Goal: Task Accomplishment & Management: Complete application form

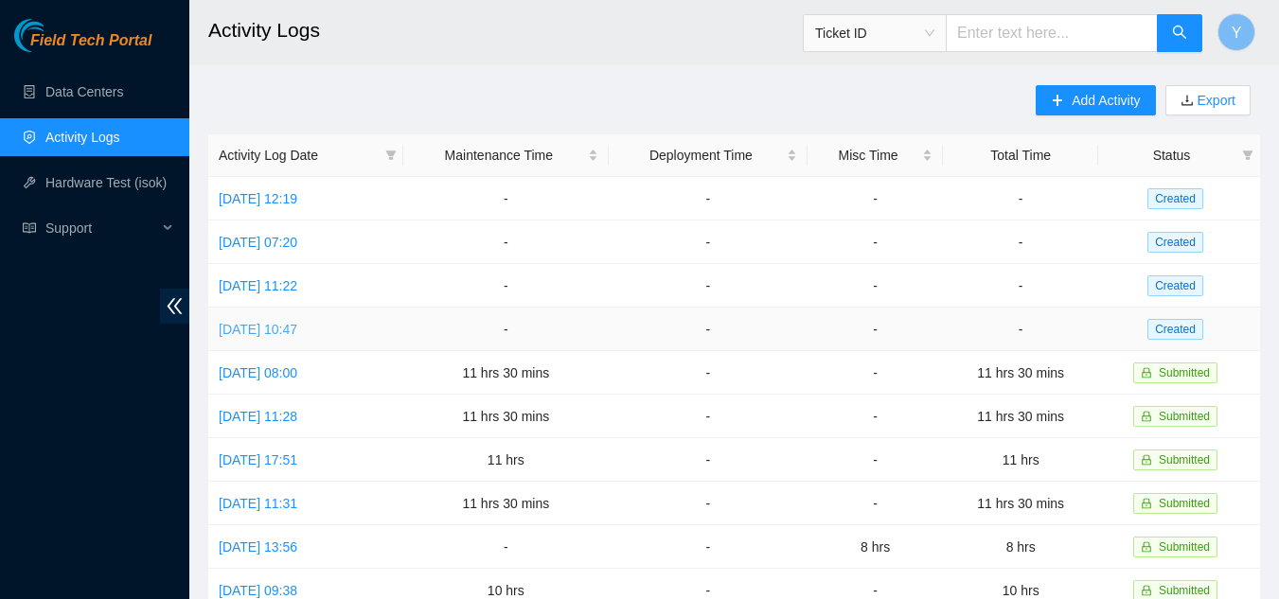
click at [297, 322] on link "[DATE] 10:47" at bounding box center [258, 329] width 79 height 15
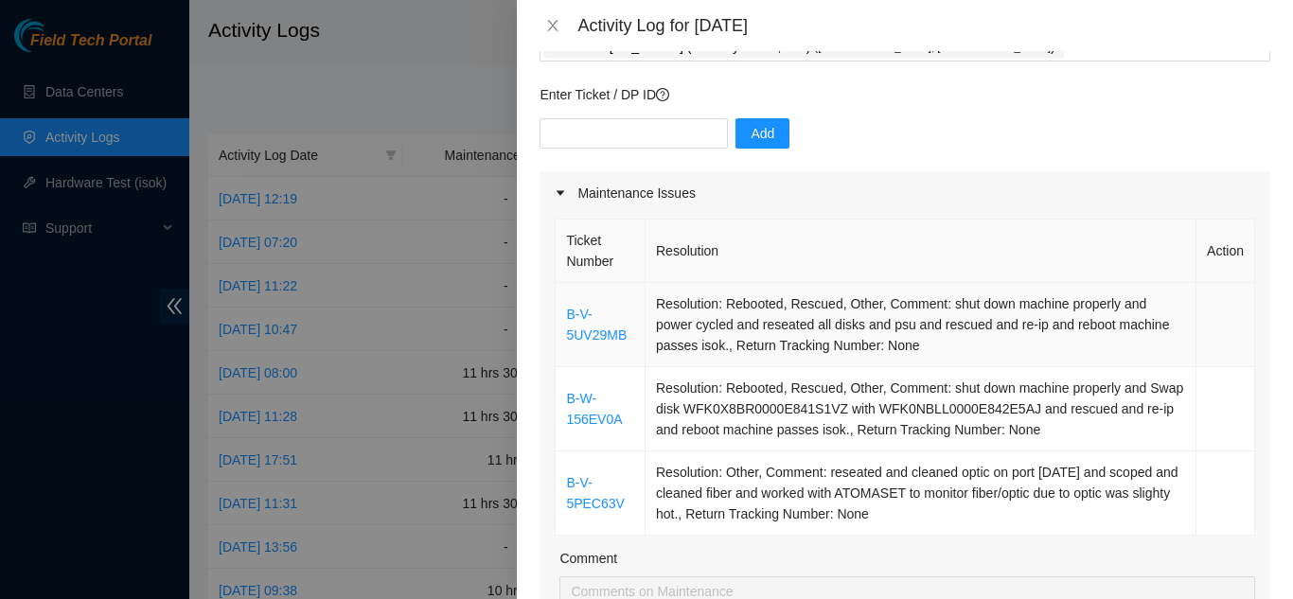
scroll to position [189, 0]
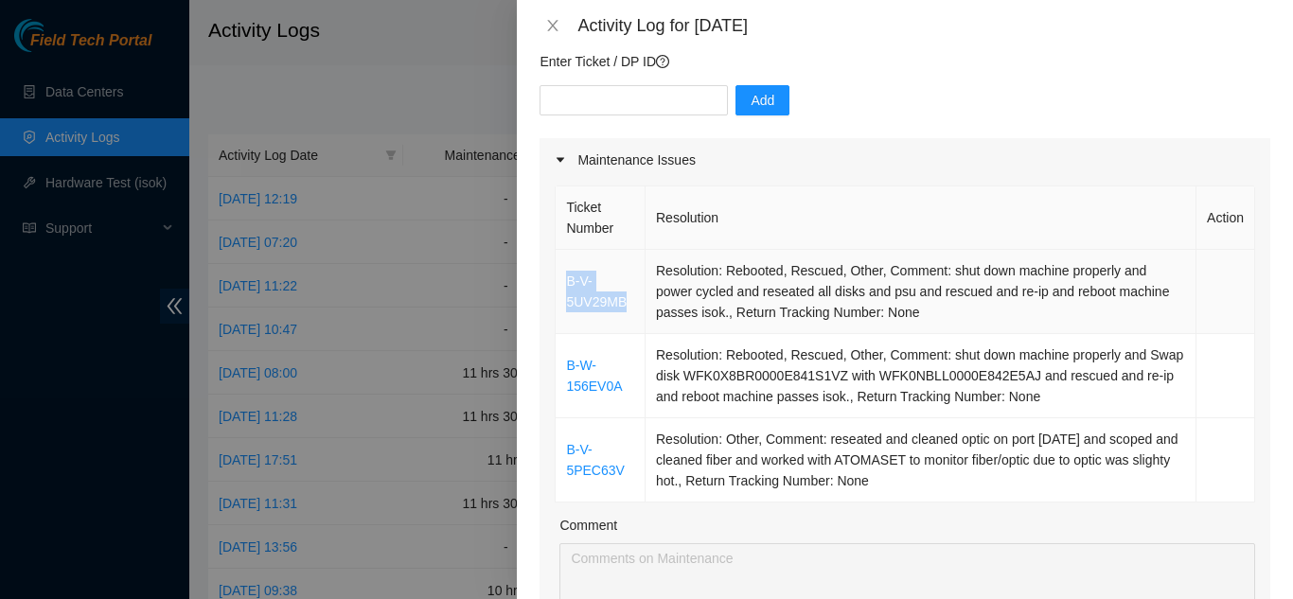
drag, startPoint x: 630, startPoint y: 277, endPoint x: 565, endPoint y: 254, distance: 68.6
click at [565, 254] on td "B-V-5UV29MB" at bounding box center [601, 292] width 90 height 84
copy link "B-V-5UV29MB"
click at [592, 85] on input "text" at bounding box center [634, 100] width 188 height 30
paste input "B-V-5UV29MB"
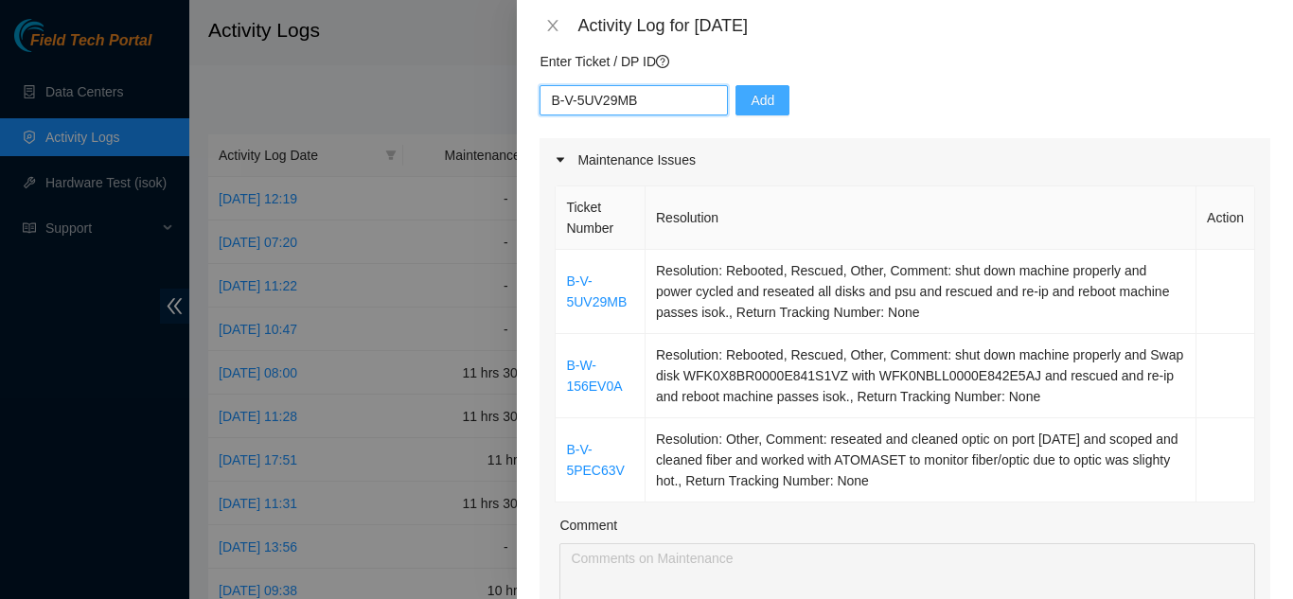
type input "B-V-5UV29MB"
click at [751, 90] on span "Add" at bounding box center [763, 100] width 24 height 21
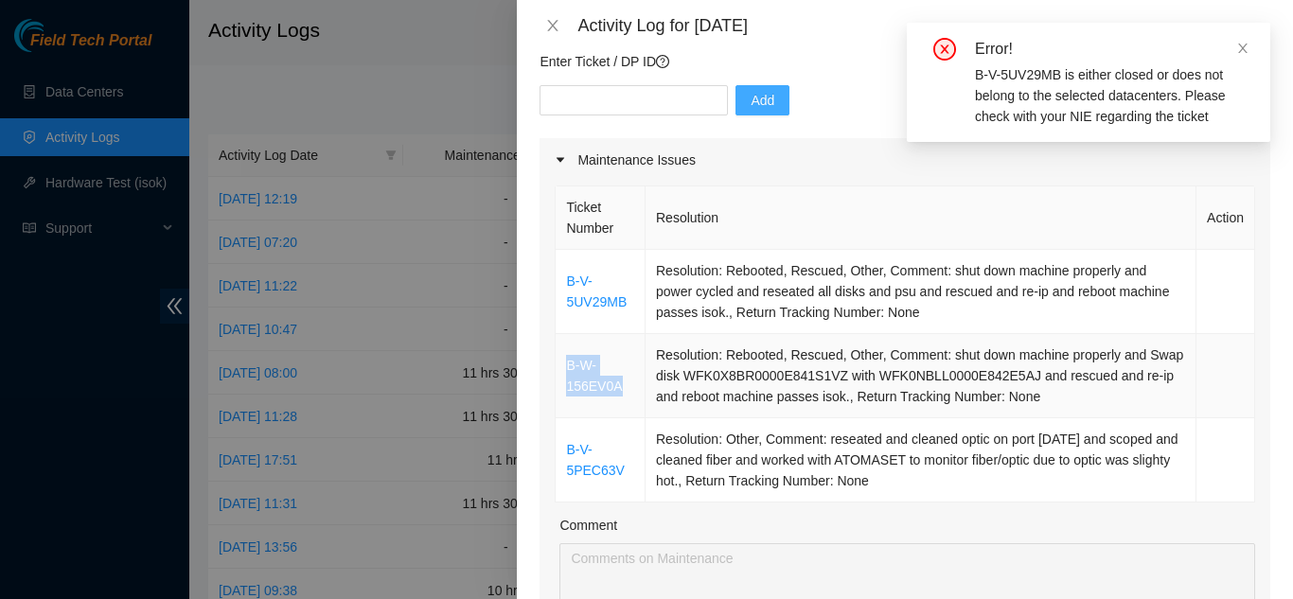
drag, startPoint x: 623, startPoint y: 357, endPoint x: 568, endPoint y: 335, distance: 59.1
click at [568, 335] on td "B-W-156EV0A" at bounding box center [601, 376] width 90 height 84
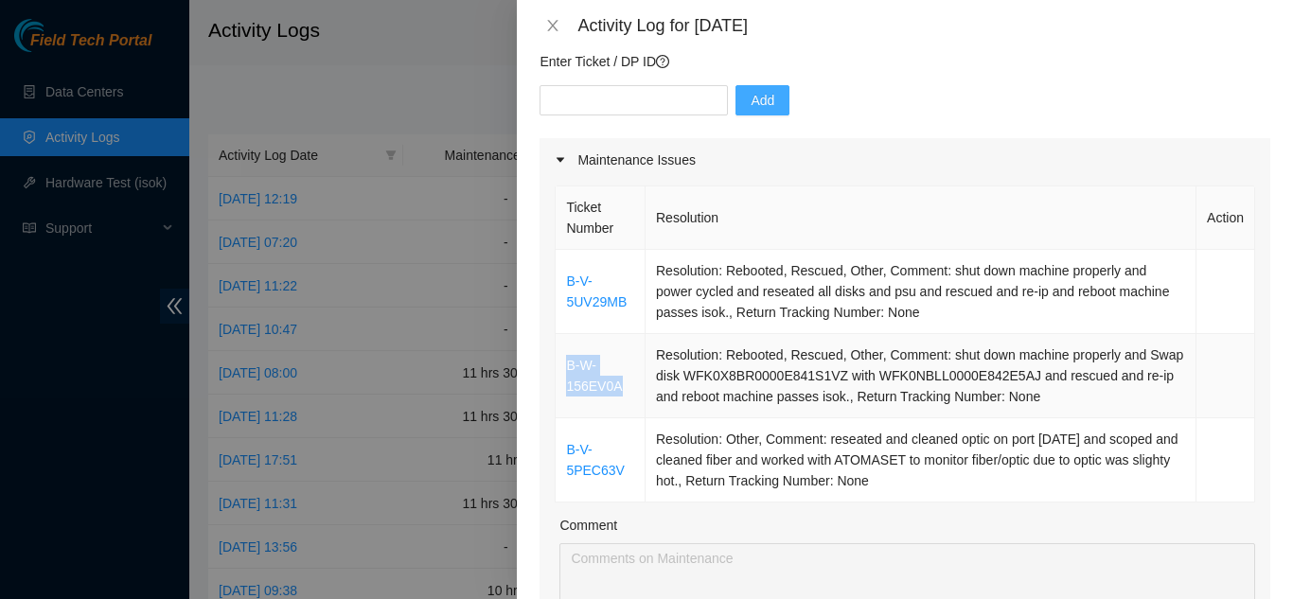
copy link "B-W-156EV0A"
click at [608, 85] on input "text" at bounding box center [634, 100] width 188 height 30
paste input "B-W-156EV0A"
type input "B-W-156EV0A"
click at [751, 90] on span "Add" at bounding box center [763, 100] width 24 height 21
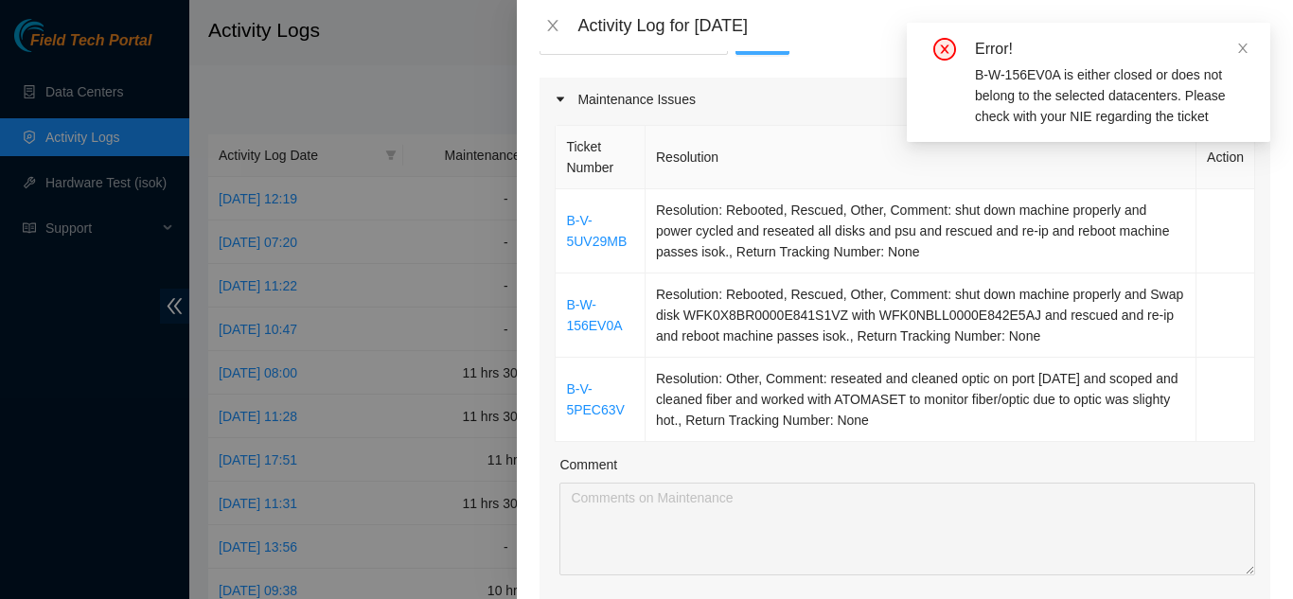
scroll to position [284, 0]
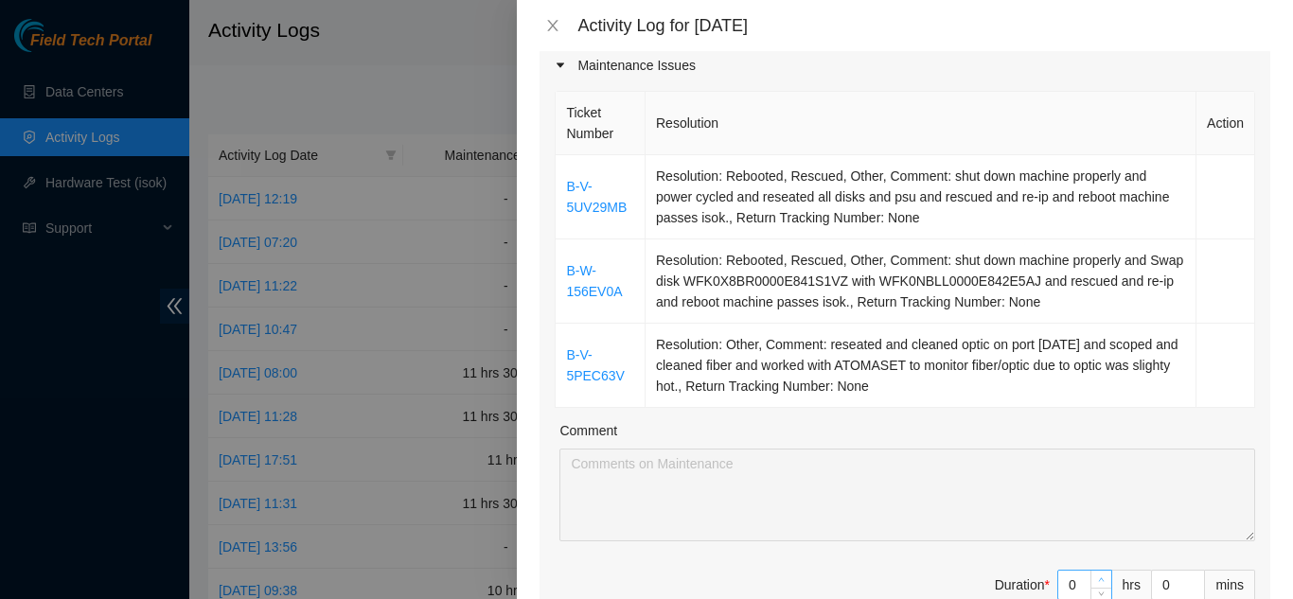
type input "1"
click at [1098, 577] on icon "up" at bounding box center [1101, 580] width 7 height 7
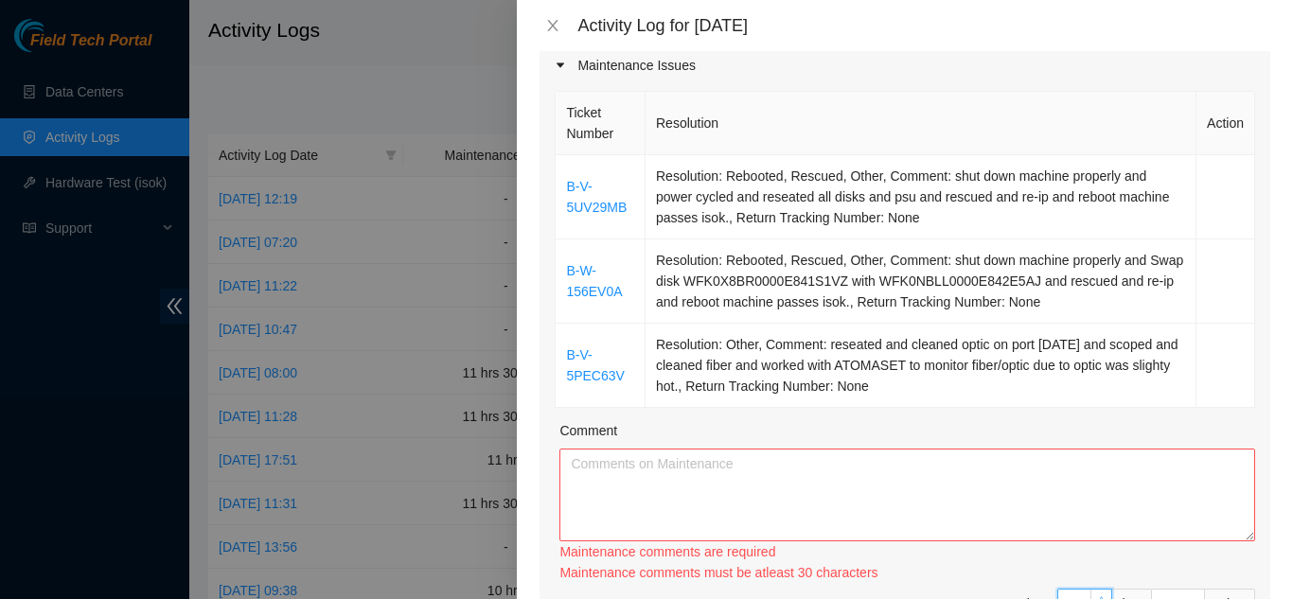
type input "2"
click at [1089, 551] on div "Ticket Number Resolution Action B-V-5UV29MB Resolution: Rebooted, Rescued, Othe…" at bounding box center [905, 375] width 731 height 576
click at [1089, 562] on div "Maintenance comments must be atleast 60 characters" at bounding box center [908, 572] width 696 height 21
click at [1063, 590] on input "2" at bounding box center [1085, 604] width 53 height 28
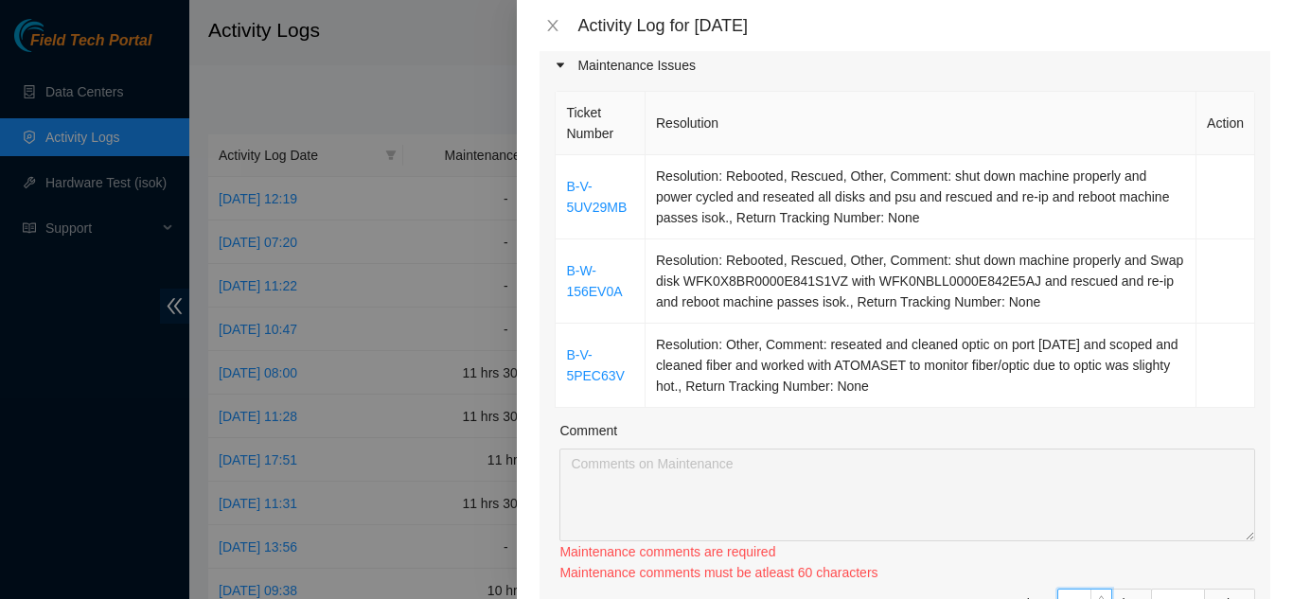
type input "0"
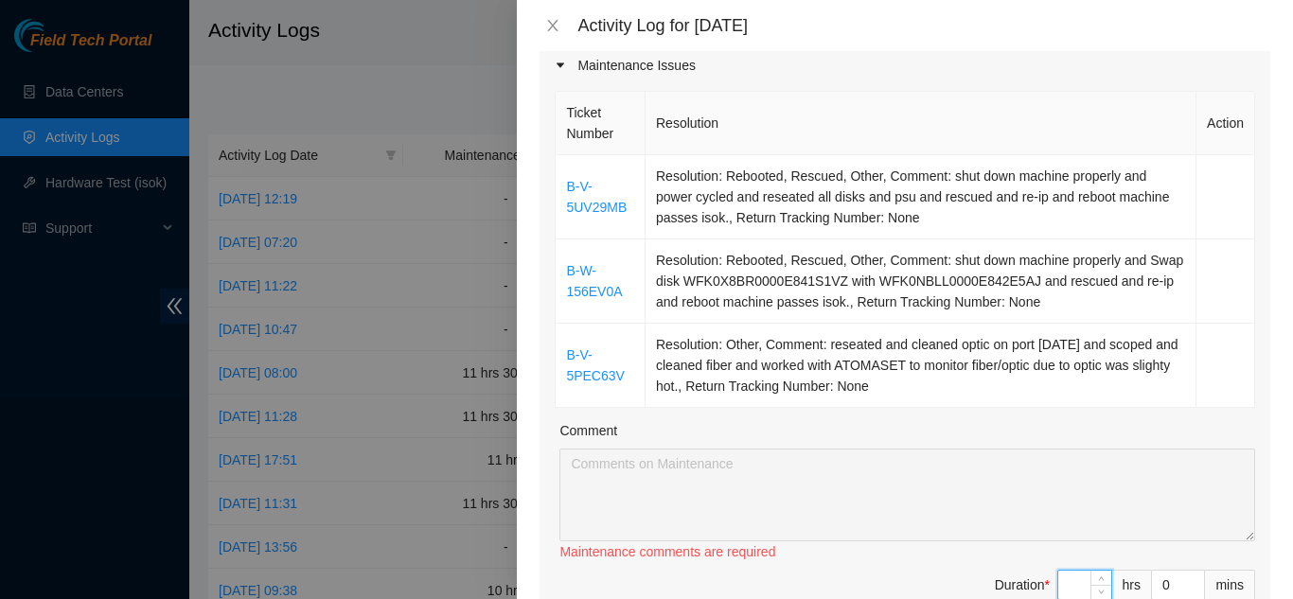
type input "1"
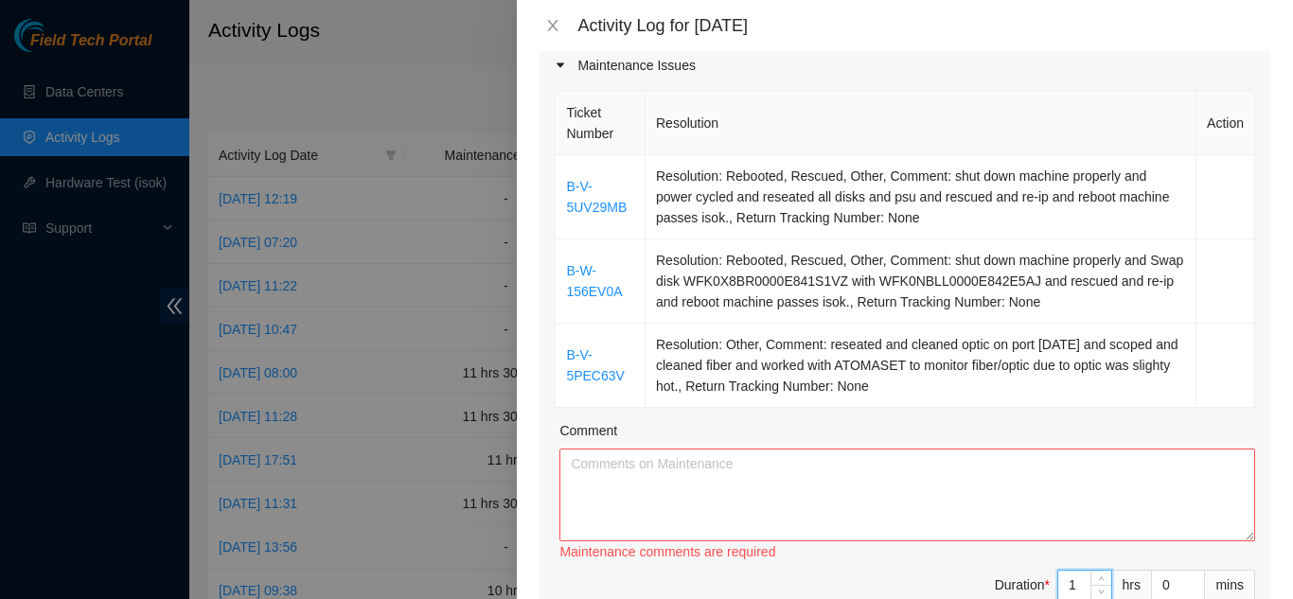
type input "12"
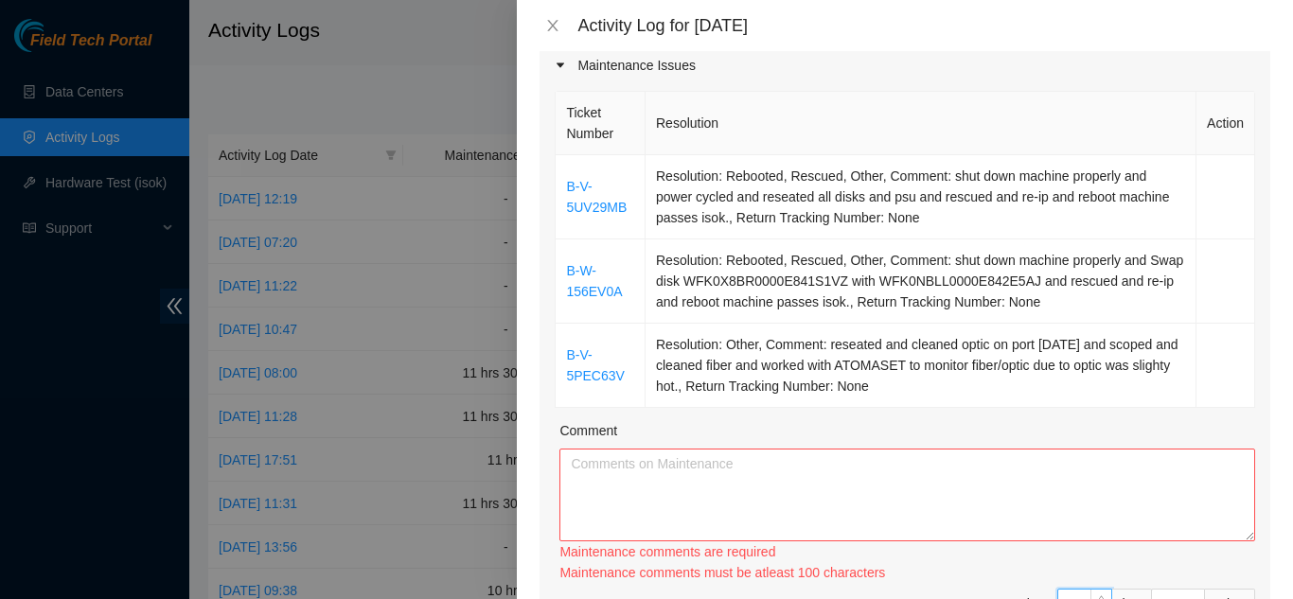
type input "12"
click at [634, 449] on textarea "Comment" at bounding box center [908, 495] width 696 height 93
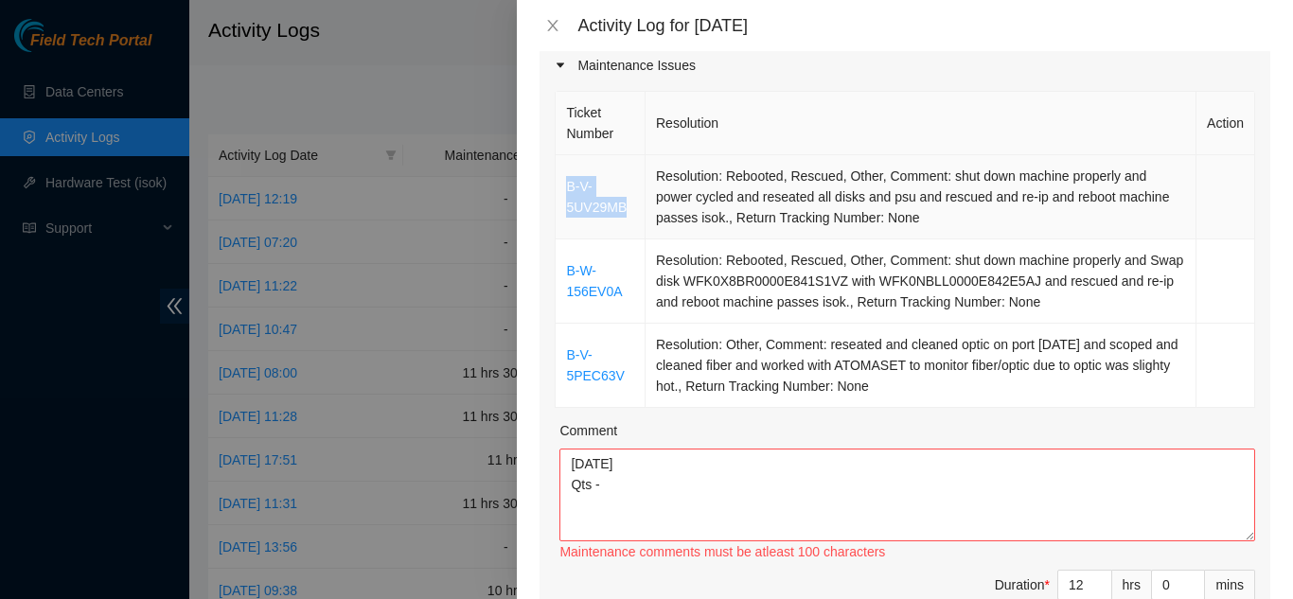
drag, startPoint x: 632, startPoint y: 181, endPoint x: 565, endPoint y: 167, distance: 68.7
click at [565, 167] on td "B-V-5UV29MB" at bounding box center [601, 197] width 90 height 84
copy link "B-V-5UV29MB"
click at [611, 459] on textarea "[DATE] Qts -" at bounding box center [908, 495] width 696 height 93
paste textarea "B-V-5UV29MB"
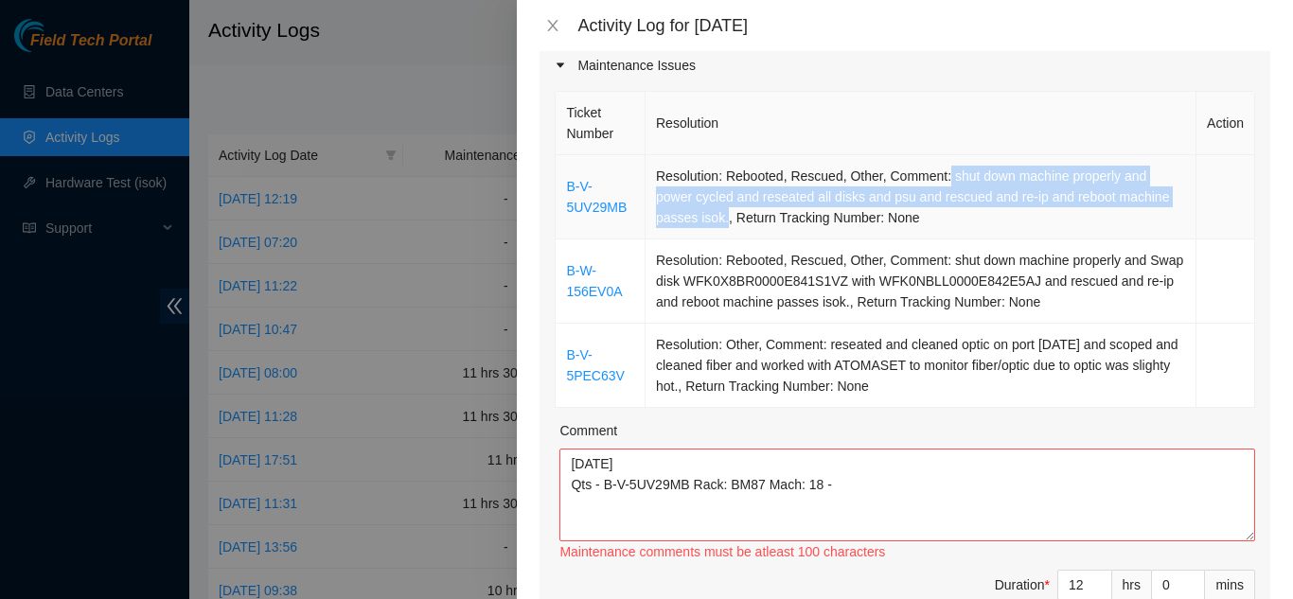
drag, startPoint x: 944, startPoint y: 151, endPoint x: 724, endPoint y: 191, distance: 223.4
click at [724, 191] on td "Resolution: Rebooted, Rescued, Other, Comment: shut down machine properly and p…" at bounding box center [921, 197] width 551 height 84
copy td "shut down machine properly and power cycled and reseated all disks and psu and …"
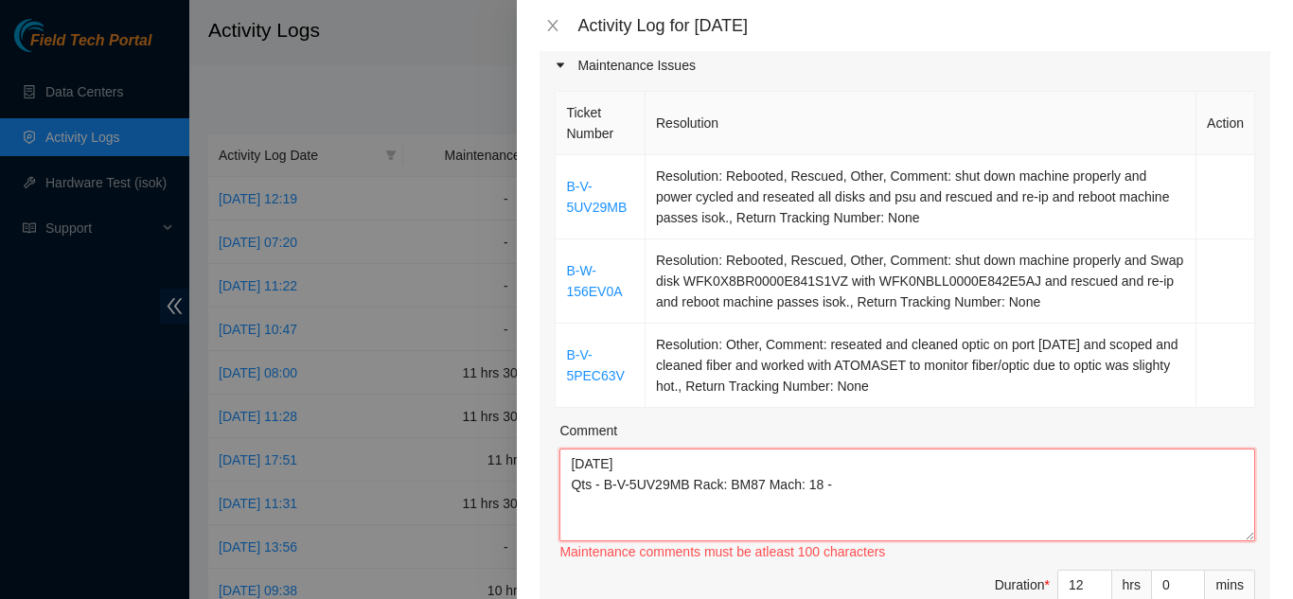
click at [840, 459] on textarea "[DATE] Qts - B-V-5UV29MB Rack: BM87 Mach: 18 -" at bounding box center [908, 495] width 696 height 93
paste textarea "shut down machine properly and power cycled and reseated all disks and psu and …"
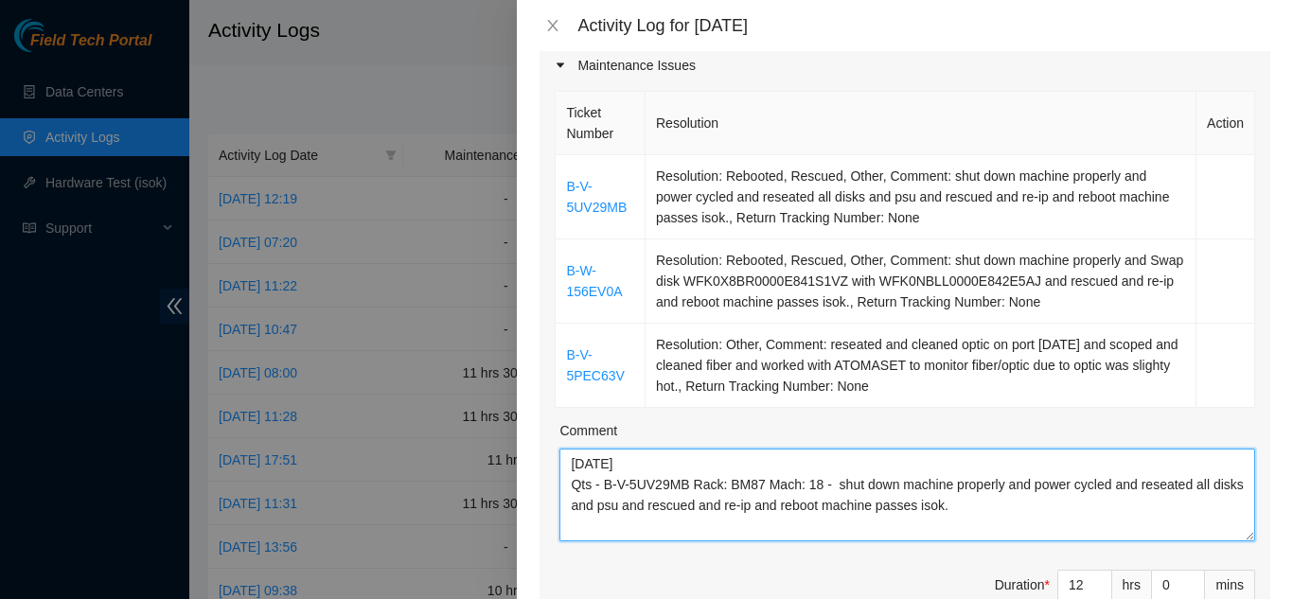
scroll to position [15, 0]
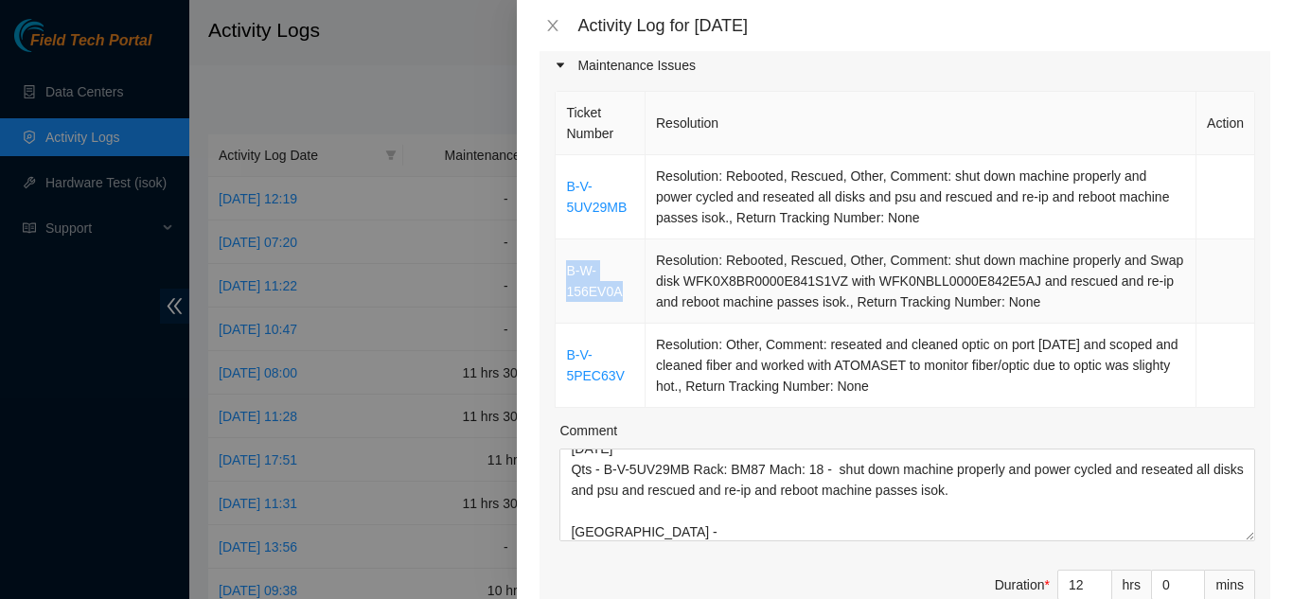
drag, startPoint x: 623, startPoint y: 266, endPoint x: 569, endPoint y: 244, distance: 58.2
click at [569, 244] on td "B-W-156EV0A" at bounding box center [601, 282] width 90 height 84
copy link "B-W-156EV0A"
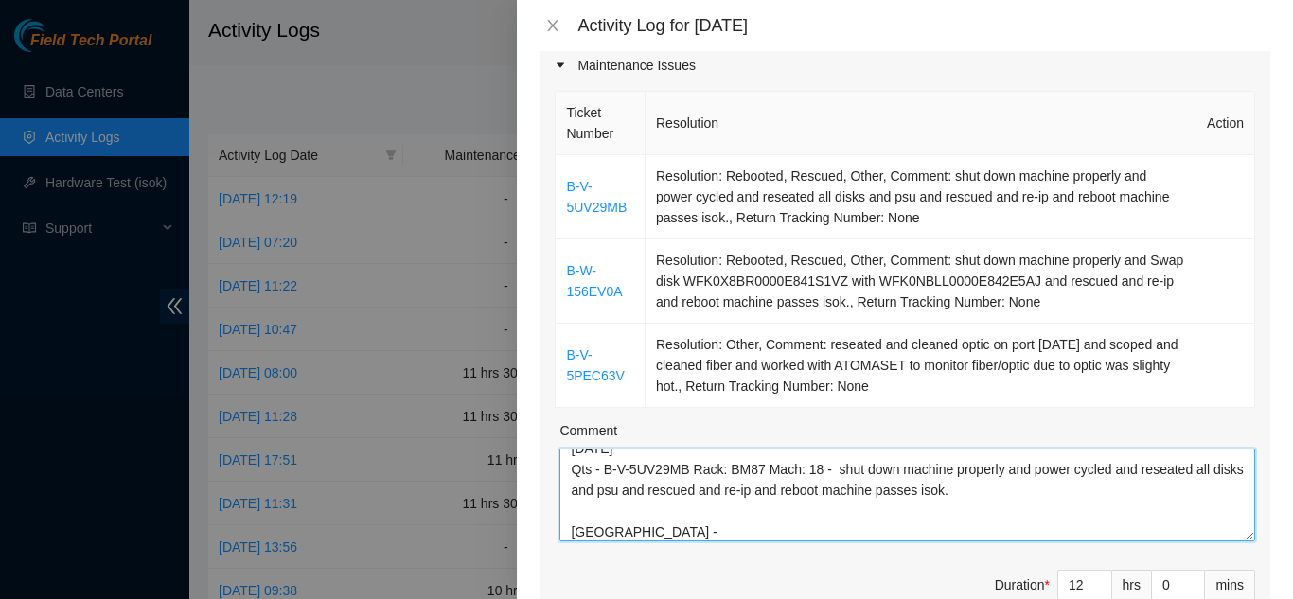
click at [647, 500] on textarea "[DATE] Qts - B-V-5UV29MB Rack: BM87 Mach: 18 - shut down machine properly and p…" at bounding box center [908, 495] width 696 height 93
paste textarea "B-W-156EV0A"
click at [687, 449] on textarea "[DATE] Qts - B-V-5UV29MB Rack: BM87 Mach: 18 - shut down machine properly and p…" at bounding box center [908, 495] width 696 height 93
click at [726, 508] on textarea "[DATE] Qts - B-V-5UV29MB - Rack: BM87 Mach: 18 - shut down machine properly and…" at bounding box center [908, 495] width 696 height 93
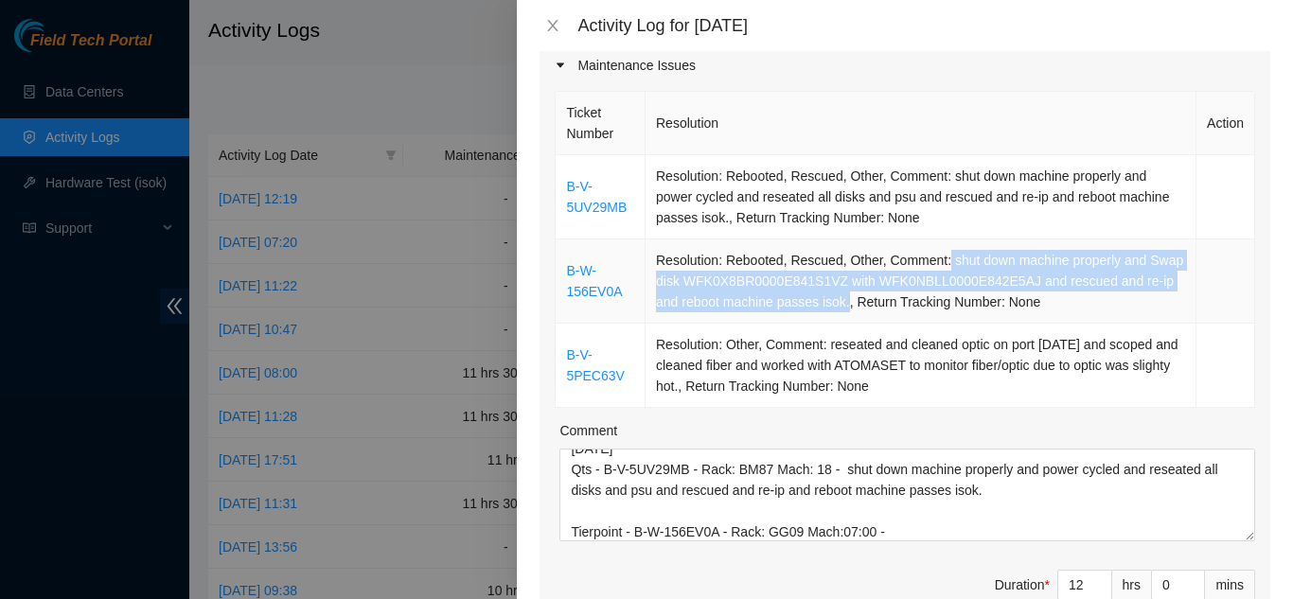
drag, startPoint x: 943, startPoint y: 235, endPoint x: 860, endPoint y: 277, distance: 93.6
click at [860, 277] on td "Resolution: Rebooted, Rescued, Other, Comment: shut down machine properly and S…" at bounding box center [921, 282] width 551 height 84
copy td "shut down machine properly and Swap disk WFK0X8BR0000E841S1VZ with WFK0NBLL0000…"
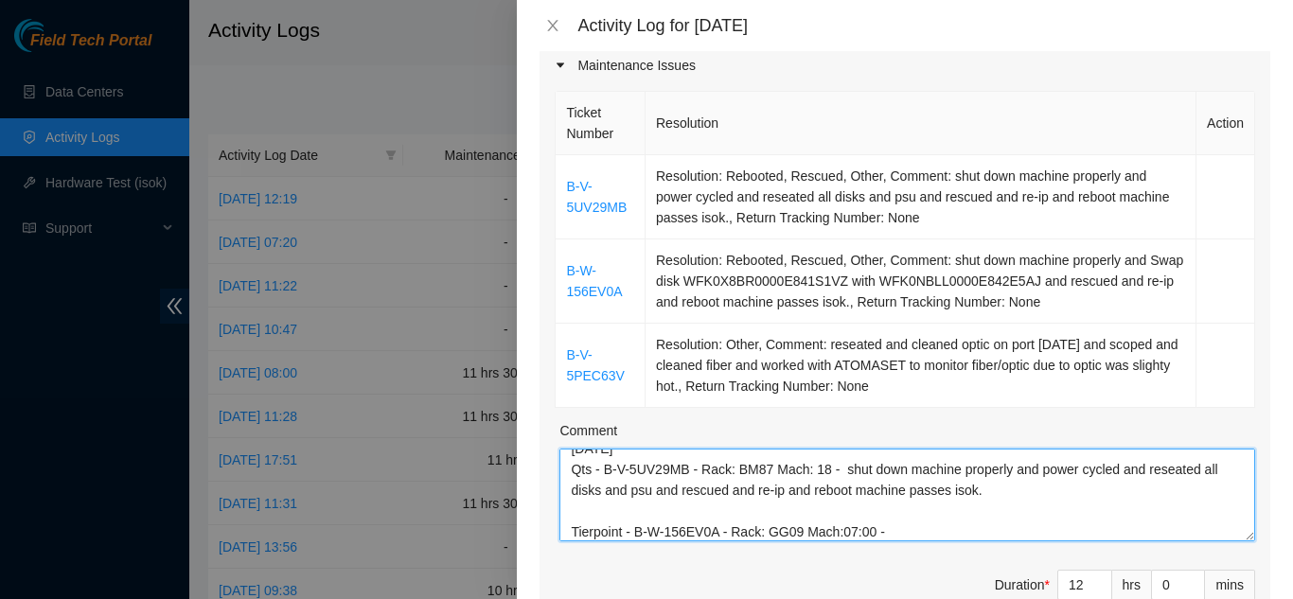
click at [886, 502] on textarea "[DATE] Qts - B-V-5UV29MB - Rack: BM87 Mach: 18 - shut down machine properly and…" at bounding box center [908, 495] width 696 height 93
paste textarea "shut down machine properly and Swap disk WFK0X8BR0000E841S1VZ with WFK0NBLL0000…"
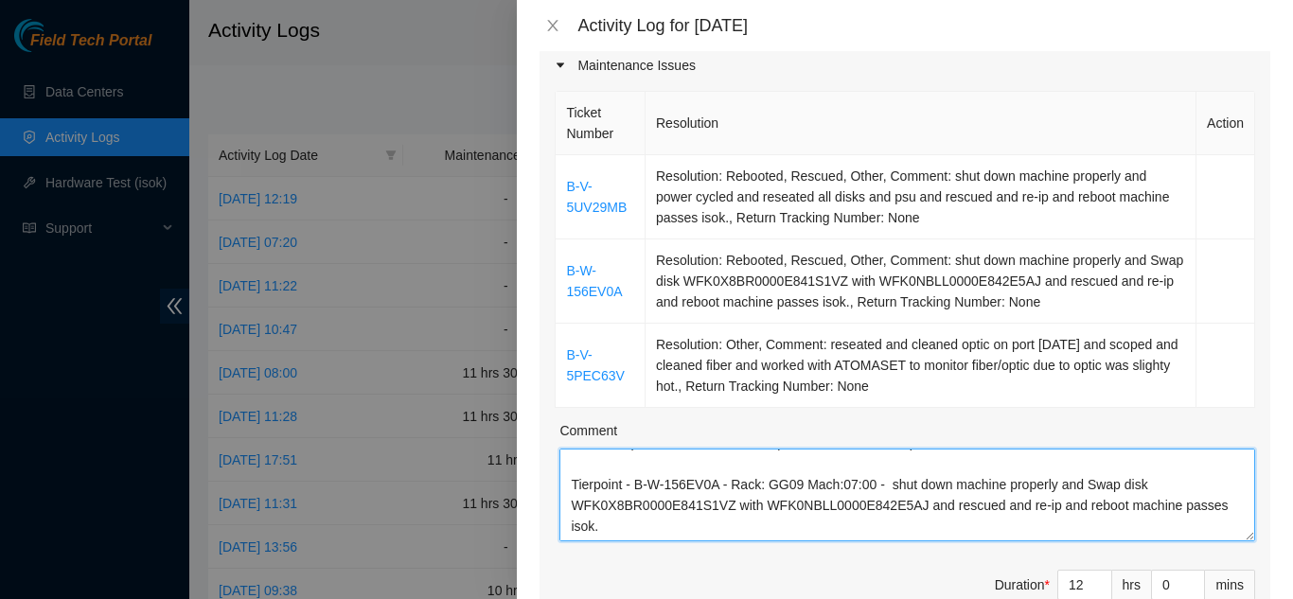
scroll to position [98, 0]
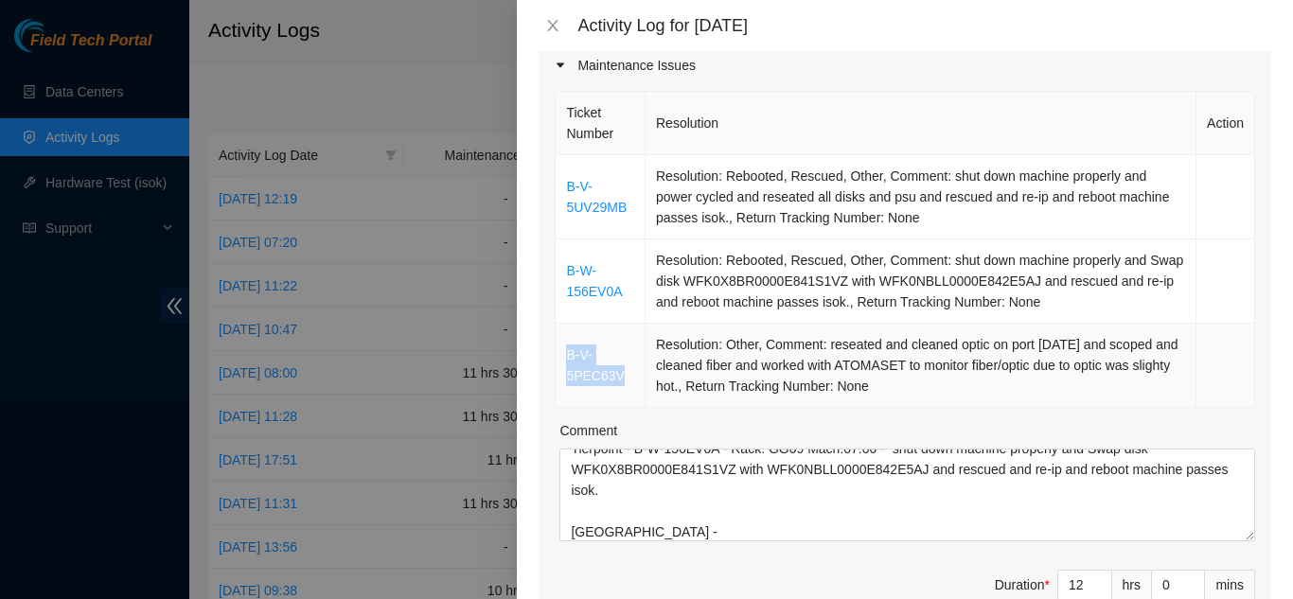
drag, startPoint x: 621, startPoint y: 349, endPoint x: 568, endPoint y: 334, distance: 55.1
click at [568, 334] on td "B-V-5PEC63V" at bounding box center [601, 366] width 90 height 84
copy link "B-V-5PEC63V"
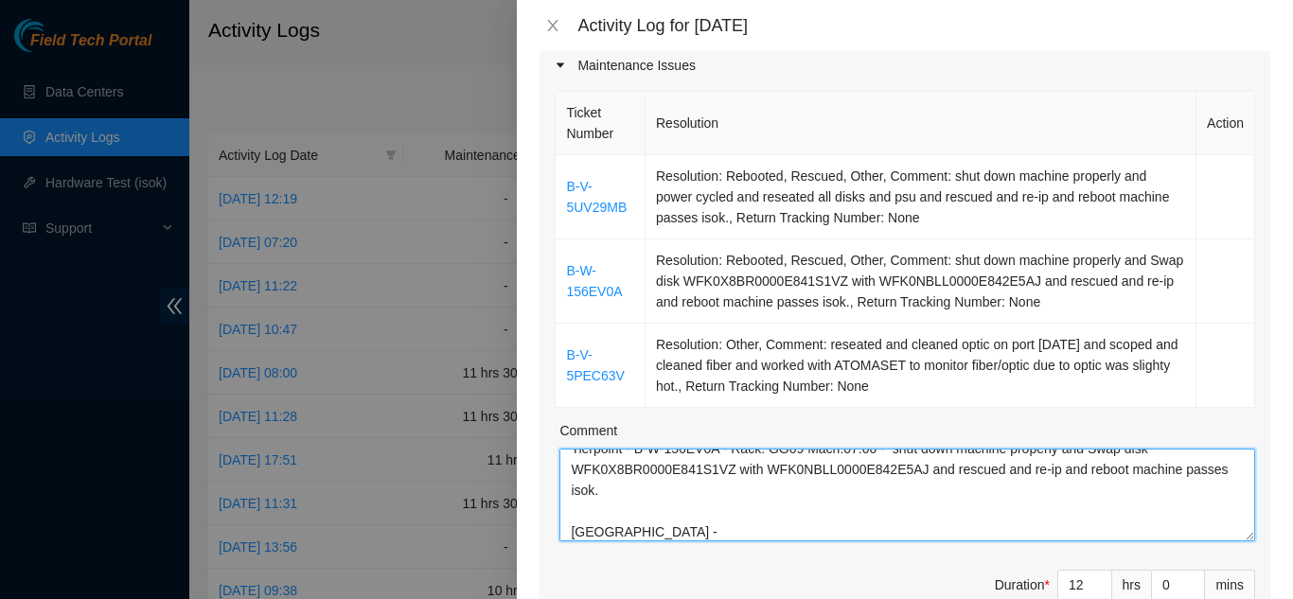
click at [642, 500] on textarea "[DATE] Qts - B-V-5UV29MB - Rack: BM87 Mach: 18 - shut down machine properly and…" at bounding box center [908, 495] width 696 height 93
paste textarea "B-V-5PEC63V"
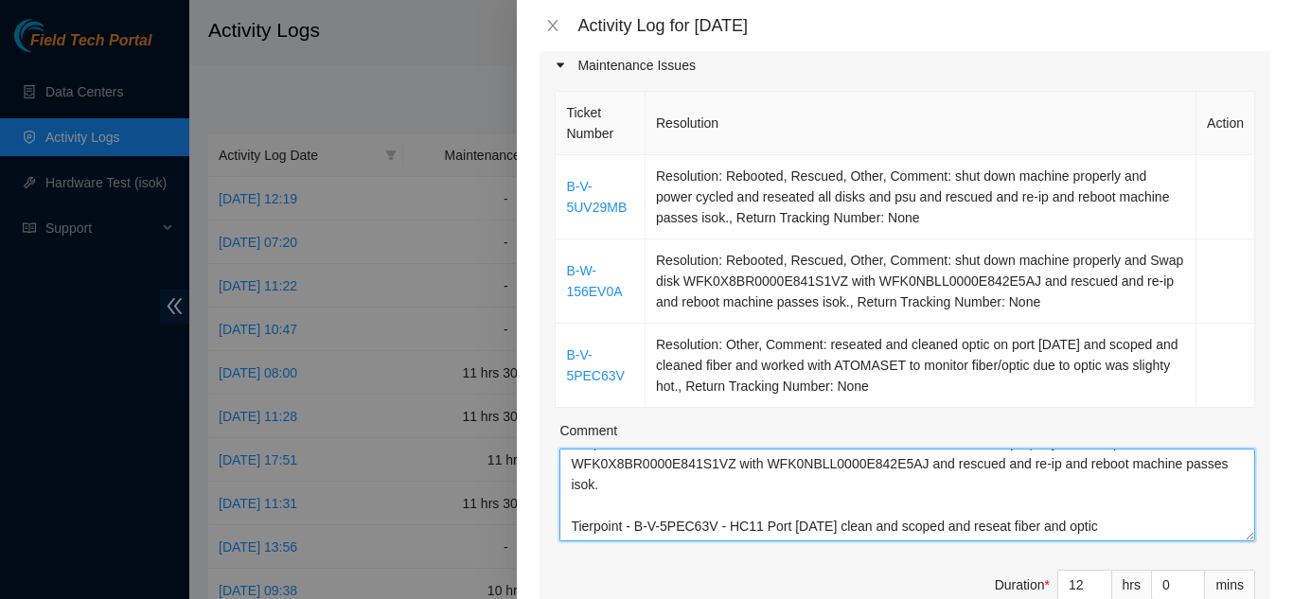
scroll to position [125, 0]
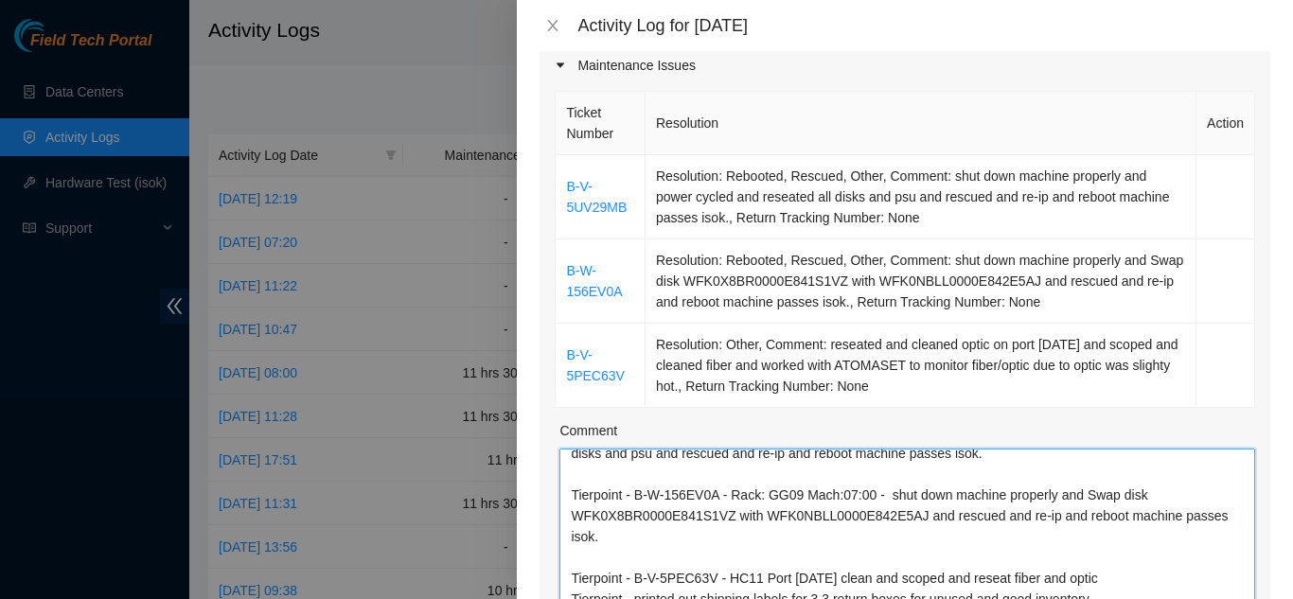
drag, startPoint x: 1235, startPoint y: 505, endPoint x: 1251, endPoint y: 579, distance: 75.6
click at [1250, 579] on div "Ticket Number Resolution Action B-V-5UV29MB Resolution: Rebooted, Rescued, Othe…" at bounding box center [905, 401] width 731 height 628
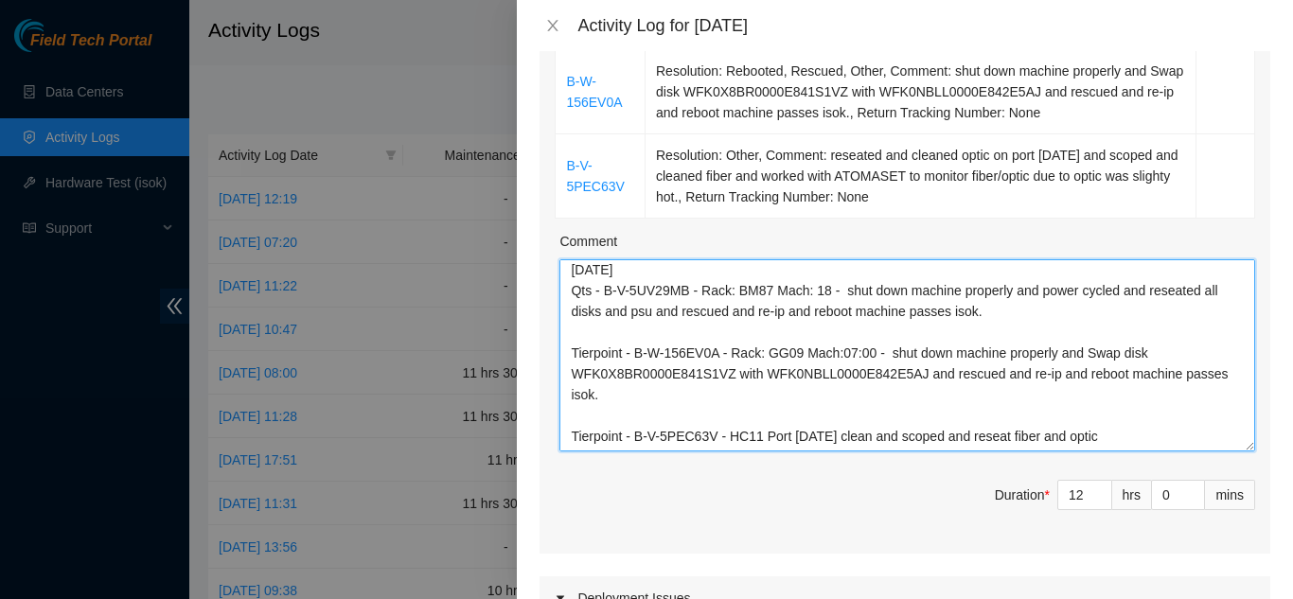
scroll to position [0, 0]
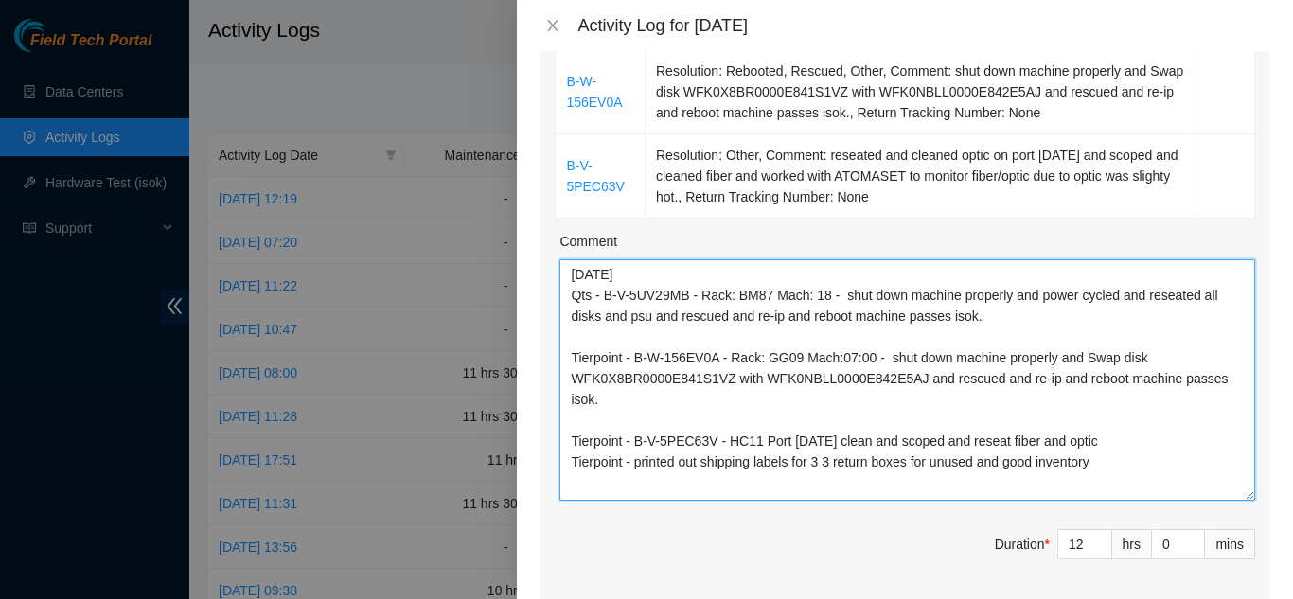
drag, startPoint x: 1237, startPoint y: 392, endPoint x: 1254, endPoint y: 467, distance: 76.7
click at [1254, 467] on div "Ticket Number Resolution Action B-V-5UV29MB Resolution: Rebooted, Rescued, Othe…" at bounding box center [905, 250] width 731 height 705
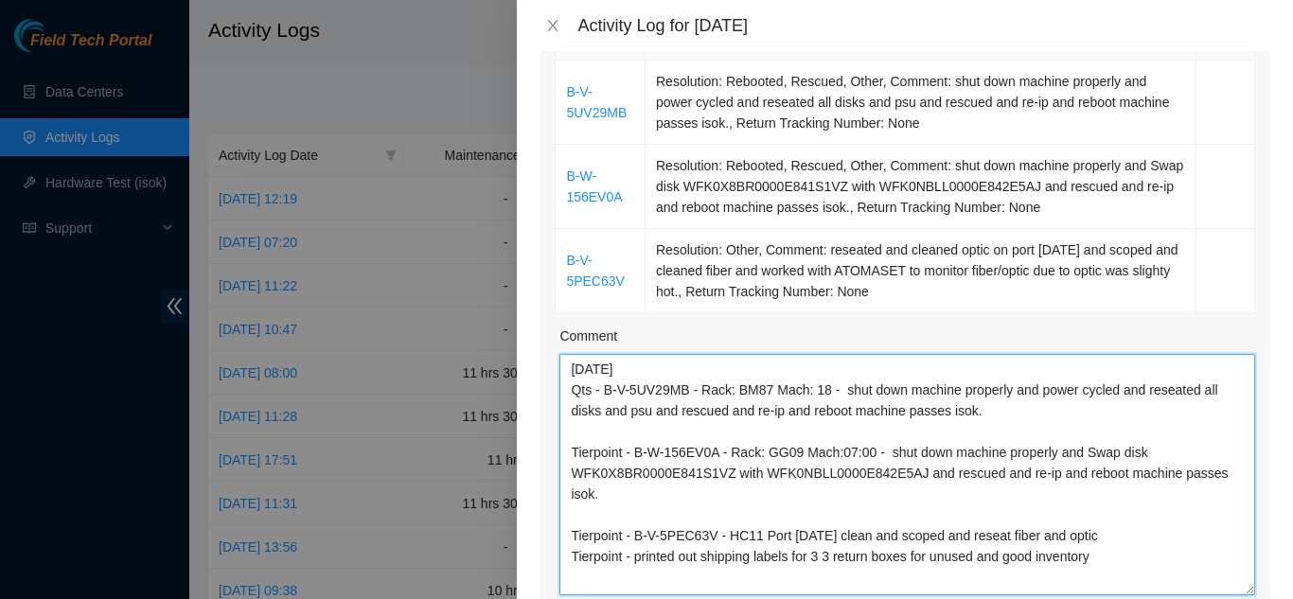
scroll to position [473, 0]
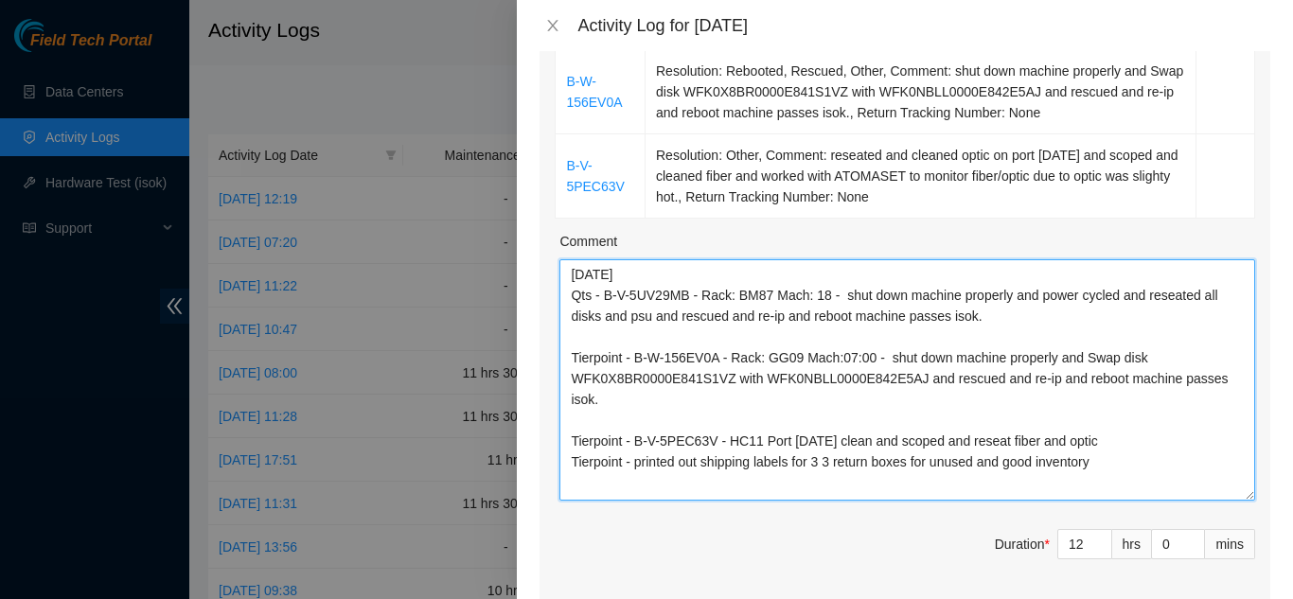
click at [983, 300] on textarea "[DATE] Qts - B-V-5UV29MB - Rack: BM87 Mach: 18 - shut down machine properly and…" at bounding box center [908, 379] width 696 height 241
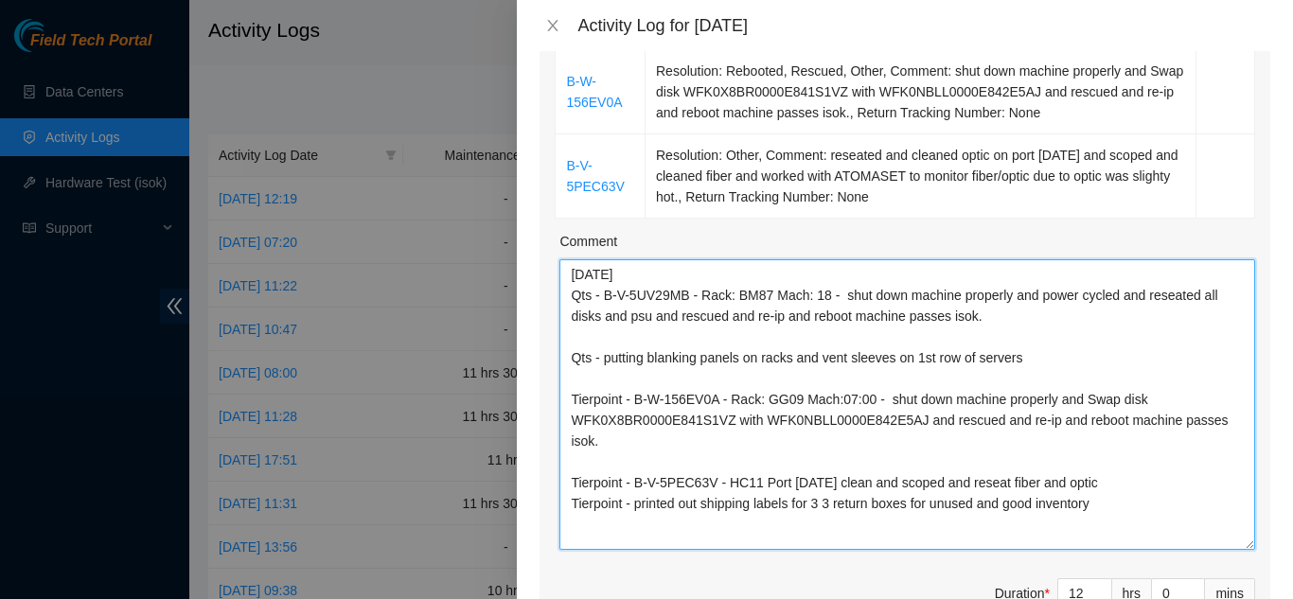
drag, startPoint x: 1235, startPoint y: 466, endPoint x: 1241, endPoint y: 515, distance: 49.7
click at [1241, 515] on div "Ticket Number Resolution Action B-V-5UV29MB Resolution: Rebooted, Rescued, Othe…" at bounding box center [905, 275] width 731 height 755
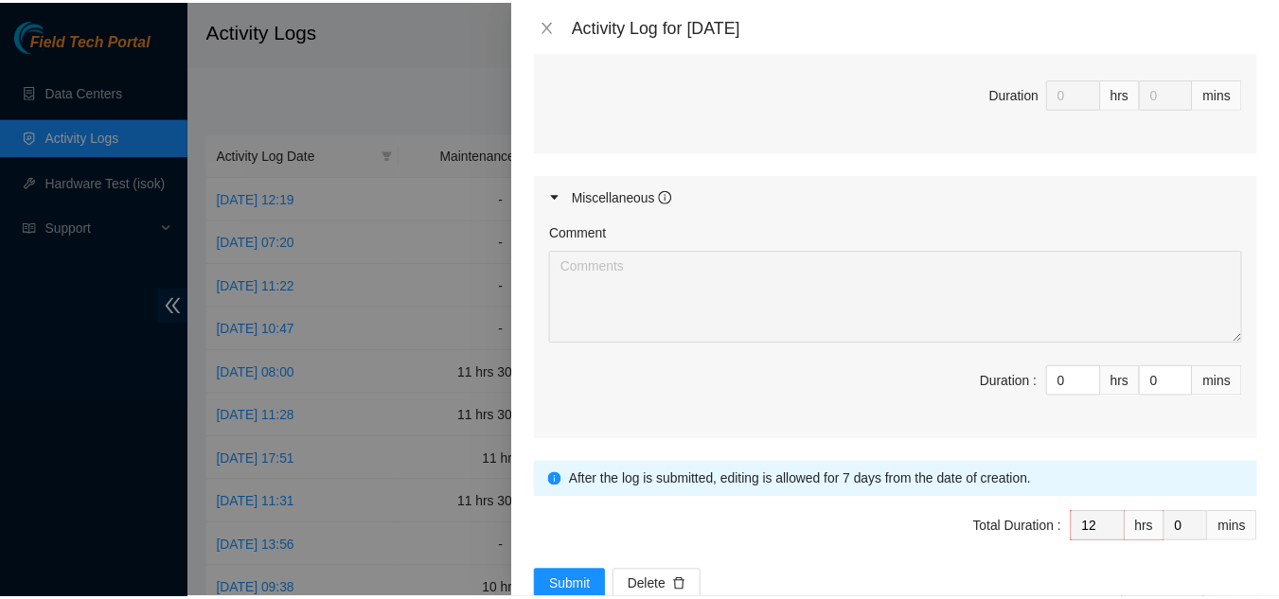
scroll to position [1387, 0]
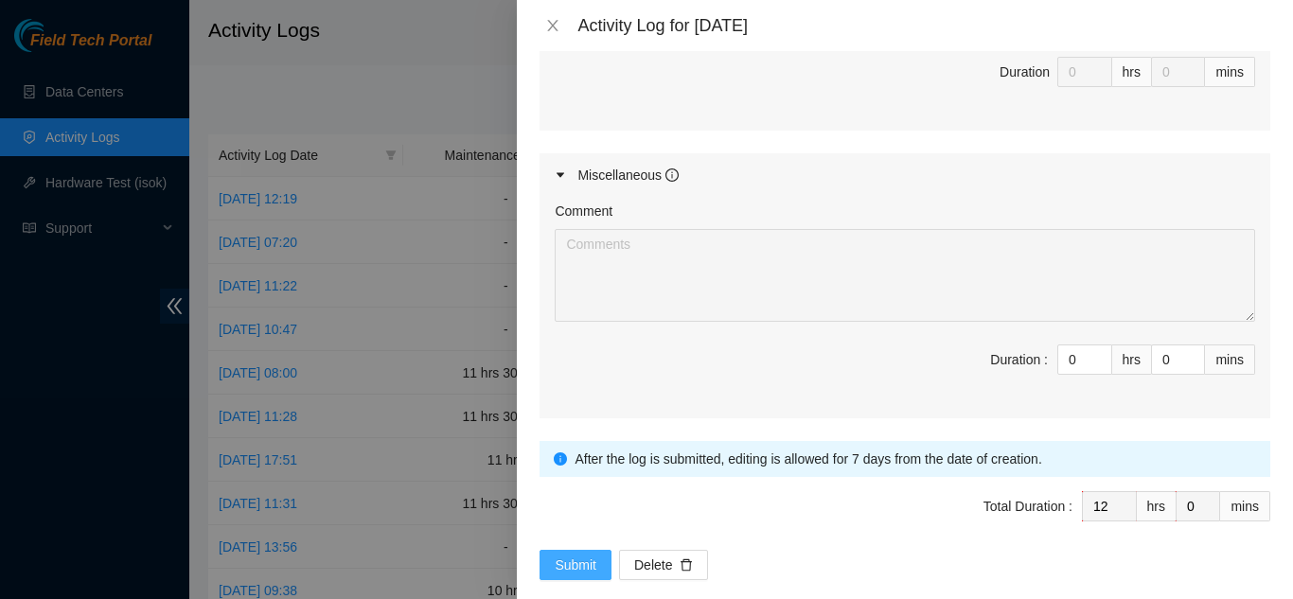
type textarea "[DATE] Qts - B-V-5UV29MB - Rack: BM87 Mach: 18 - shut down machine properly and…"
click at [575, 555] on span "Submit" at bounding box center [576, 565] width 42 height 21
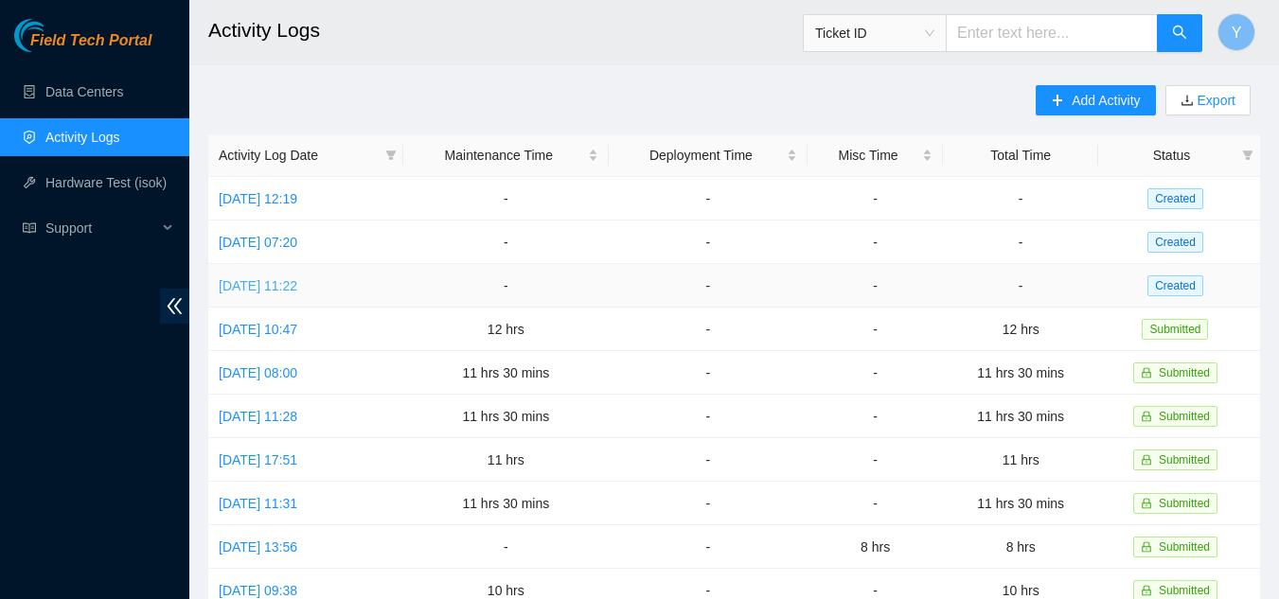
click at [276, 286] on link "[DATE] 11:22" at bounding box center [258, 285] width 79 height 15
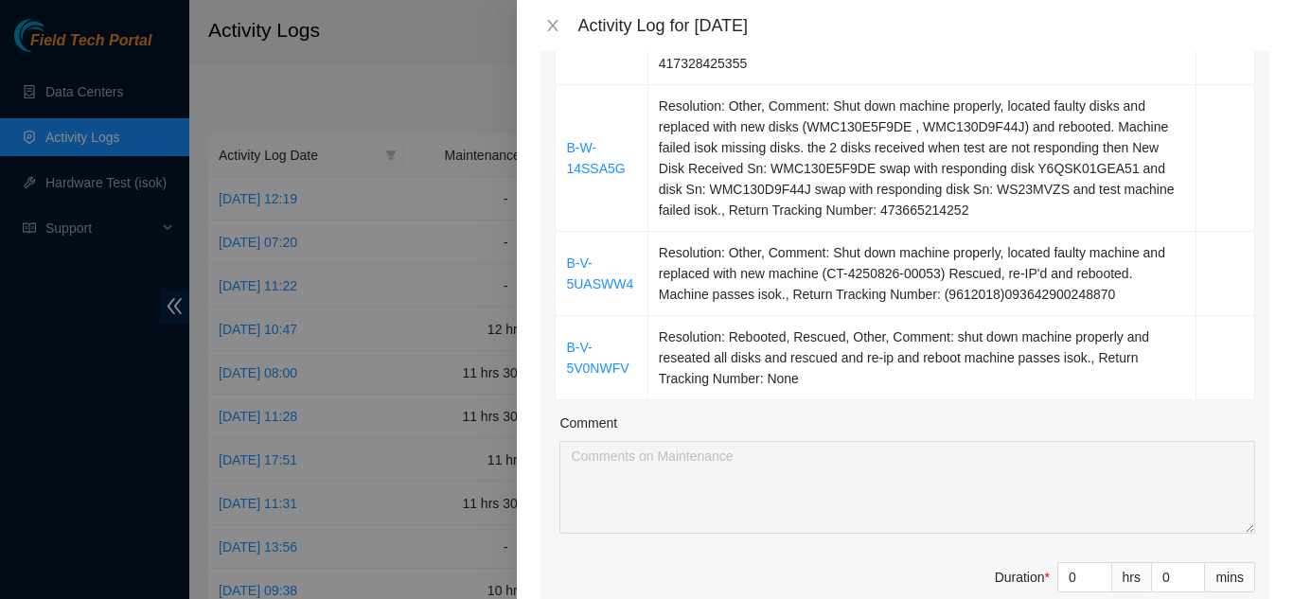
scroll to position [568, 0]
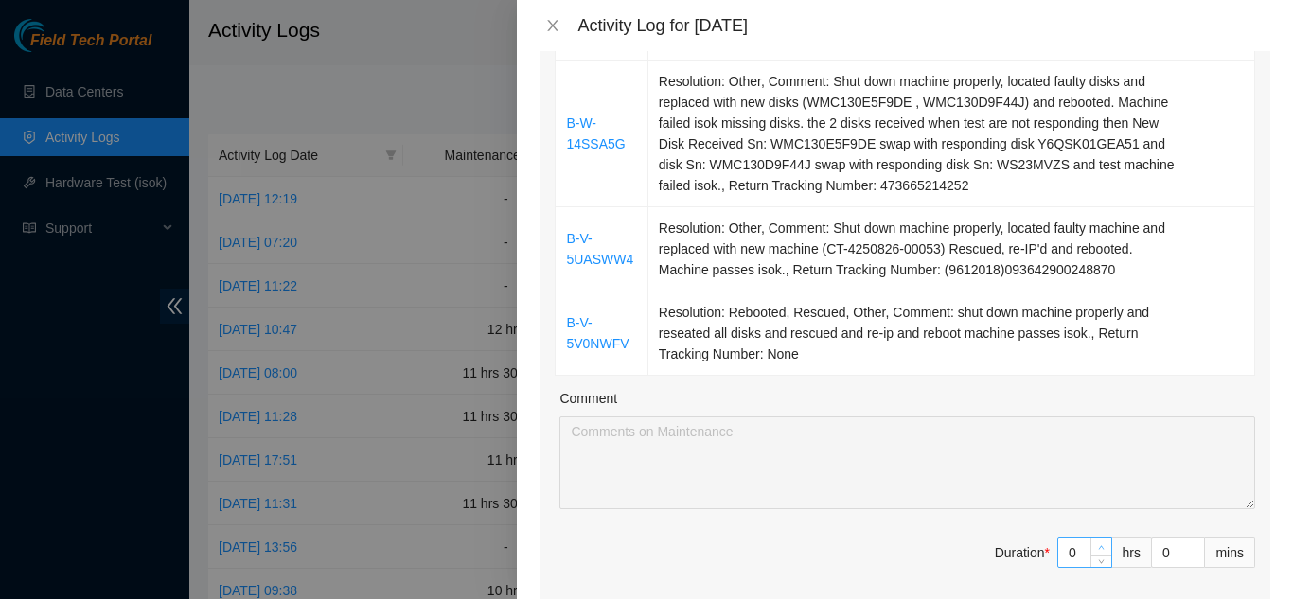
type input "1"
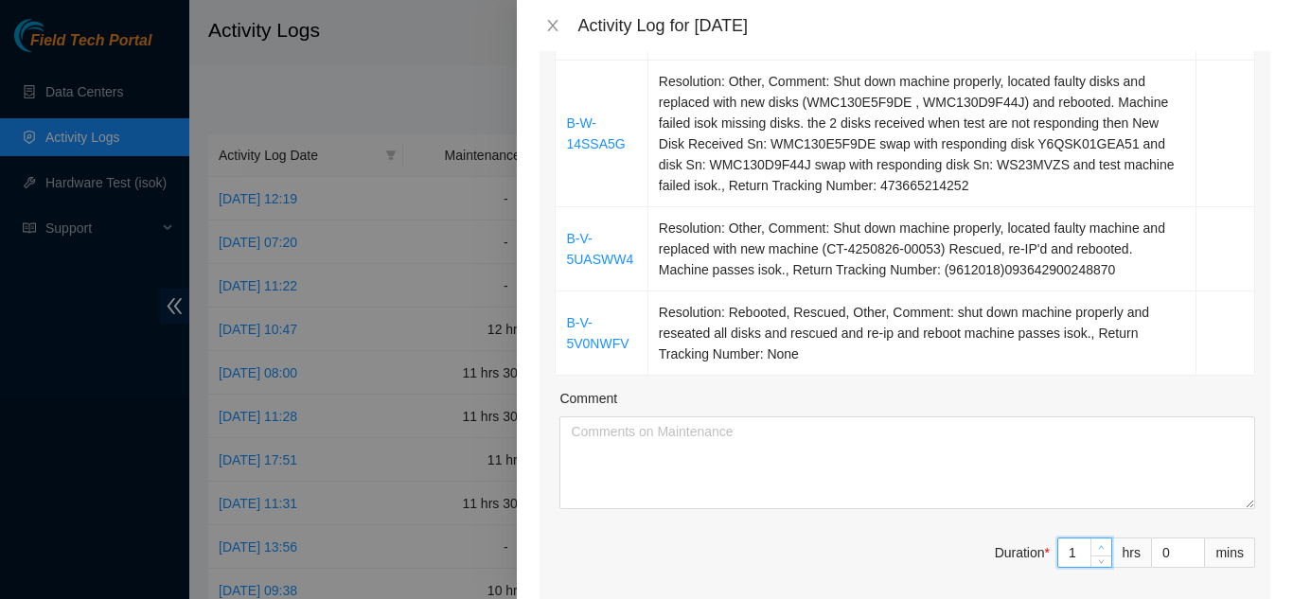
click at [1096, 543] on span "up" at bounding box center [1101, 548] width 11 height 11
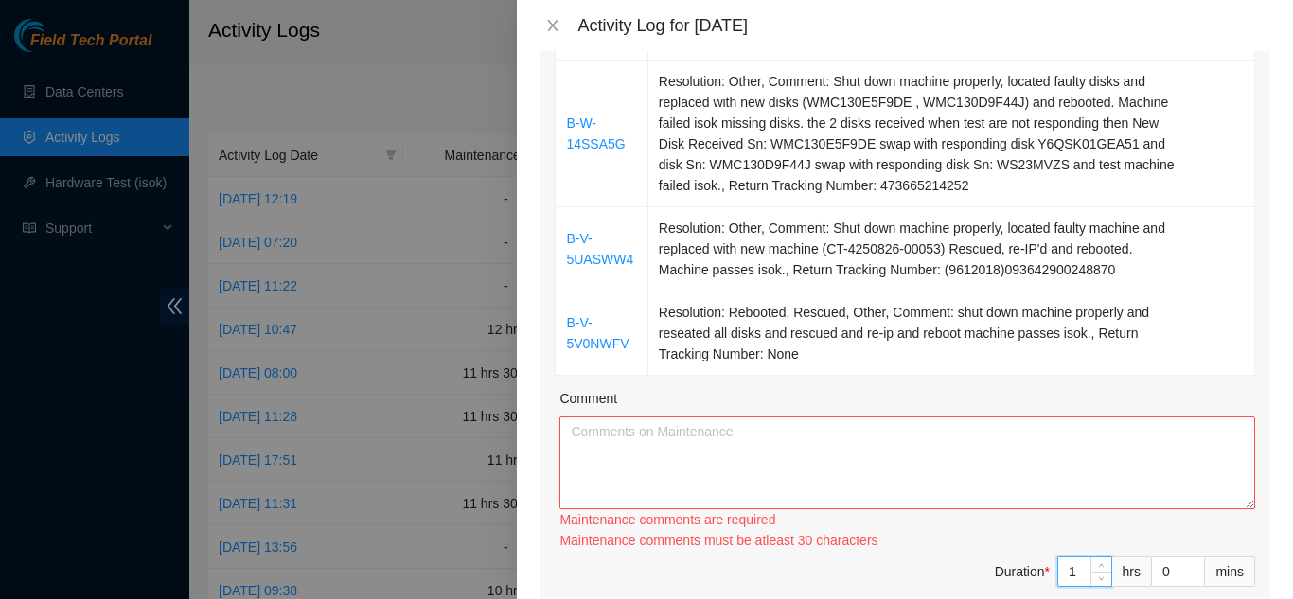
type input "0"
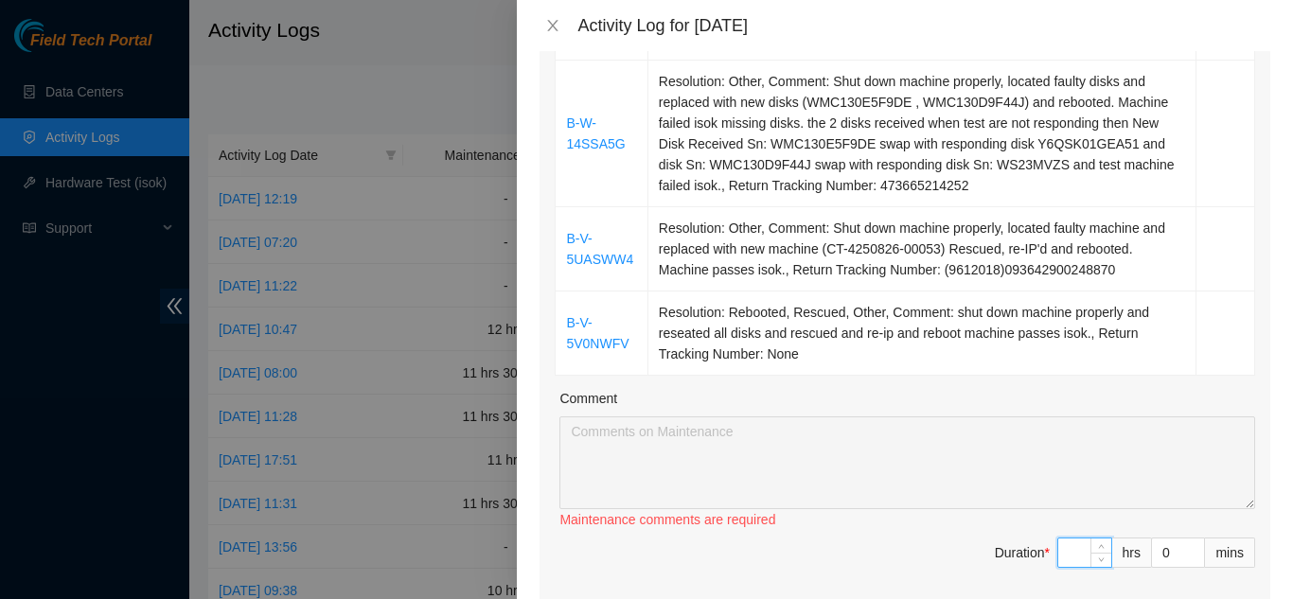
type input "9"
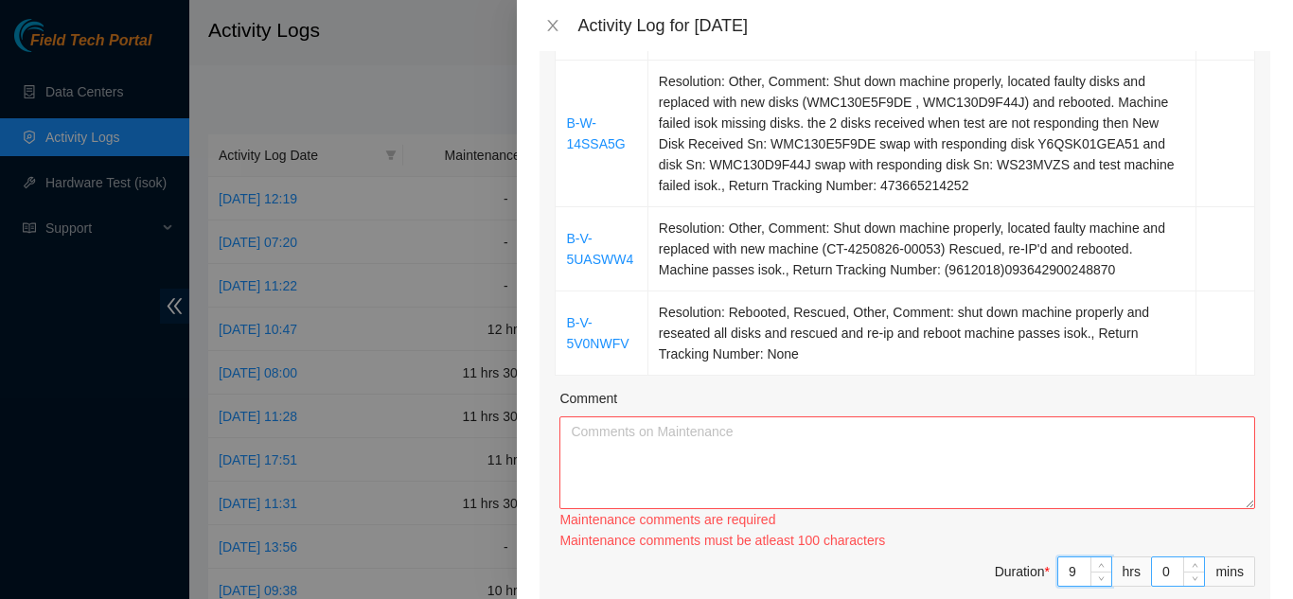
type input "9"
click at [1164, 558] on input "0" at bounding box center [1178, 572] width 52 height 28
type input "3"
type input "30"
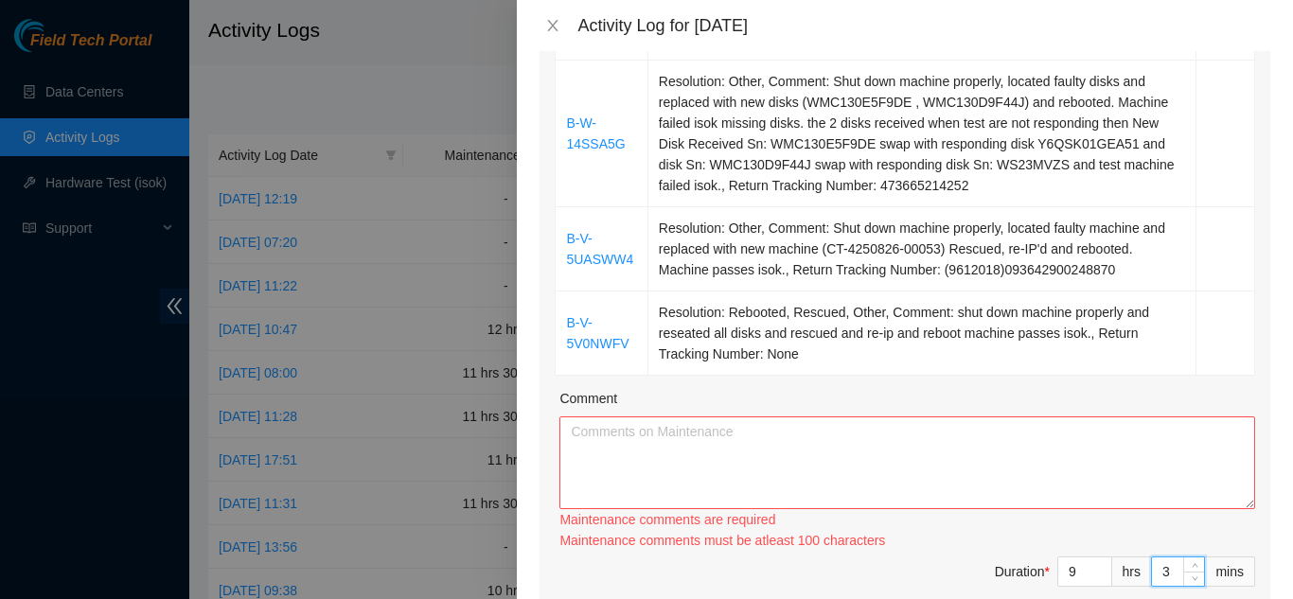
type input "30"
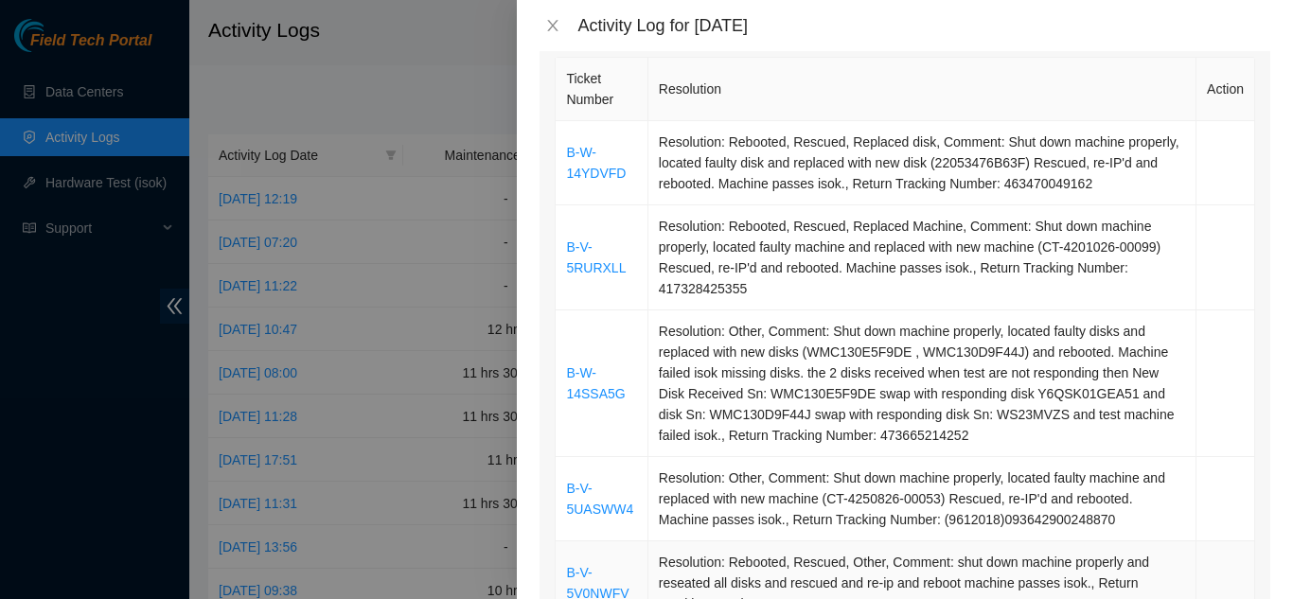
scroll to position [284, 0]
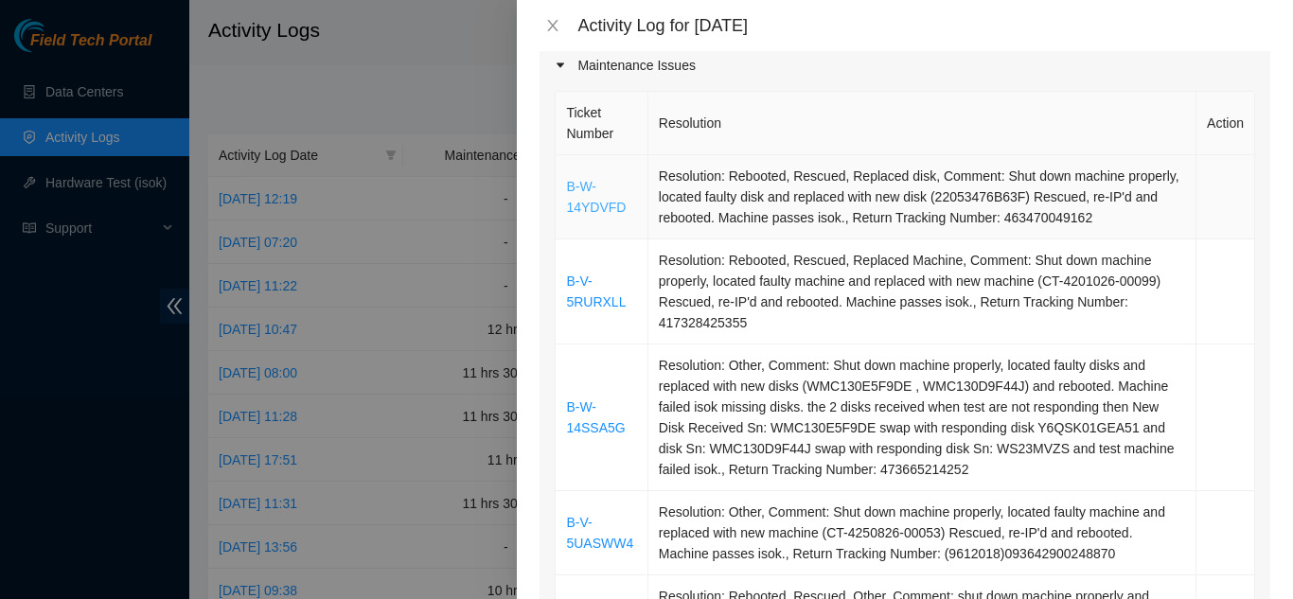
type input "30"
drag, startPoint x: 622, startPoint y: 180, endPoint x: 567, endPoint y: 167, distance: 56.5
click at [567, 167] on td "B-W-14YDVFD" at bounding box center [602, 197] width 92 height 84
copy link "B-W-14YDVFD"
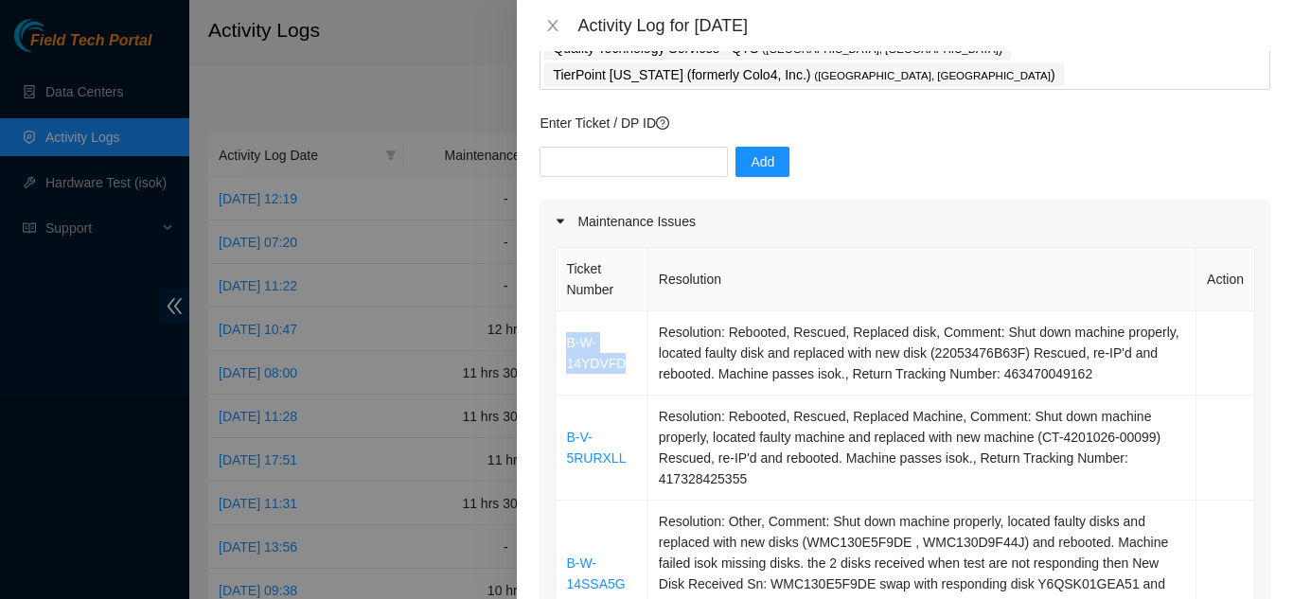
scroll to position [95, 0]
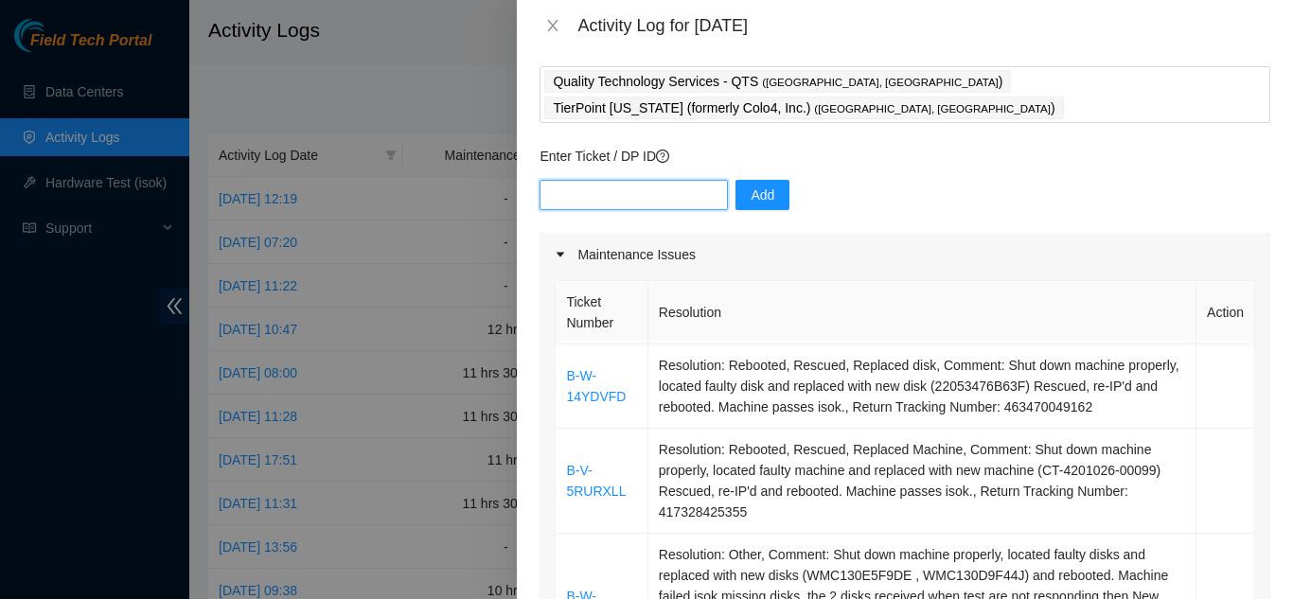
click at [581, 180] on input "text" at bounding box center [634, 195] width 188 height 30
paste input "B-W-14YDVFD"
type input "B-W-14YDVFD"
click at [751, 185] on span "Add" at bounding box center [763, 195] width 24 height 21
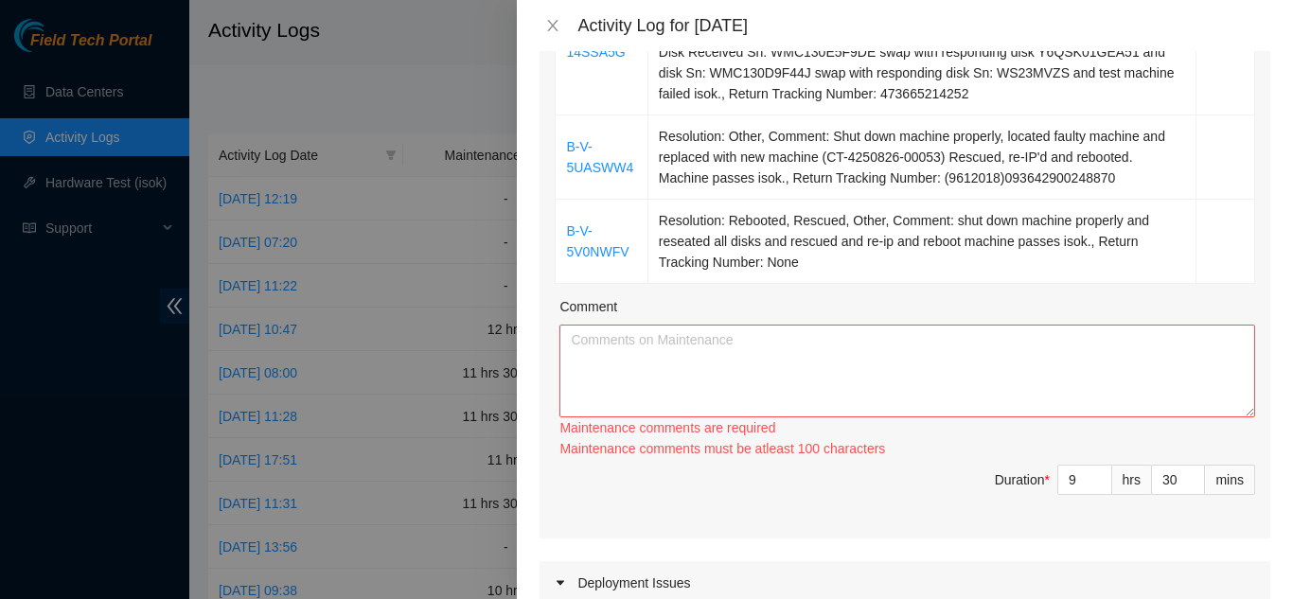
scroll to position [663, 0]
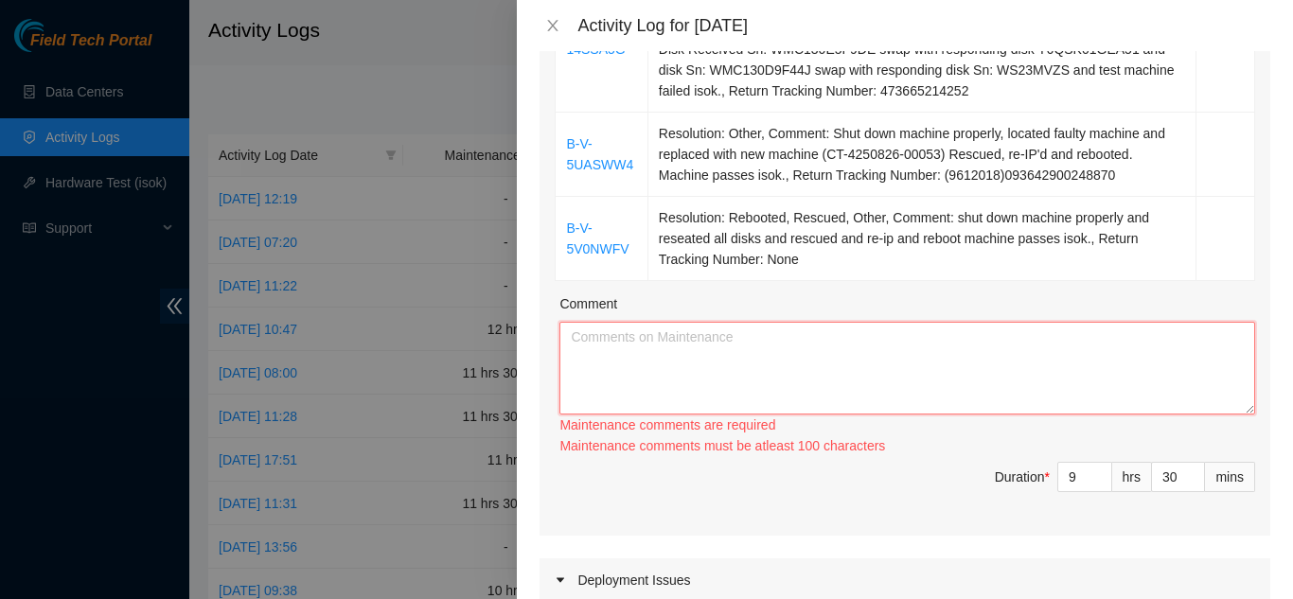
click at [689, 322] on textarea "Comment" at bounding box center [908, 368] width 696 height 93
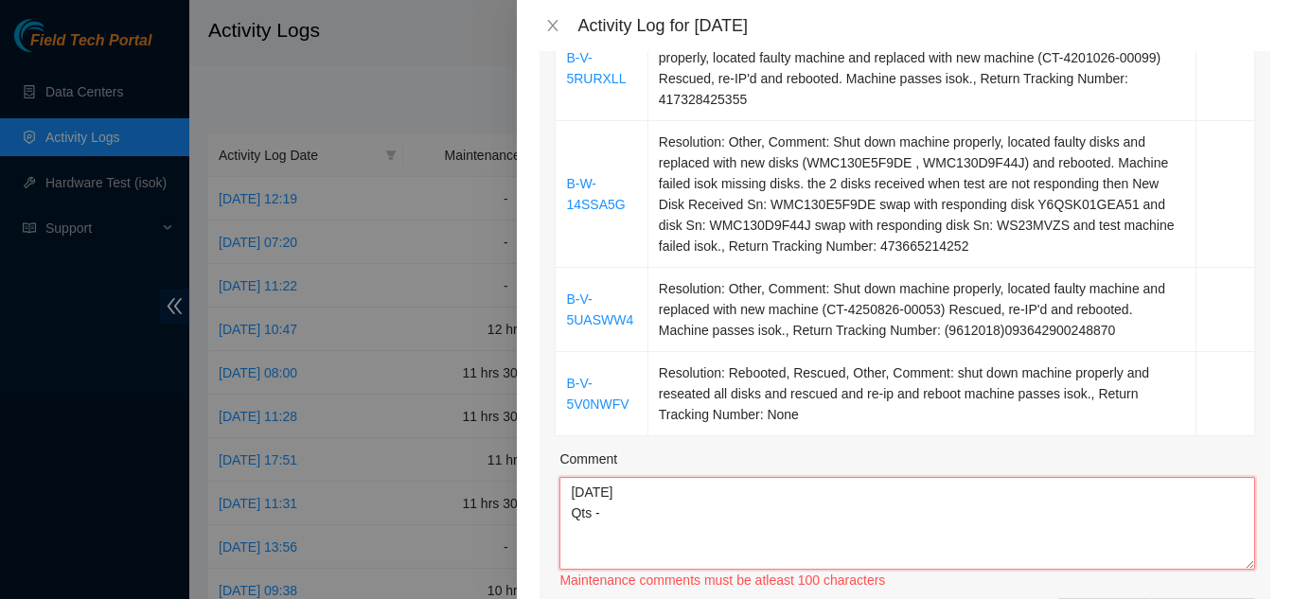
scroll to position [473, 0]
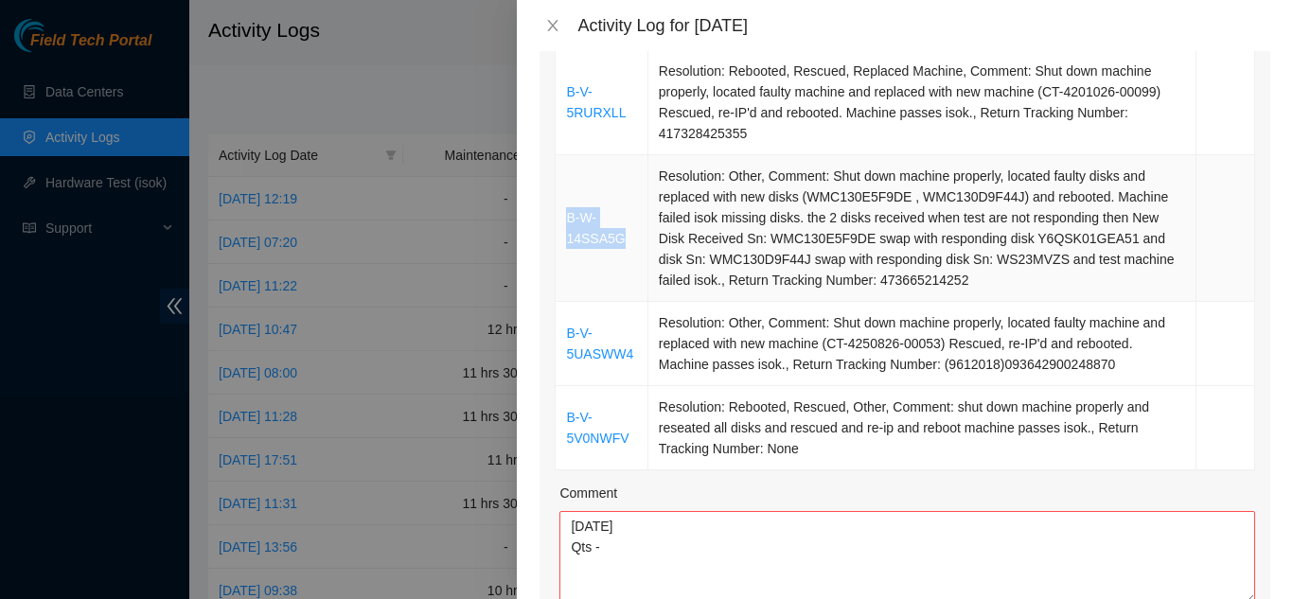
drag, startPoint x: 626, startPoint y: 210, endPoint x: 569, endPoint y: 196, distance: 58.6
click at [569, 196] on td "B-W-14SSA5G" at bounding box center [602, 228] width 92 height 147
copy link "B-W-14SSA5G"
click at [613, 522] on textarea "[DATE] Qts -" at bounding box center [908, 557] width 696 height 93
paste textarea "B-W-14SSA5G"
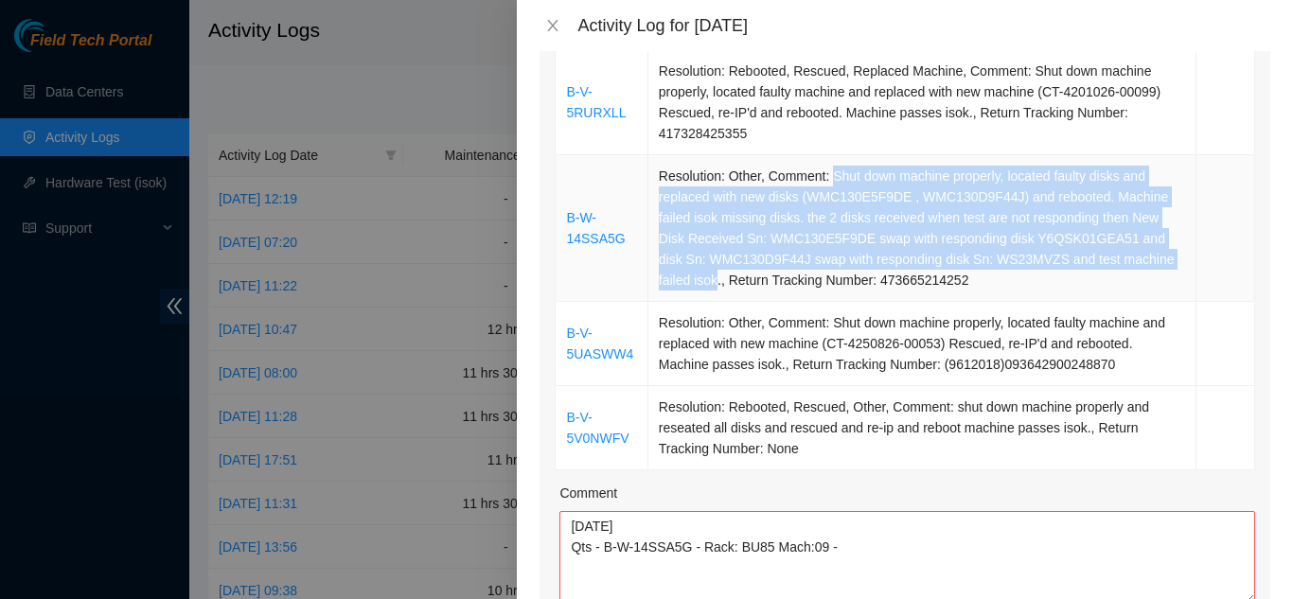
drag, startPoint x: 828, startPoint y: 146, endPoint x: 678, endPoint y: 260, distance: 188.4
click at [678, 260] on td "Resolution: Other, Comment: Shut down machine properly, located faulty disks an…" at bounding box center [923, 228] width 548 height 147
copy td "Shut down machine properly, located faulty disks and replaced with new disks (W…"
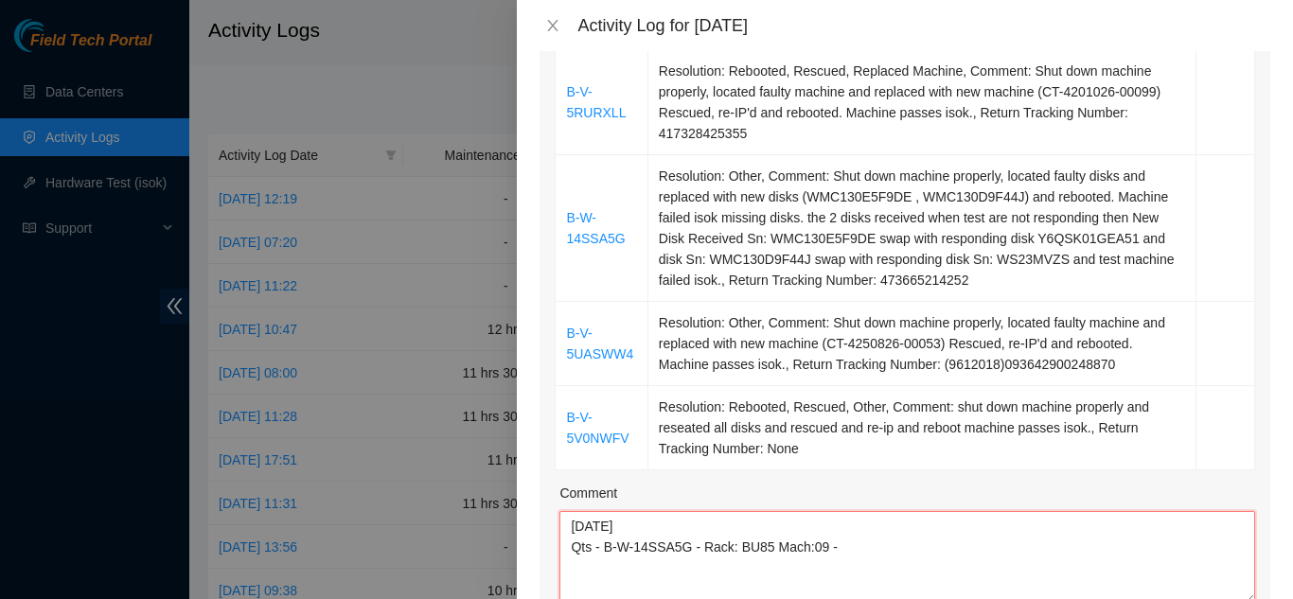
click at [845, 519] on textarea "[DATE] Qts - B-W-14SSA5G - Rack: BU85 Mach:09 -" at bounding box center [908, 557] width 696 height 93
paste textarea "Shut down machine properly, located faulty disks and replaced with new disks (W…"
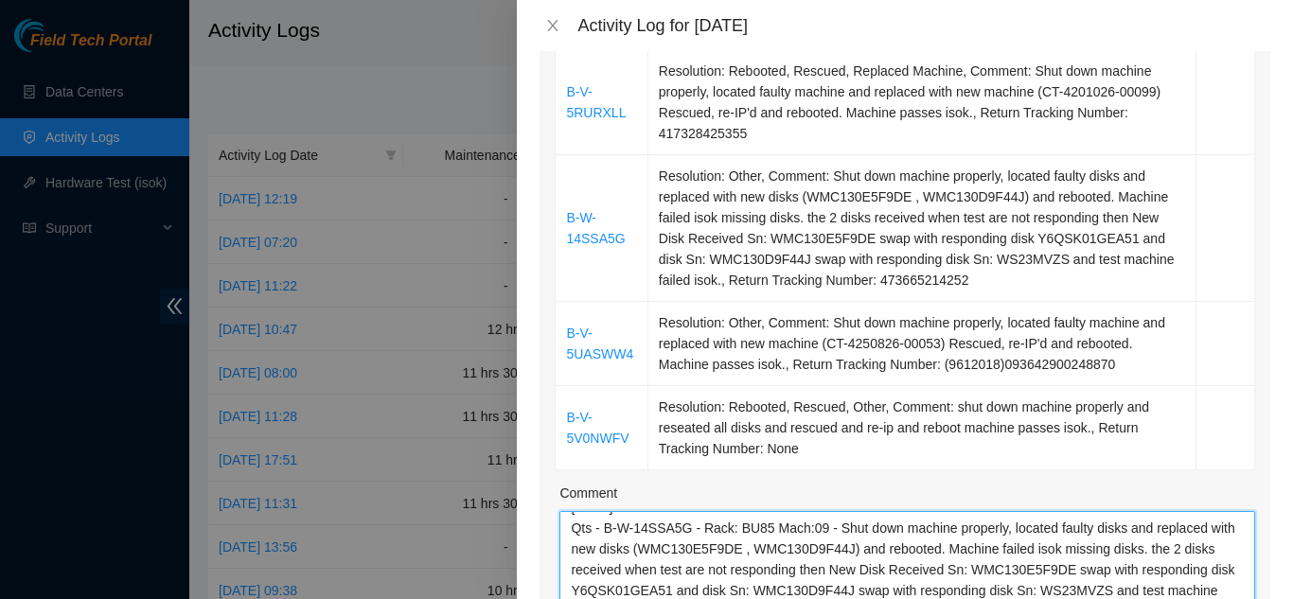
scroll to position [18, 0]
click at [1241, 588] on div "Ticket Number Resolution Action B-W-14YDVFD Resolution: Rebooted, Rescued, Repl…" at bounding box center [905, 313] width 731 height 831
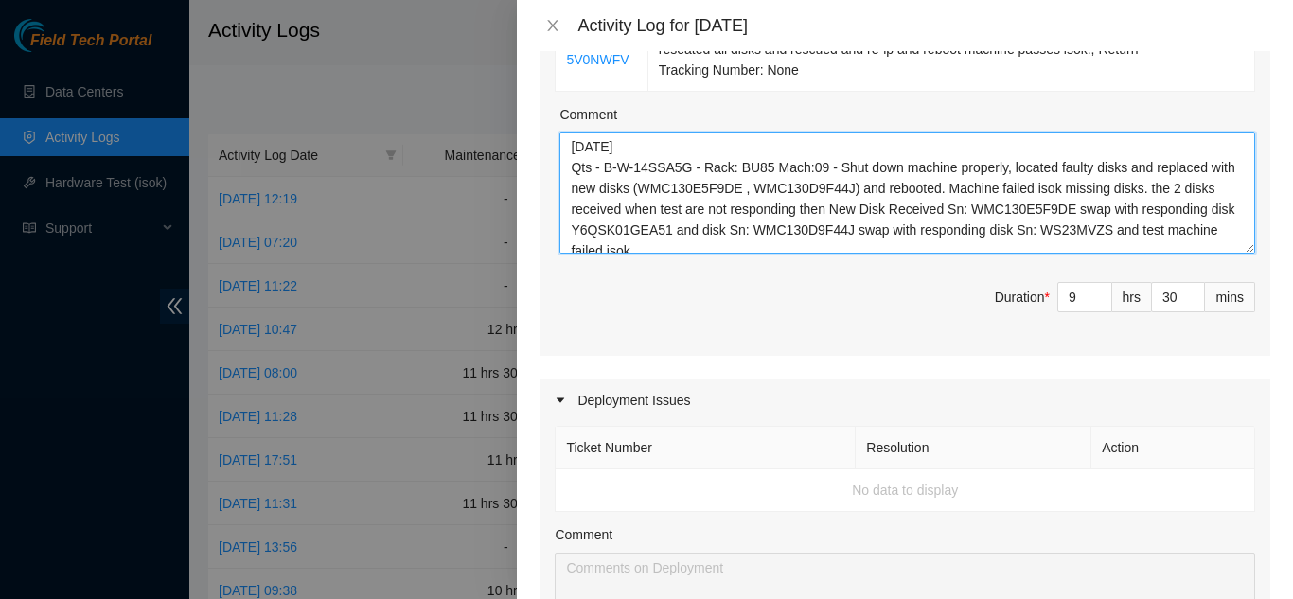
scroll to position [0, 0]
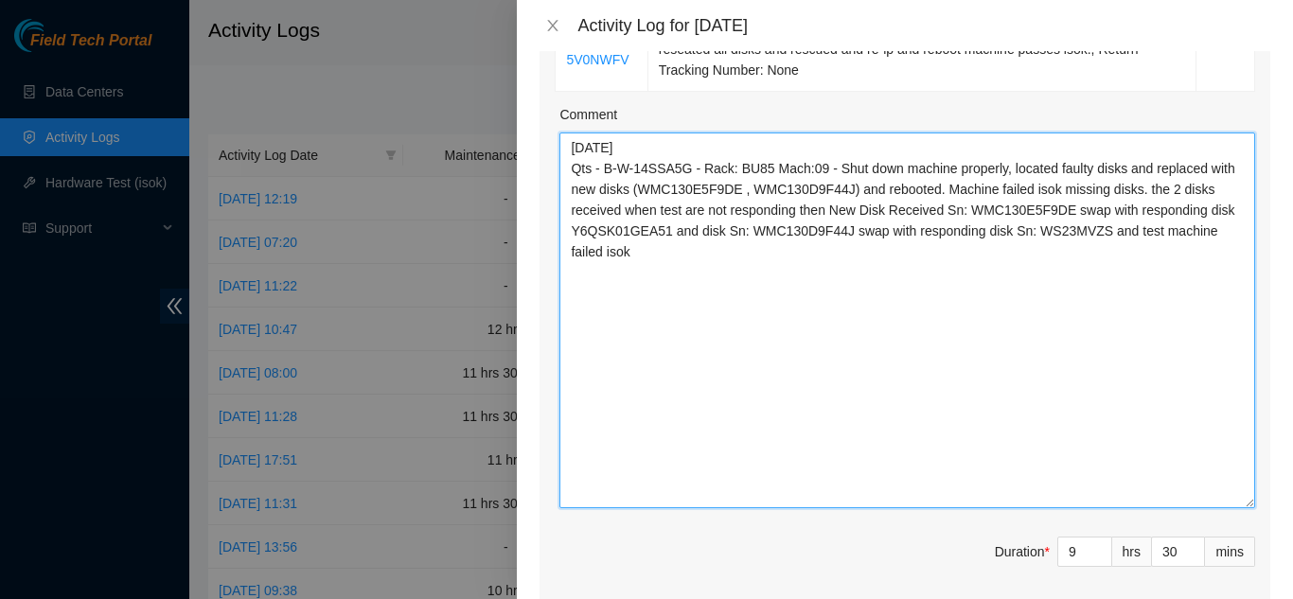
drag, startPoint x: 1236, startPoint y: 216, endPoint x: 1179, endPoint y: 475, distance: 265.6
click at [1179, 475] on textarea "[DATE] Qts - B-W-14SSA5G - Rack: BU85 Mach:09 - Shut down machine properly, loc…" at bounding box center [908, 321] width 696 height 376
drag, startPoint x: 591, startPoint y: 148, endPoint x: 573, endPoint y: 145, distance: 18.2
click at [573, 145] on textarea "[DATE] Qts - B-W-14SSA5G - Rack: BU85 Mach:09 - Shut down machine properly, loc…" at bounding box center [908, 321] width 696 height 376
drag, startPoint x: 578, startPoint y: 145, endPoint x: 894, endPoint y: 277, distance: 342.9
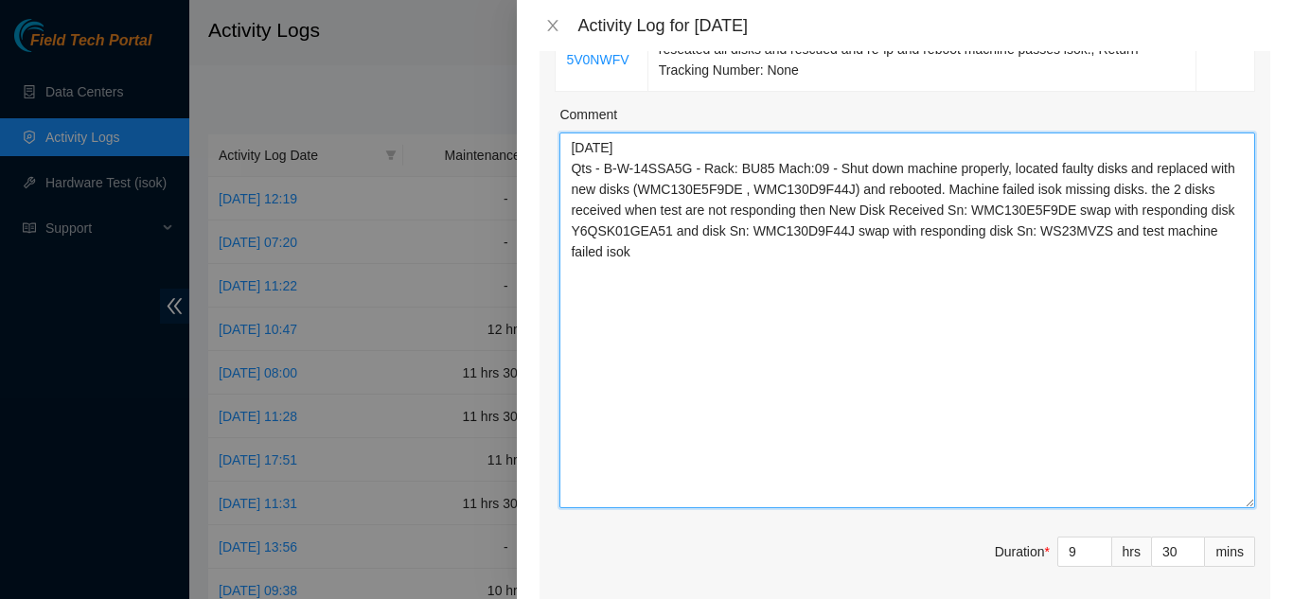
click at [894, 277] on textarea "[DATE] Qts - B-W-14SSA5G - Rack: BU85 Mach:09 - Shut down machine properly, loc…" at bounding box center [908, 321] width 696 height 376
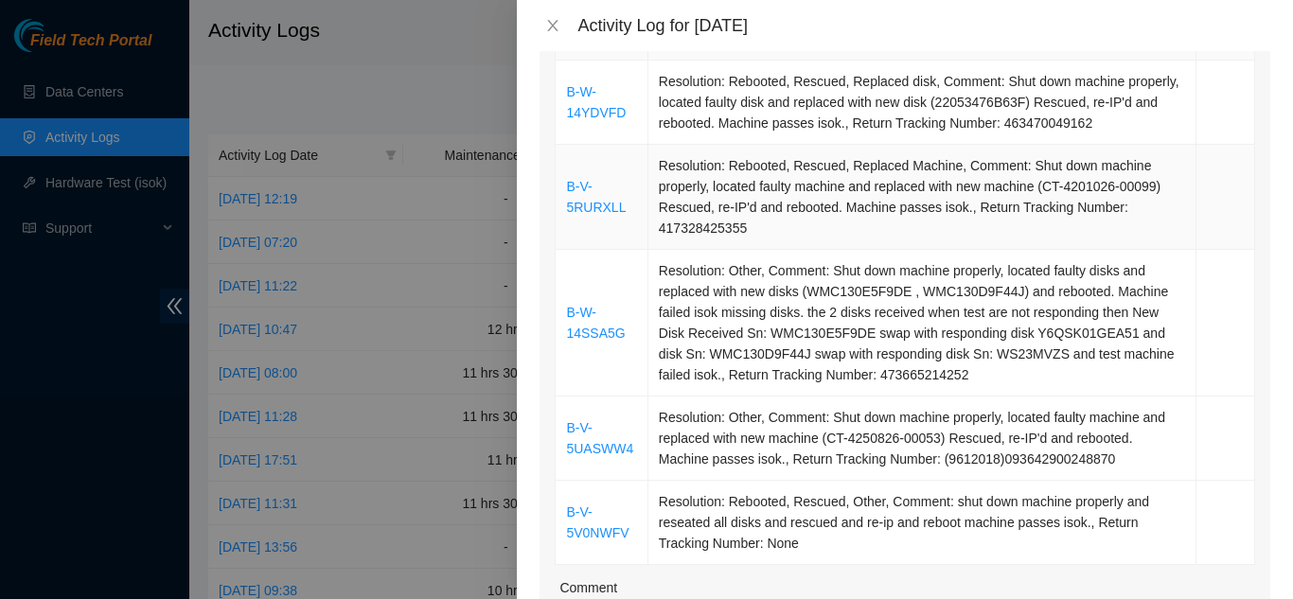
scroll to position [284, 0]
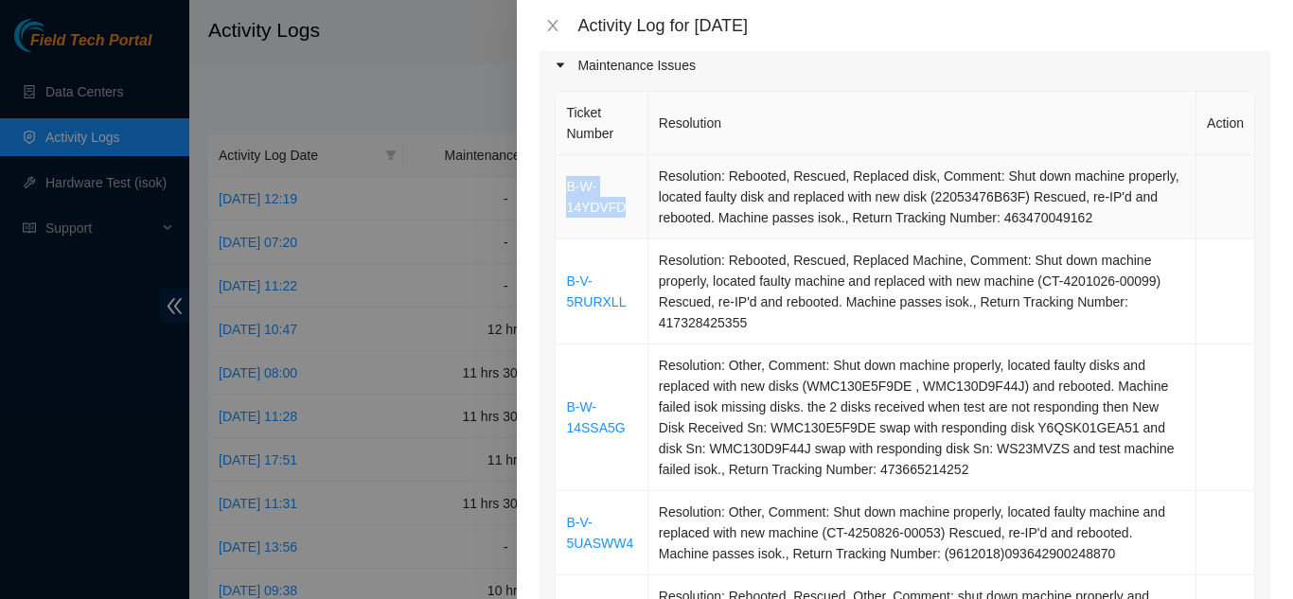
drag, startPoint x: 621, startPoint y: 180, endPoint x: 568, endPoint y: 157, distance: 57.7
click at [568, 157] on td "B-W-14YDVFD" at bounding box center [602, 197] width 92 height 84
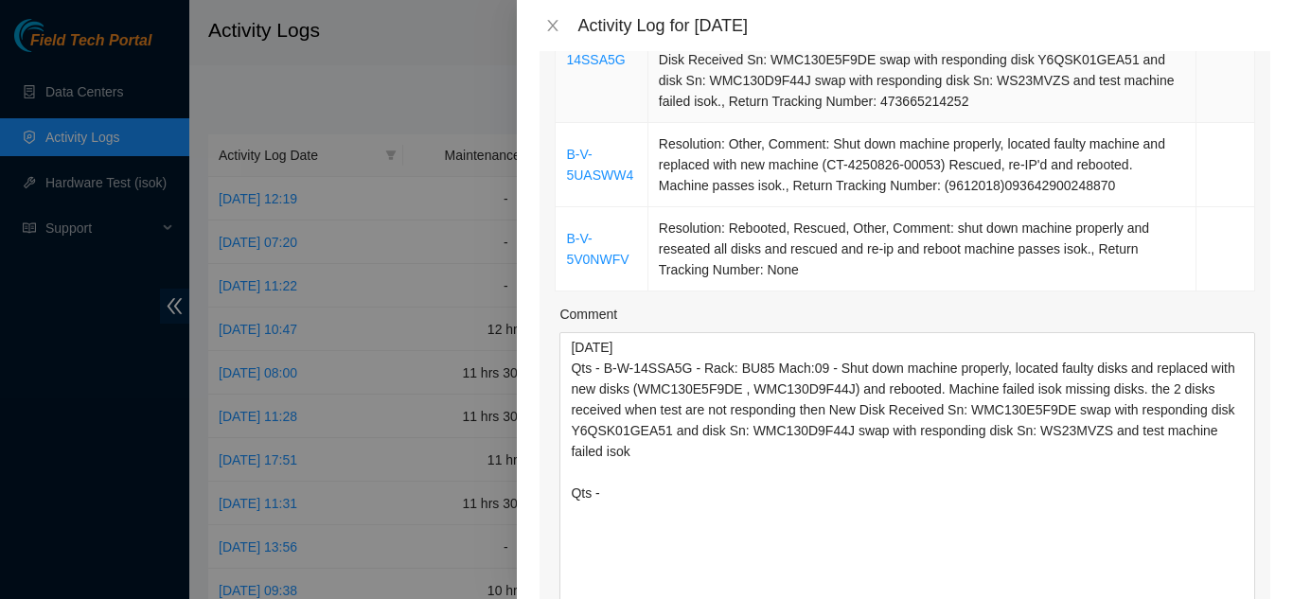
scroll to position [663, 0]
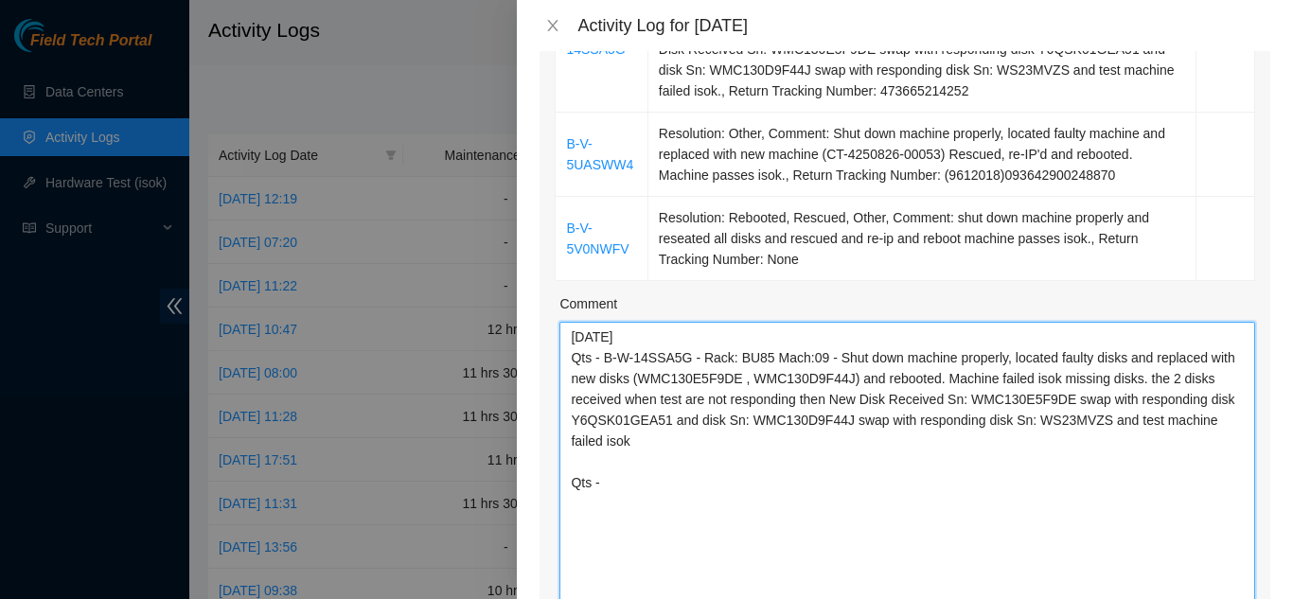
drag, startPoint x: 607, startPoint y: 458, endPoint x: 616, endPoint y: 456, distance: 9.7
click at [612, 458] on textarea "[DATE] Qts - B-W-14SSA5G - Rack: BU85 Mach:09 - Shut down machine properly, loc…" at bounding box center [908, 510] width 696 height 376
paste textarea "B-W-14YDVFD"
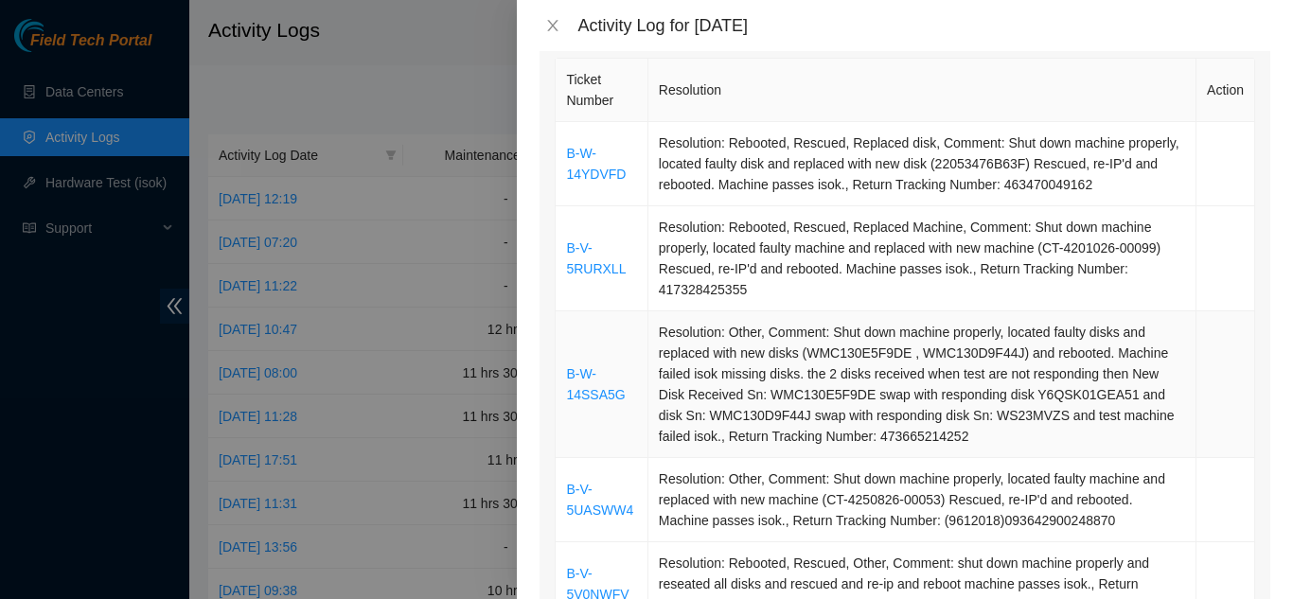
scroll to position [284, 0]
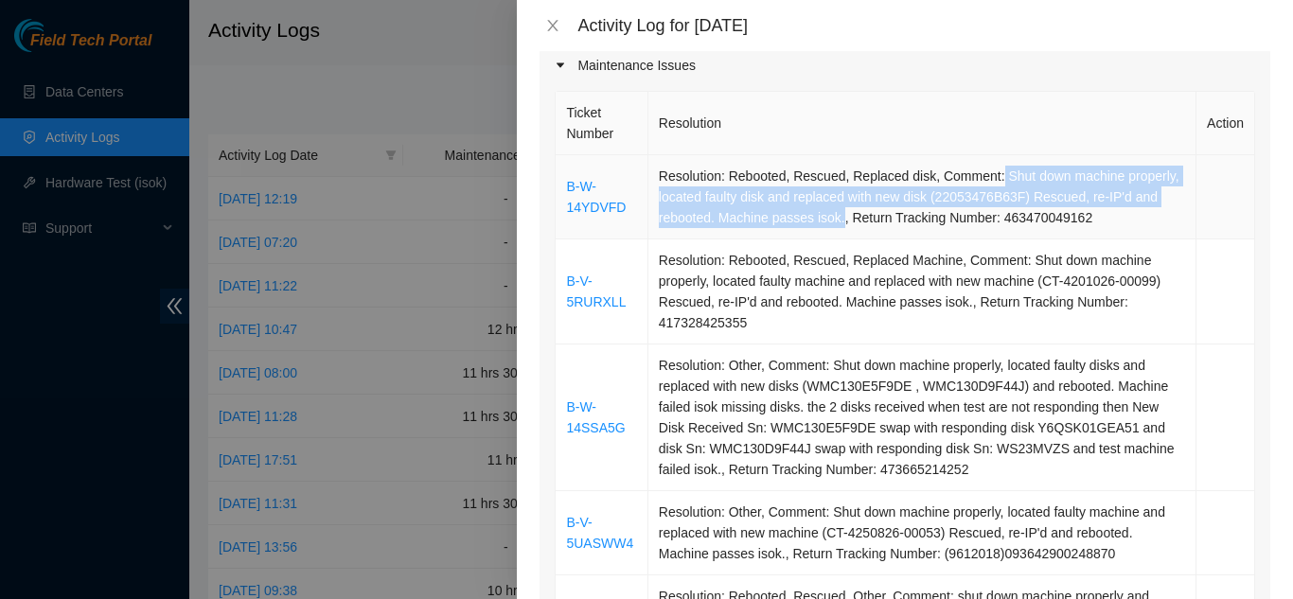
drag, startPoint x: 989, startPoint y: 149, endPoint x: 837, endPoint y: 195, distance: 158.4
click at [837, 195] on td "Resolution: Rebooted, Rescued, Replaced disk, Comment: Shut down machine proper…" at bounding box center [923, 197] width 548 height 84
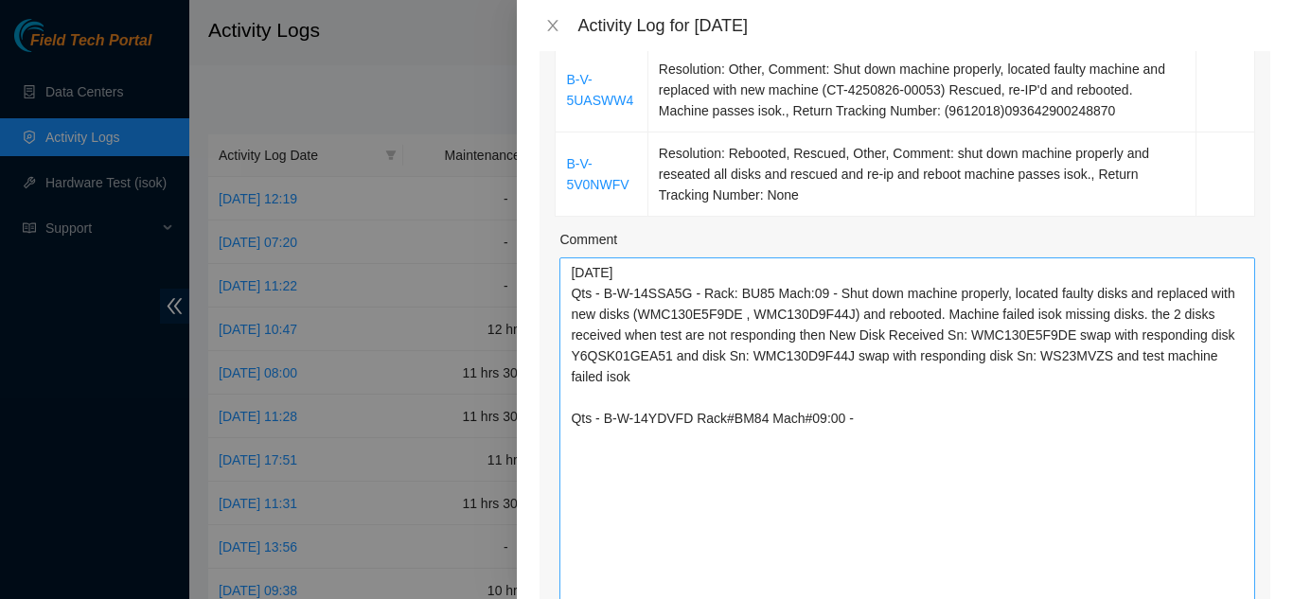
scroll to position [757, 0]
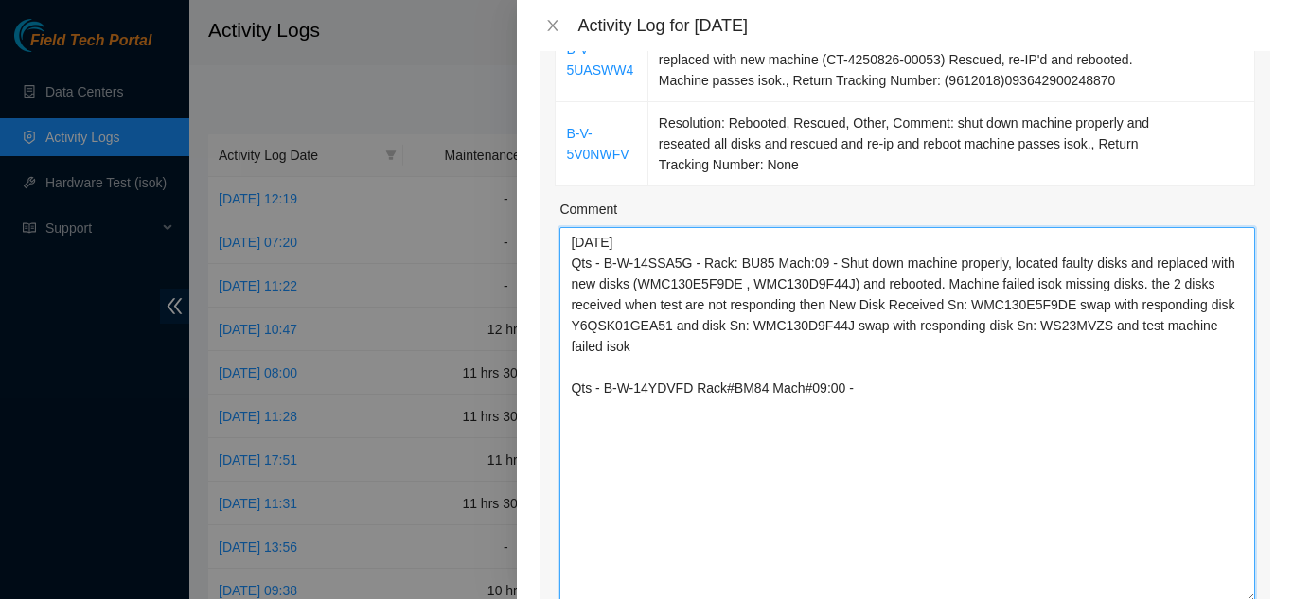
click at [881, 359] on textarea "[DATE] Qts - B-W-14SSA5G - Rack: BU85 Mach:09 - Shut down machine properly, loc…" at bounding box center [908, 415] width 696 height 376
paste textarea "Shut down machine properly, located faulty disk and replaced with new disk (220…"
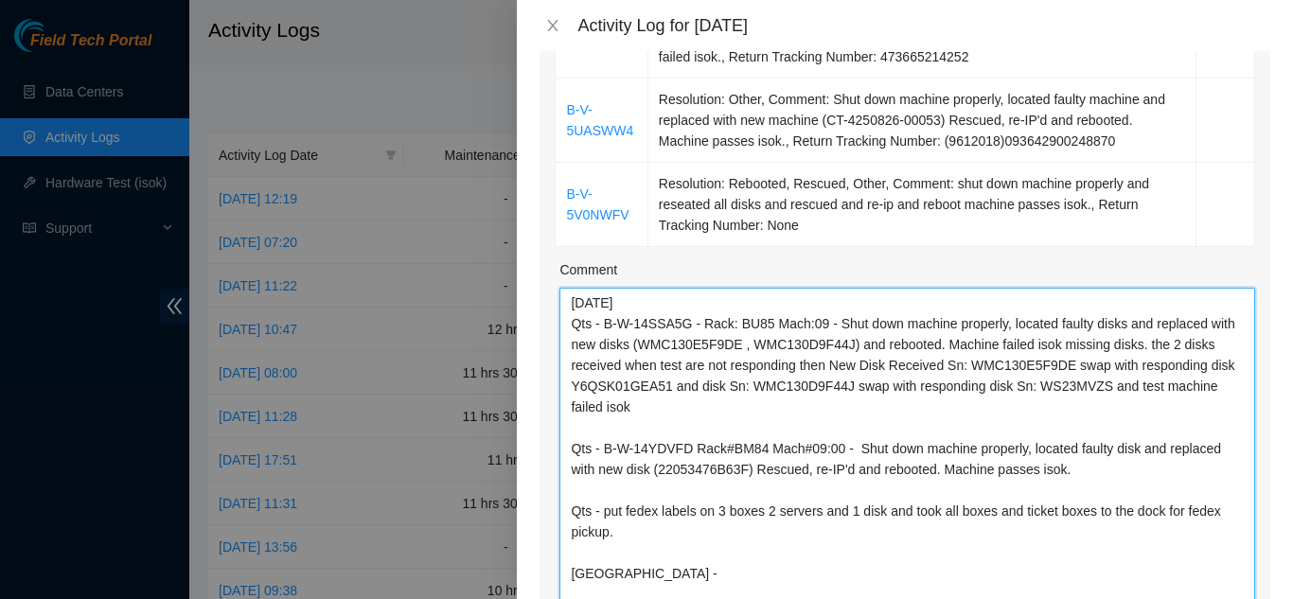
scroll to position [663, 0]
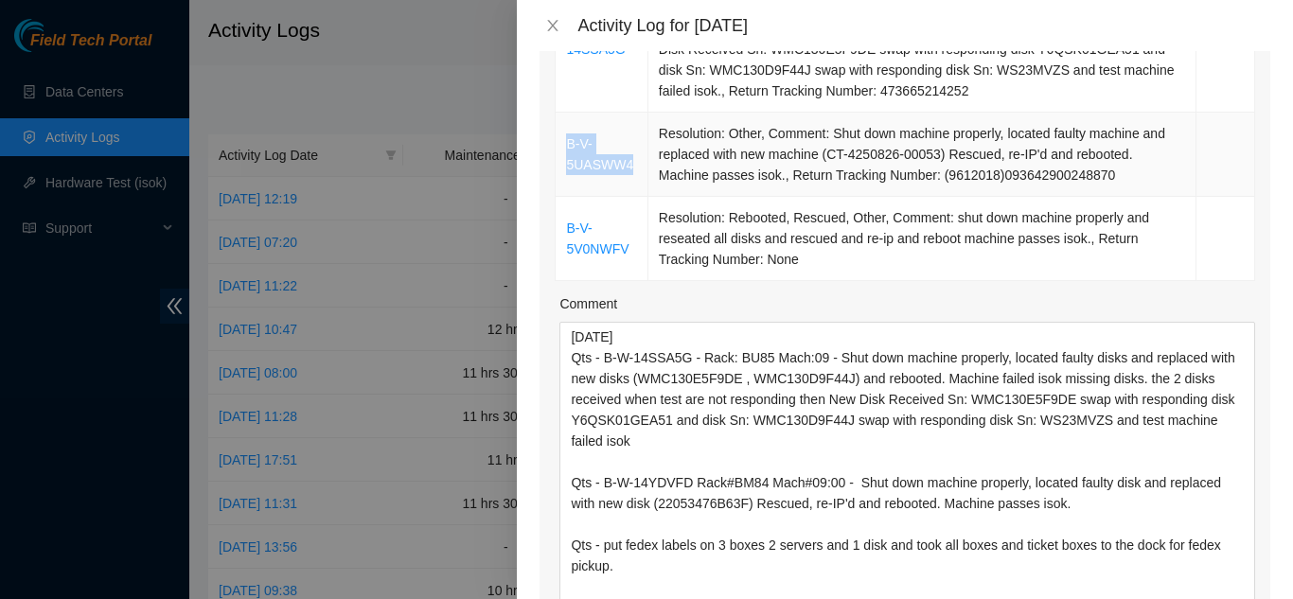
drag, startPoint x: 634, startPoint y: 135, endPoint x: 569, endPoint y: 119, distance: 67.3
click at [569, 119] on td "B-V-5UASWW4" at bounding box center [602, 155] width 92 height 84
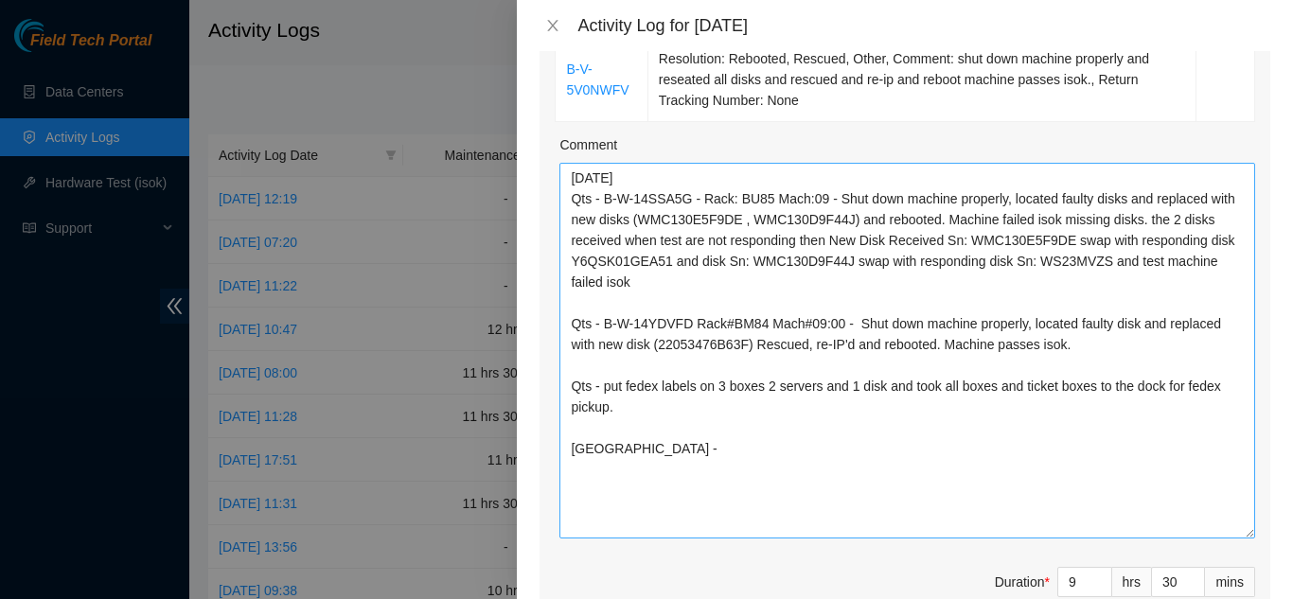
scroll to position [852, 0]
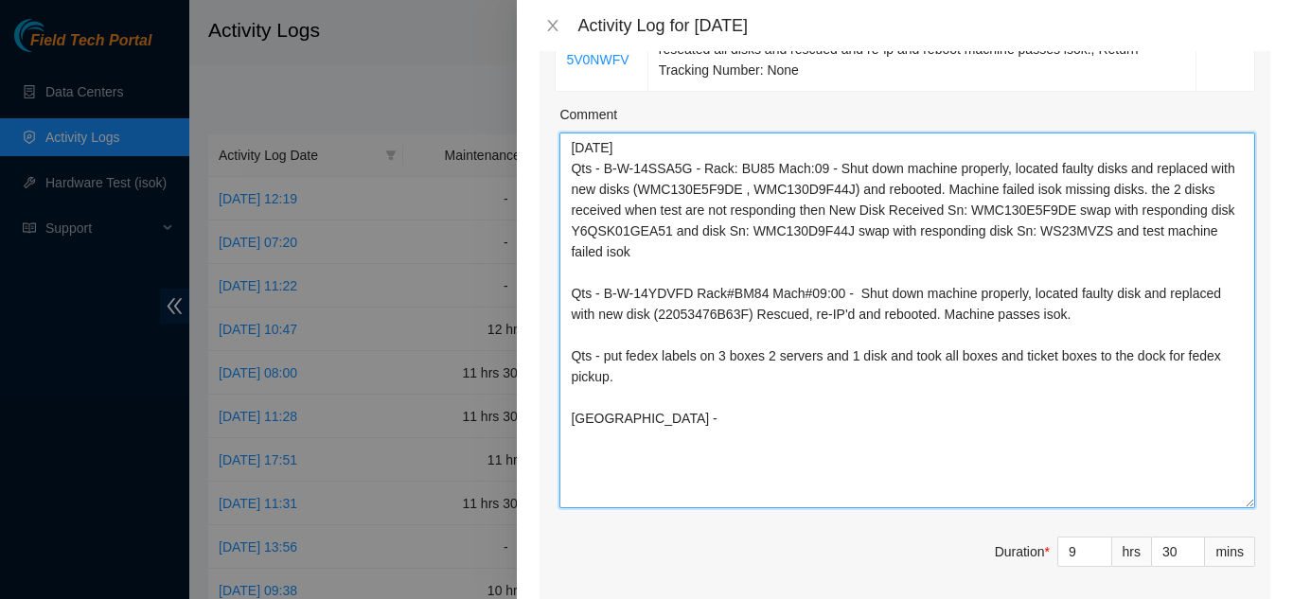
click at [665, 404] on textarea "[DATE] Qts - B-W-14SSA5G - Rack: BU85 Mach:09 - Shut down machine properly, loc…" at bounding box center [908, 321] width 696 height 376
paste textarea "B-V-5UASWW4"
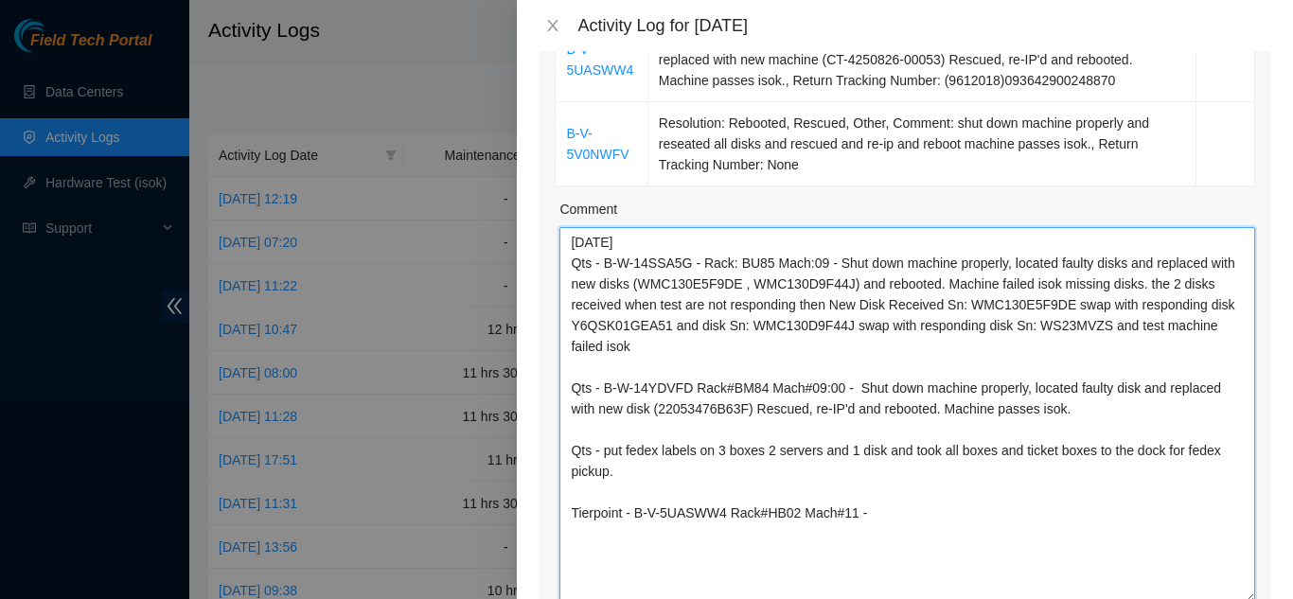
scroll to position [663, 0]
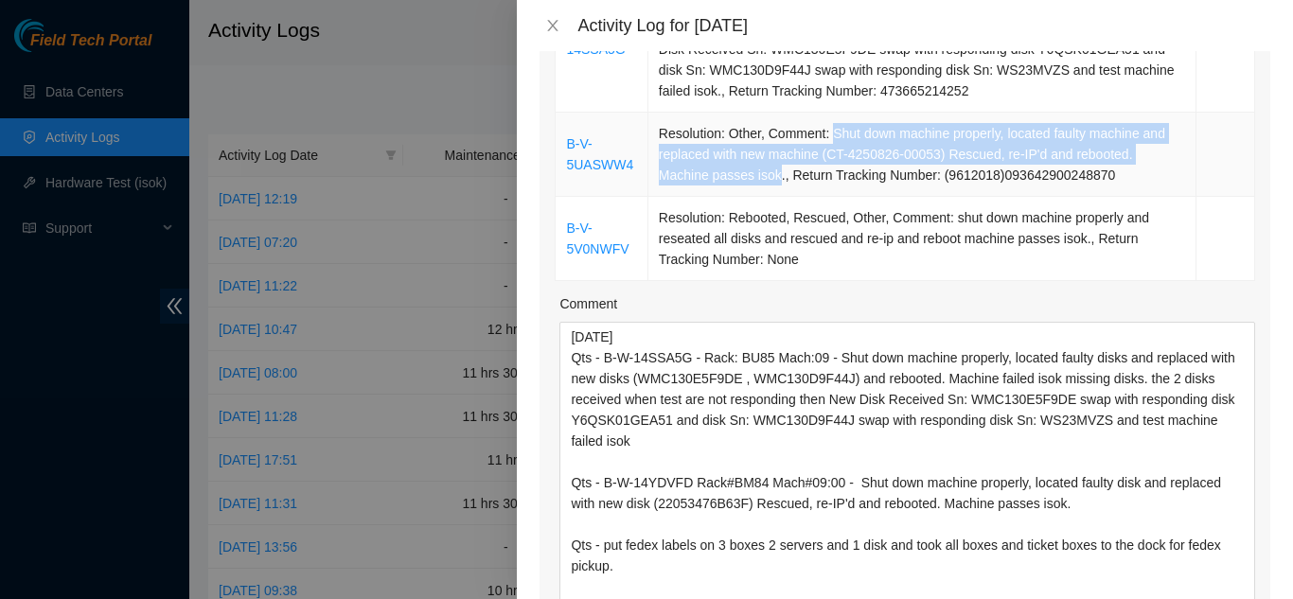
drag, startPoint x: 828, startPoint y: 108, endPoint x: 775, endPoint y: 147, distance: 66.5
click at [775, 147] on td "Resolution: Other, Comment: Shut down machine properly, located faulty machine …" at bounding box center [923, 155] width 548 height 84
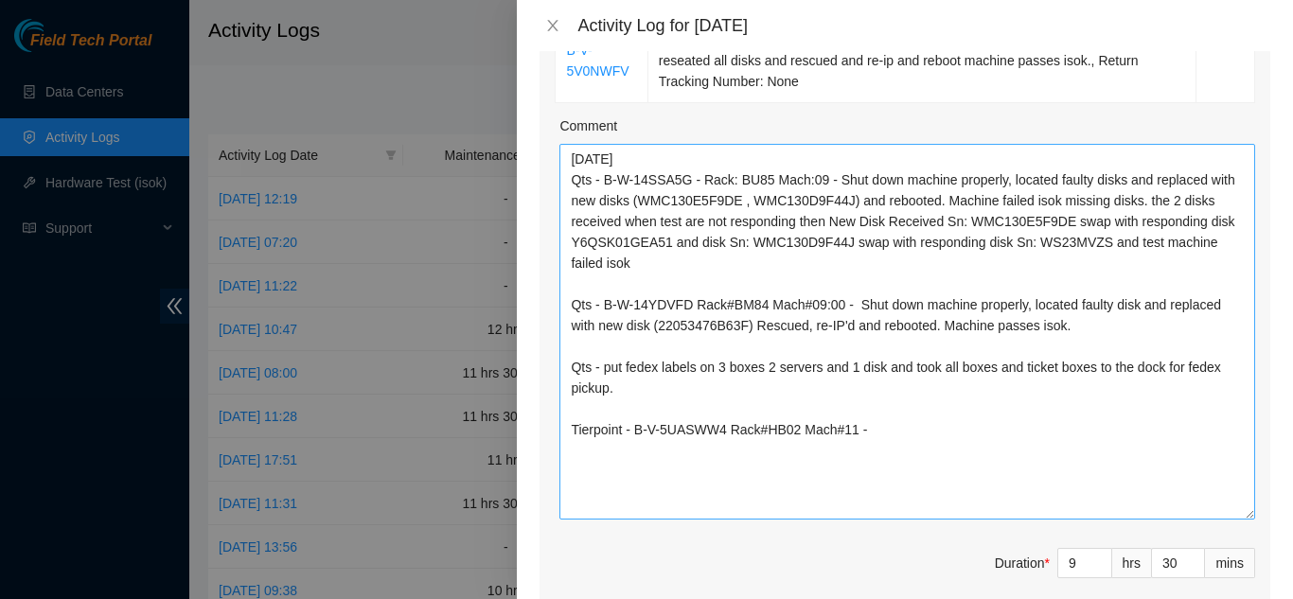
scroll to position [852, 0]
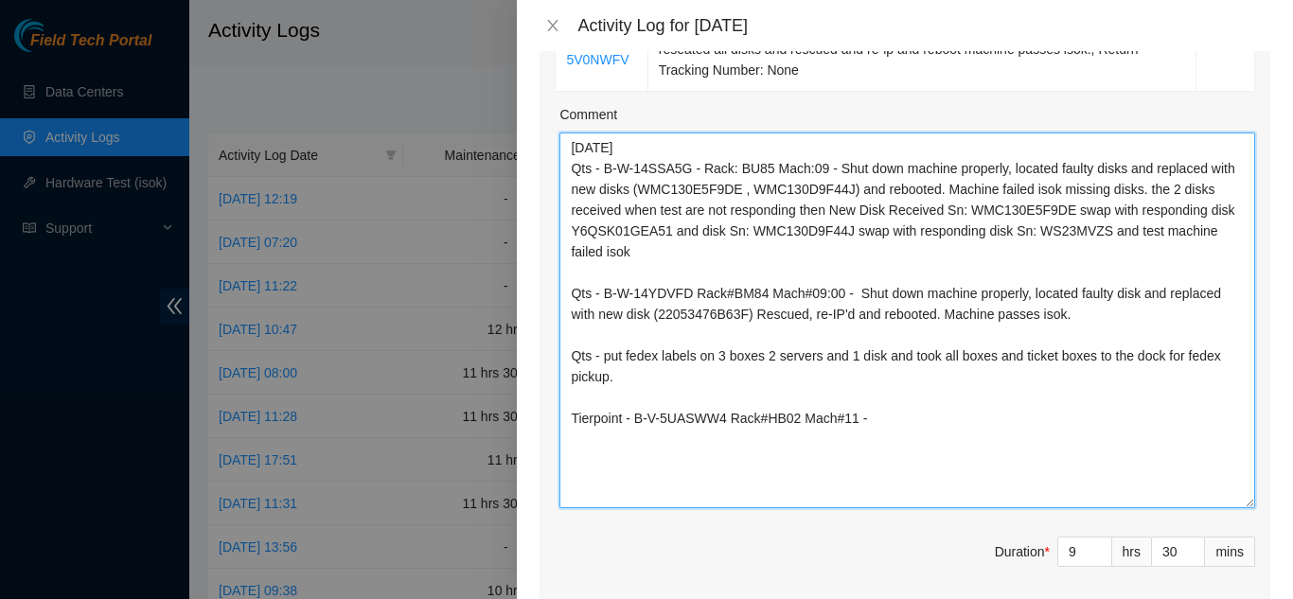
click at [880, 389] on textarea "[DATE] Qts - B-W-14SSA5G - Rack: BU85 Mach:09 - Shut down machine properly, loc…" at bounding box center [908, 321] width 696 height 376
paste textarea "Shut down machine properly, located faulty machine and replaced with new machin…"
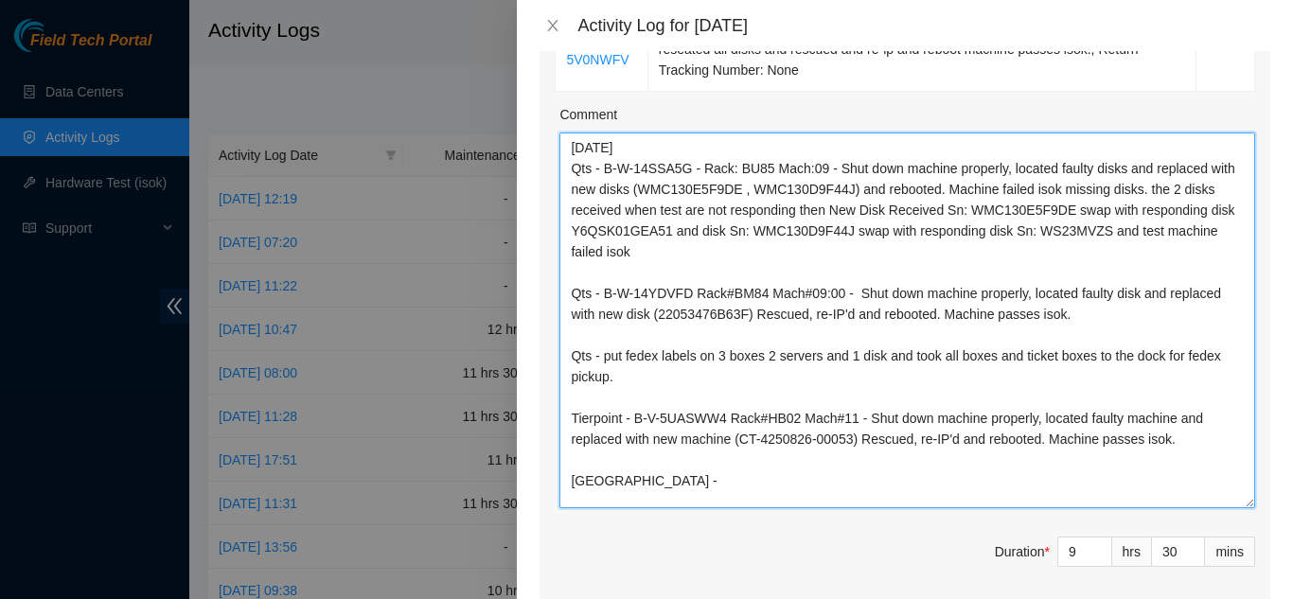
paste textarea "Shut down machine properly, located faulty machine and replaced with new machin…"
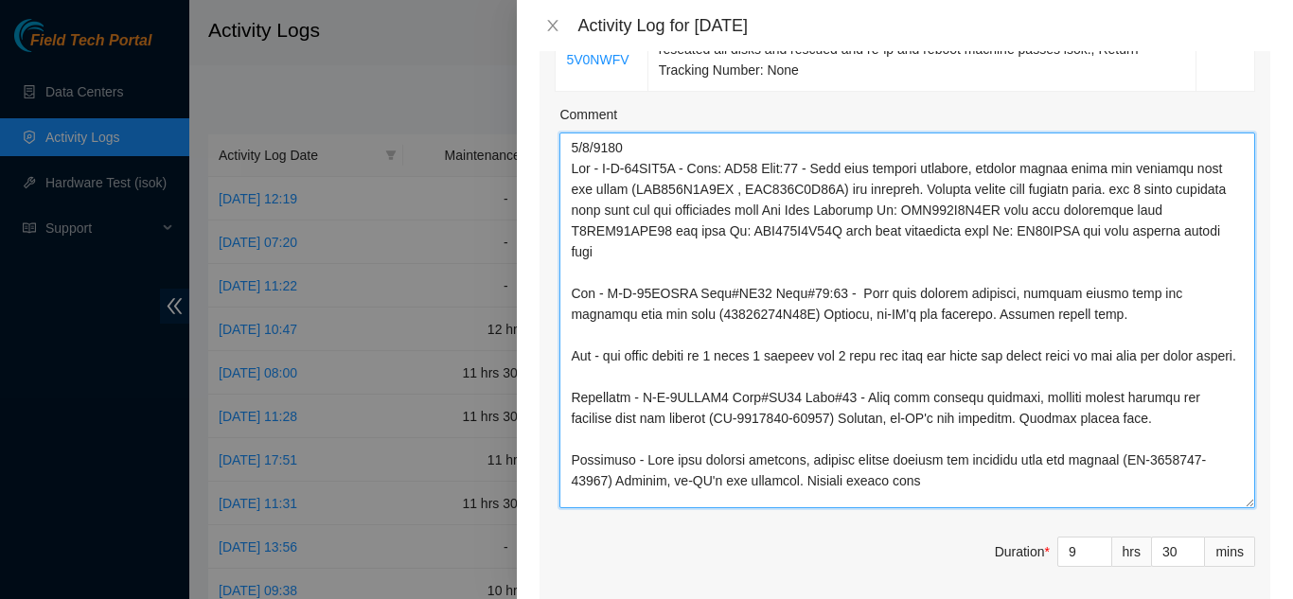
scroll to position [3, 0]
drag, startPoint x: 634, startPoint y: 454, endPoint x: 671, endPoint y: 446, distance: 37.7
click at [635, 454] on textarea "Comment" at bounding box center [908, 321] width 696 height 376
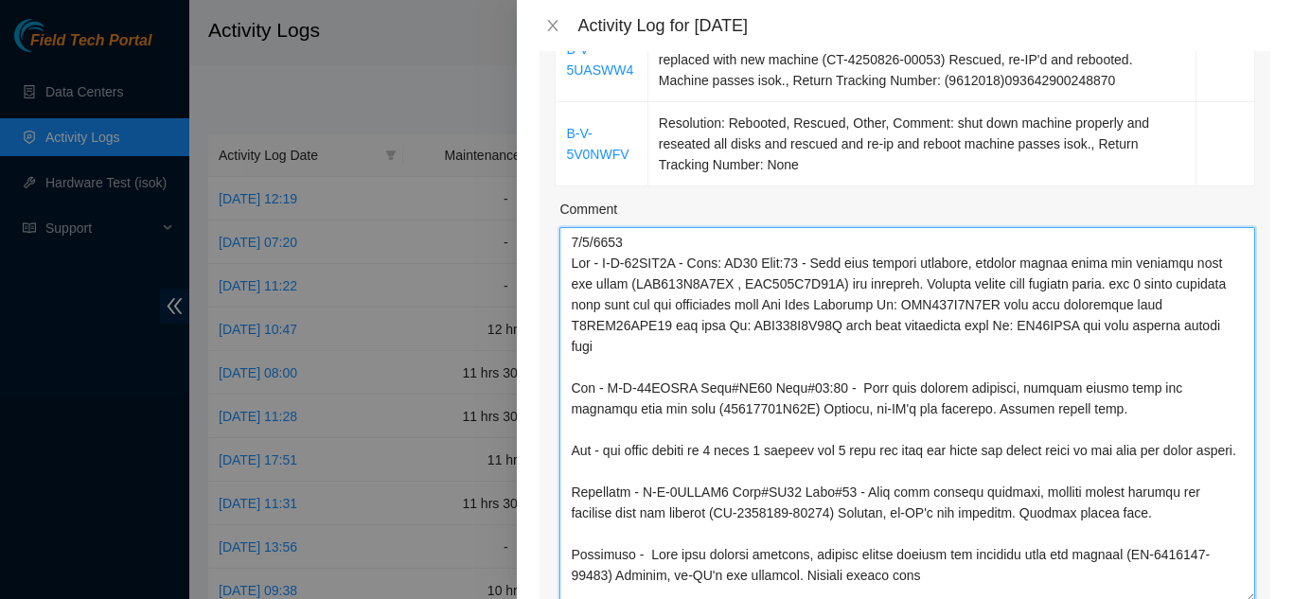
scroll to position [663, 0]
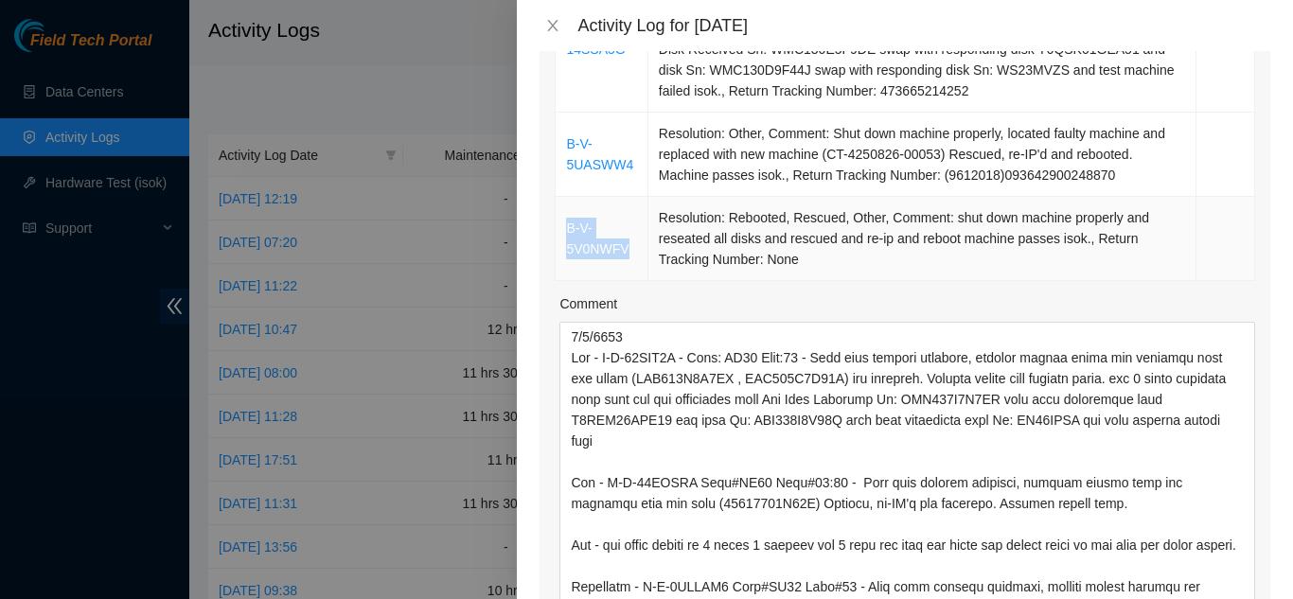
drag, startPoint x: 629, startPoint y: 223, endPoint x: 567, endPoint y: 204, distance: 64.7
click at [567, 204] on td "B-V-5V0NWFV" at bounding box center [602, 239] width 92 height 84
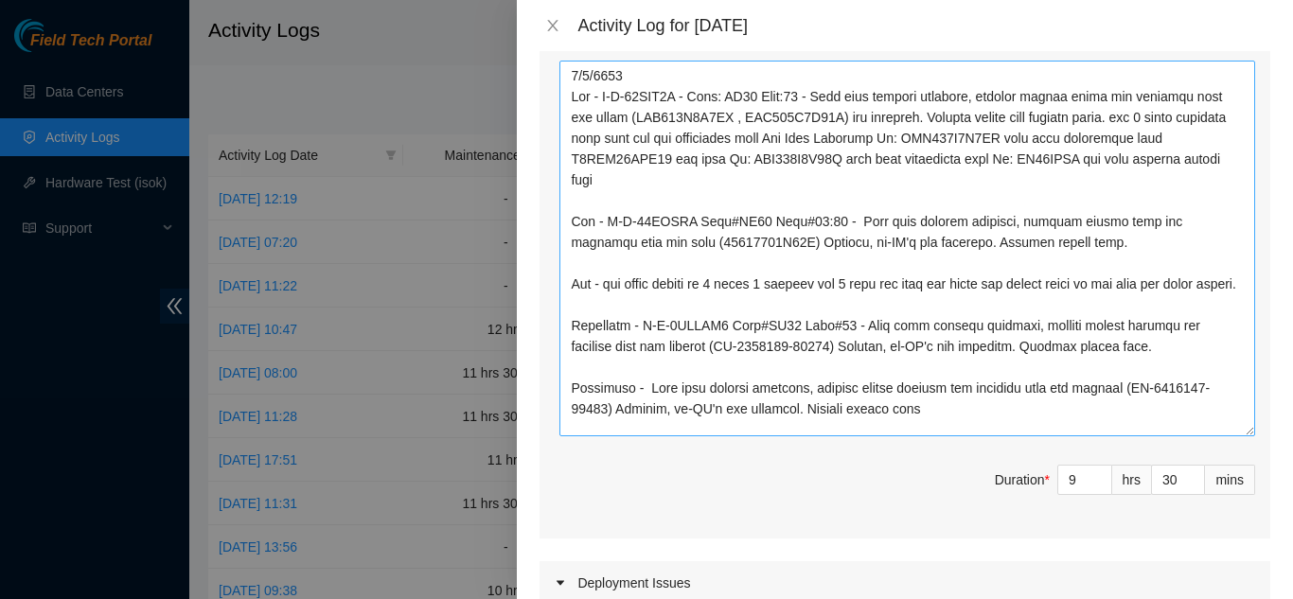
scroll to position [947, 0]
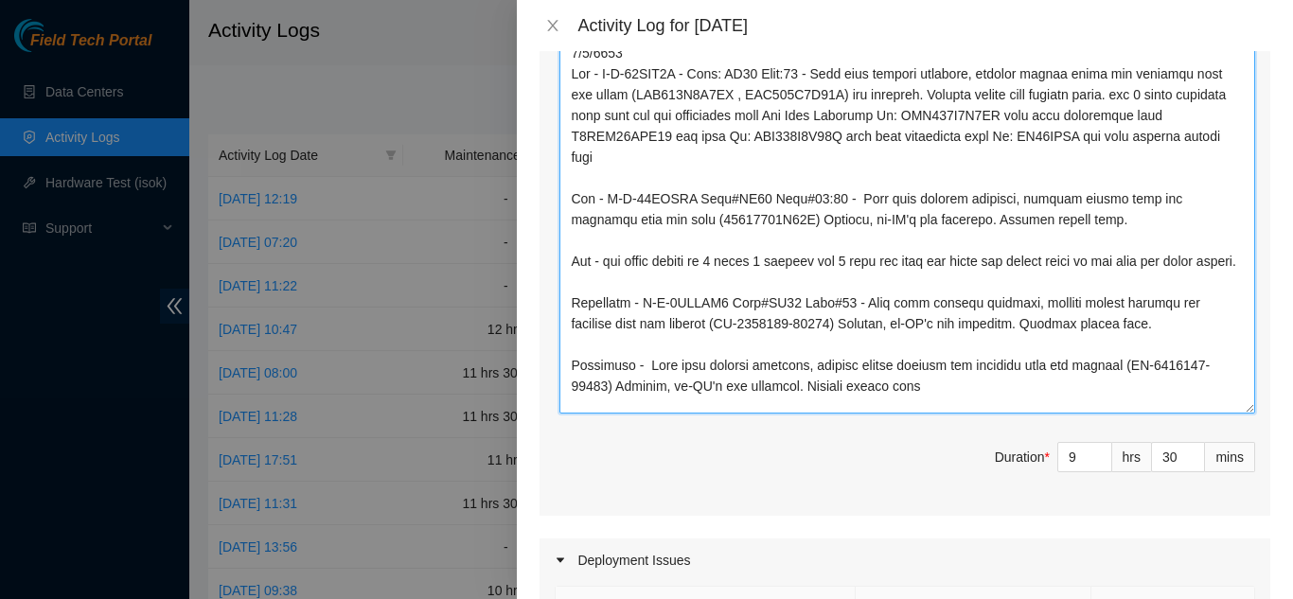
click at [639, 349] on textarea "Comment" at bounding box center [908, 226] width 696 height 376
paste textarea "B-V-5V0NWFV"
click at [1193, 365] on textarea "Comment" at bounding box center [908, 226] width 696 height 376
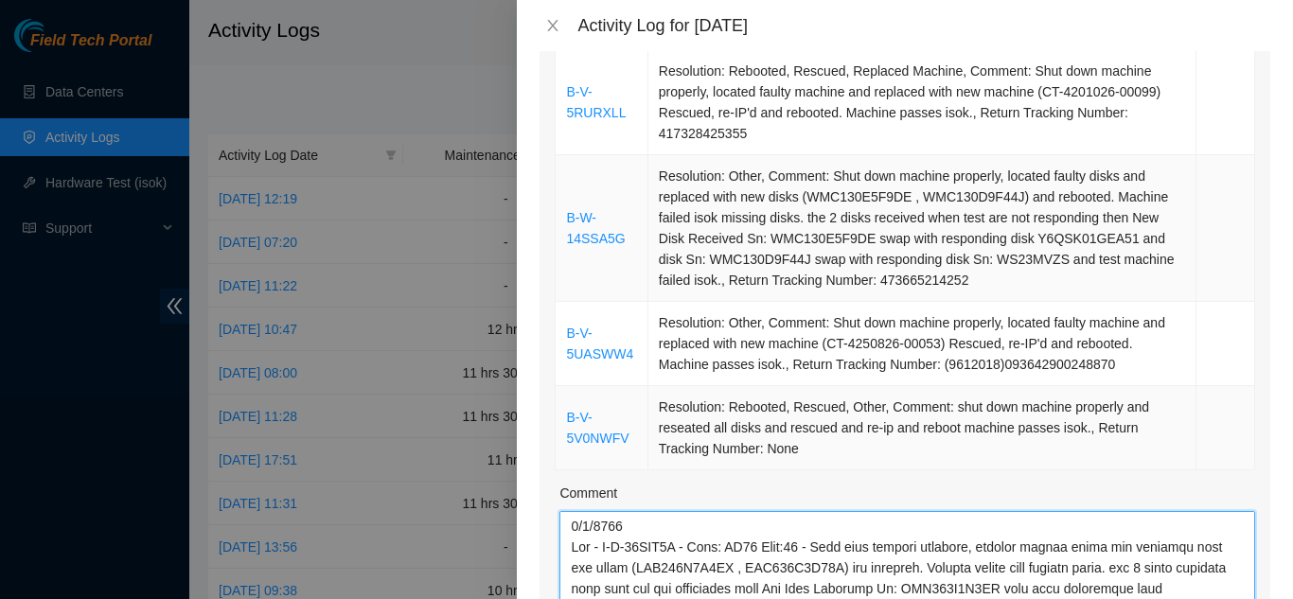
scroll to position [379, 0]
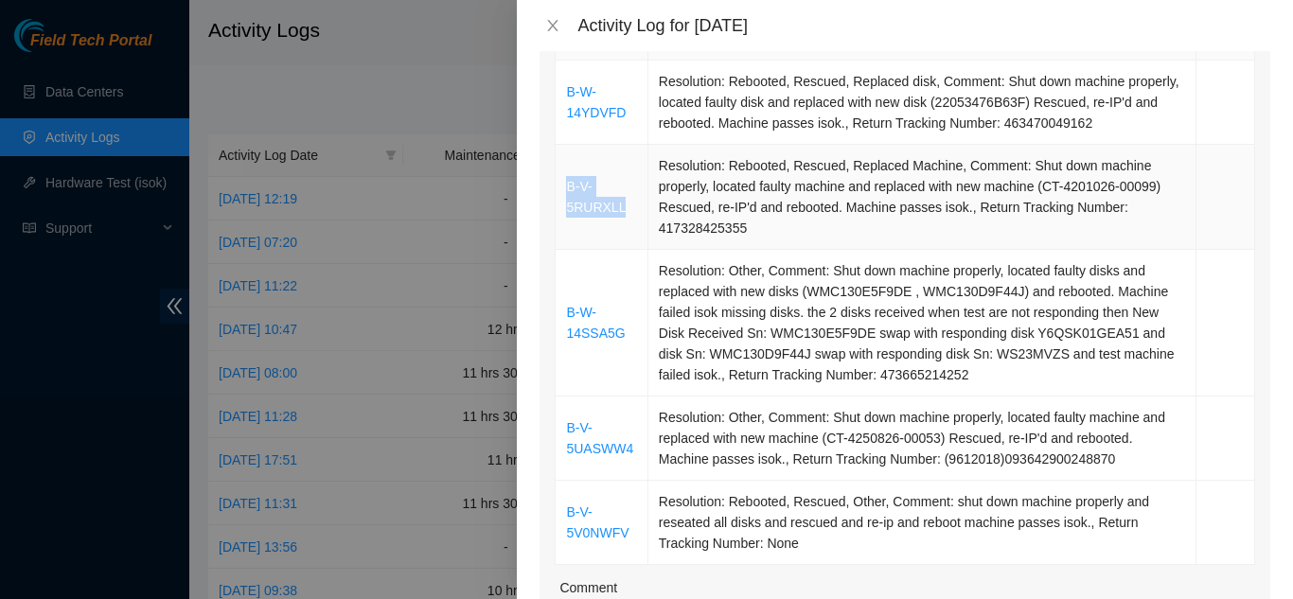
drag, startPoint x: 627, startPoint y: 180, endPoint x: 563, endPoint y: 159, distance: 66.8
click at [563, 159] on td "B-V-5RURXLL" at bounding box center [602, 197] width 92 height 105
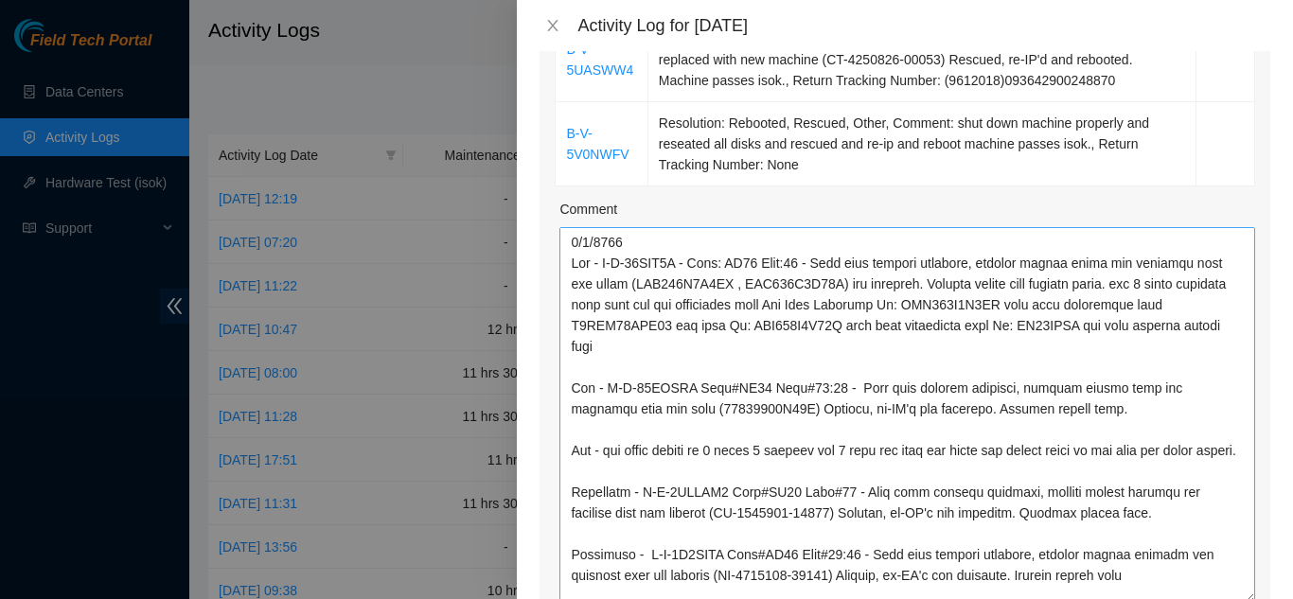
scroll to position [50, 0]
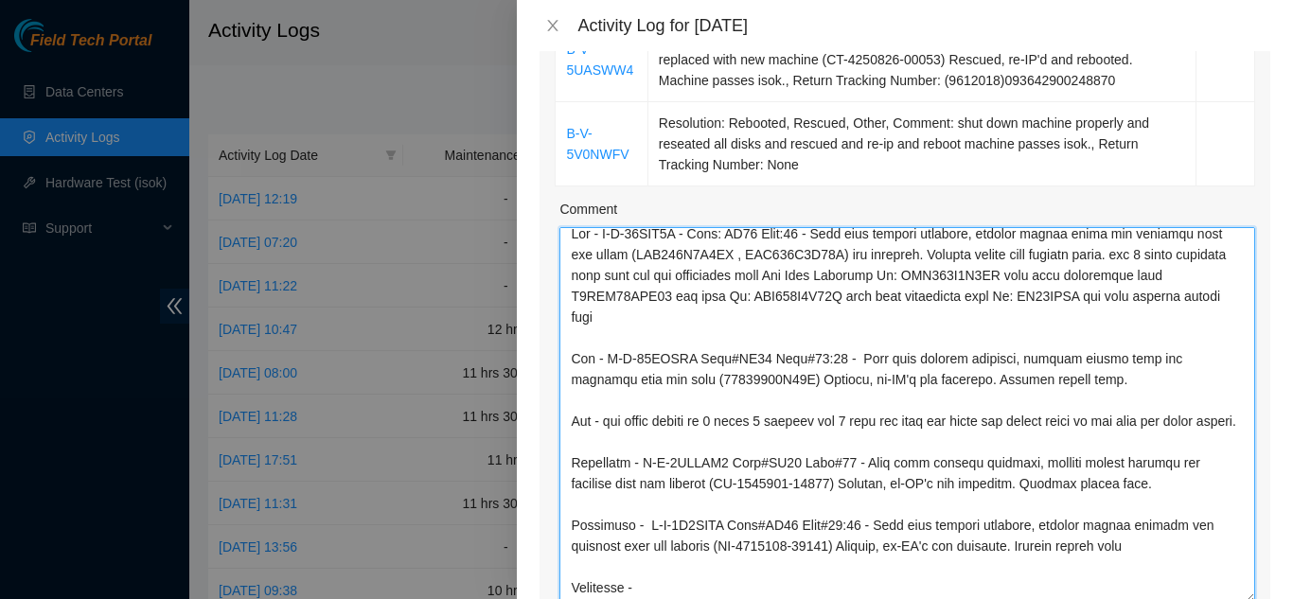
click at [645, 561] on textarea "Comment" at bounding box center [908, 415] width 696 height 376
paste textarea "B-V-5RURXLL"
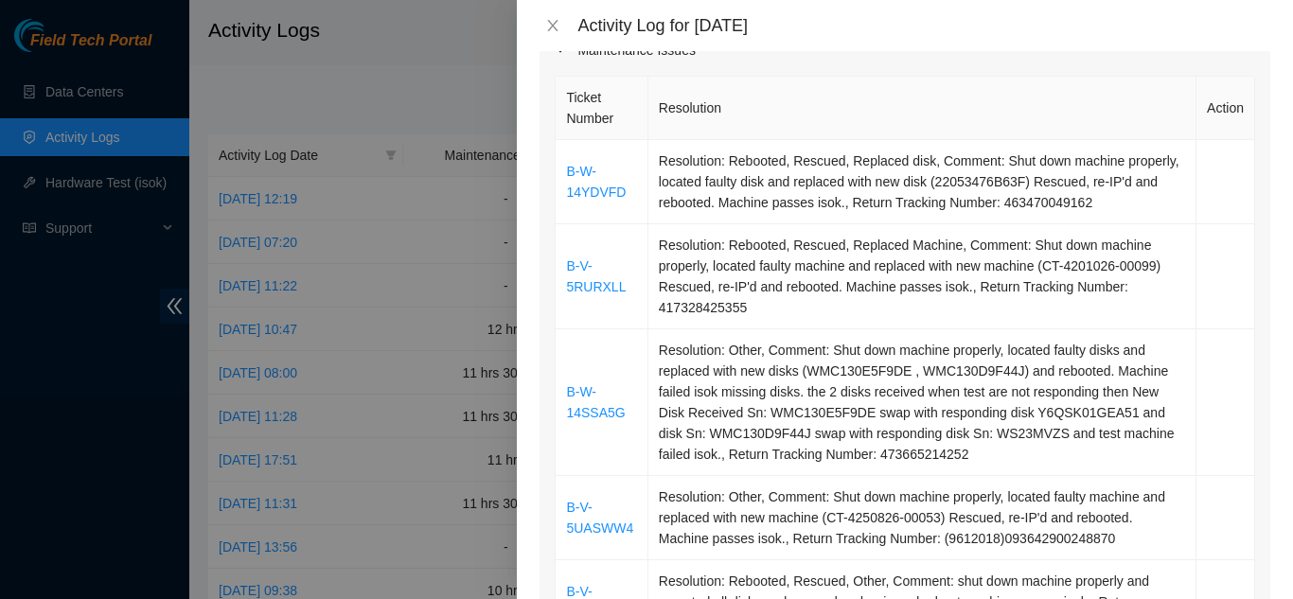
scroll to position [284, 0]
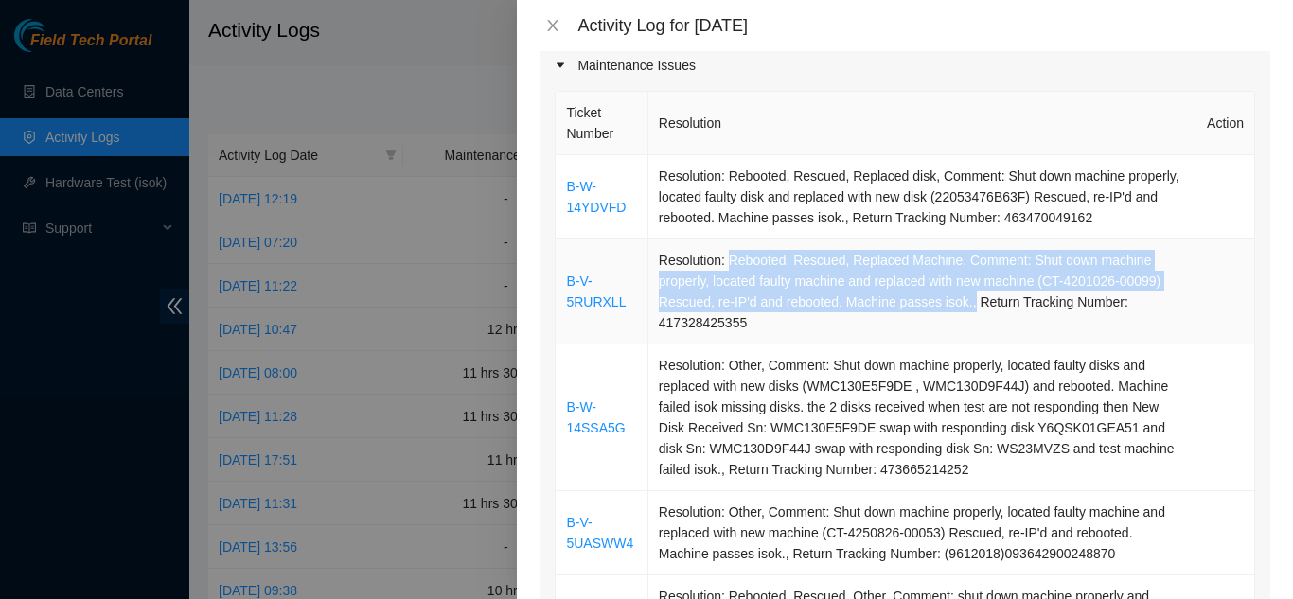
drag, startPoint x: 723, startPoint y: 235, endPoint x: 965, endPoint y: 277, distance: 245.2
click at [965, 277] on td "Resolution: Rebooted, Rescued, Replaced Machine, Comment: Shut down machine pro…" at bounding box center [923, 292] width 548 height 105
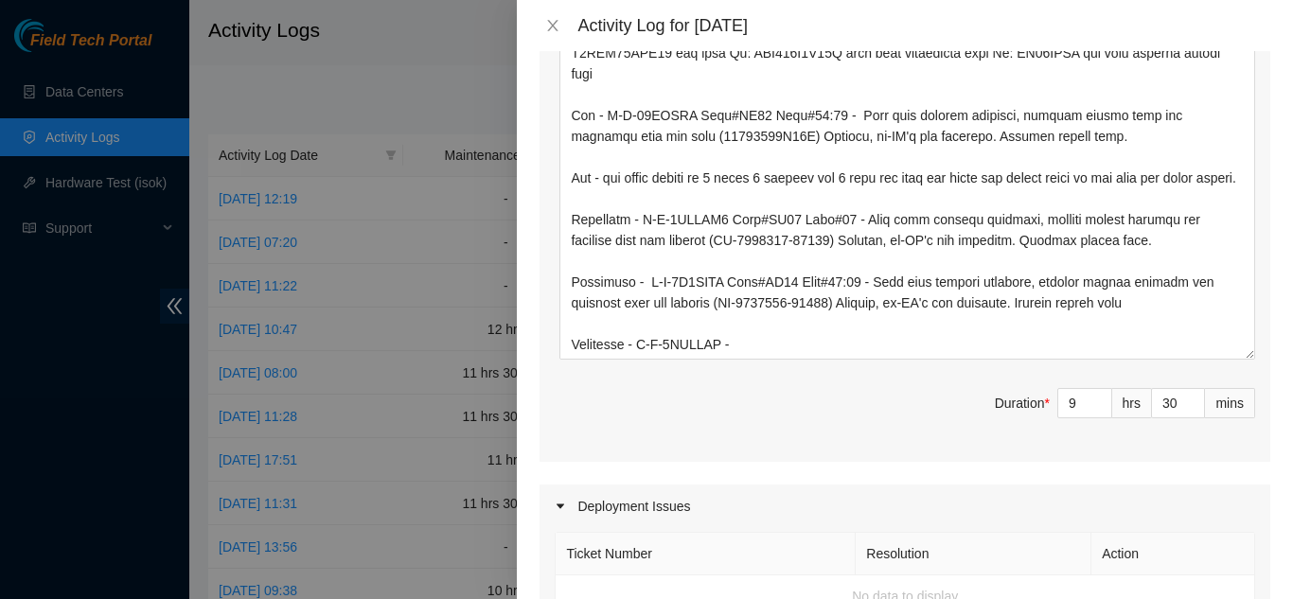
scroll to position [1042, 0]
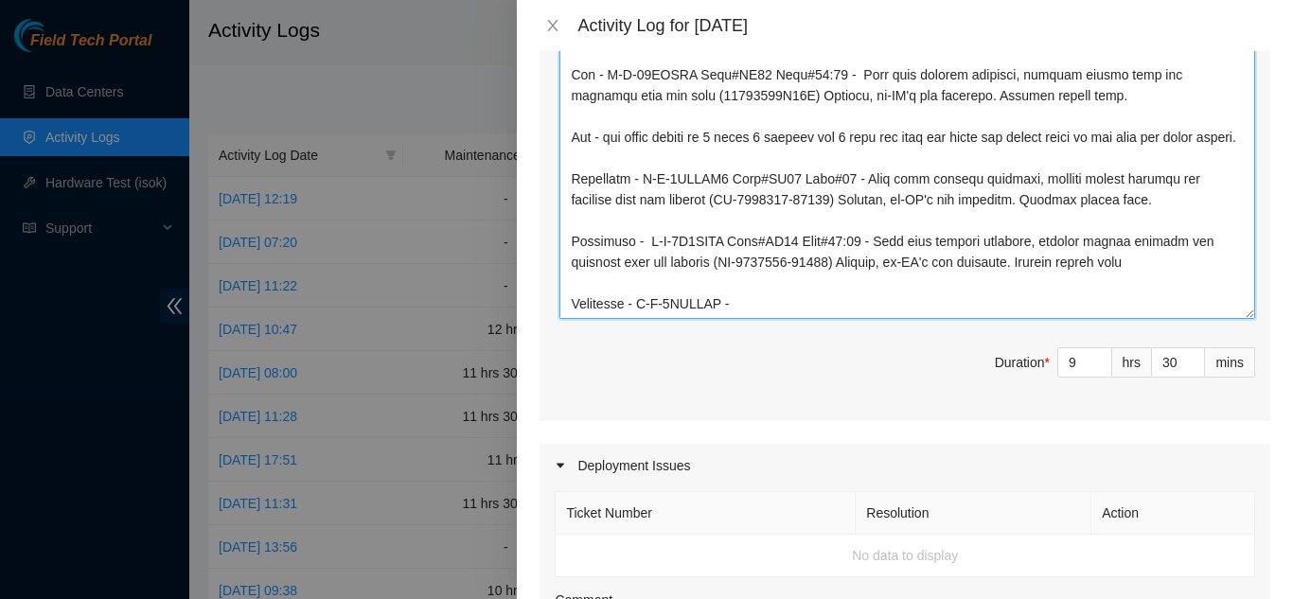
click at [767, 279] on textarea "Comment" at bounding box center [908, 131] width 696 height 376
paste textarea "Rebooted, Rescued, Replaced Machine, Comment: Shut down machine properly, locat…"
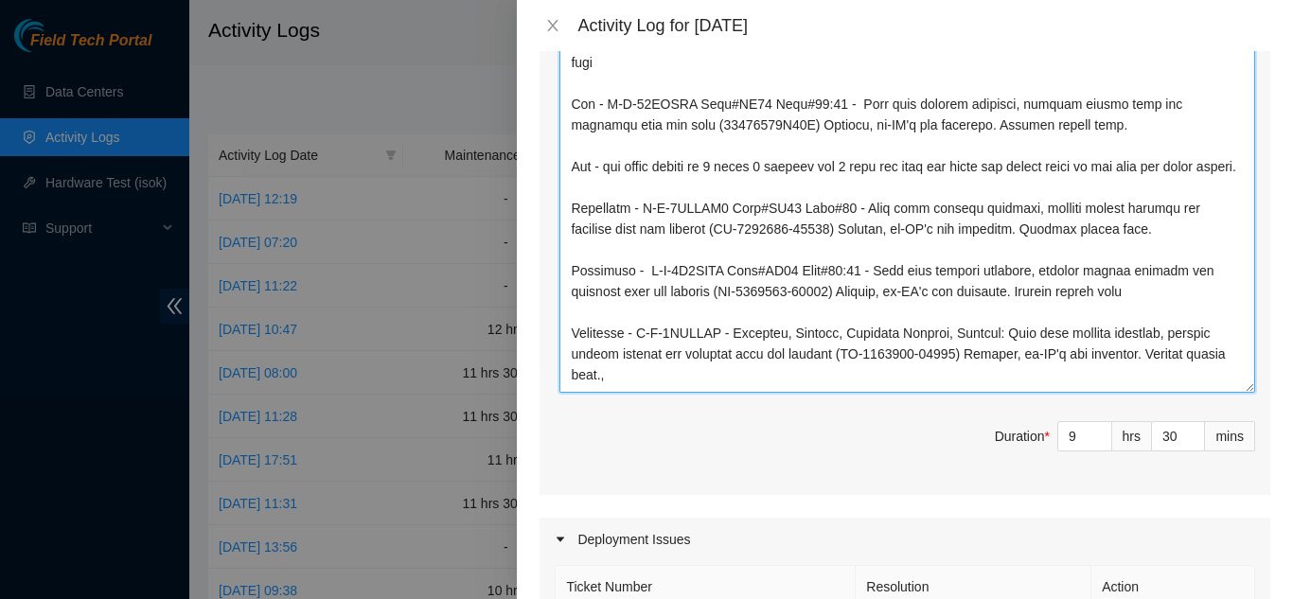
scroll to position [18, 0]
drag, startPoint x: 1239, startPoint y: 287, endPoint x: 1249, endPoint y: 361, distance: 74.5
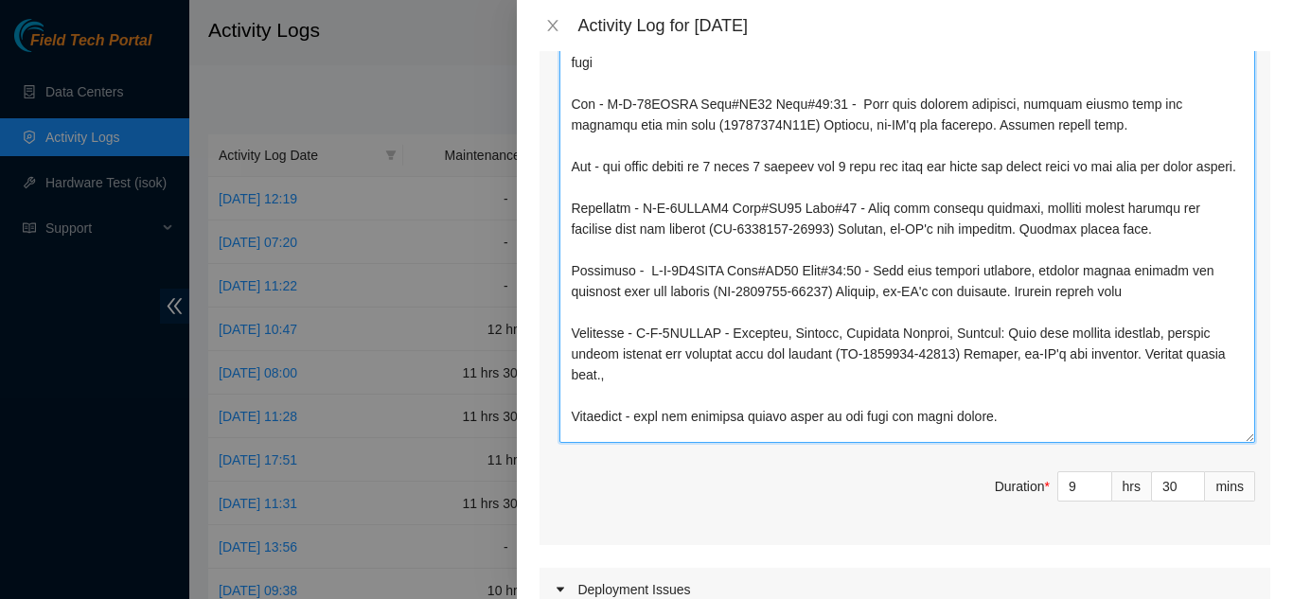
scroll to position [0, 0]
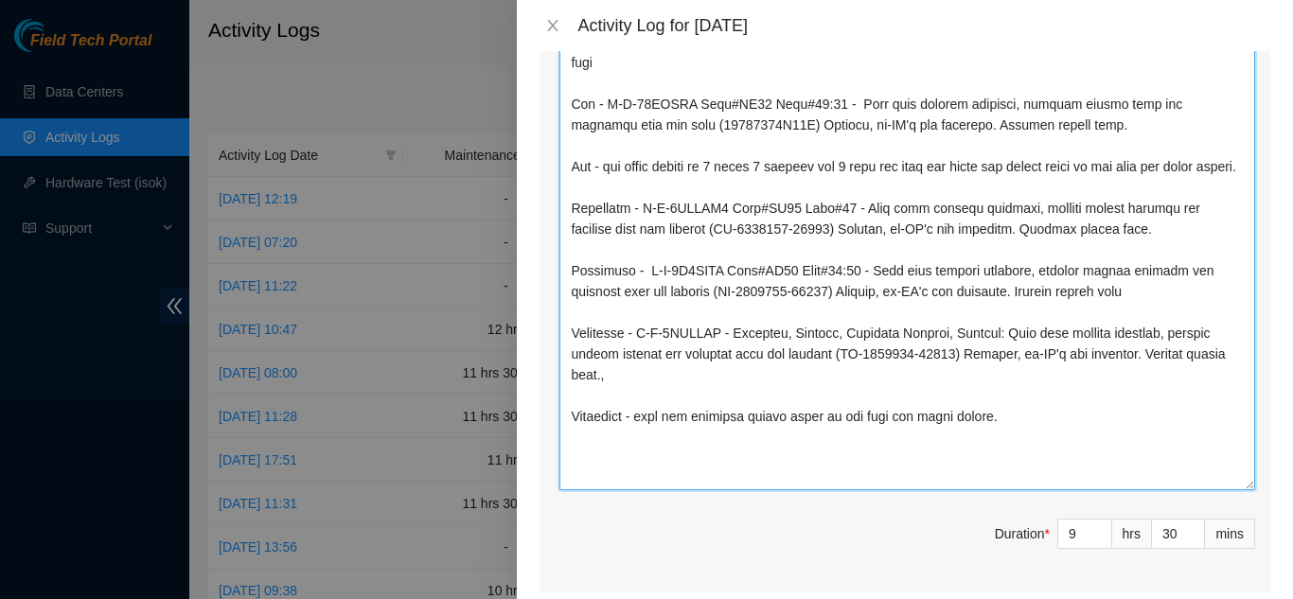
drag, startPoint x: 1238, startPoint y: 358, endPoint x: 1204, endPoint y: 436, distance: 84.8
click at [1263, 456] on div "Note: This activity log is for informational purposes only. You will not be pai…" at bounding box center [905, 325] width 776 height 548
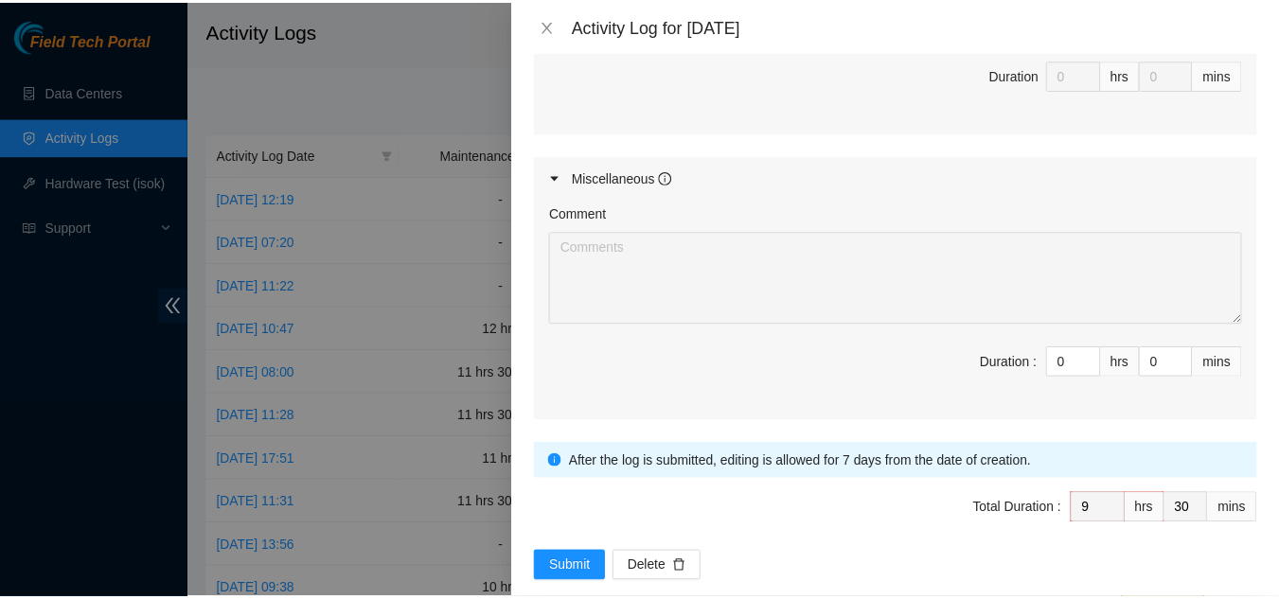
scroll to position [1897, 0]
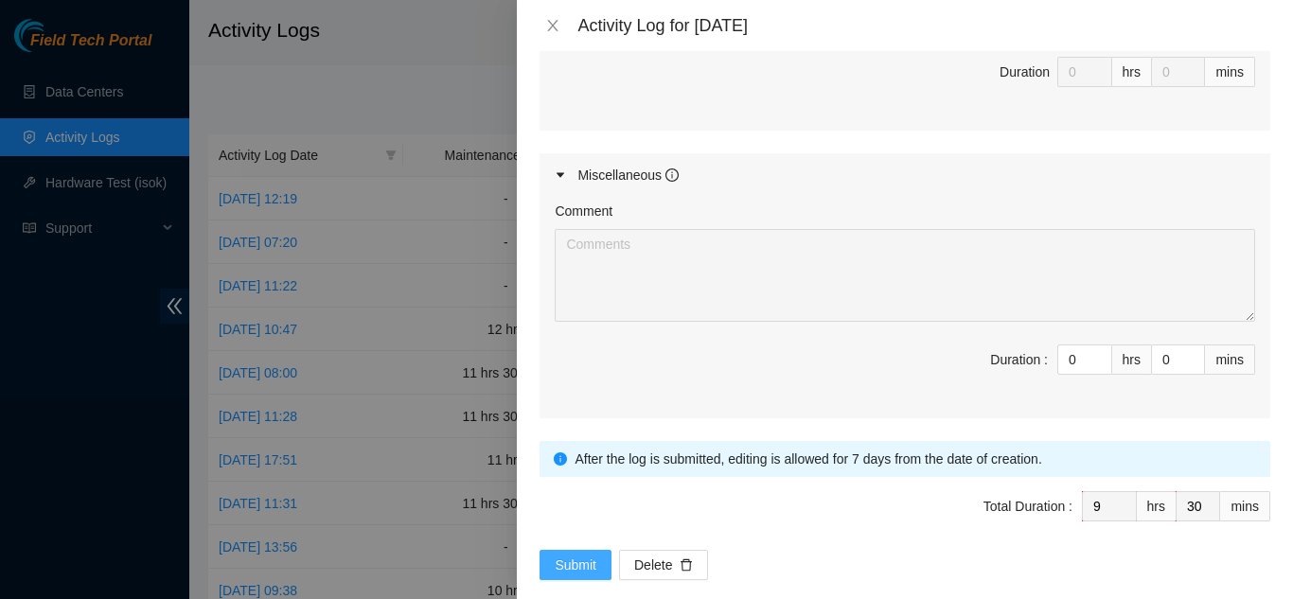
type textarea "[DATE] Qts - B-W-14SSA5G - Rack: BU85 Mach:09 - Shut down machine properly, loc…"
click at [567, 555] on span "Submit" at bounding box center [576, 565] width 42 height 21
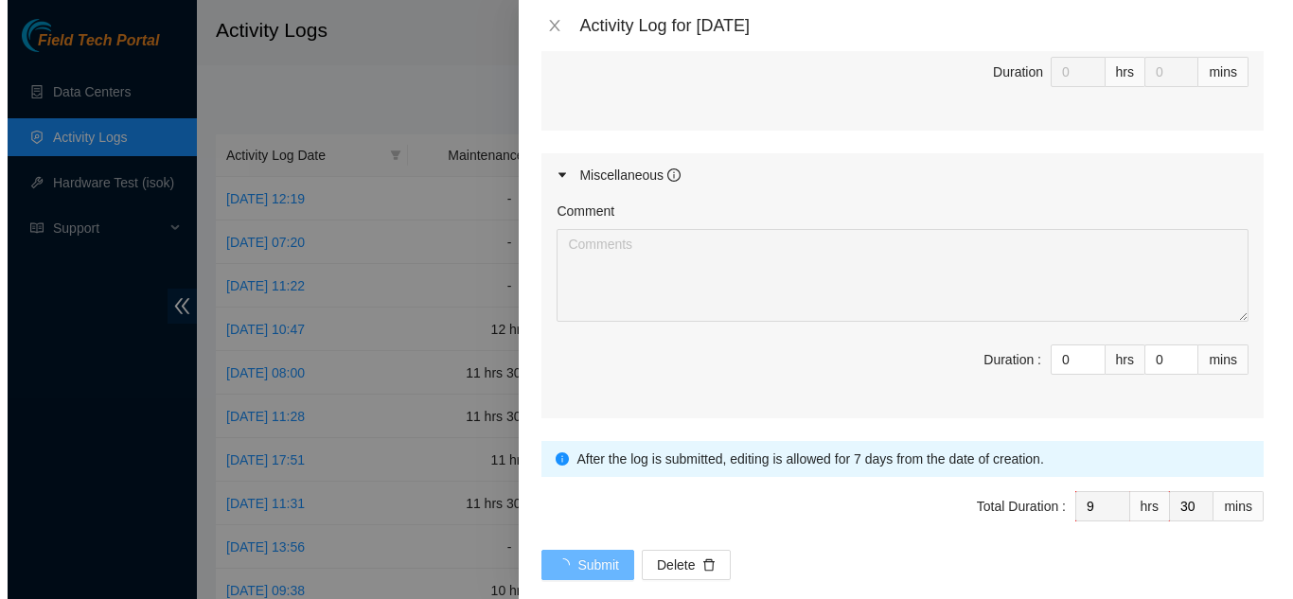
scroll to position [0, 0]
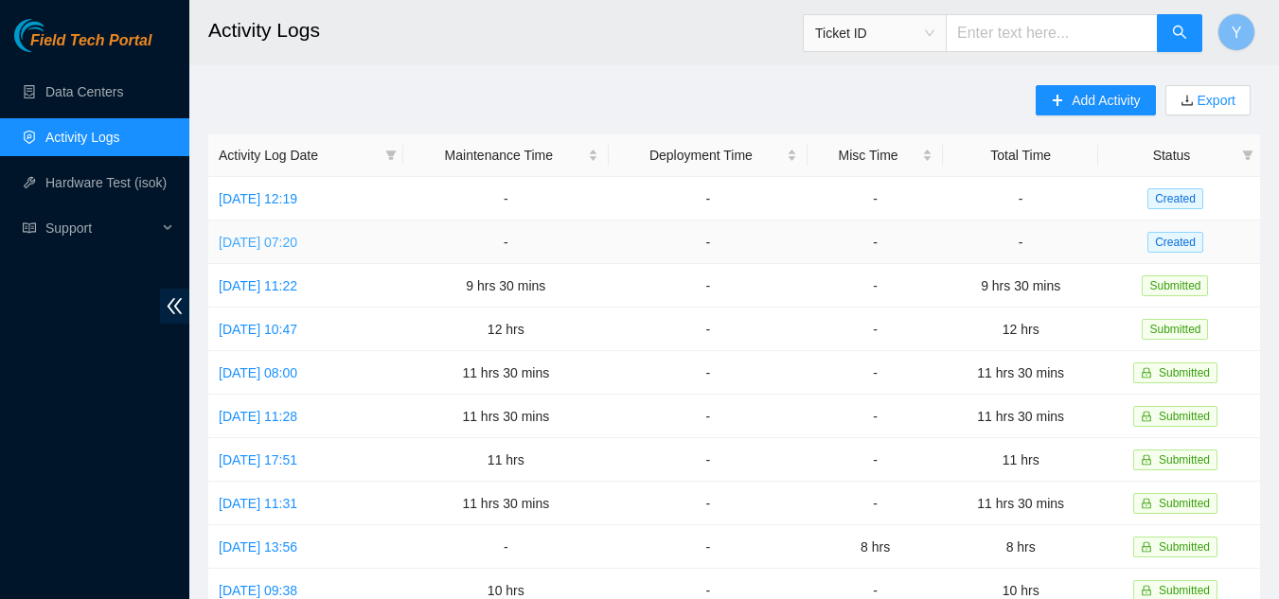
click at [265, 244] on link "[DATE] 07:20" at bounding box center [258, 242] width 79 height 15
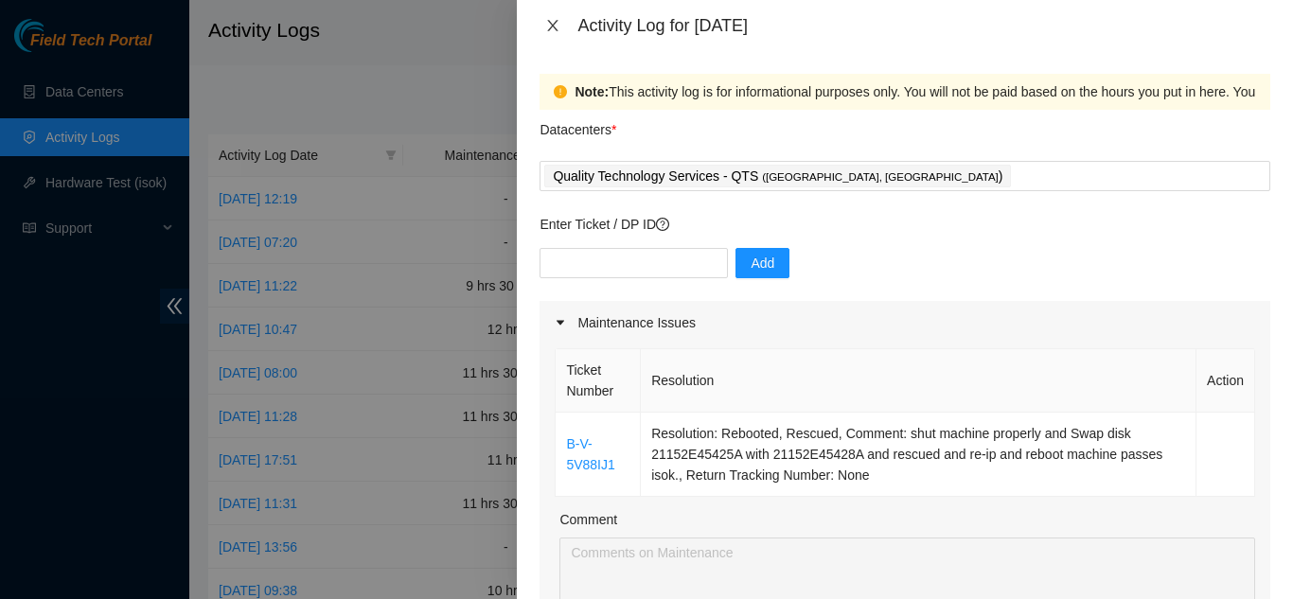
click at [551, 30] on icon "close" at bounding box center [552, 25] width 15 height 15
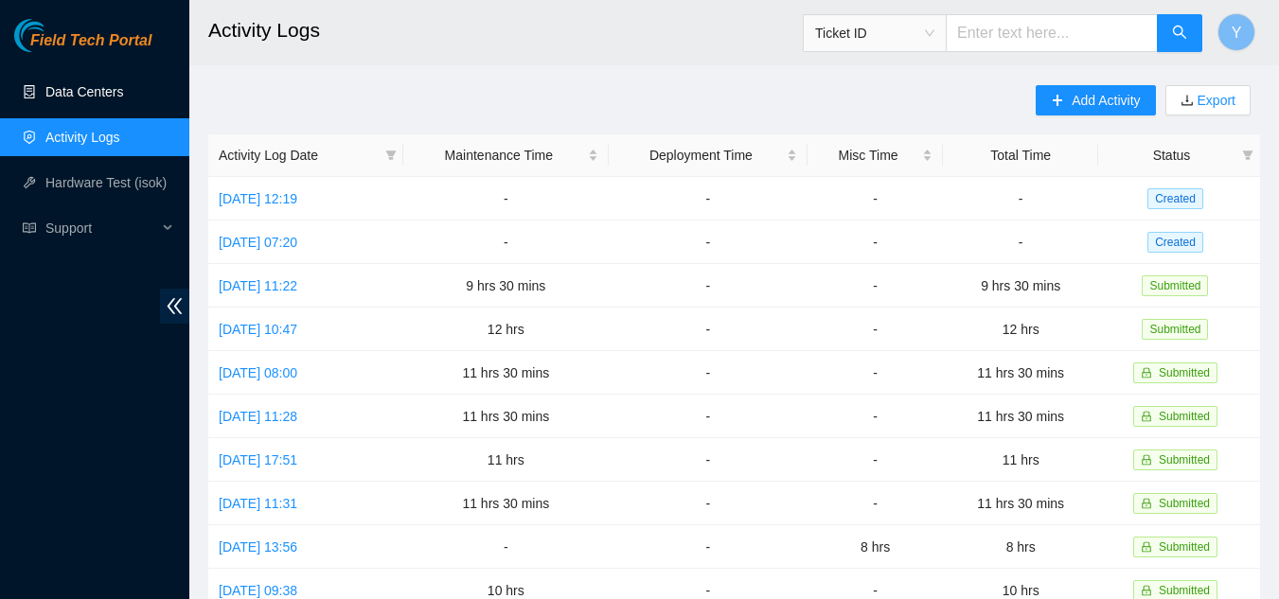
click at [100, 96] on link "Data Centers" at bounding box center [84, 91] width 78 height 15
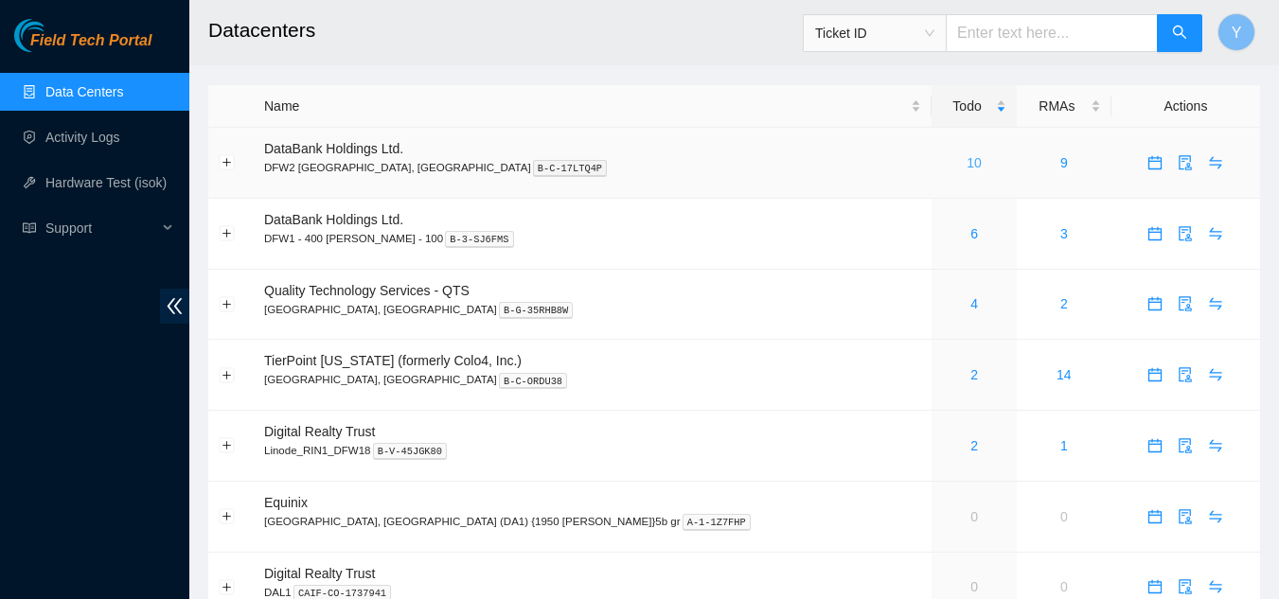
click at [967, 164] on link "10" at bounding box center [974, 162] width 15 height 15
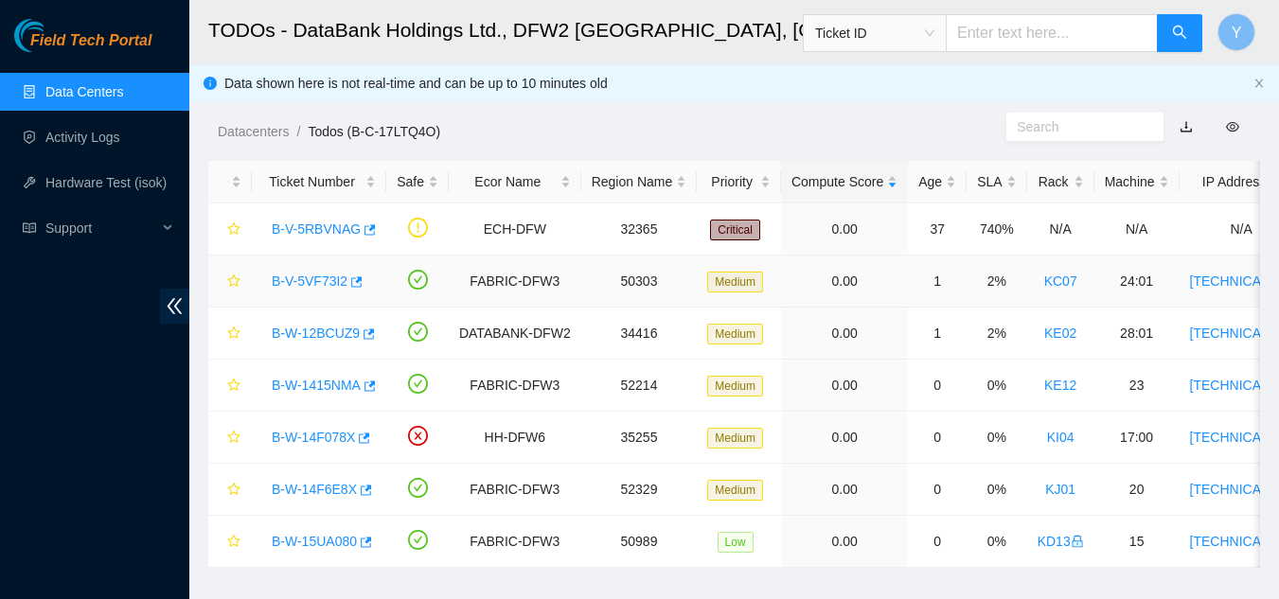
click at [308, 276] on link "B-V-5VF73I2" at bounding box center [310, 281] width 76 height 15
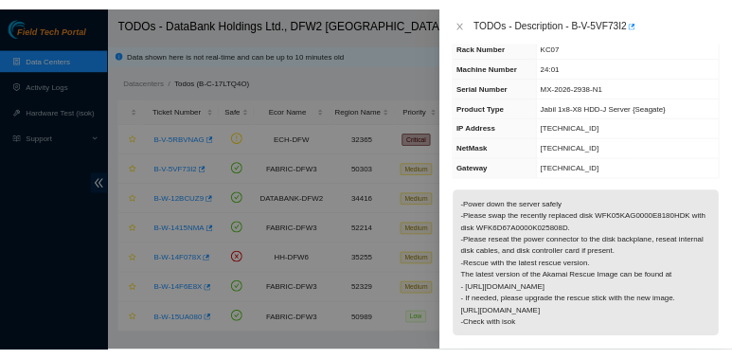
scroll to position [95, 0]
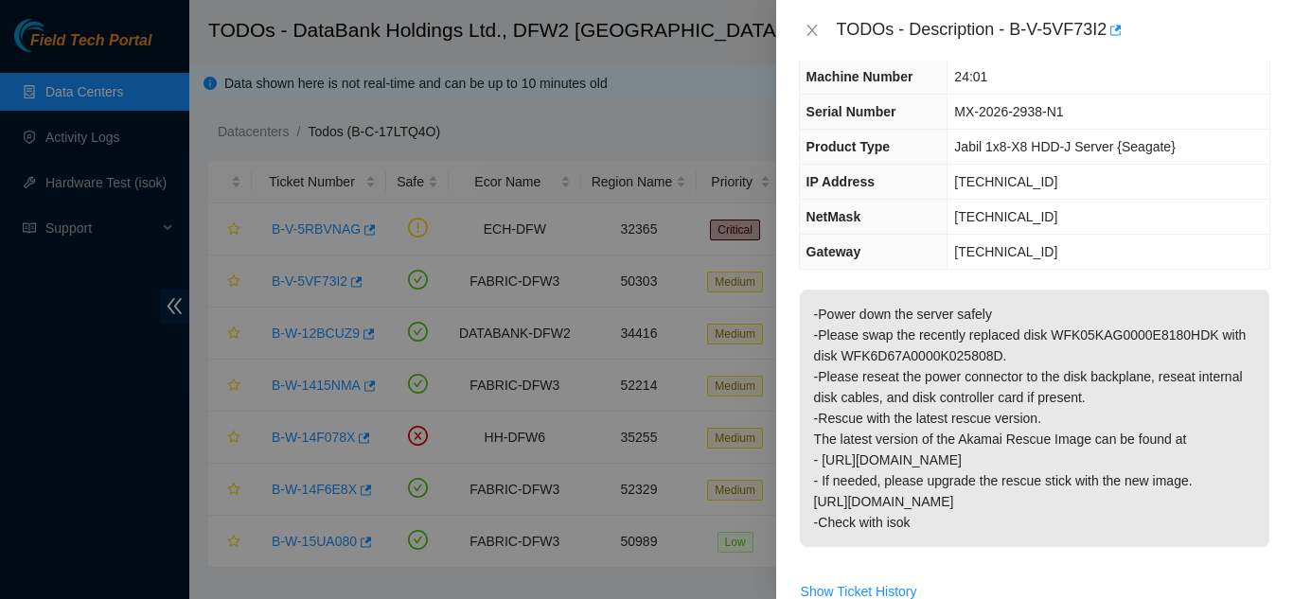
drag, startPoint x: 914, startPoint y: 527, endPoint x: 816, endPoint y: 319, distance: 230.0
click at [816, 319] on p "-Power down the server safely -Please swap the recently replaced disk WFK05KAG0…" at bounding box center [1035, 419] width 470 height 258
click at [889, 277] on div "Problem Type Hardware Sub Type Tier 1 - Disk Error Rack Number KC07 Machine Num…" at bounding box center [1034, 330] width 517 height 539
click at [806, 27] on icon "close" at bounding box center [812, 30] width 15 height 15
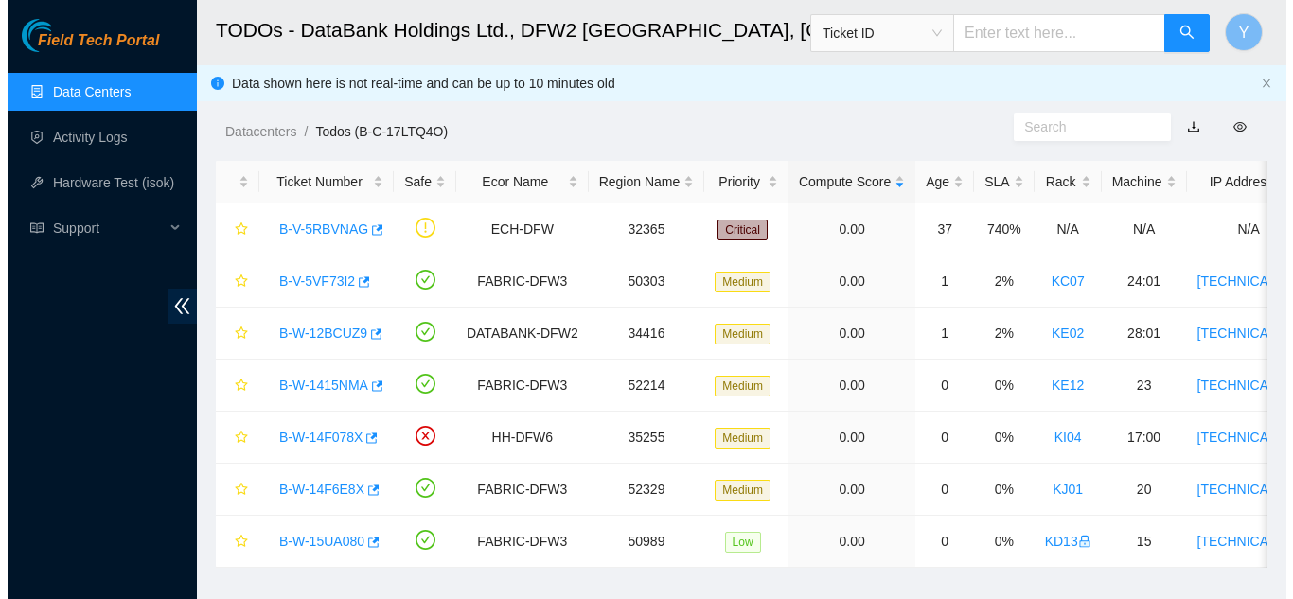
scroll to position [136, 0]
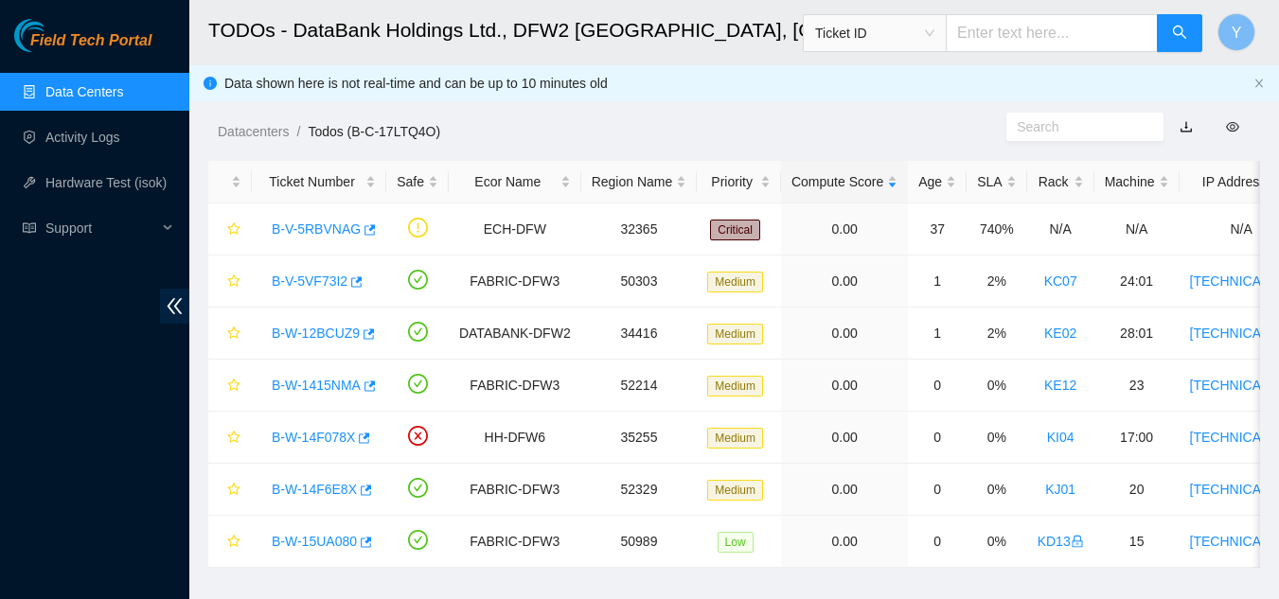
click at [111, 93] on link "Data Centers" at bounding box center [84, 91] width 78 height 15
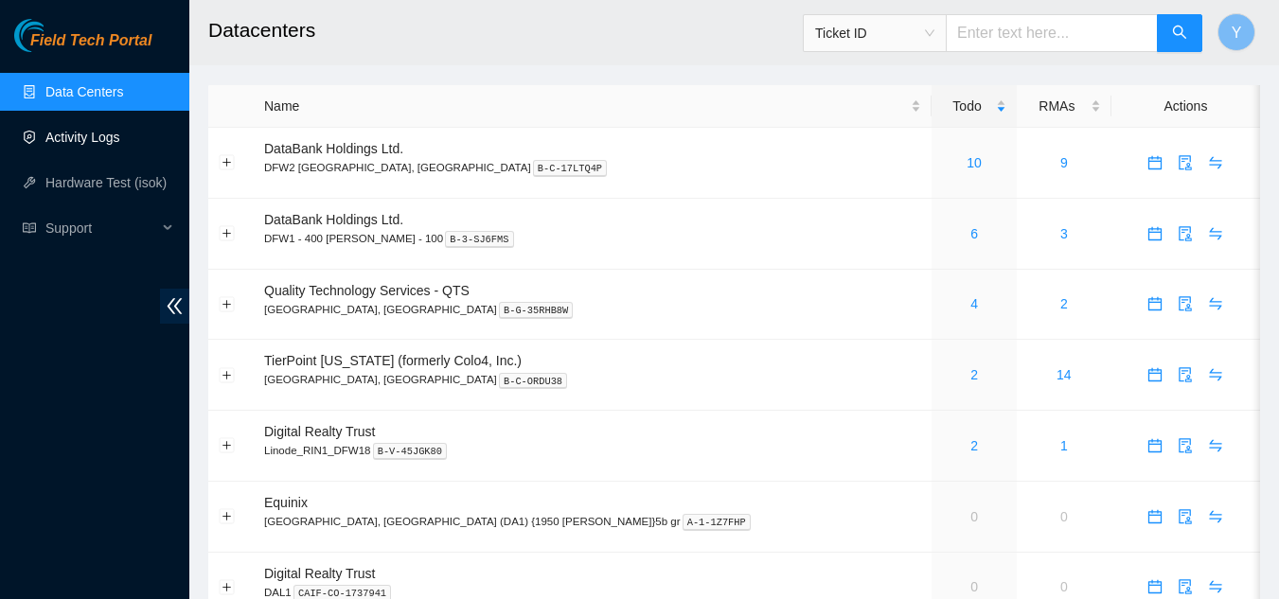
click at [101, 138] on link "Activity Logs" at bounding box center [82, 137] width 75 height 15
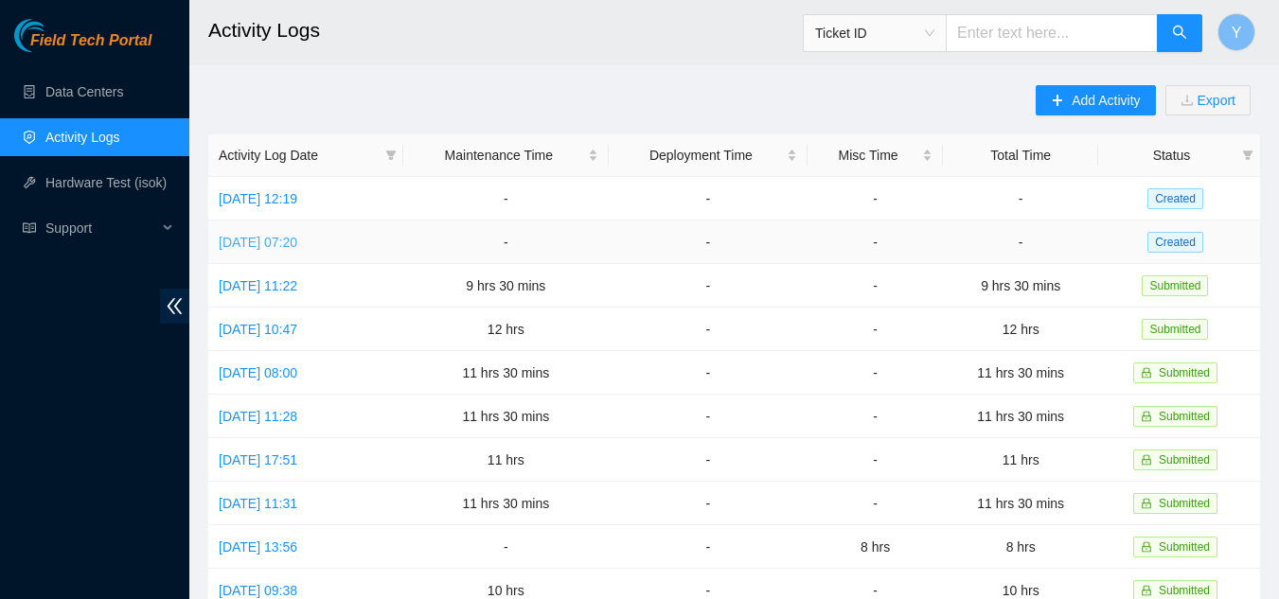
click at [297, 240] on link "[DATE] 07:20" at bounding box center [258, 242] width 79 height 15
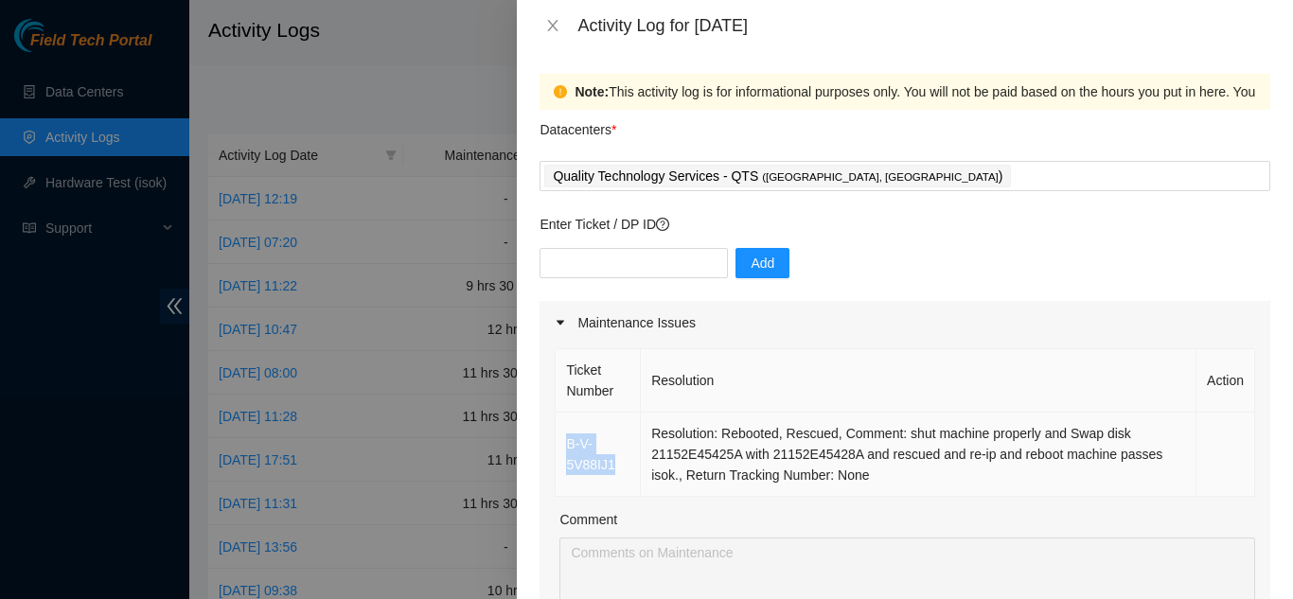
drag, startPoint x: 614, startPoint y: 469, endPoint x: 570, endPoint y: 445, distance: 49.6
click at [570, 445] on td "B-V-5V88IJ1" at bounding box center [598, 455] width 85 height 84
copy link "B-V-5V88IJ1"
click at [559, 261] on input "text" at bounding box center [634, 263] width 188 height 30
paste input "B-V-5V88IJ1"
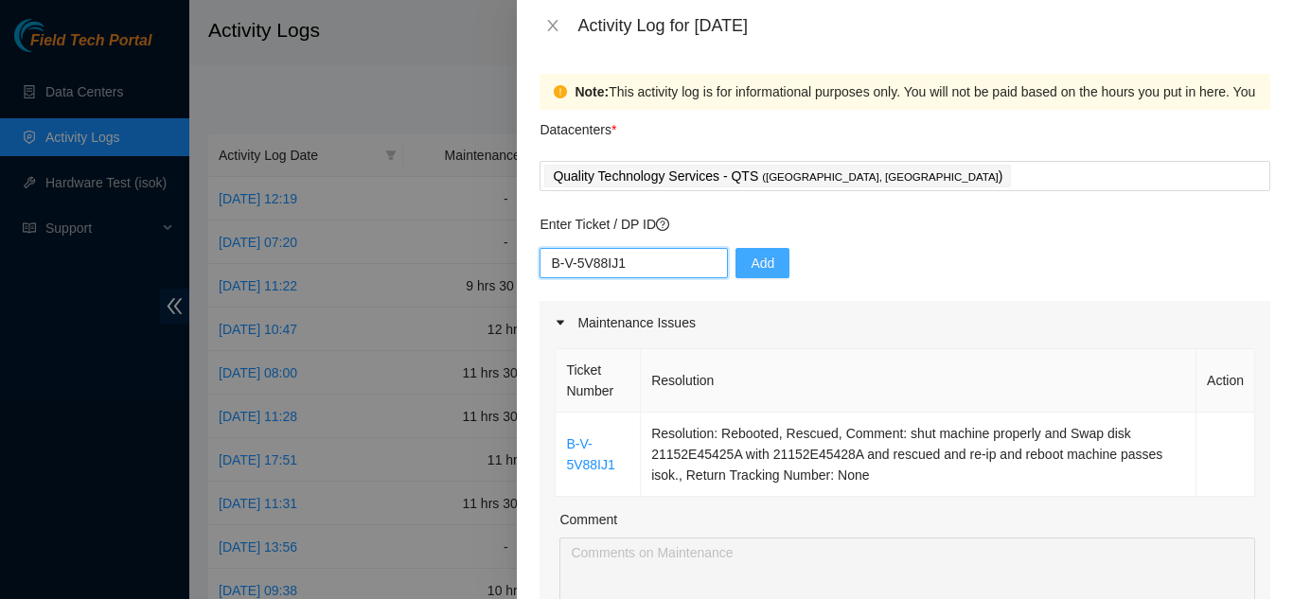
type input "B-V-5V88IJ1"
click at [754, 259] on span "Add" at bounding box center [763, 263] width 24 height 21
click at [582, 258] on input "text" at bounding box center [634, 263] width 188 height 30
paste input "B-V-5ISETH5"
type input "B-V-5ISETH5"
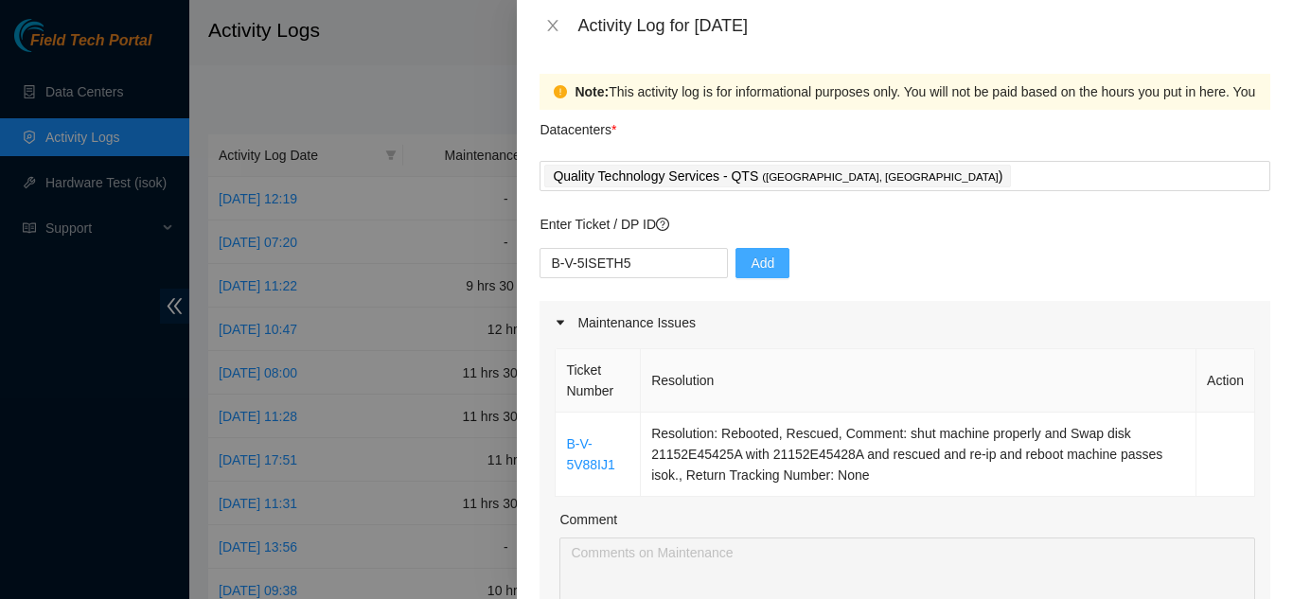
click at [753, 261] on span "Add" at bounding box center [763, 263] width 24 height 21
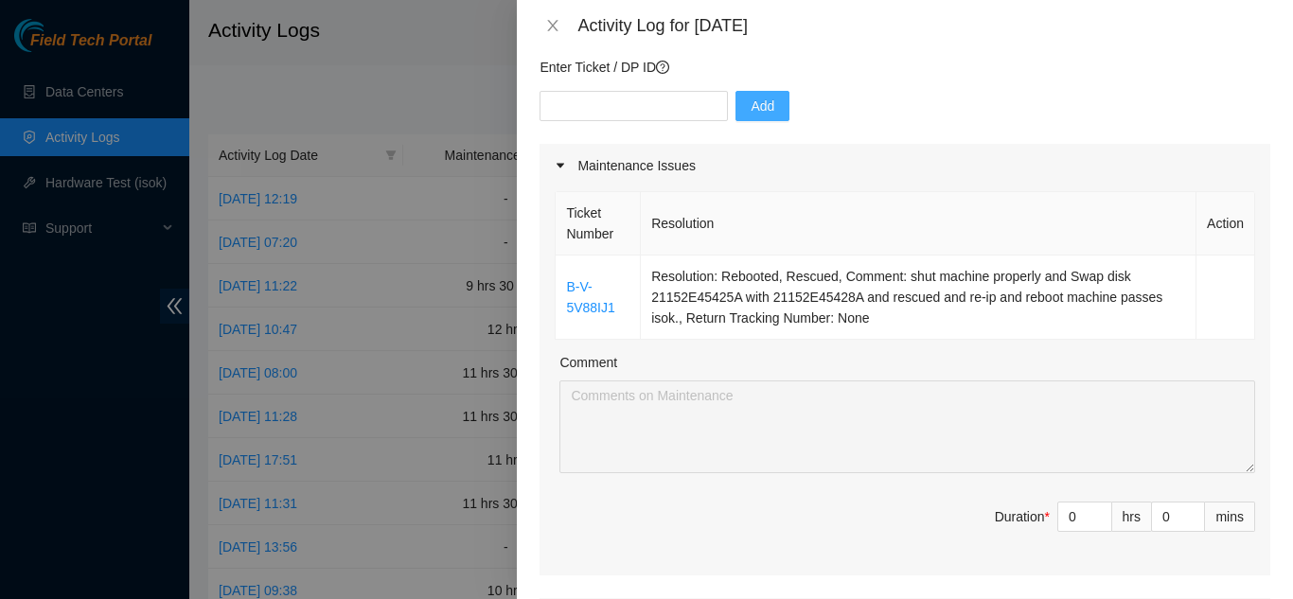
scroll to position [189, 0]
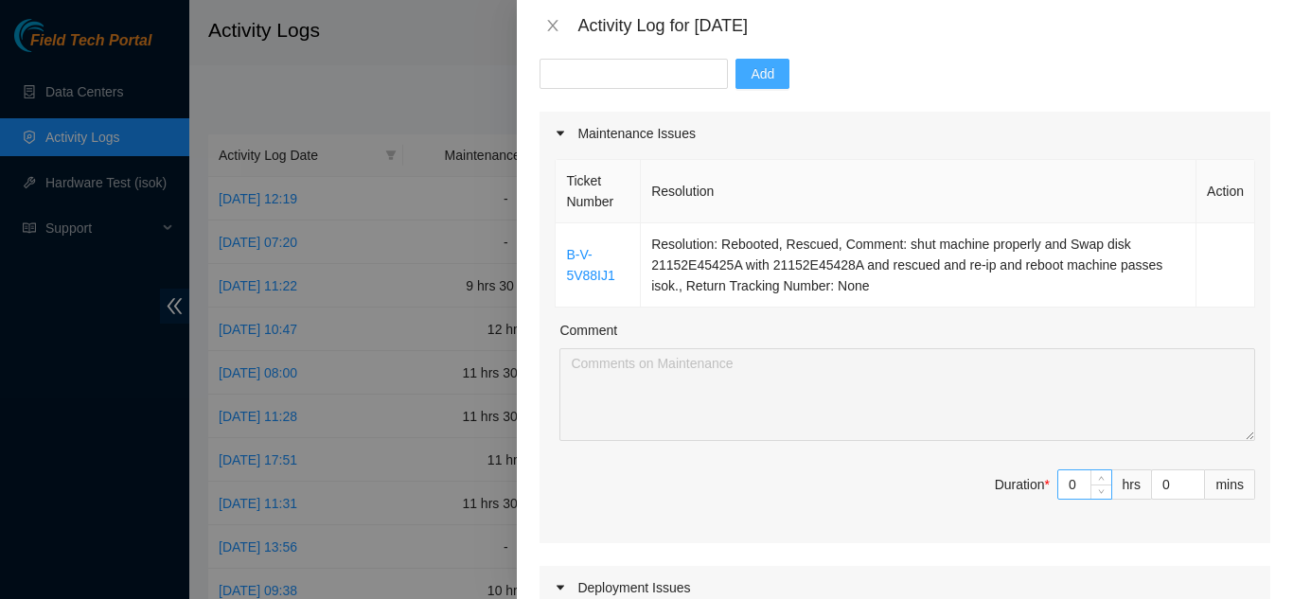
click at [1066, 485] on input "0" at bounding box center [1085, 485] width 53 height 28
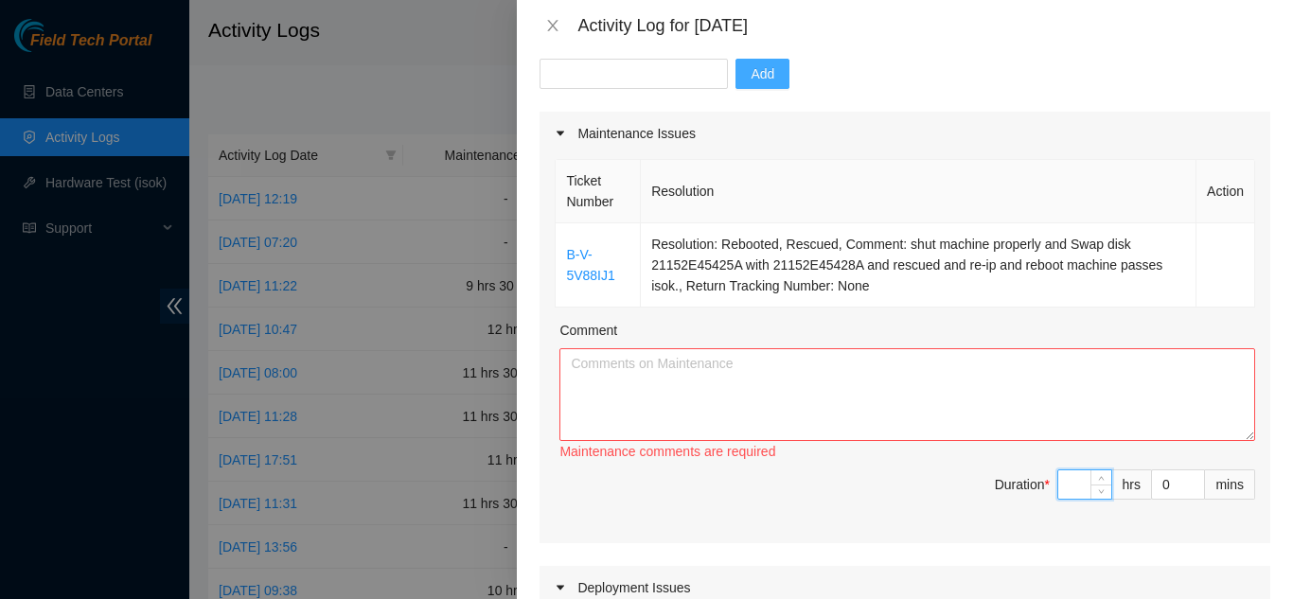
type input "1"
type input "11"
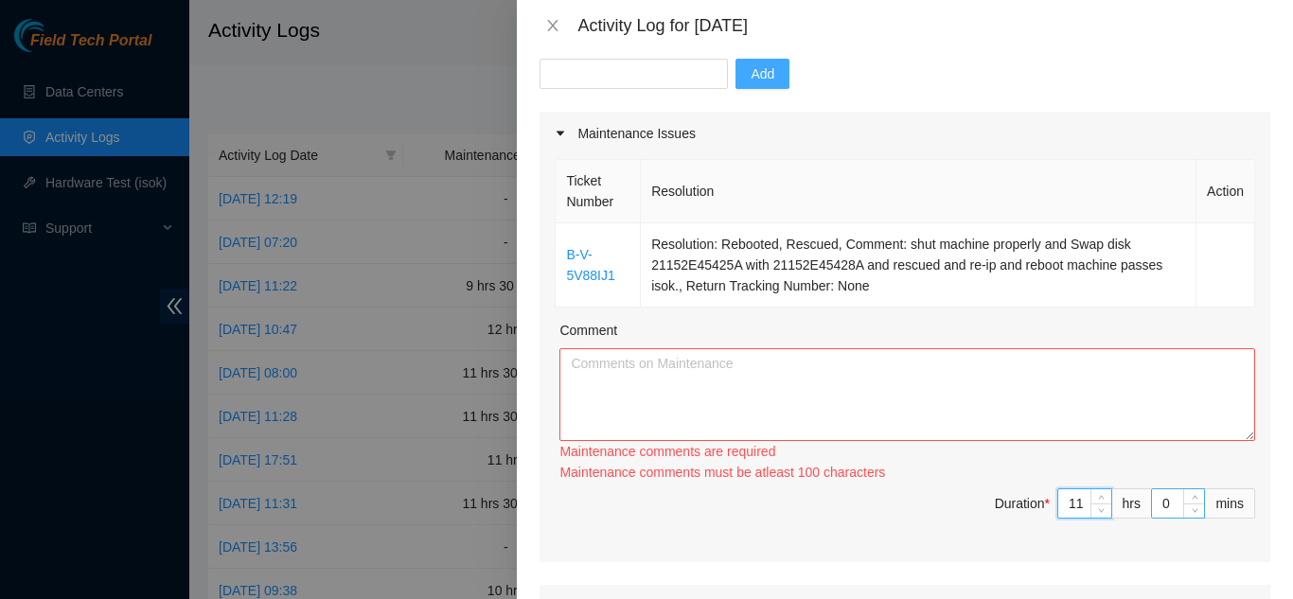
type input "11"
click at [1156, 504] on input "0" at bounding box center [1178, 504] width 52 height 28
type input "3"
type input "30"
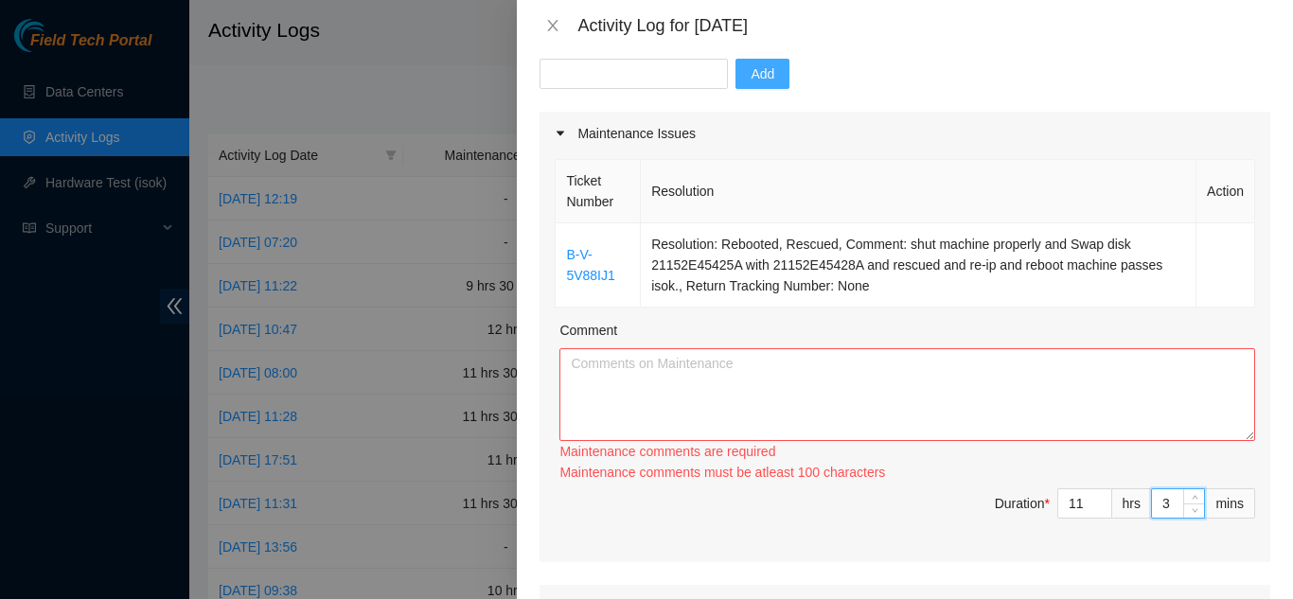
type input "30"
click at [640, 364] on textarea "Comment" at bounding box center [908, 394] width 696 height 93
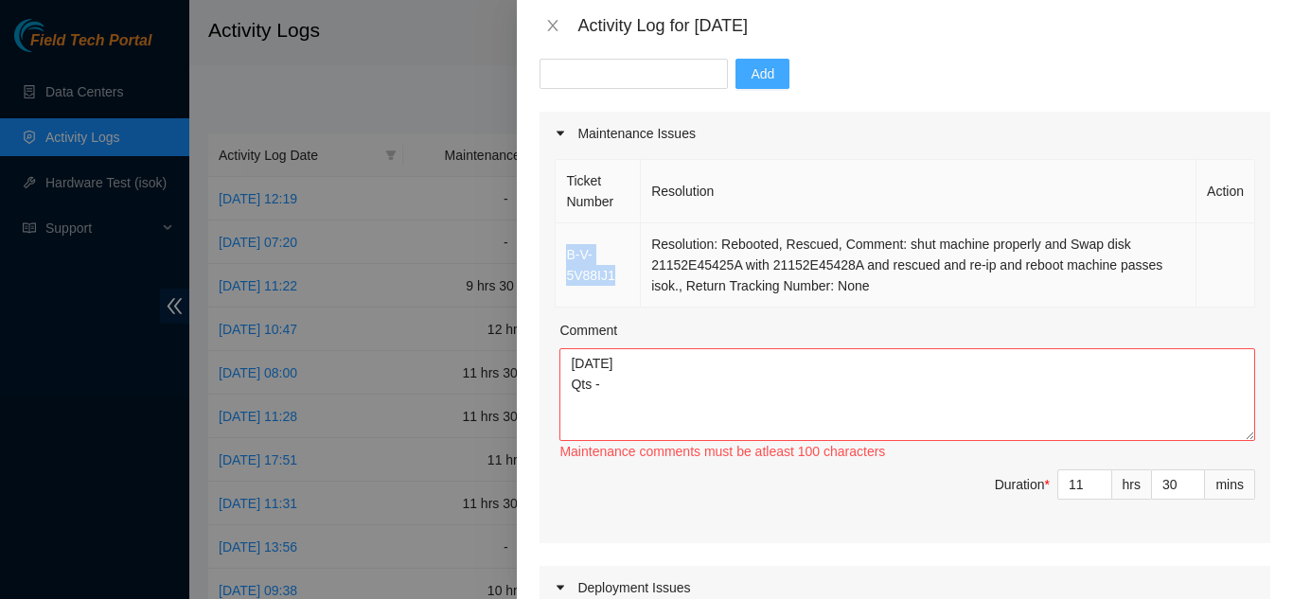
drag, startPoint x: 613, startPoint y: 275, endPoint x: 568, endPoint y: 261, distance: 46.4
click at [568, 261] on td "B-V-5V88IJ1" at bounding box center [598, 265] width 85 height 84
copy link "B-V-5V88IJ1"
click at [609, 385] on textarea "9/10/2025 Qts -" at bounding box center [908, 394] width 696 height 93
paste textarea "B-V-5V88IJ1"
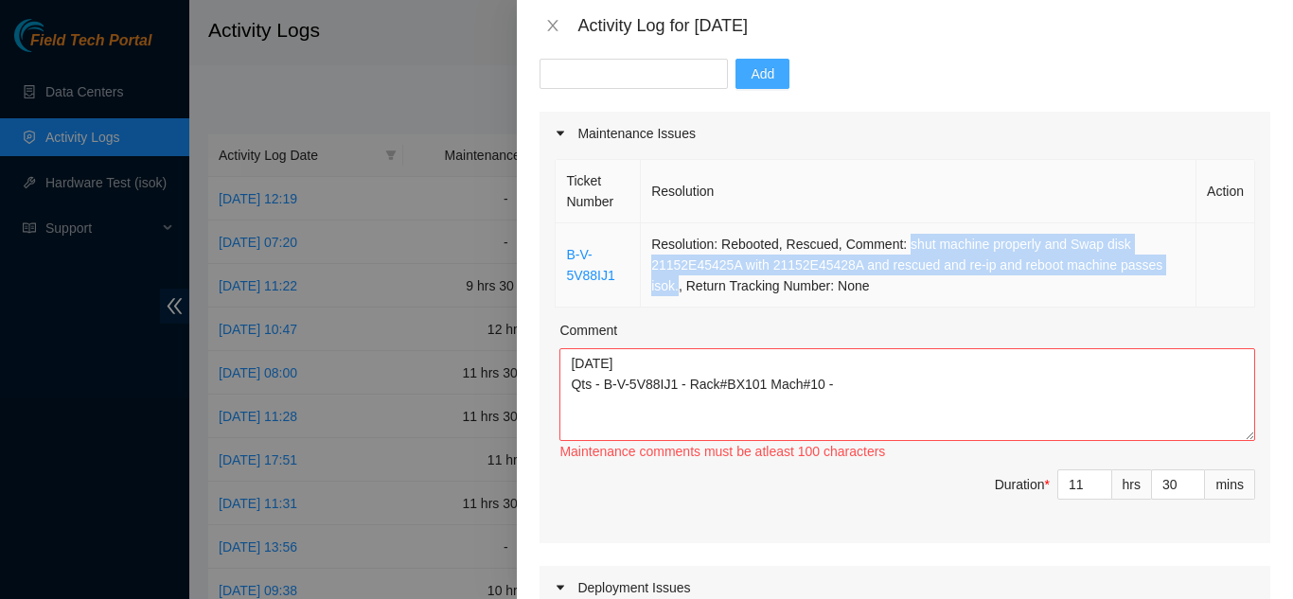
drag, startPoint x: 904, startPoint y: 245, endPoint x: 680, endPoint y: 282, distance: 227.4
click at [680, 282] on td "Resolution: Rebooted, Rescued, Comment: shut machine properly and Swap disk 211…" at bounding box center [919, 265] width 556 height 84
copy td "shut machine properly and Swap disk 21152E45425A with 21152E45428A and rescued …"
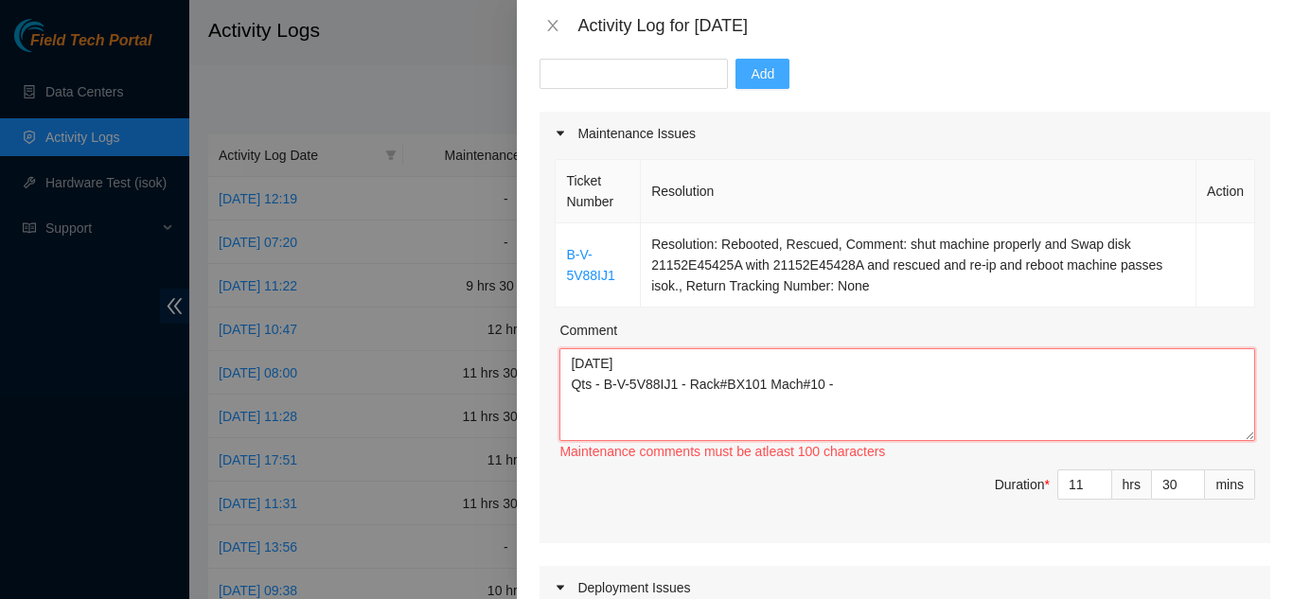
click at [840, 386] on textarea "9/10/2025 Qts - B-V-5V88IJ1 - Rack#BX101 Mach#10 -" at bounding box center [908, 394] width 696 height 93
paste textarea "shut machine properly and Swap disk 21152E45425A with 21152E45428A and rescued …"
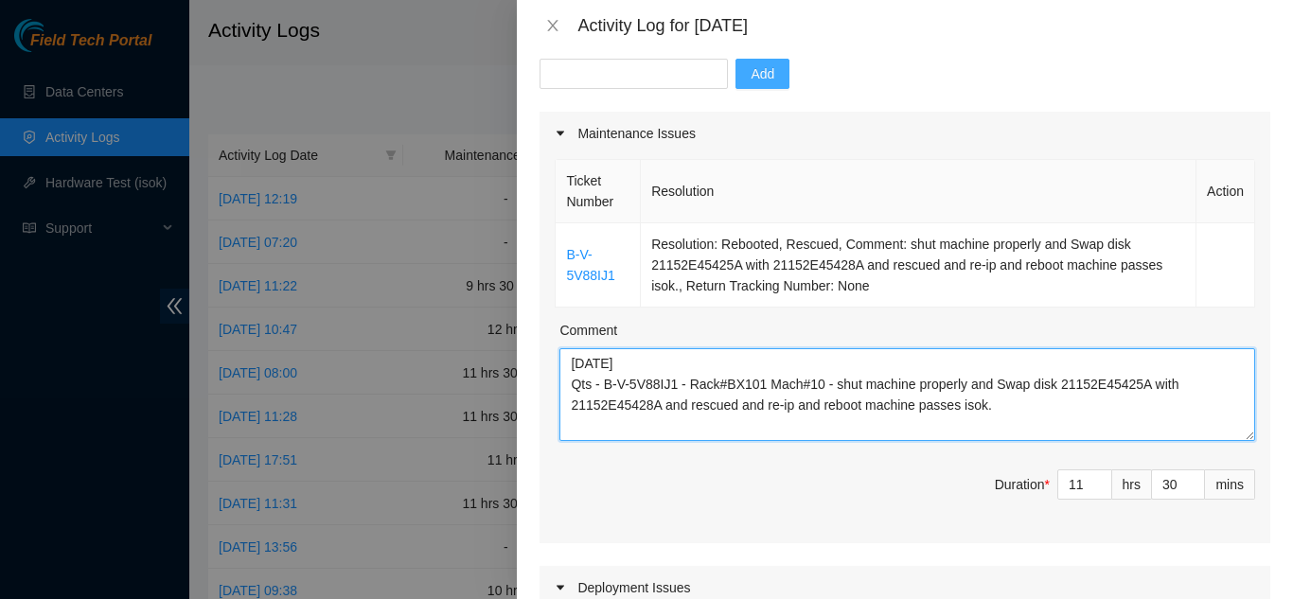
scroll to position [15, 0]
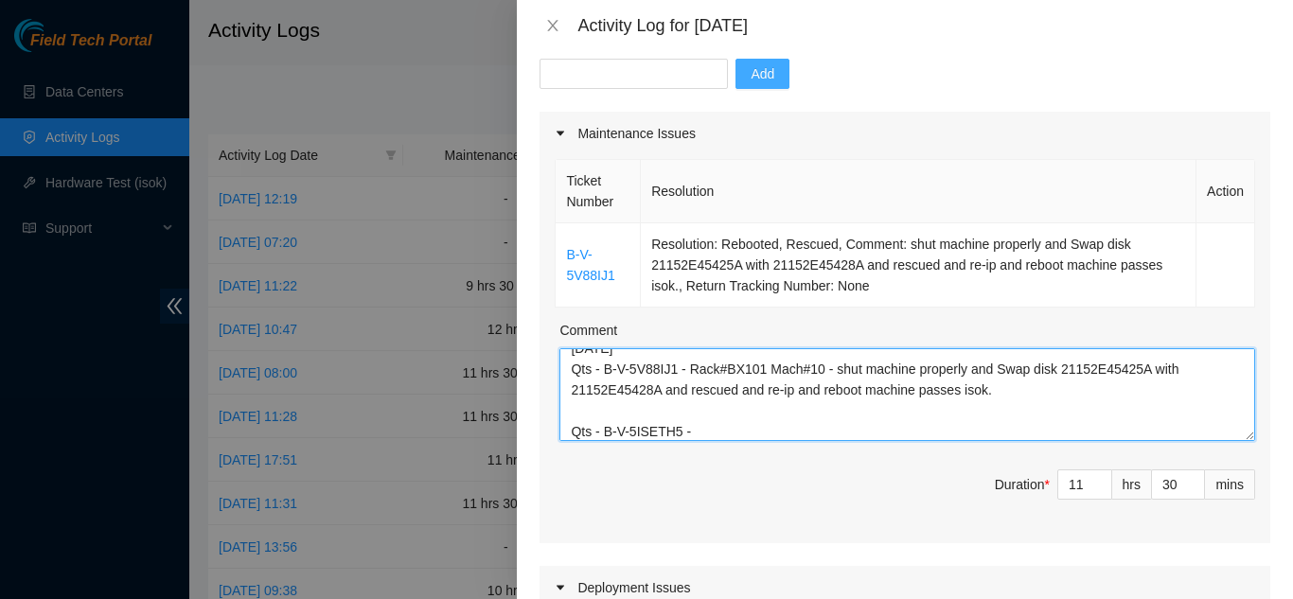
paste textarea "router replacement was successfully completed. As part of the task, the existin…"
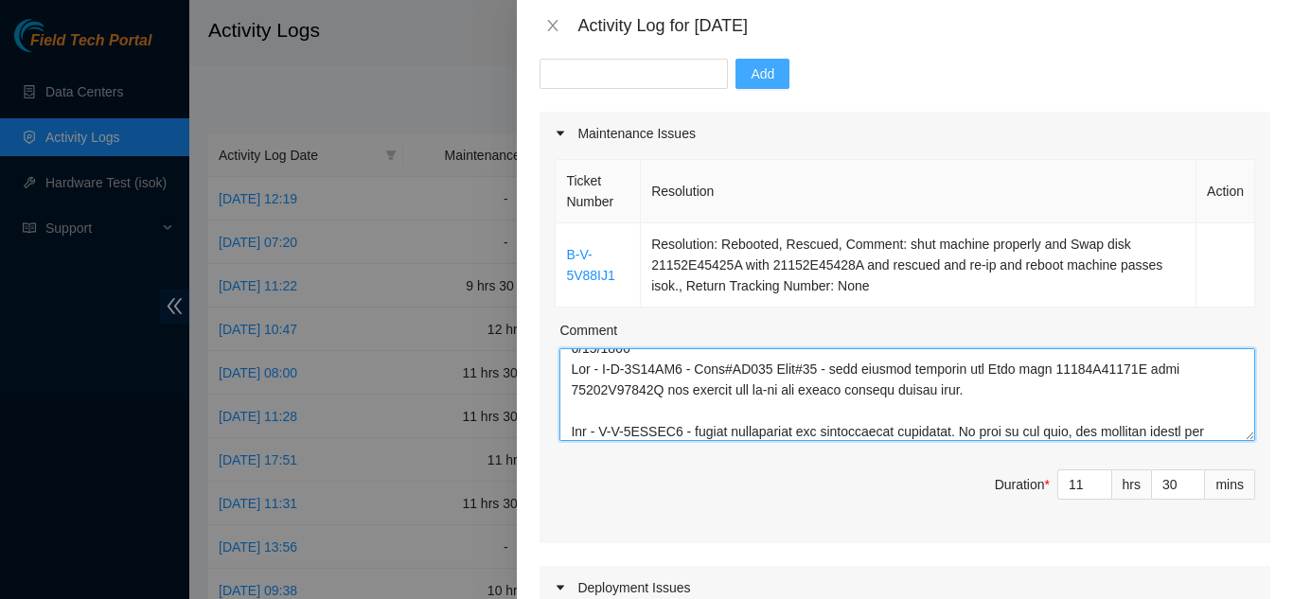
scroll to position [432, 0]
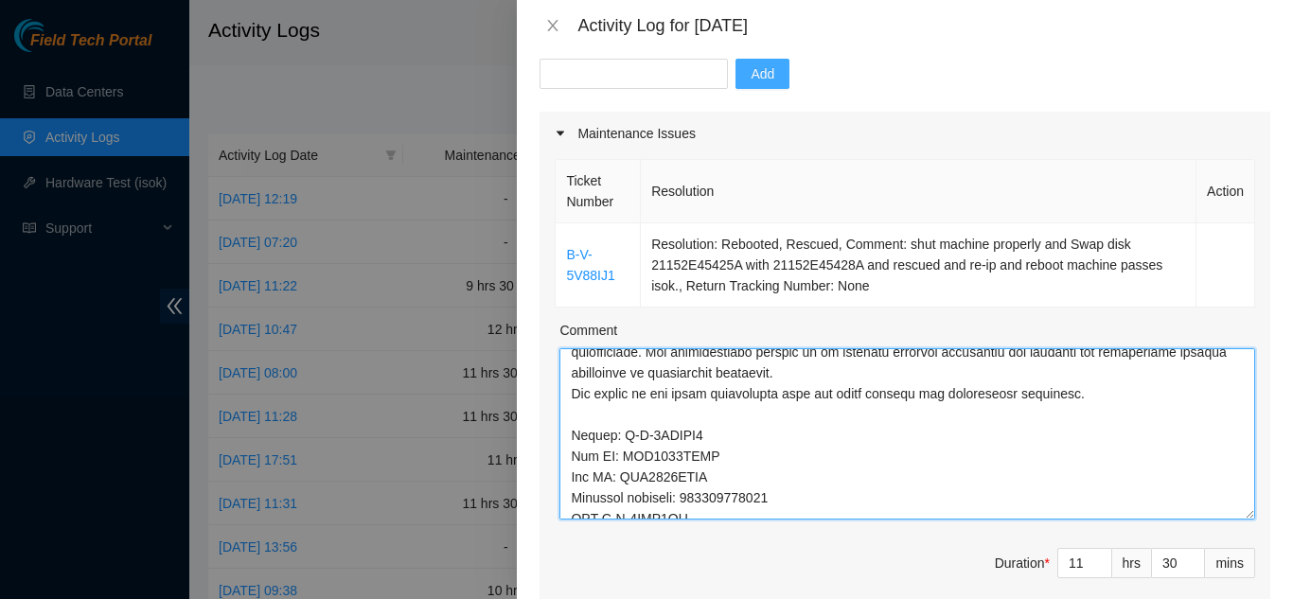
drag, startPoint x: 1235, startPoint y: 436, endPoint x: 1227, endPoint y: 545, distance: 109.1
click at [1226, 520] on textarea "Comment" at bounding box center [908, 433] width 696 height 171
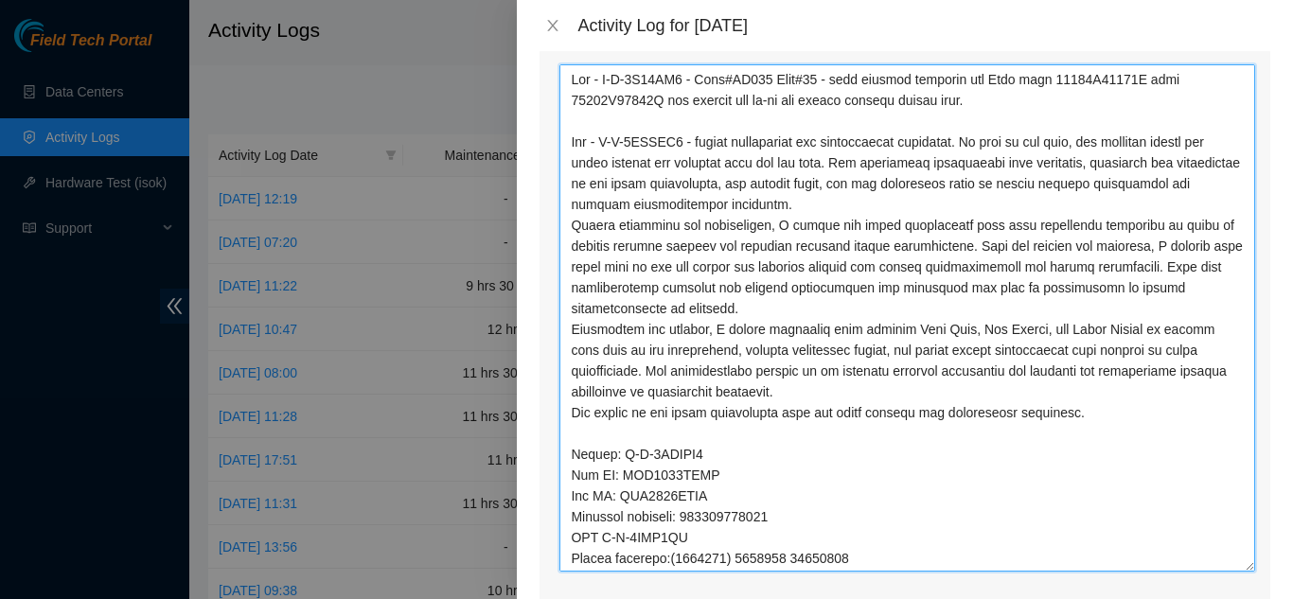
scroll to position [15, 0]
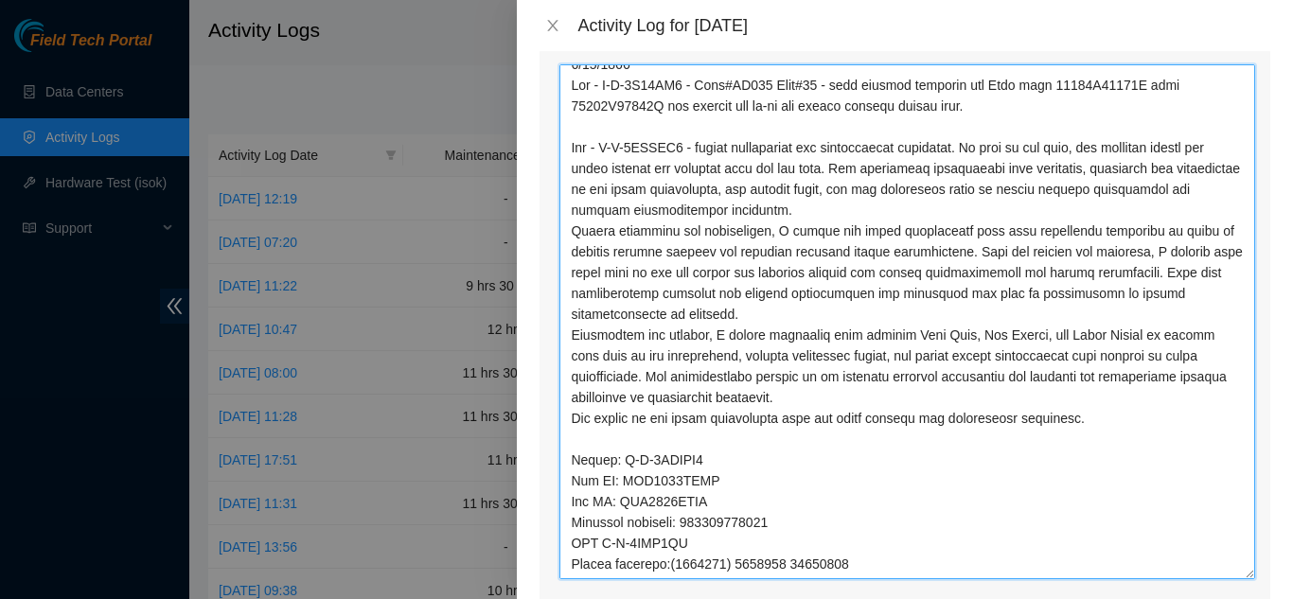
drag, startPoint x: 1237, startPoint y: 262, endPoint x: 1229, endPoint y: 571, distance: 308.8
click at [1255, 572] on div "Ticket Number Resolution Action B-V-5V88IJ1 Resolution: Rebooted, Rescued, Comm…" at bounding box center [905, 276] width 731 height 810
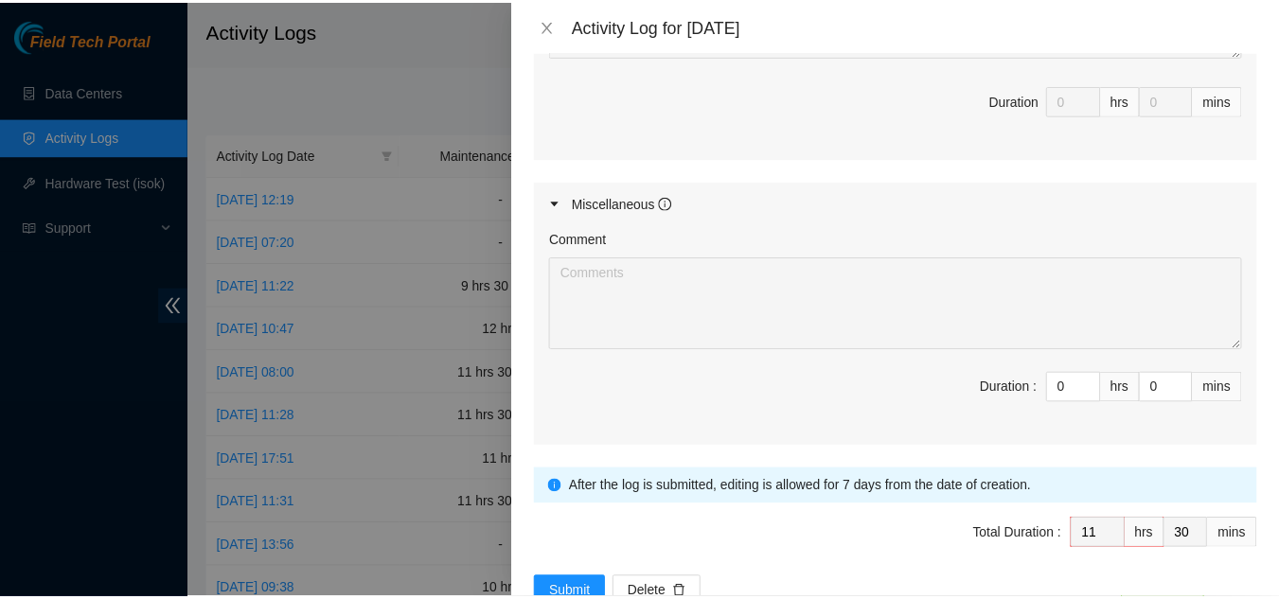
scroll to position [1442, 0]
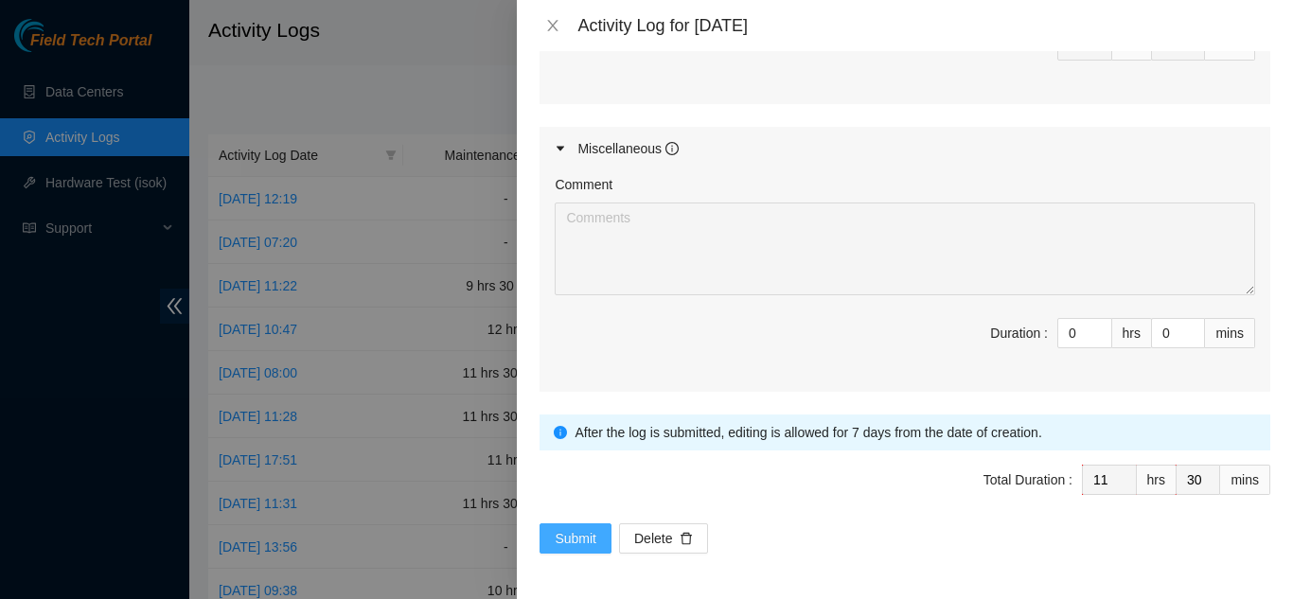
type textarea "9/10/2025 Qts - B-V-5V88IJ1 - Rack#BX101 Mach#10 - shut machine properly and Sw…"
click at [573, 538] on span "Submit" at bounding box center [576, 538] width 42 height 21
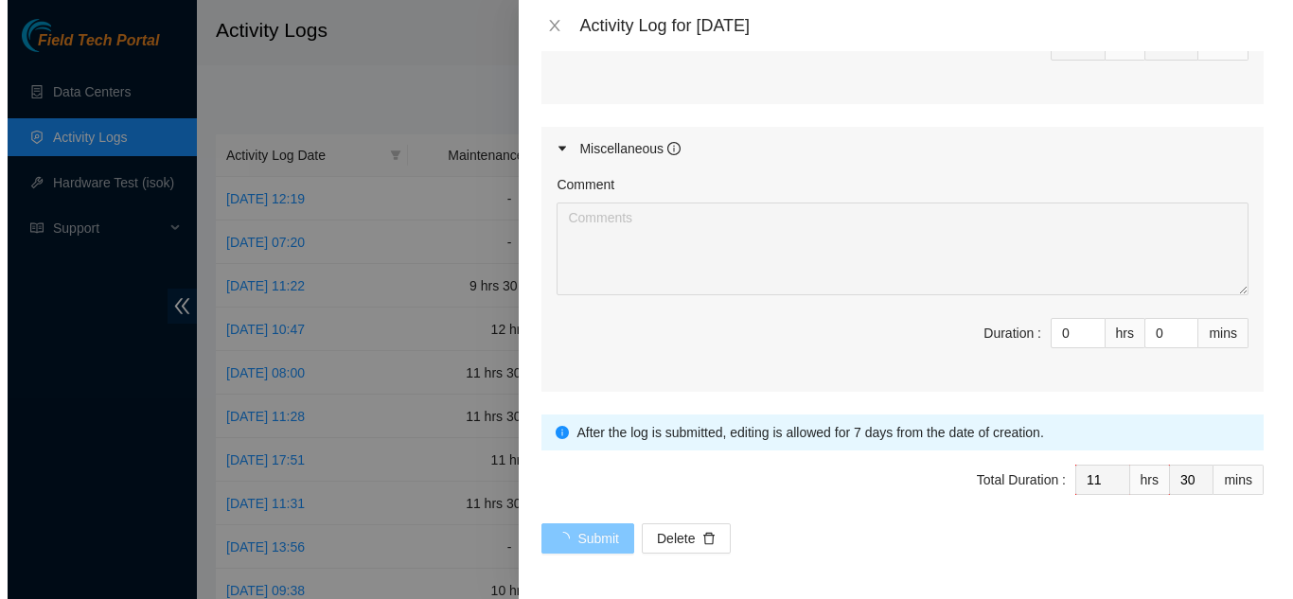
scroll to position [0, 0]
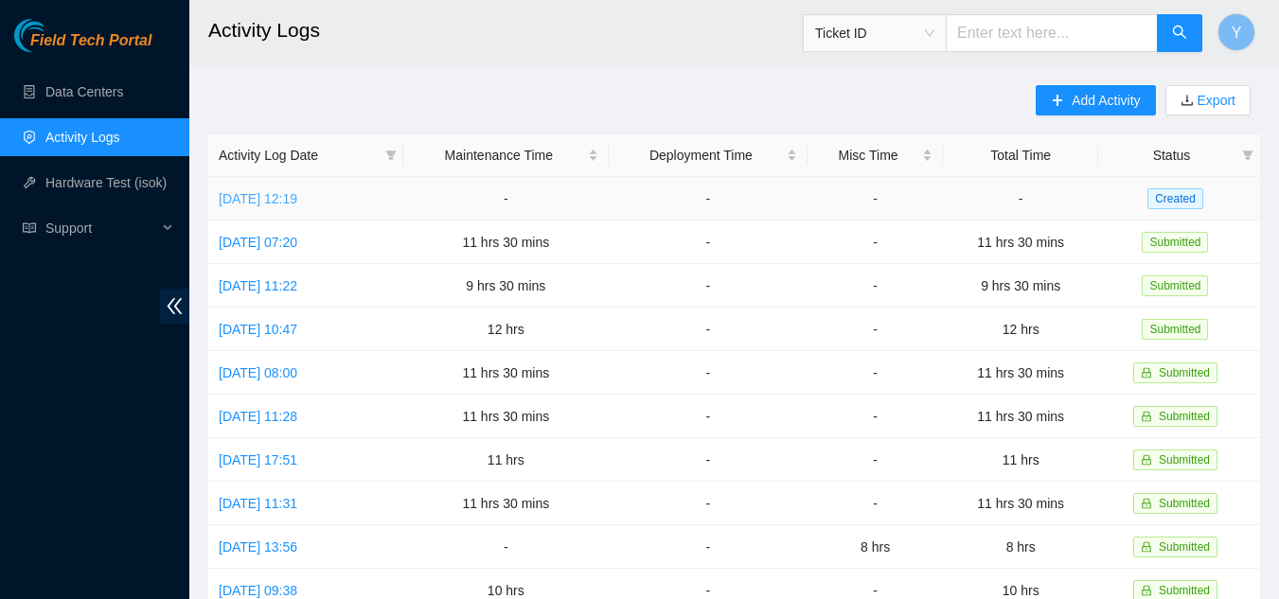
click at [283, 193] on link "[DATE] 12:19" at bounding box center [258, 198] width 79 height 15
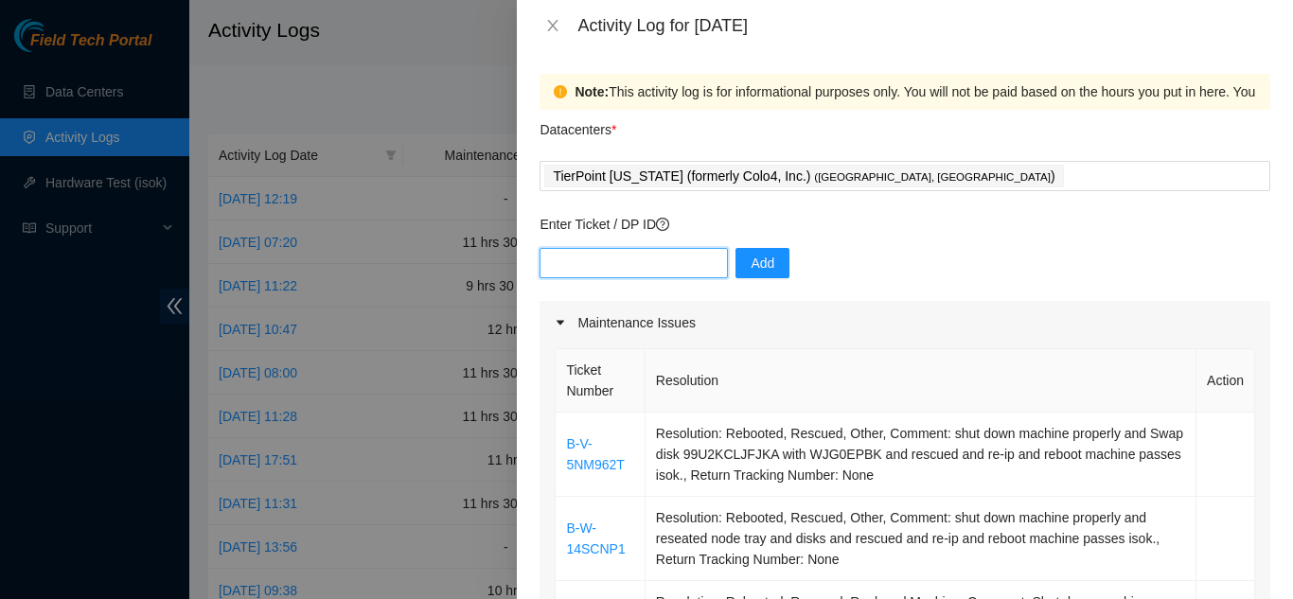
click at [596, 263] on input "text" at bounding box center [634, 263] width 188 height 30
paste input "B-V-5ISETH5"
type input "B-V-5ISETH5"
click at [751, 264] on span "Add" at bounding box center [763, 263] width 24 height 21
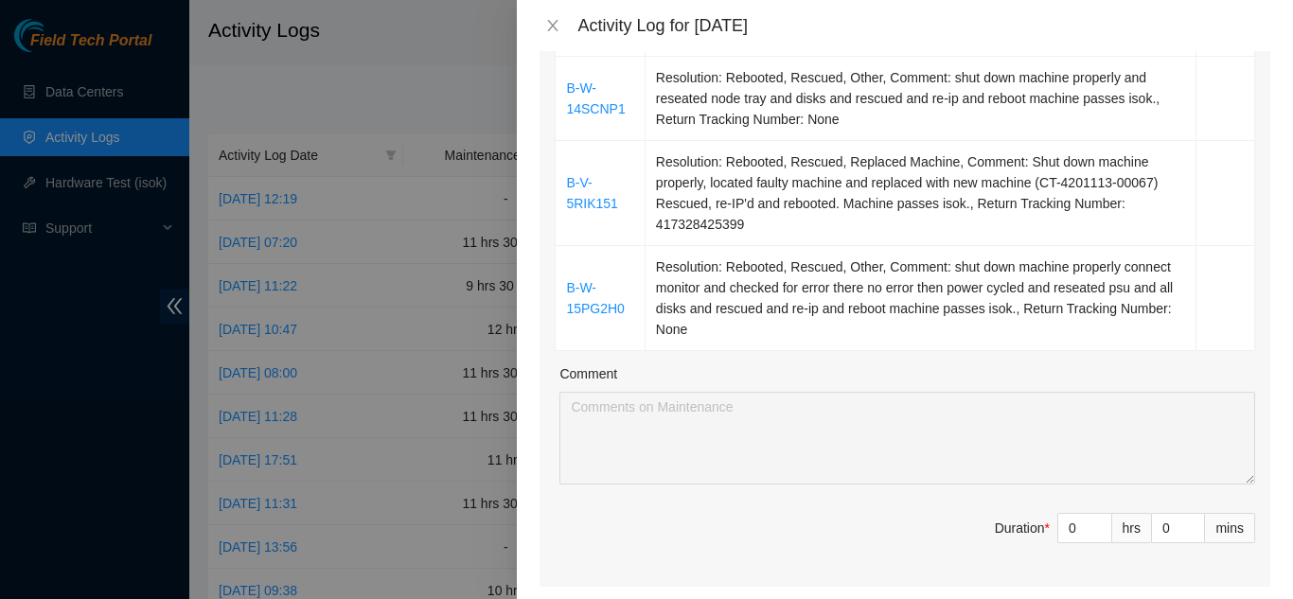
scroll to position [473, 0]
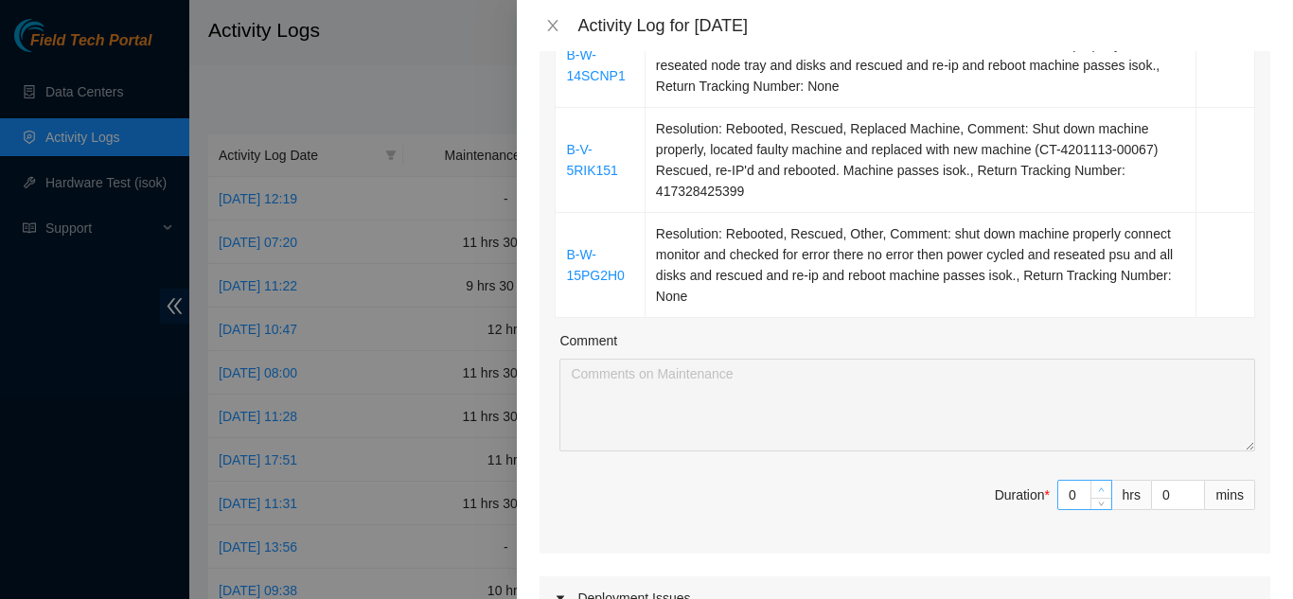
type input "1"
click at [1099, 490] on icon "up" at bounding box center [1102, 491] width 6 height 4
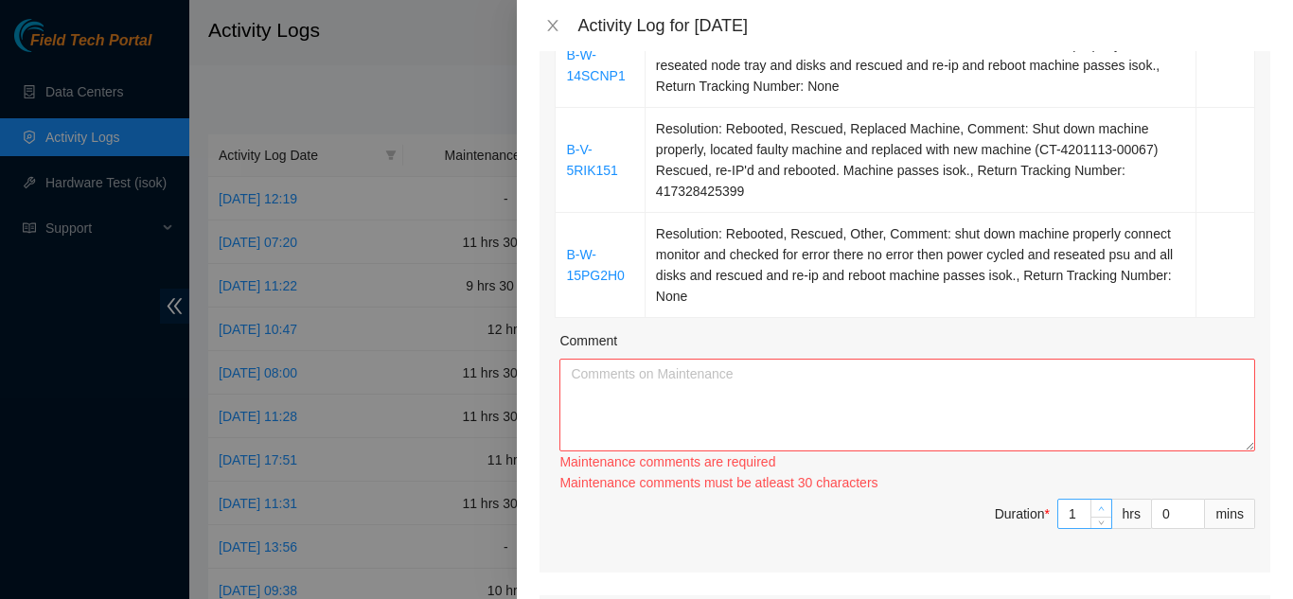
click at [1088, 490] on div "Maintenance comments must be atleast 30 characters" at bounding box center [908, 482] width 696 height 21
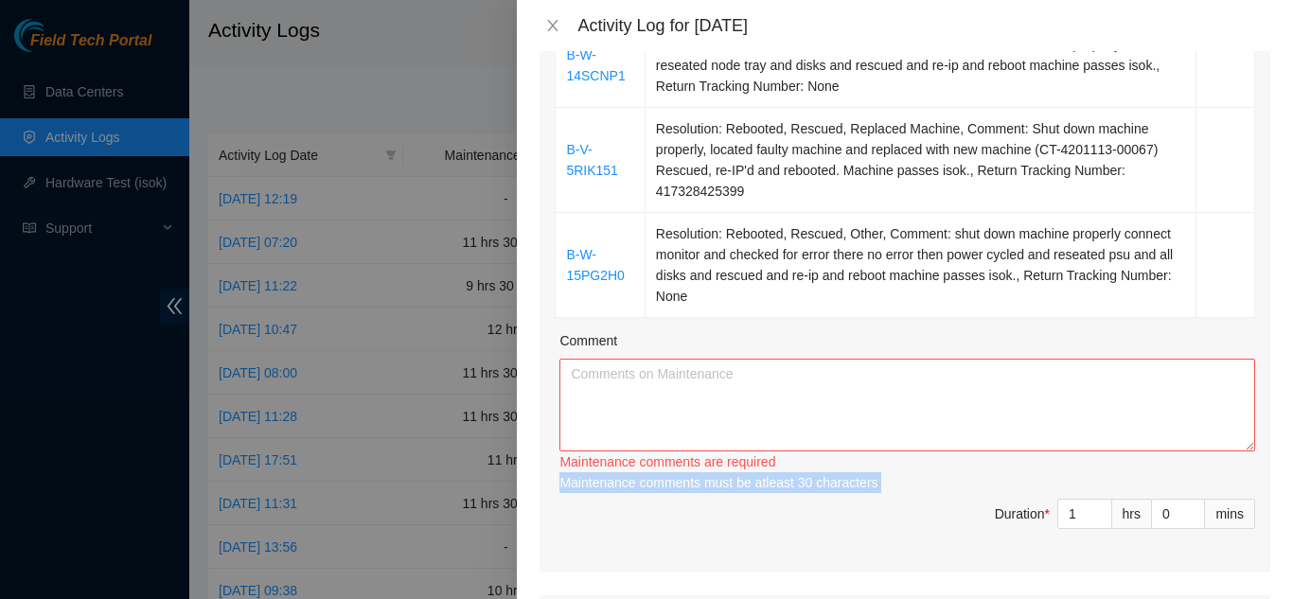
click at [1088, 490] on div "Maintenance comments must be atleast 30 characters" at bounding box center [908, 482] width 696 height 21
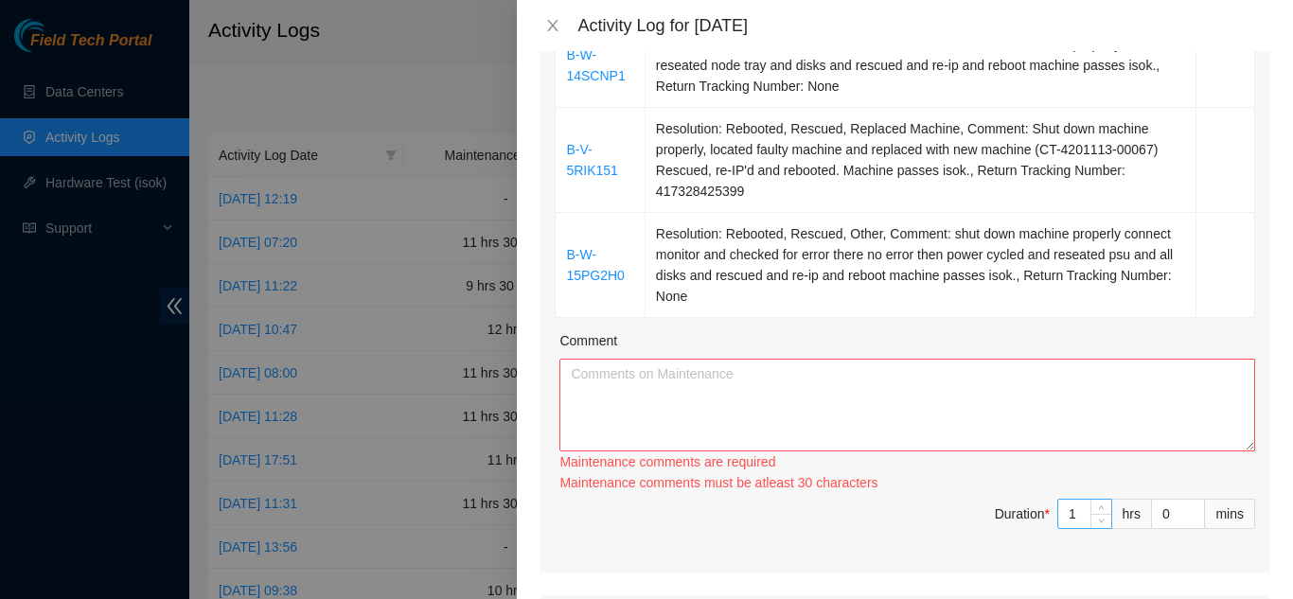
click at [1068, 515] on input "1" at bounding box center [1085, 514] width 53 height 28
type input "11"
click at [1157, 519] on input "0" at bounding box center [1178, 514] width 52 height 28
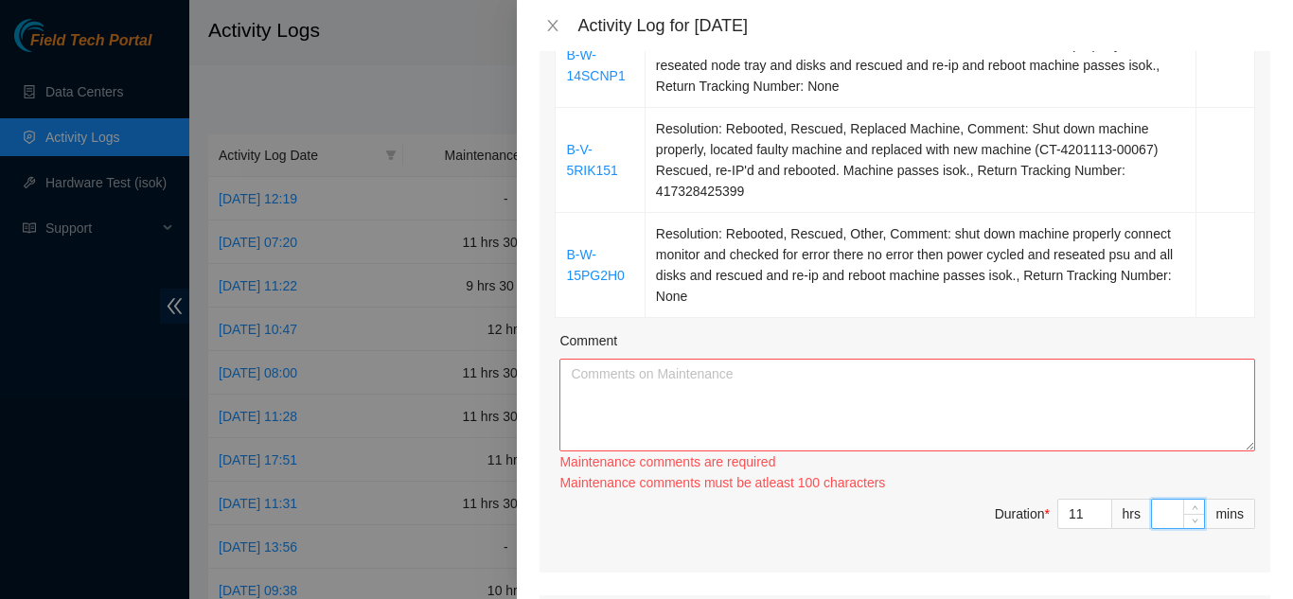
type input "3"
type input "30"
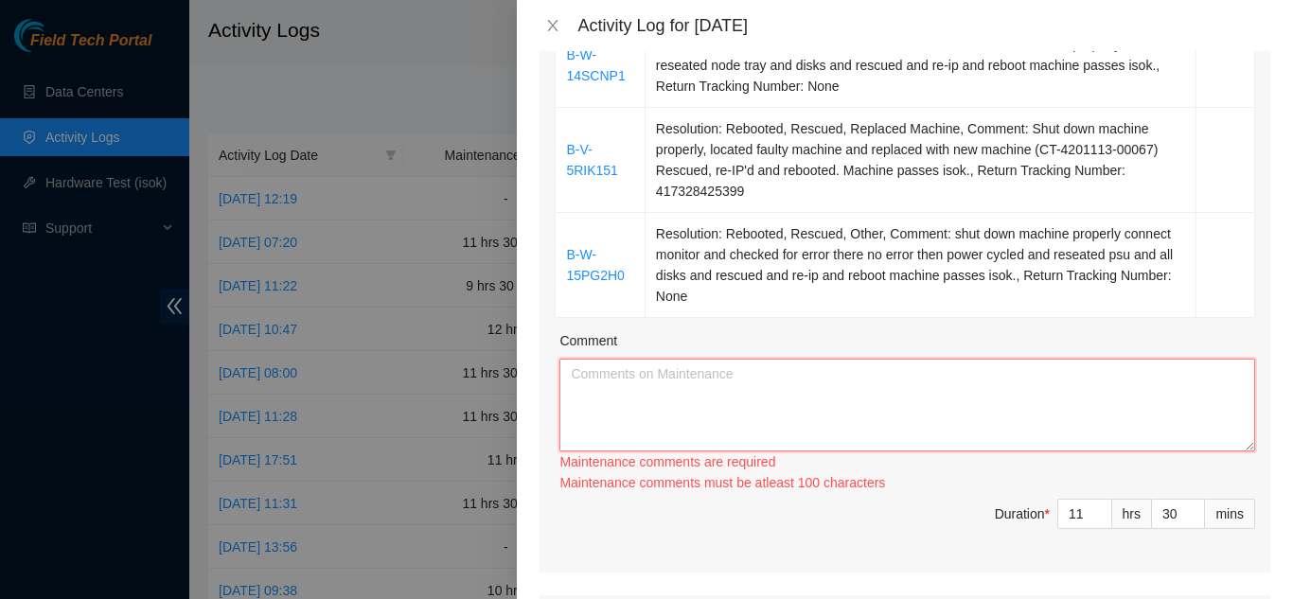
click at [685, 383] on textarea "Comment" at bounding box center [908, 405] width 696 height 93
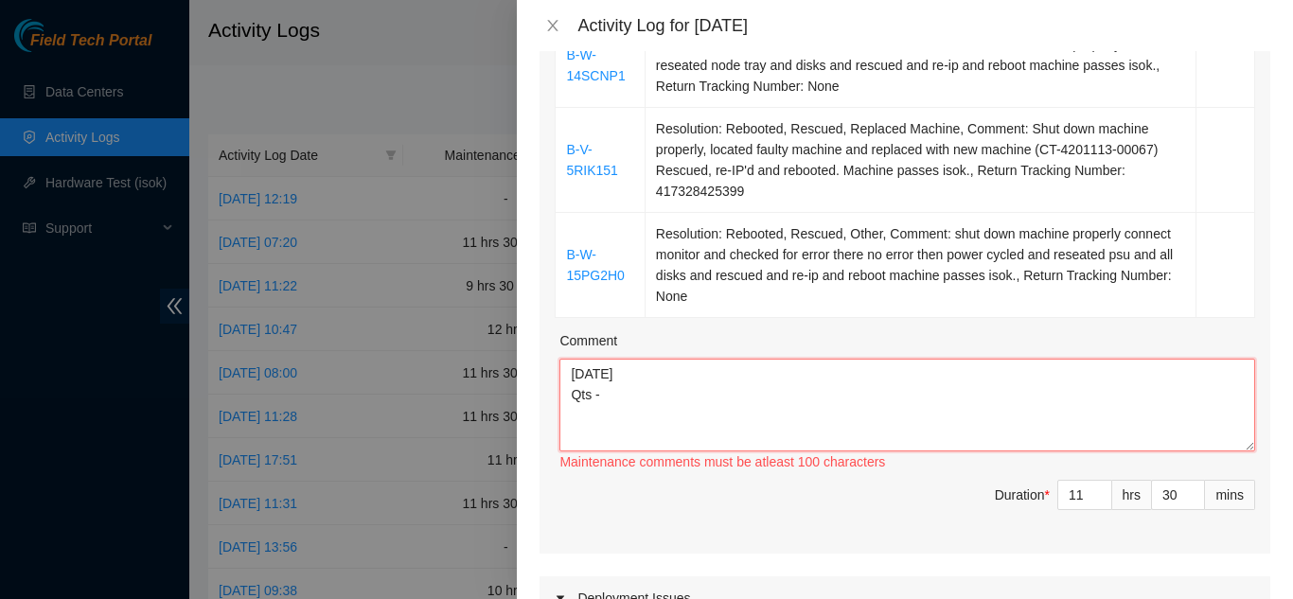
paste textarea "B-V-5ISETH5"
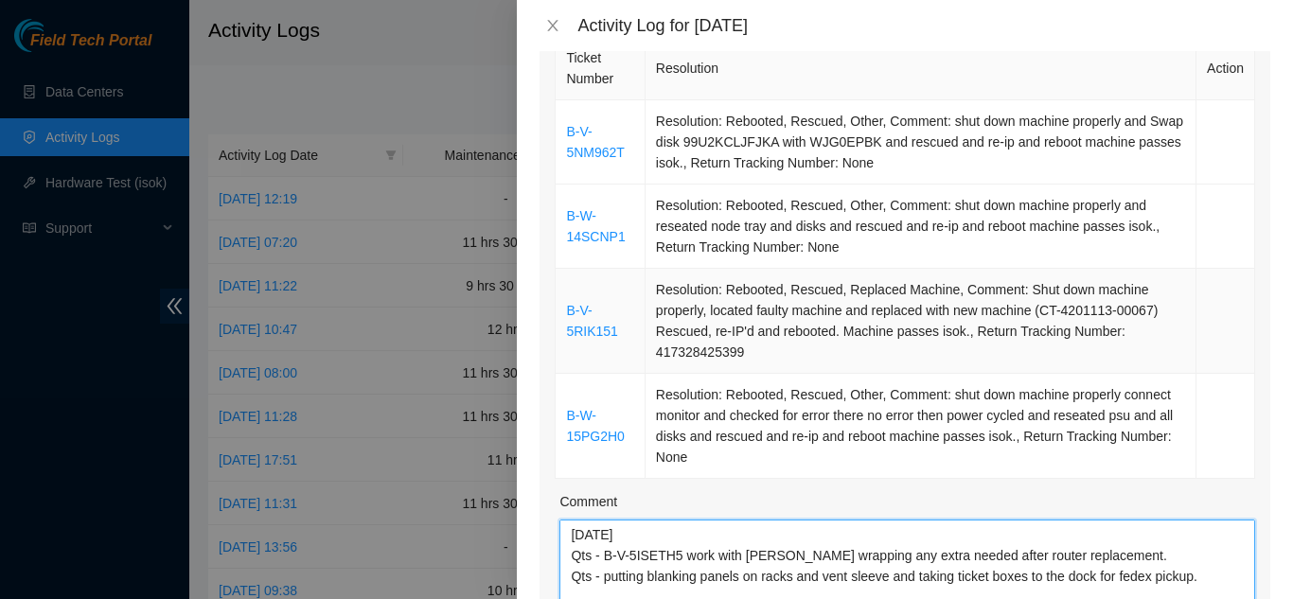
scroll to position [284, 0]
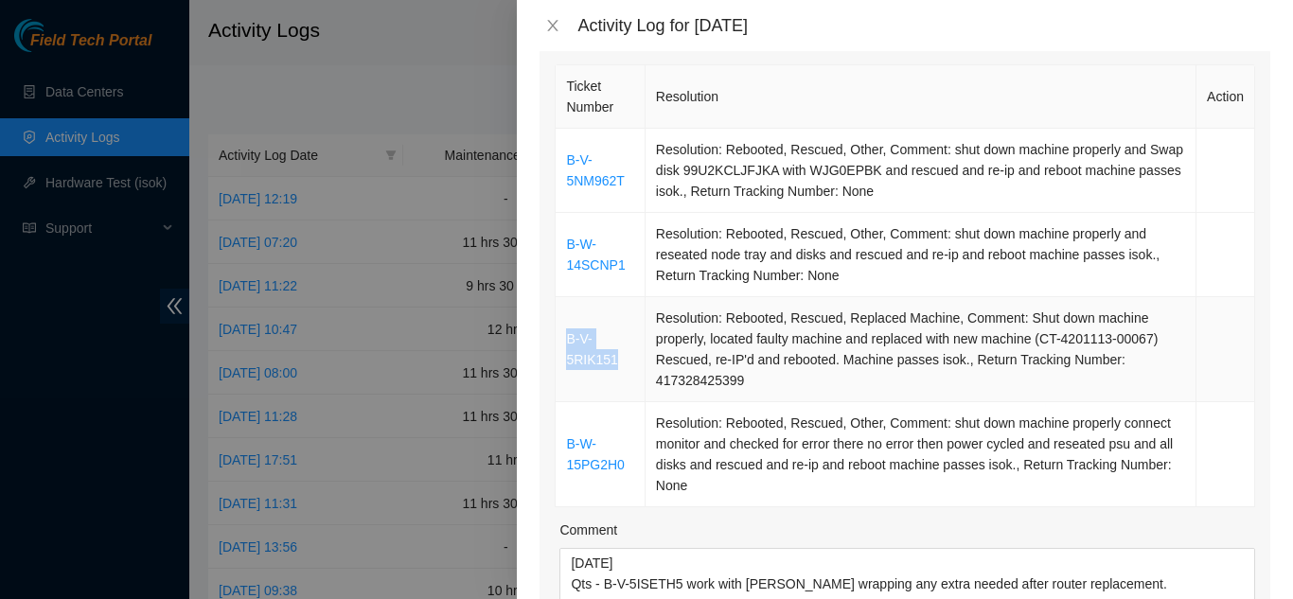
drag, startPoint x: 620, startPoint y: 358, endPoint x: 565, endPoint y: 334, distance: 59.8
click at [565, 334] on td "B-V-5RIK151" at bounding box center [600, 349] width 89 height 105
copy link "B-V-5RIK151"
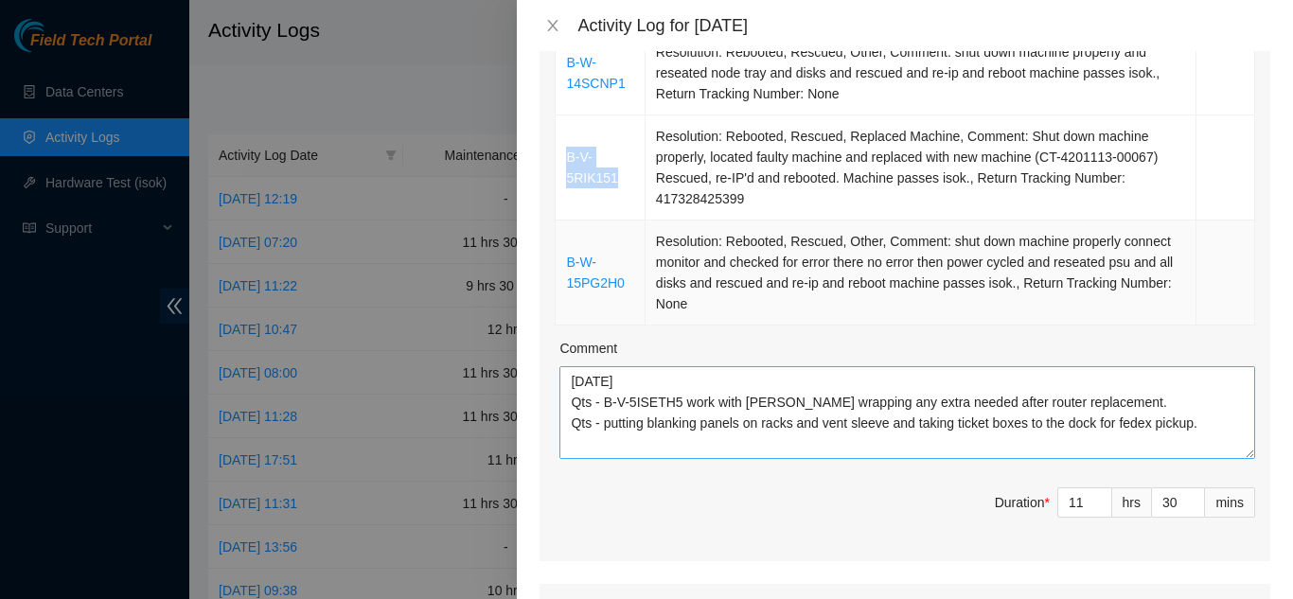
scroll to position [473, 0]
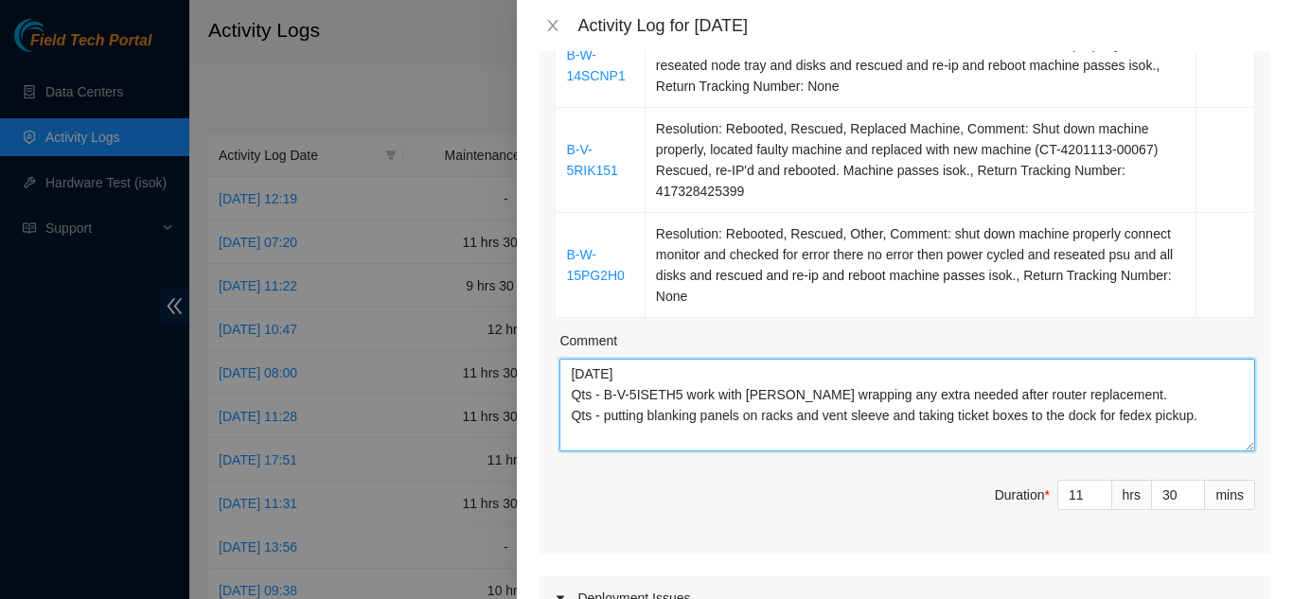
drag, startPoint x: 1234, startPoint y: 451, endPoint x: 1221, endPoint y: 515, distance: 65.6
click at [1221, 515] on div "Ticket Number Resolution Action B-V-5NM962T Resolution: Rebooted, Rescued, Othe…" at bounding box center [905, 212] width 731 height 683
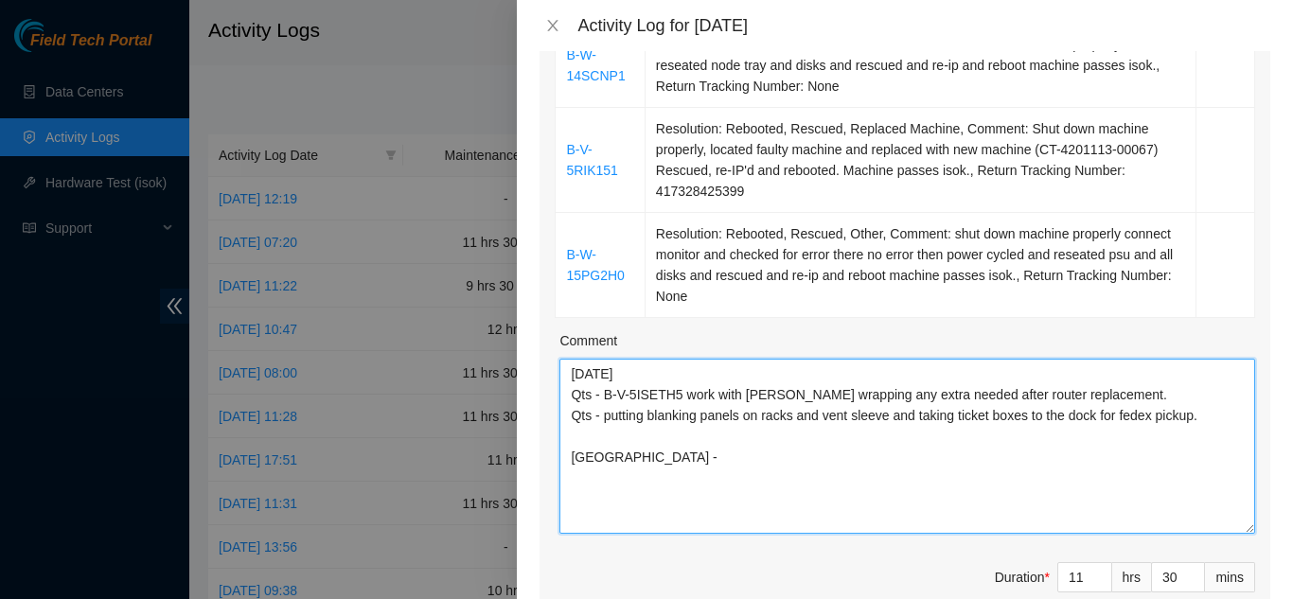
drag, startPoint x: 1236, startPoint y: 442, endPoint x: 1226, endPoint y: 532, distance: 90.4
click at [1237, 534] on textarea "9/11/2025 Qts - B-V-5ISETH5 work with matias wrapping any extra needed after ro…" at bounding box center [908, 446] width 696 height 175
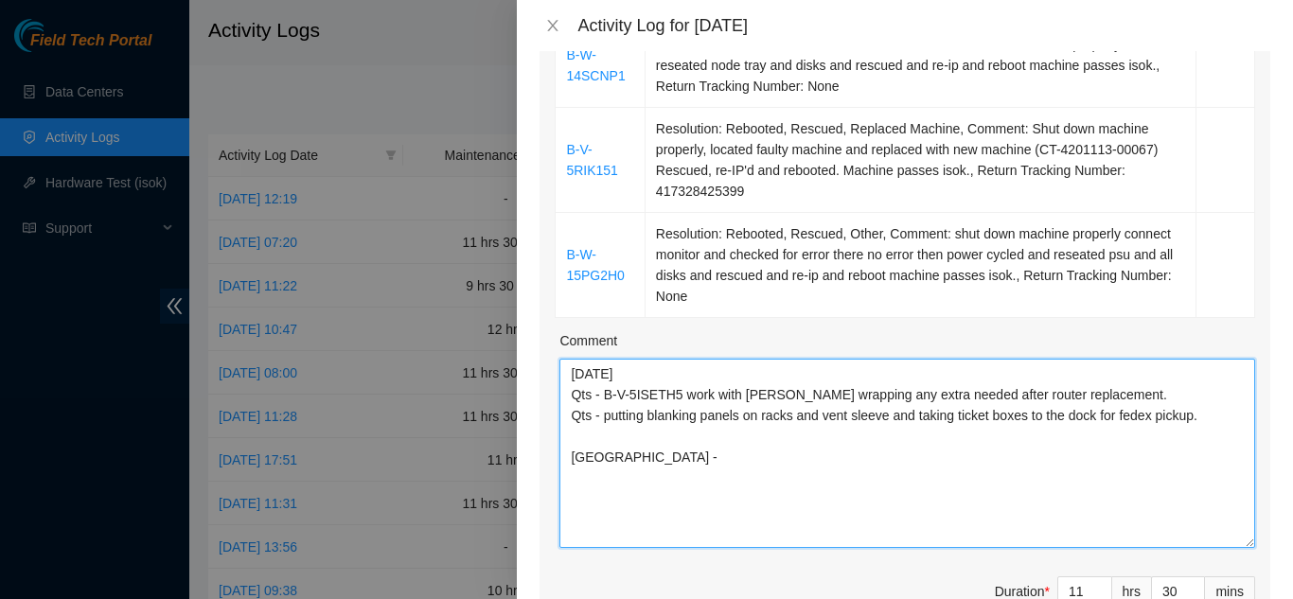
paste textarea "B-V-5RIK151"
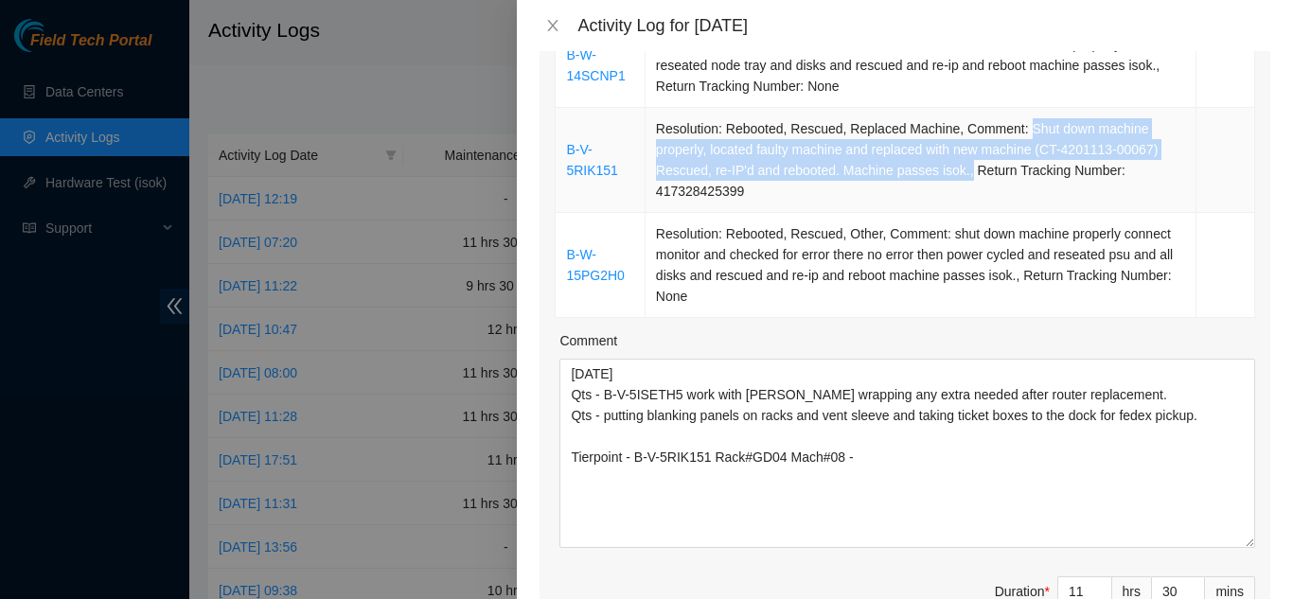
drag, startPoint x: 1018, startPoint y: 130, endPoint x: 963, endPoint y: 168, distance: 66.7
click at [963, 168] on td "Resolution: Rebooted, Rescued, Replaced Machine, Comment: Shut down machine pro…" at bounding box center [921, 160] width 551 height 105
copy td "Shut down machine properly, located faulty machine and replaced with new machin…"
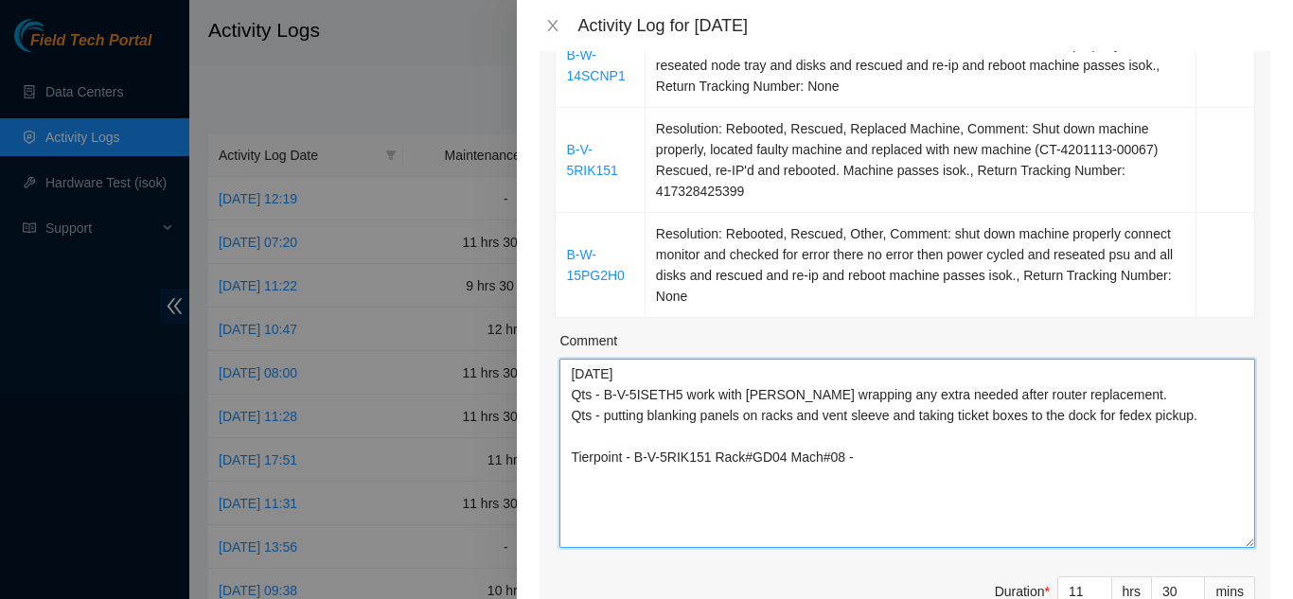
click at [867, 459] on textarea "9/11/2025 Qts - B-V-5ISETH5 work with matias wrapping any extra needed after ro…" at bounding box center [908, 453] width 696 height 189
paste textarea "Shut down machine properly, located faulty machine and replaced with new machin…"
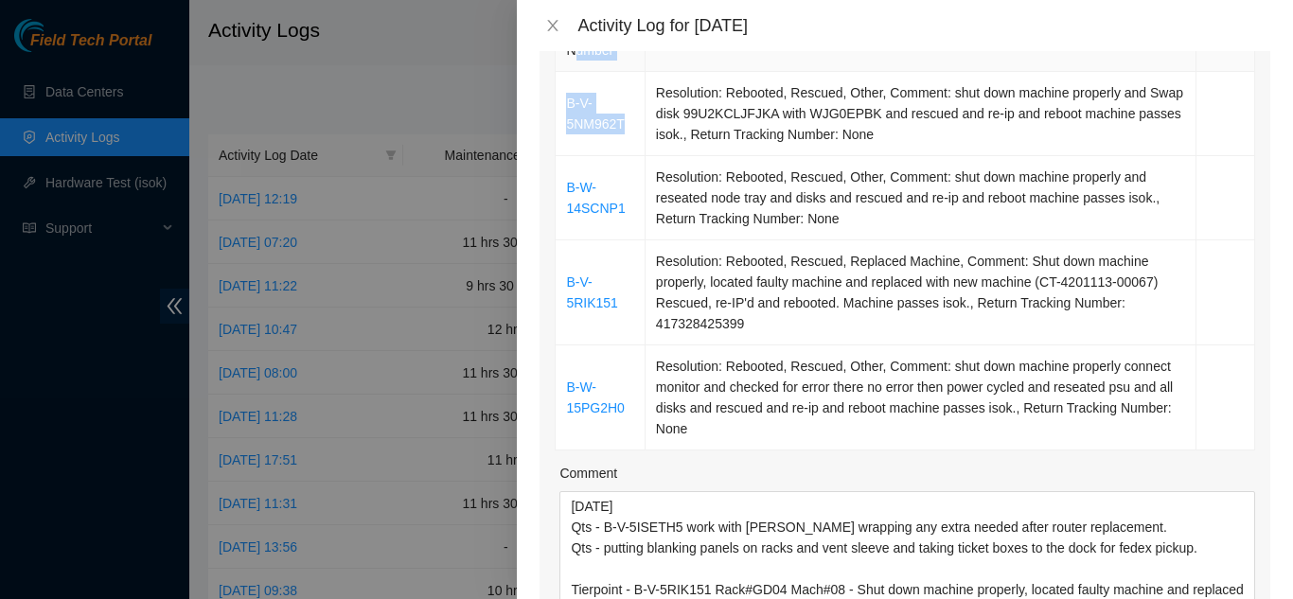
scroll to position [316, 0]
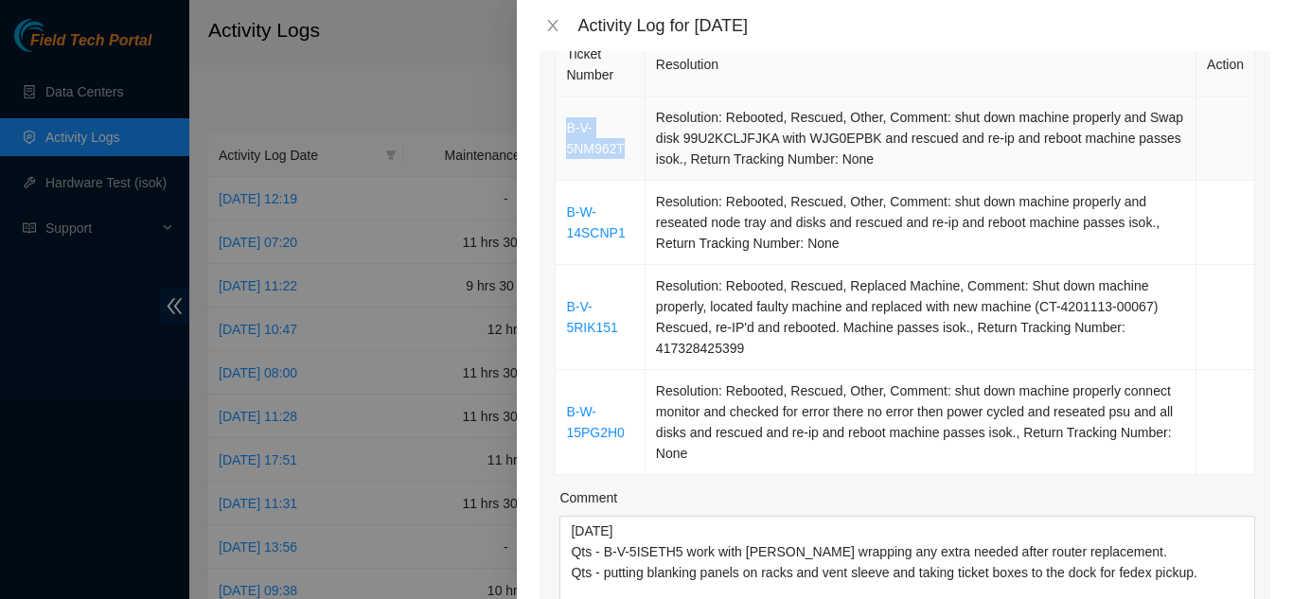
drag, startPoint x: 628, startPoint y: 84, endPoint x: 566, endPoint y: 130, distance: 76.5
click at [566, 130] on td "B-V-5NM962T" at bounding box center [600, 139] width 89 height 84
copy link "B-V-5NM962T"
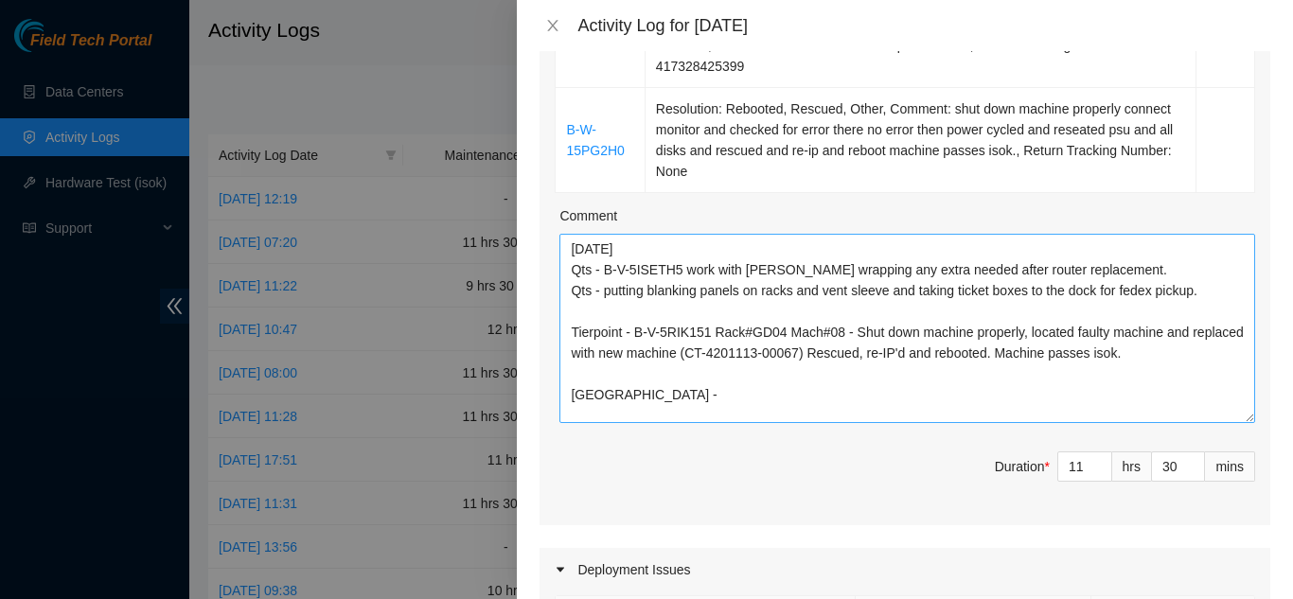
scroll to position [600, 0]
click at [650, 390] on textarea "9/11/2025 Qts - B-V-5ISETH5 work with matias wrapping any extra needed after ro…" at bounding box center [908, 326] width 696 height 189
paste textarea "B-V-5NM962T"
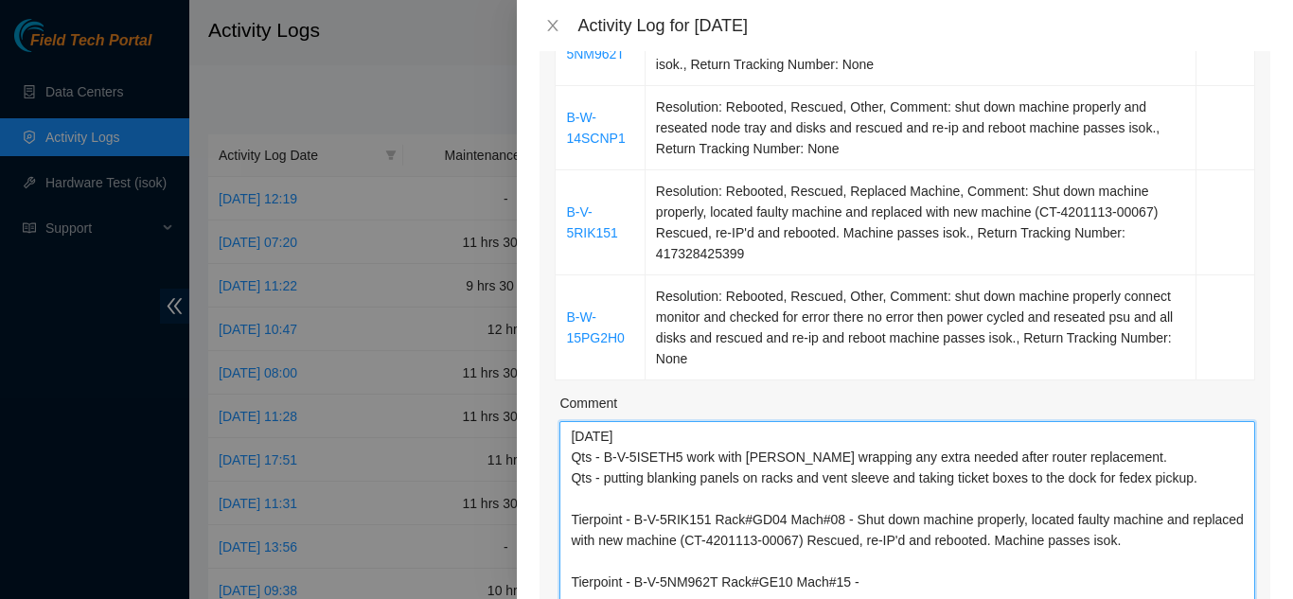
scroll to position [316, 0]
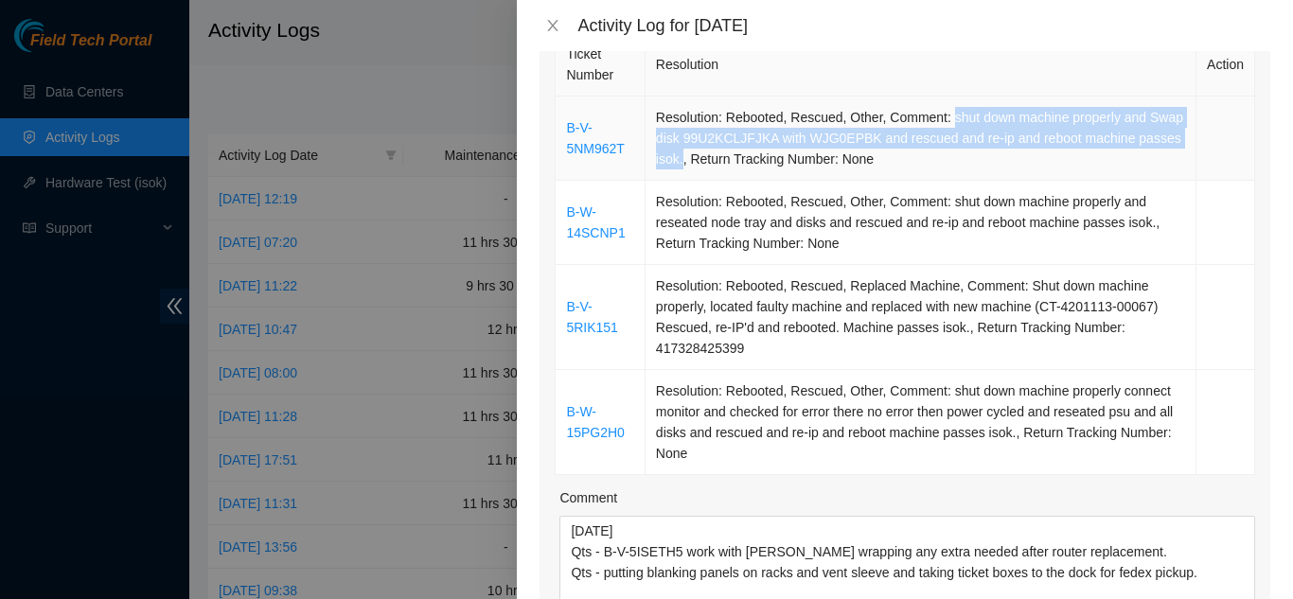
drag, startPoint x: 945, startPoint y: 120, endPoint x: 721, endPoint y: 157, distance: 226.5
click at [721, 157] on td "Resolution: Rebooted, Rescued, Other, Comment: shut down machine properly and S…" at bounding box center [921, 139] width 551 height 84
copy td "shut down machine properly and Swap disk 99U2KCLJFJKA with WJG0EPBK and rescued…"
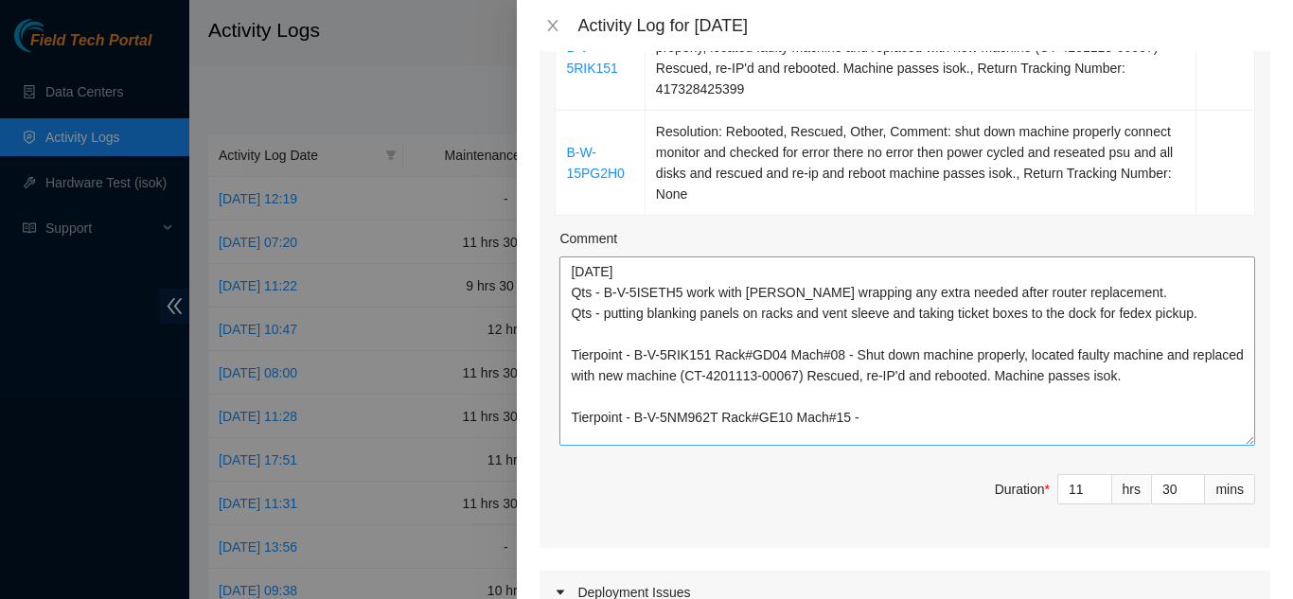
scroll to position [695, 0]
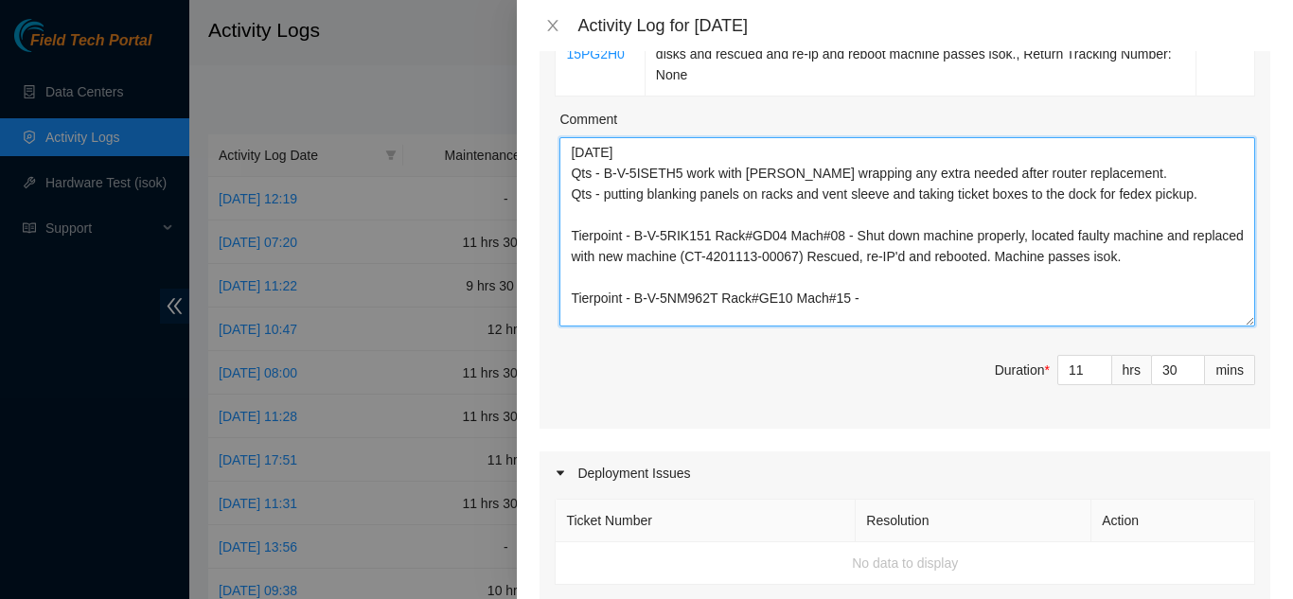
click at [882, 300] on textarea "9/11/2025 Qts - B-V-5ISETH5 work with matias wrapping any extra needed after ro…" at bounding box center [908, 231] width 696 height 189
paste textarea "shut down machine properly and Swap disk 99U2KCLJFJKA with WJG0EPBK and rescued…"
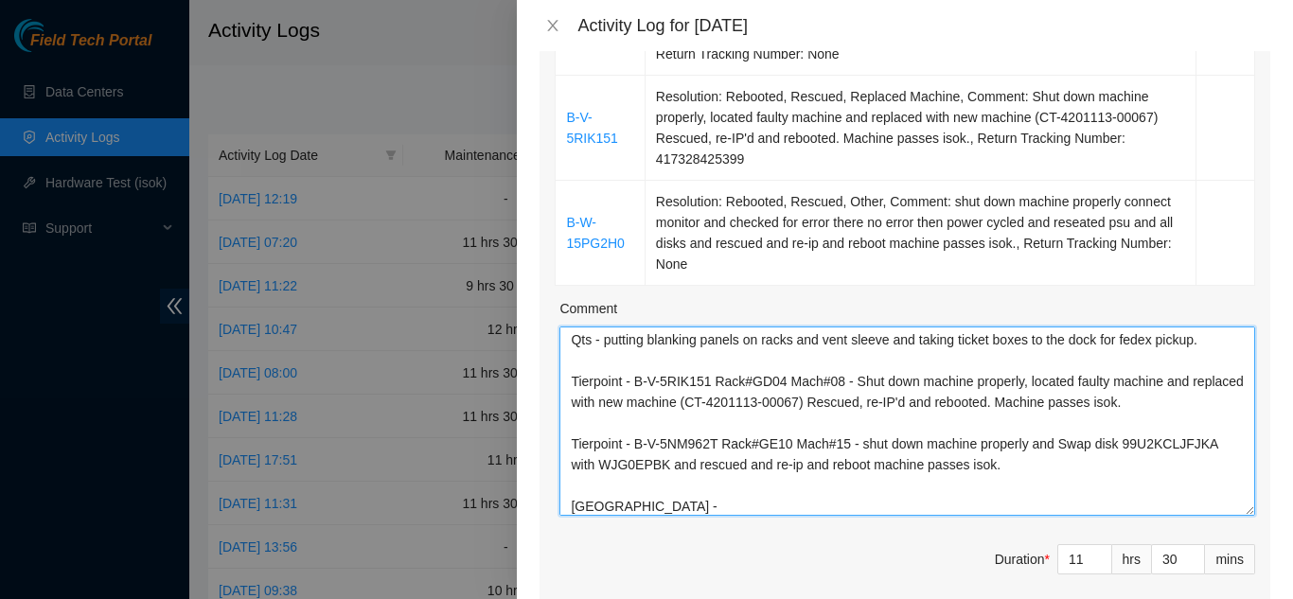
scroll to position [411, 0]
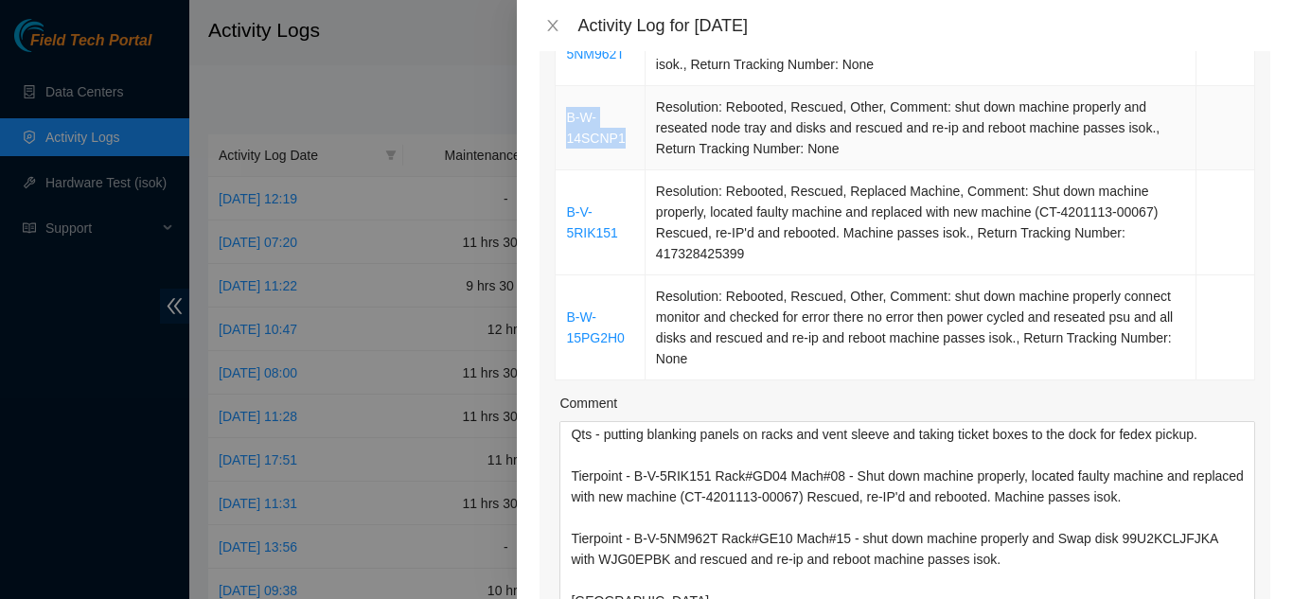
drag, startPoint x: 625, startPoint y: 140, endPoint x: 568, endPoint y: 118, distance: 60.8
click at [568, 118] on td "B-W-14SCNP1" at bounding box center [600, 128] width 89 height 84
copy link "B-W-14SCNP1"
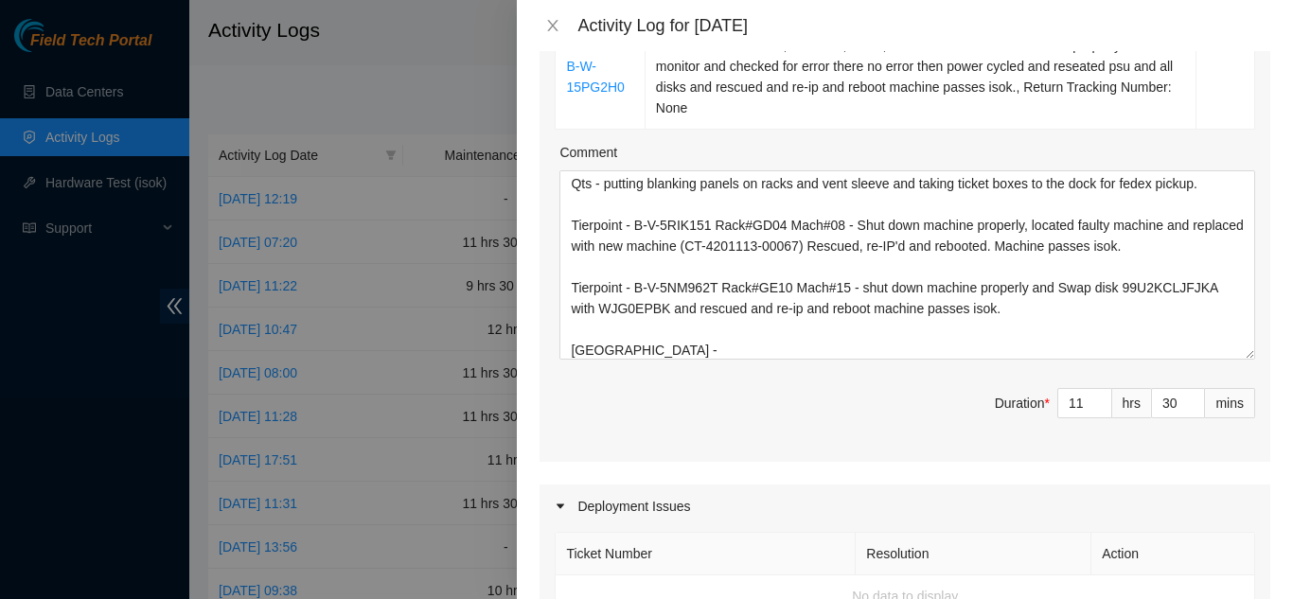
scroll to position [695, 0]
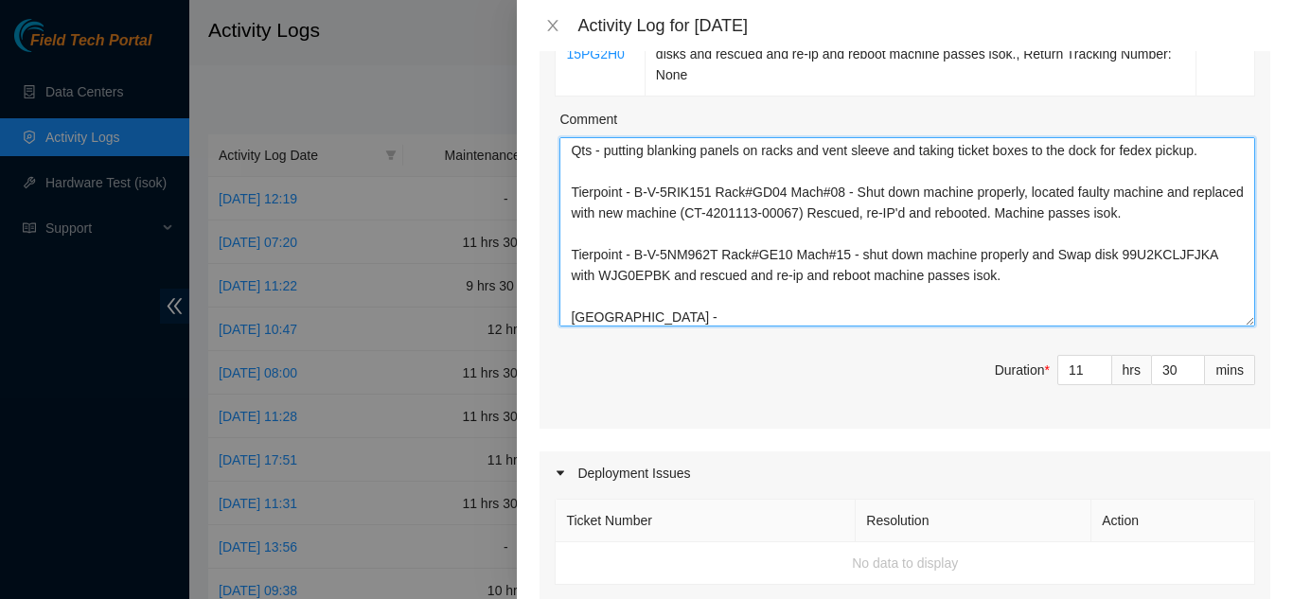
click at [650, 312] on textarea "9/11/2025 Qts - B-V-5ISETH5 work with matias wrapping any extra needed after ro…" at bounding box center [908, 231] width 696 height 189
paste textarea "B-W-14SCNP1"
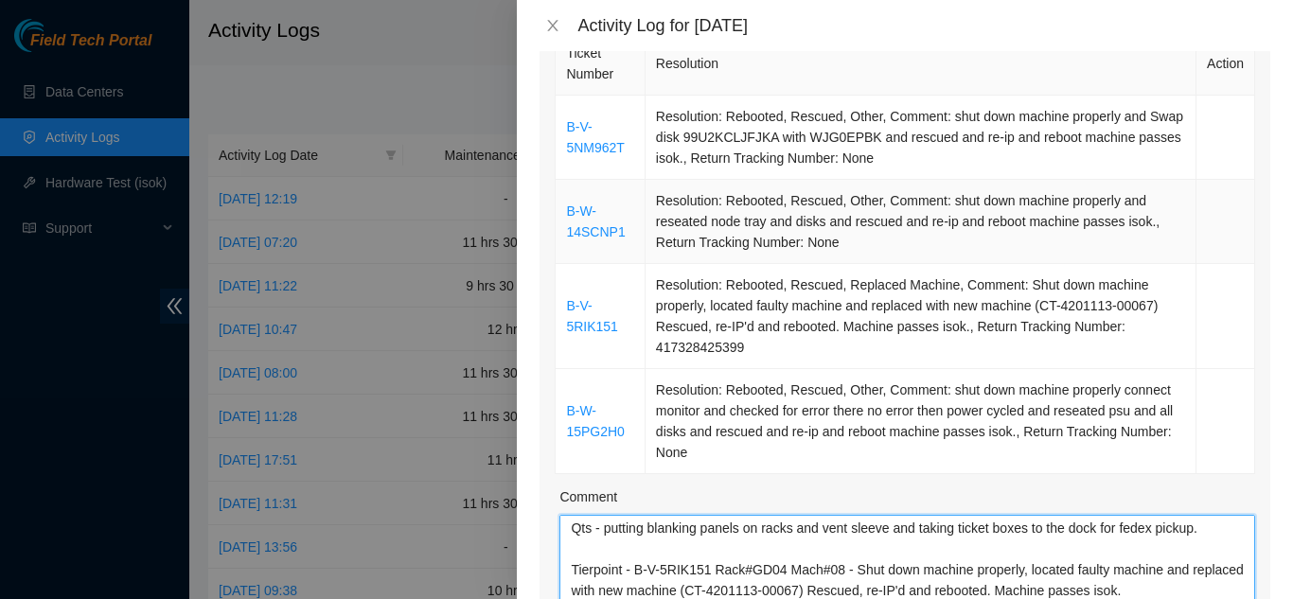
scroll to position [316, 0]
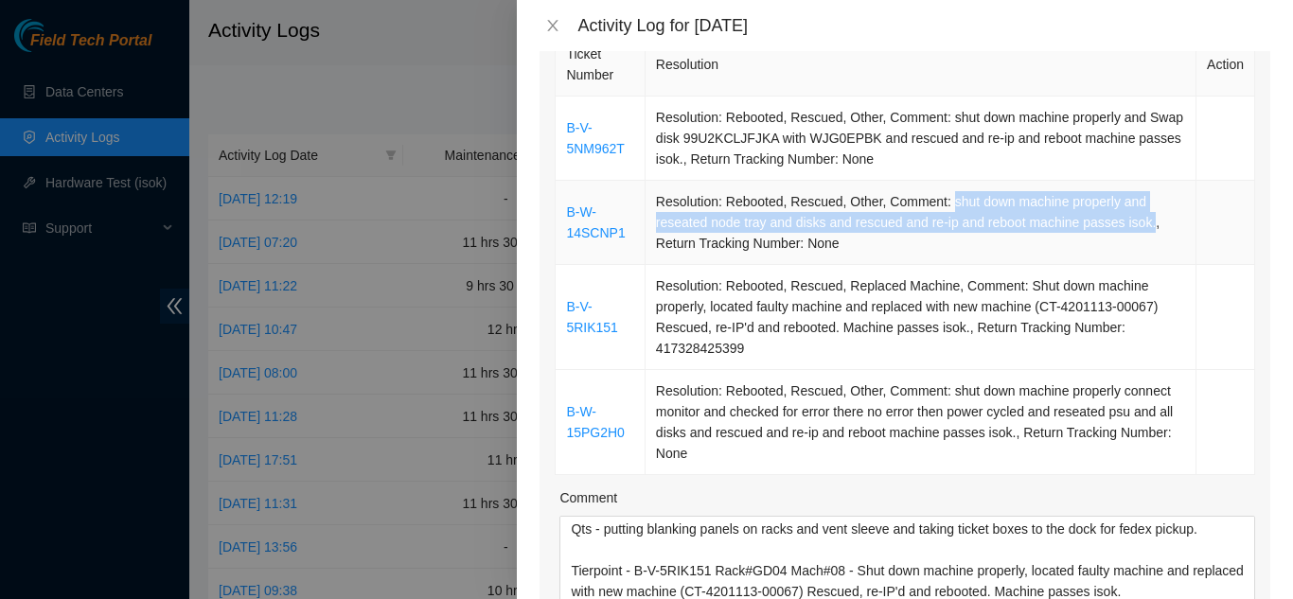
drag, startPoint x: 946, startPoint y: 199, endPoint x: 1147, endPoint y: 224, distance: 202.4
click at [1147, 224] on td "Resolution: Rebooted, Rescued, Other, Comment: shut down machine properly and r…" at bounding box center [921, 223] width 551 height 84
copy td "shut down machine properly and reseated node tray and disks and rescued and re-…"
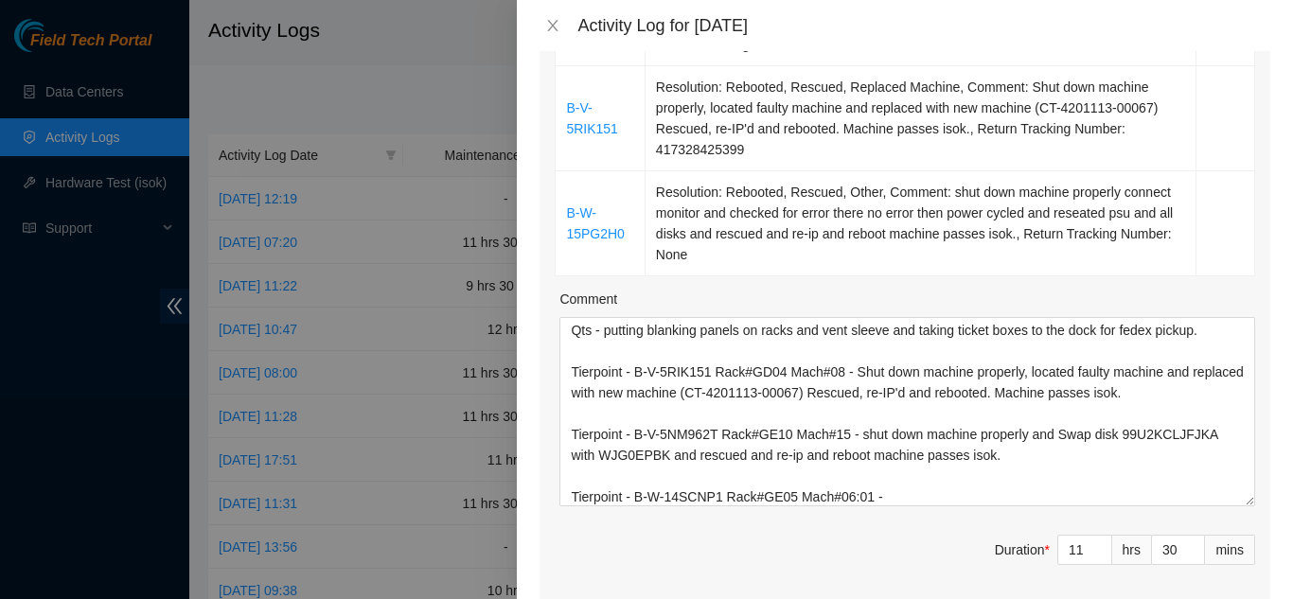
scroll to position [600, 0]
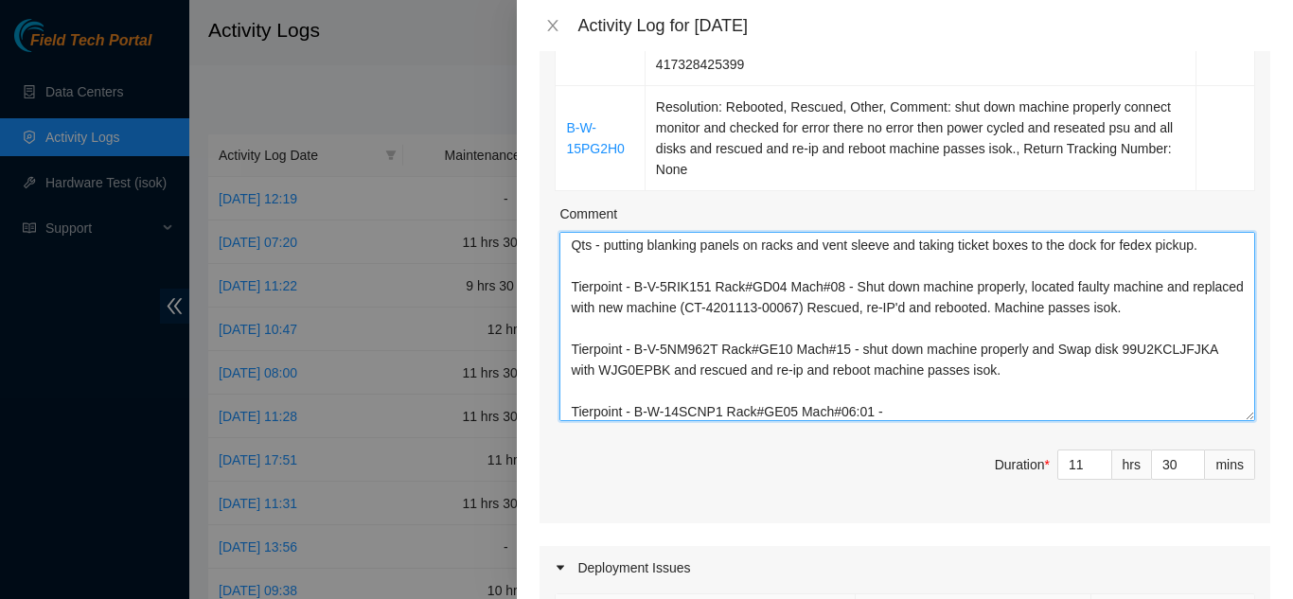
click at [893, 407] on textarea "9/11/2025 Qts - B-V-5ISETH5 work with matias wrapping any extra needed after ro…" at bounding box center [908, 326] width 696 height 189
paste textarea "shut down machine properly and reseated node tray and disks and rescued and re-…"
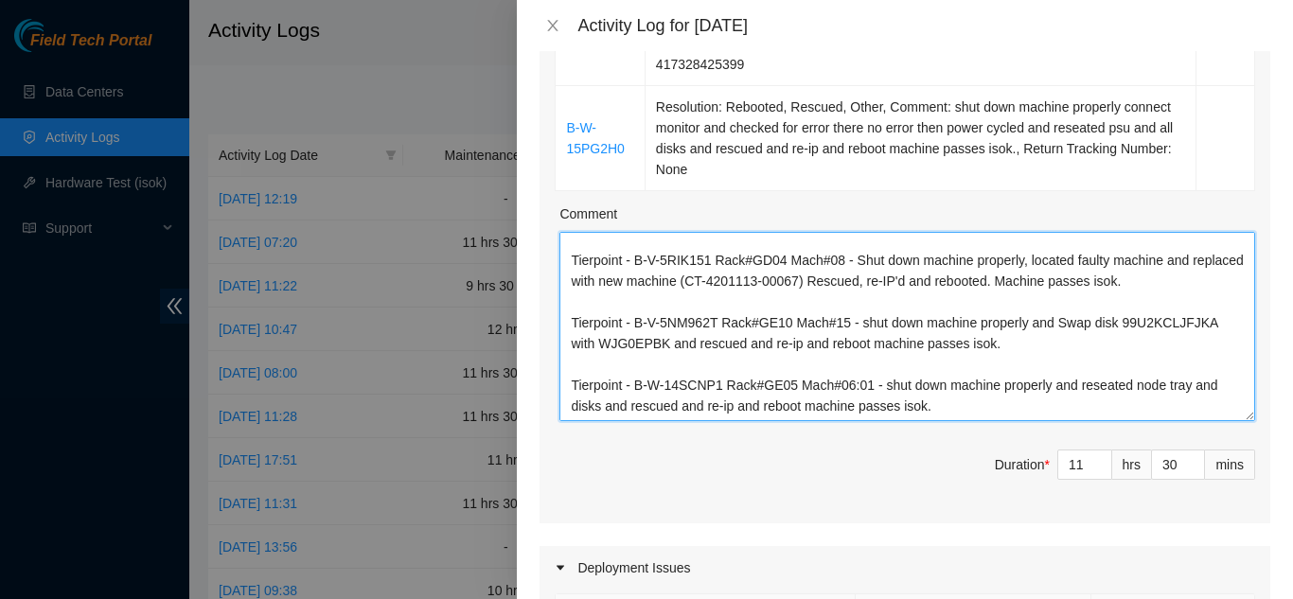
scroll to position [106, 0]
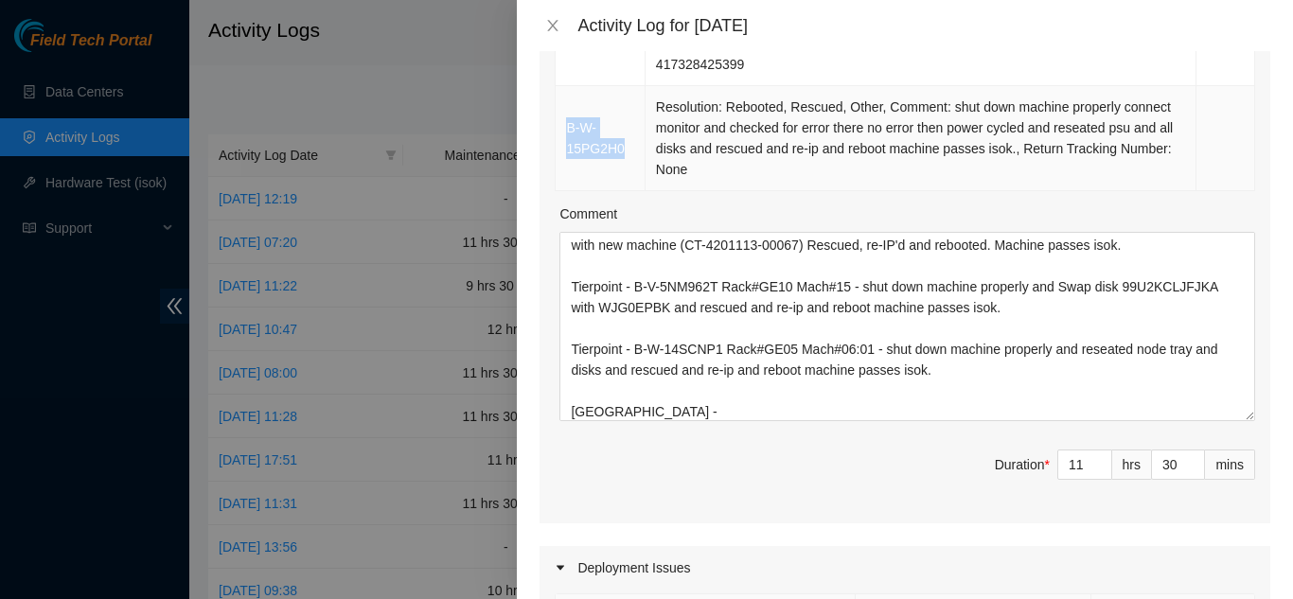
drag, startPoint x: 624, startPoint y: 150, endPoint x: 566, endPoint y: 133, distance: 60.2
click at [566, 133] on td "B-W-15PG2H0" at bounding box center [600, 138] width 89 height 105
copy link "B-W-15PG2H0"
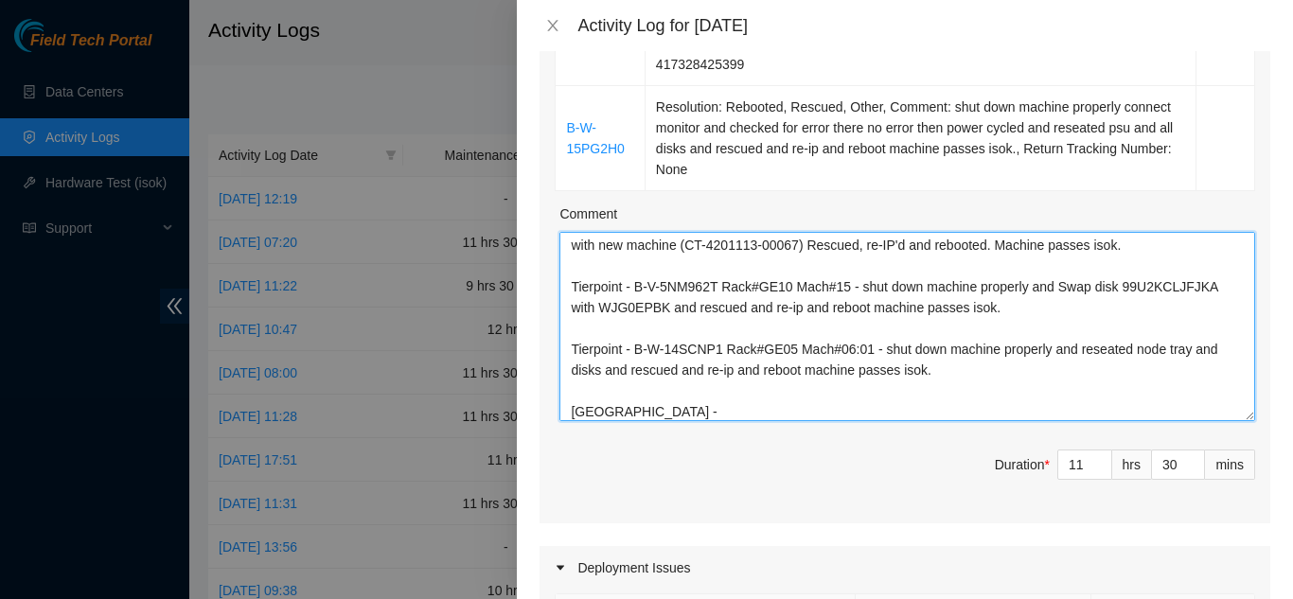
click at [642, 408] on textarea "9/11/2025 Qts - B-V-5ISETH5 work with matias wrapping any extra needed after ro…" at bounding box center [908, 326] width 696 height 189
paste textarea "B-W-15PG2H0"
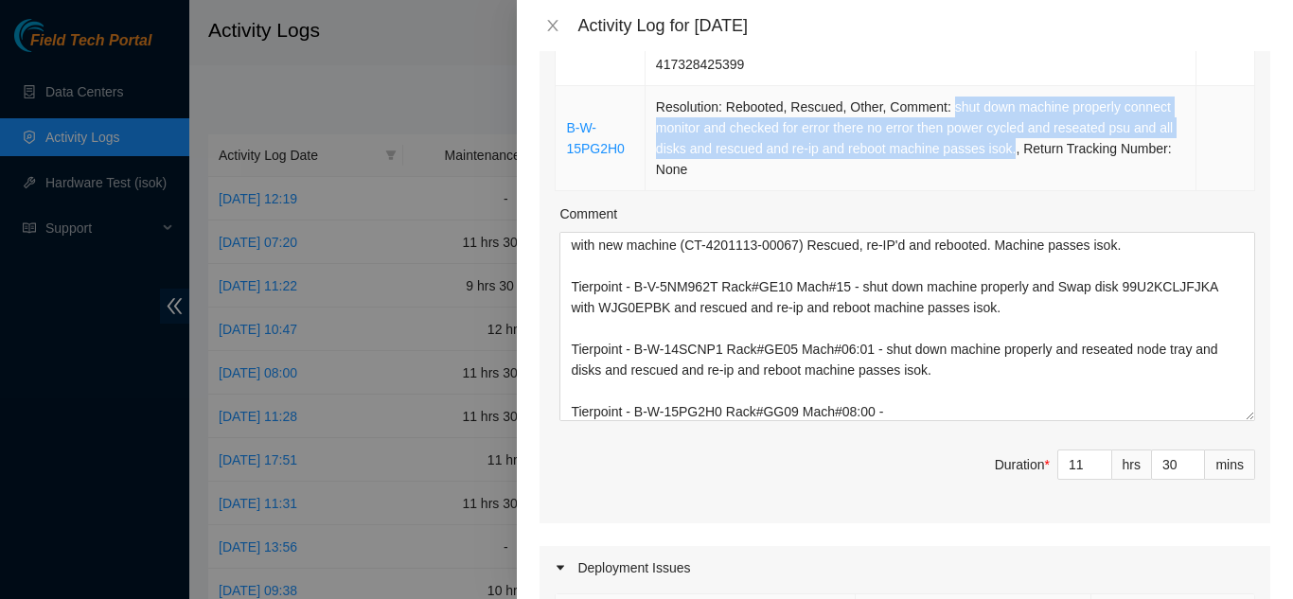
drag, startPoint x: 945, startPoint y: 110, endPoint x: 1025, endPoint y: 146, distance: 88.2
click at [1025, 146] on td "Resolution: Rebooted, Rescued, Other, Comment: shut down machine properly conne…" at bounding box center [921, 138] width 551 height 105
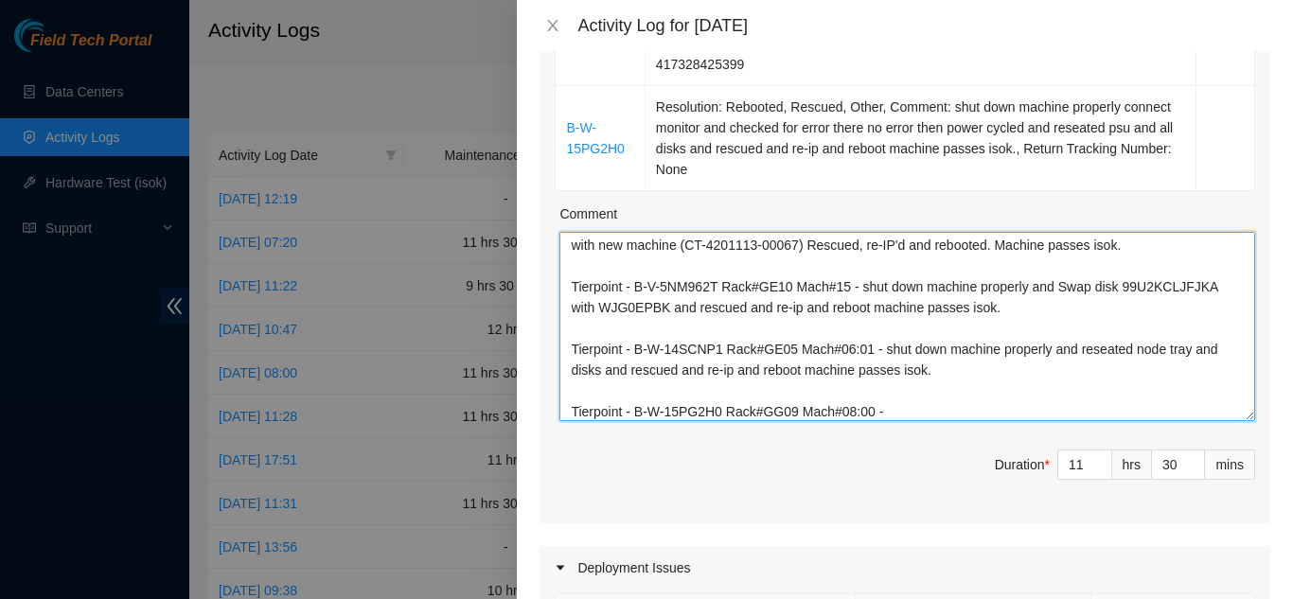
click at [893, 415] on textarea "9/11/2025 Qts - B-V-5ISETH5 work with matias wrapping any extra needed after ro…" at bounding box center [908, 326] width 696 height 189
paste textarea "shut down machine properly connect monitor and checked for error there no error…"
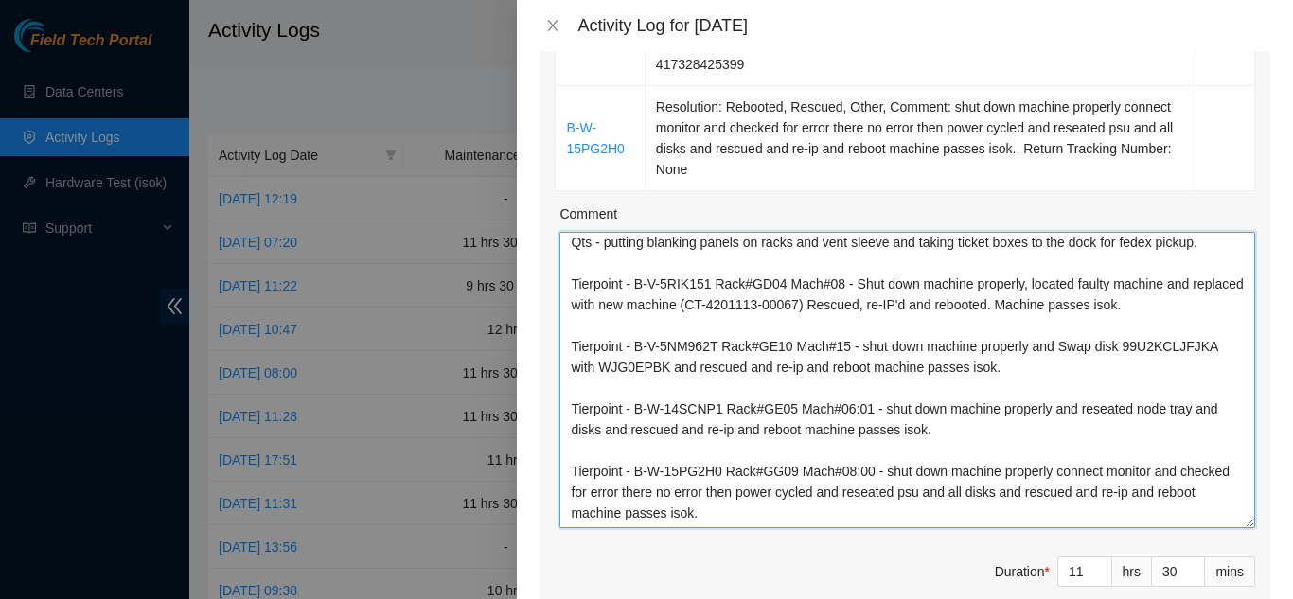
drag, startPoint x: 1239, startPoint y: 413, endPoint x: 1256, endPoint y: 520, distance: 108.2
click at [1256, 520] on div "Ticket Number Resolution Action B-V-5NM962T Resolution: Rebooted, Rescued, Othe…" at bounding box center [905, 187] width 731 height 886
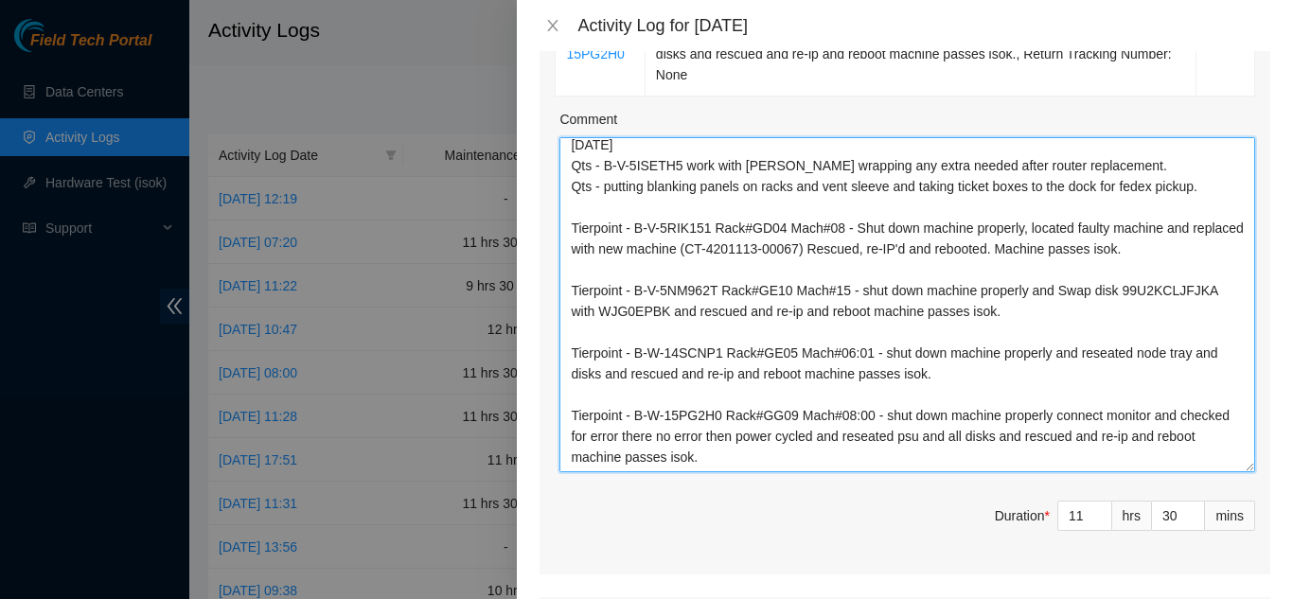
scroll to position [0, 0]
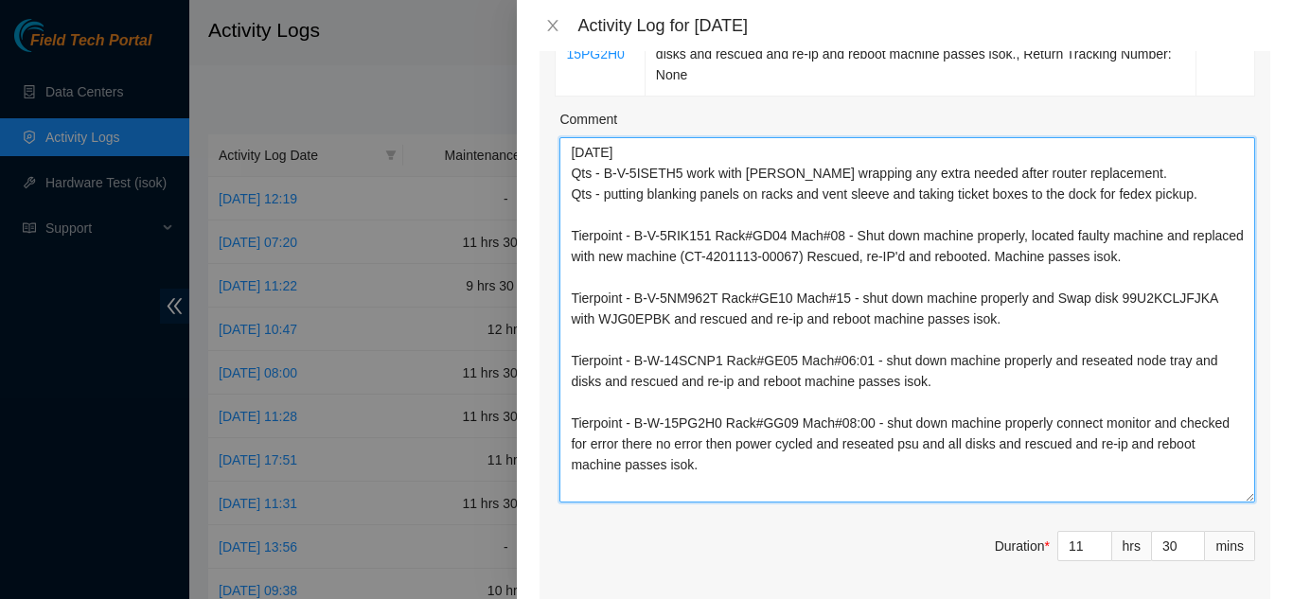
drag, startPoint x: 1236, startPoint y: 427, endPoint x: 1238, endPoint y: 496, distance: 69.2
click at [1238, 496] on textarea "9/11/2025 Qts - B-V-5ISETH5 work with matias wrapping any extra needed after ro…" at bounding box center [908, 319] width 696 height 365
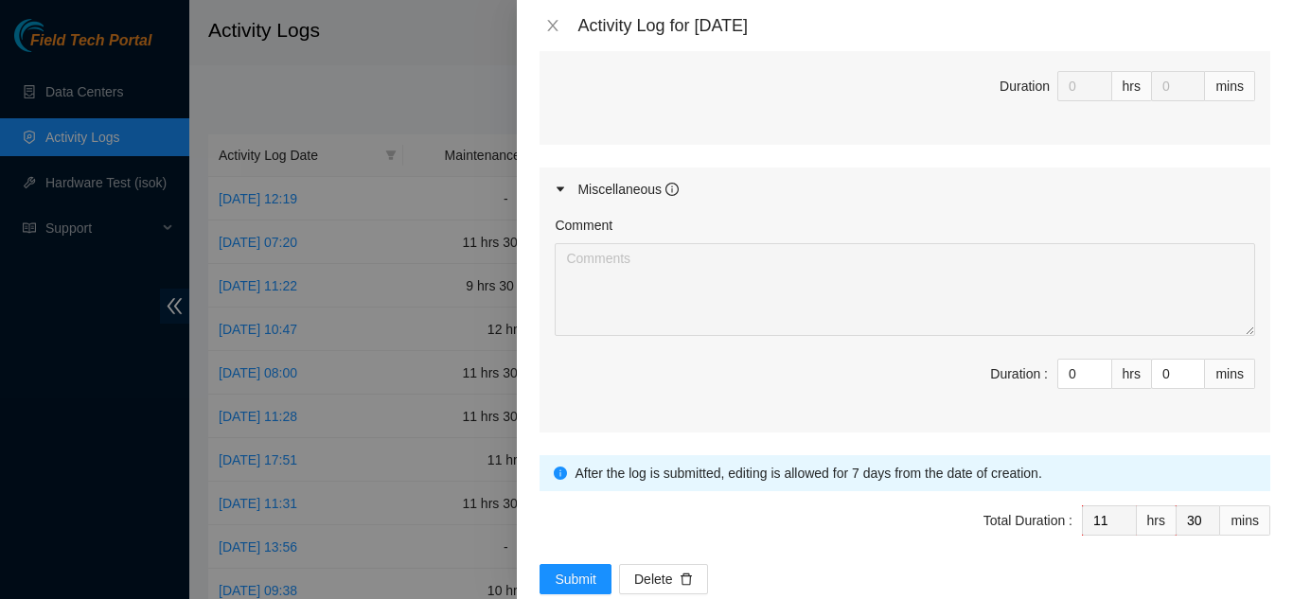
scroll to position [1588, 0]
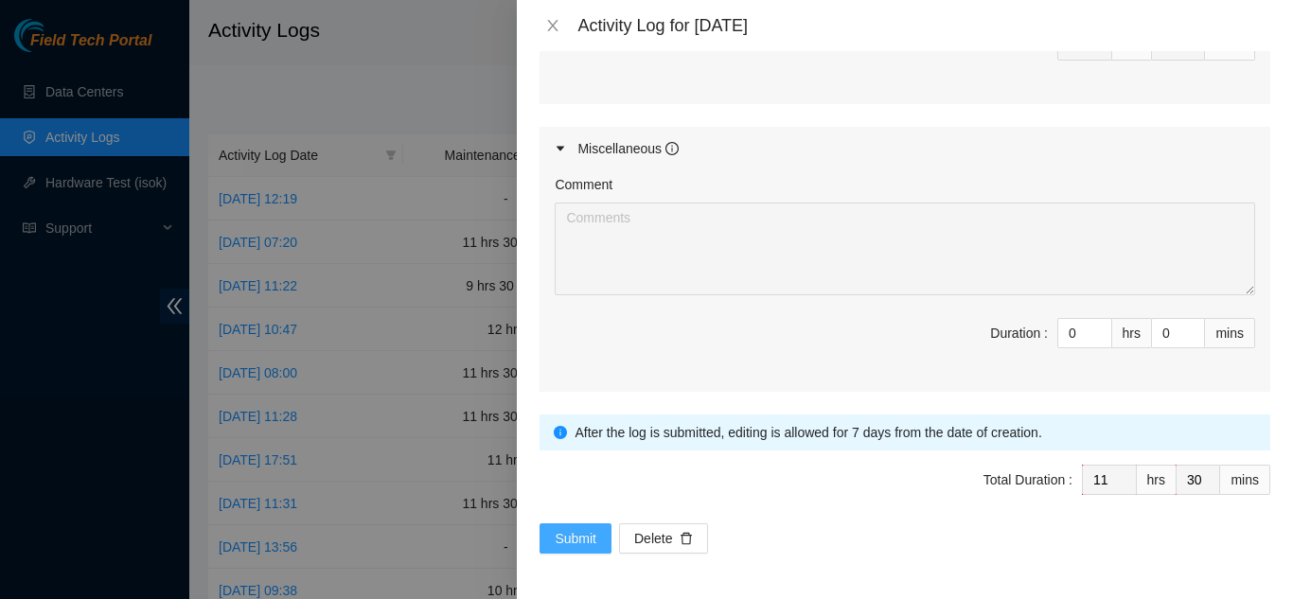
type textarea "9/11/2025 Qts - B-V-5ISETH5 work with matias wrapping any extra needed after ro…"
click at [575, 540] on span "Submit" at bounding box center [576, 538] width 42 height 21
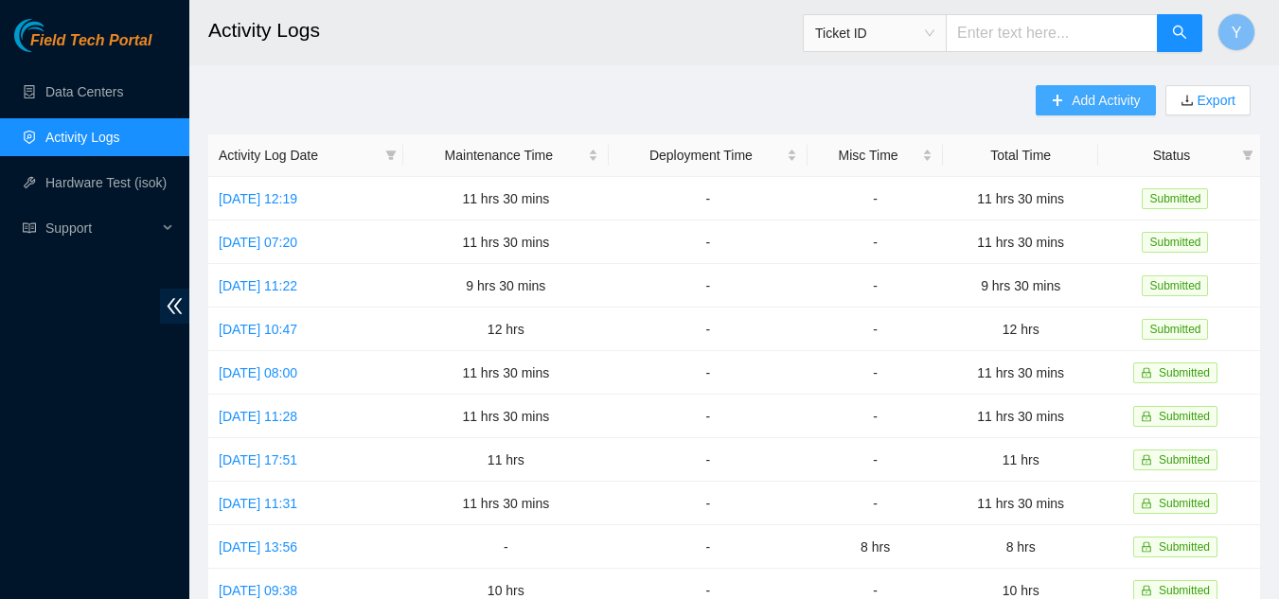
click at [1113, 104] on span "Add Activity" at bounding box center [1106, 100] width 68 height 21
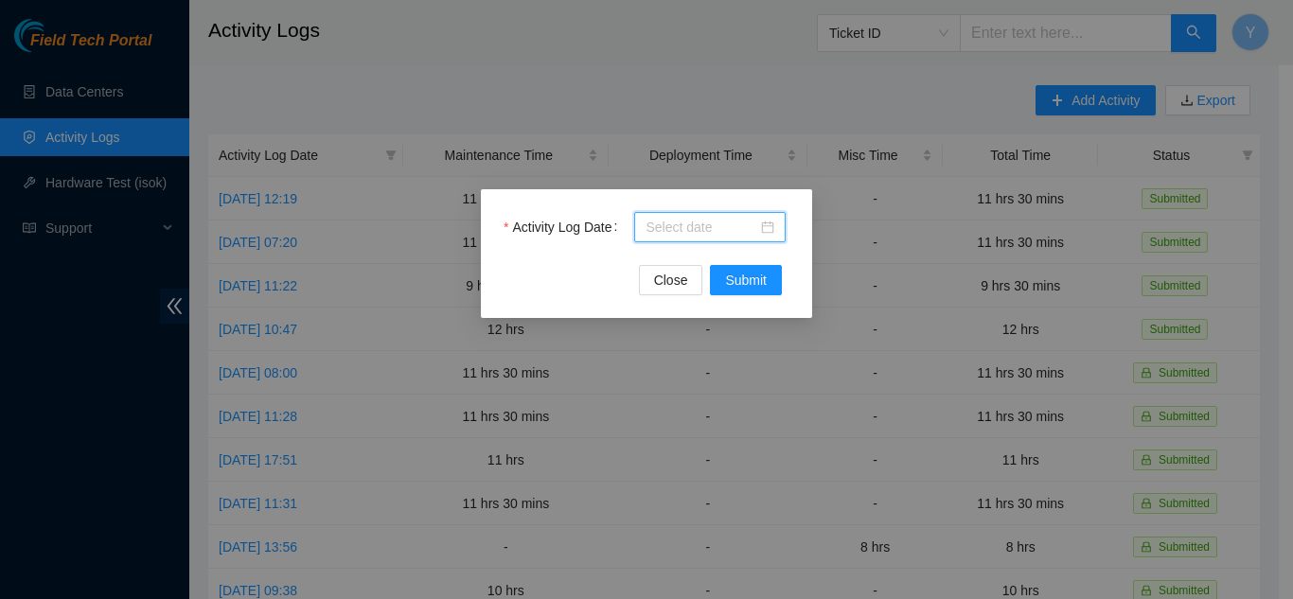
click at [713, 225] on input "Activity Log Date" at bounding box center [702, 227] width 112 height 21
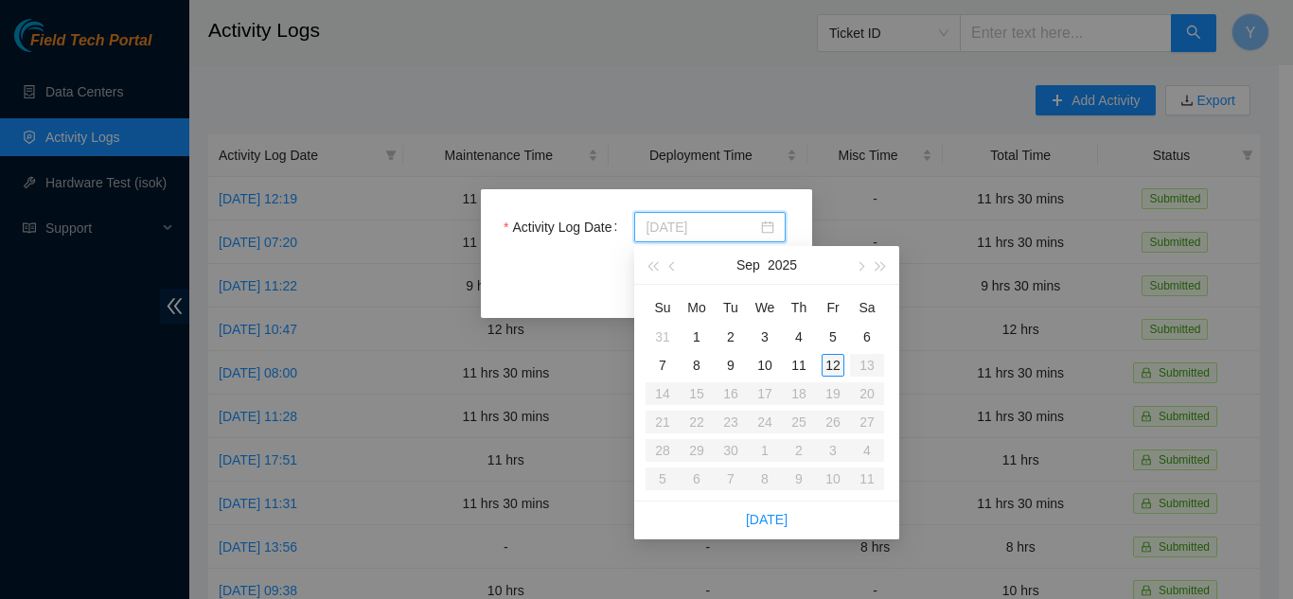
type input "2025-09-12"
click at [833, 367] on div "12" at bounding box center [833, 365] width 23 height 23
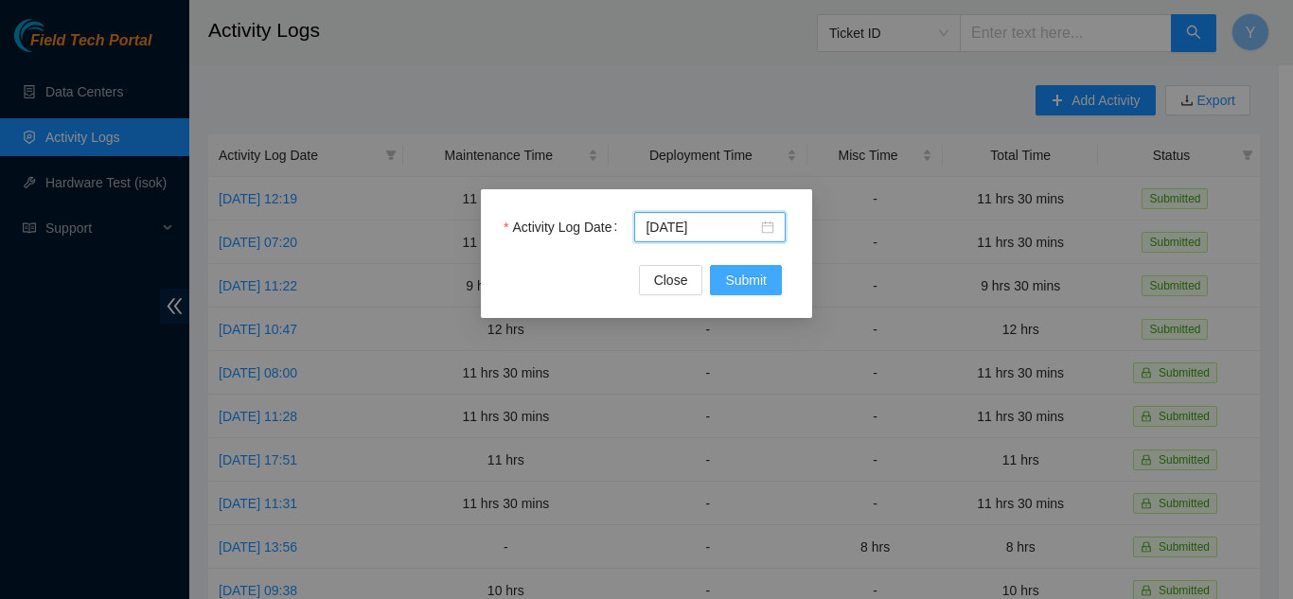
click at [740, 285] on span "Submit" at bounding box center [746, 280] width 42 height 21
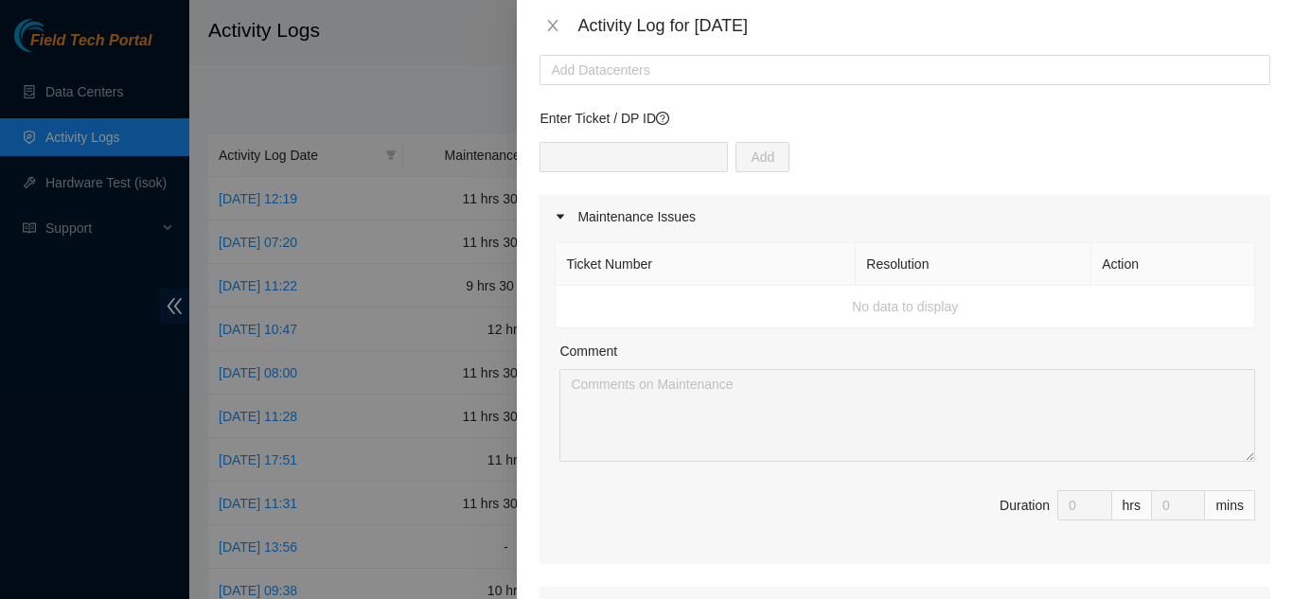
scroll to position [0, 0]
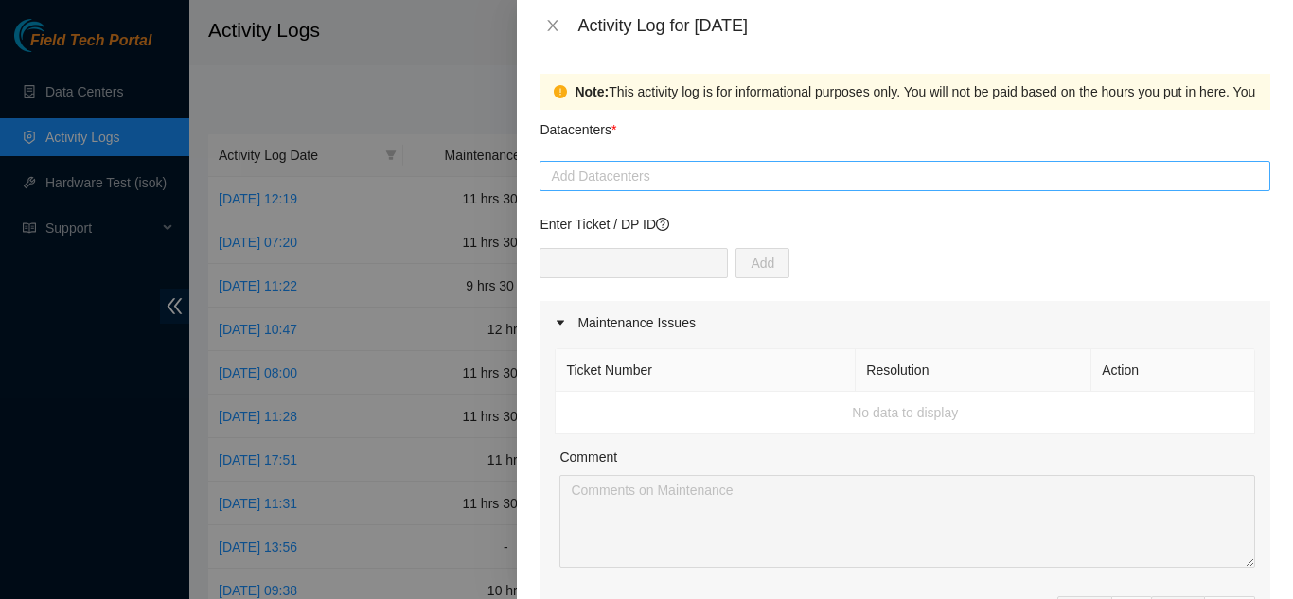
click at [621, 176] on div at bounding box center [904, 176] width 721 height 23
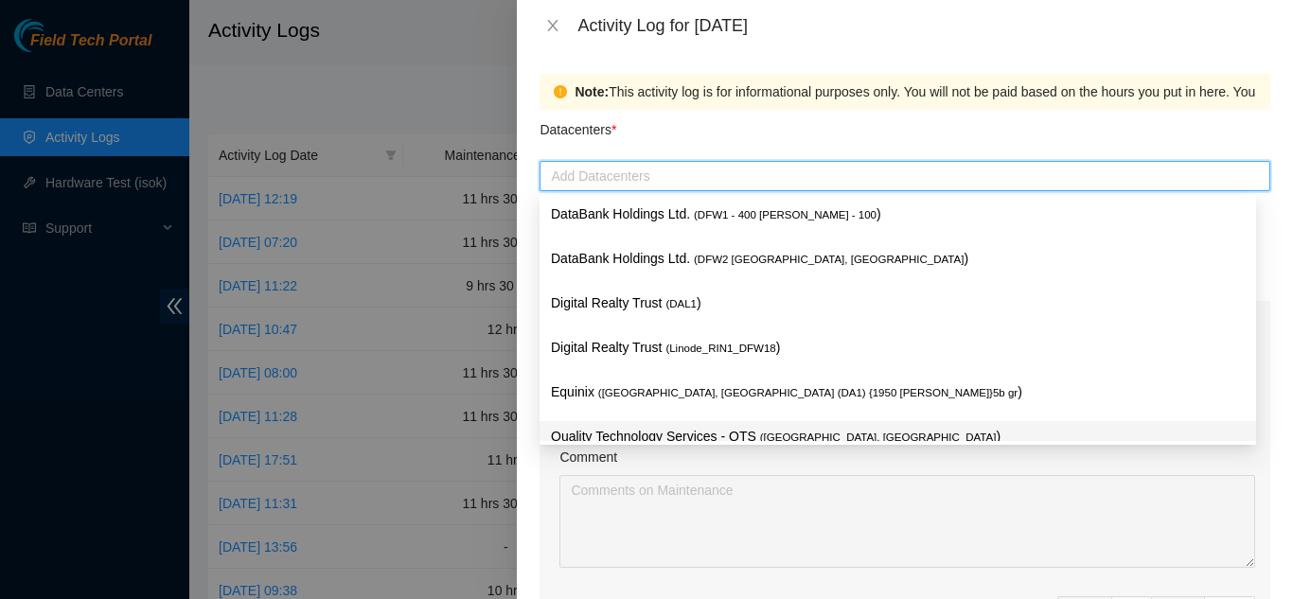
click at [611, 430] on p "Quality Technology Services - QTS ( Irving, TX )" at bounding box center [898, 437] width 694 height 22
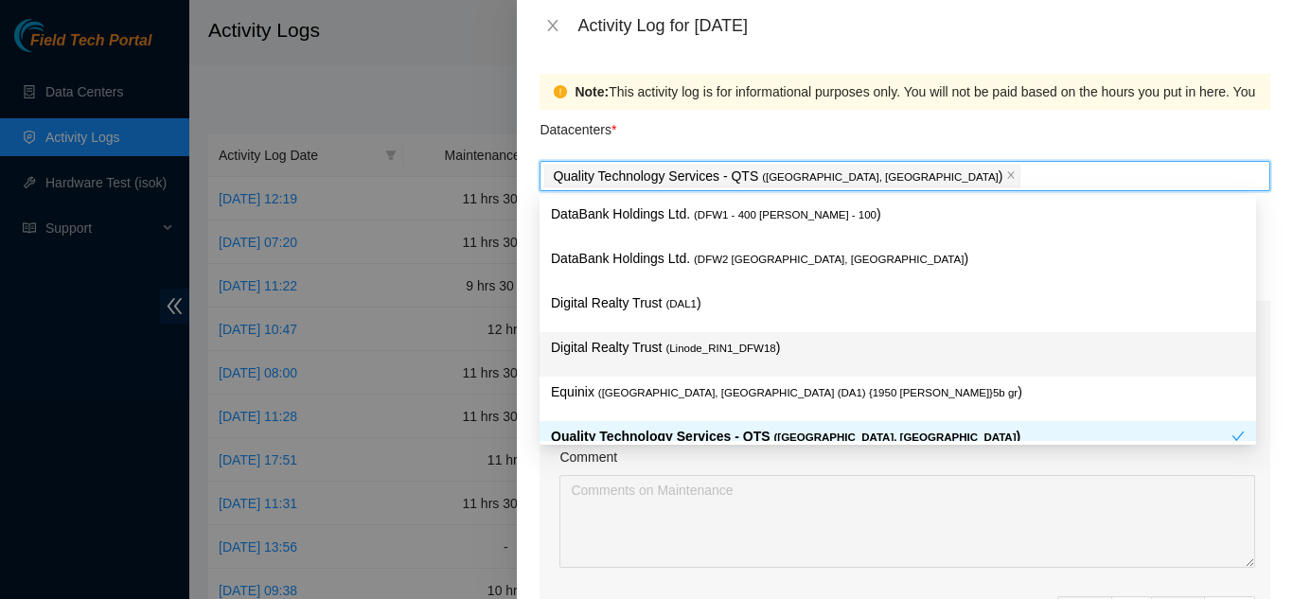
scroll to position [69, 0]
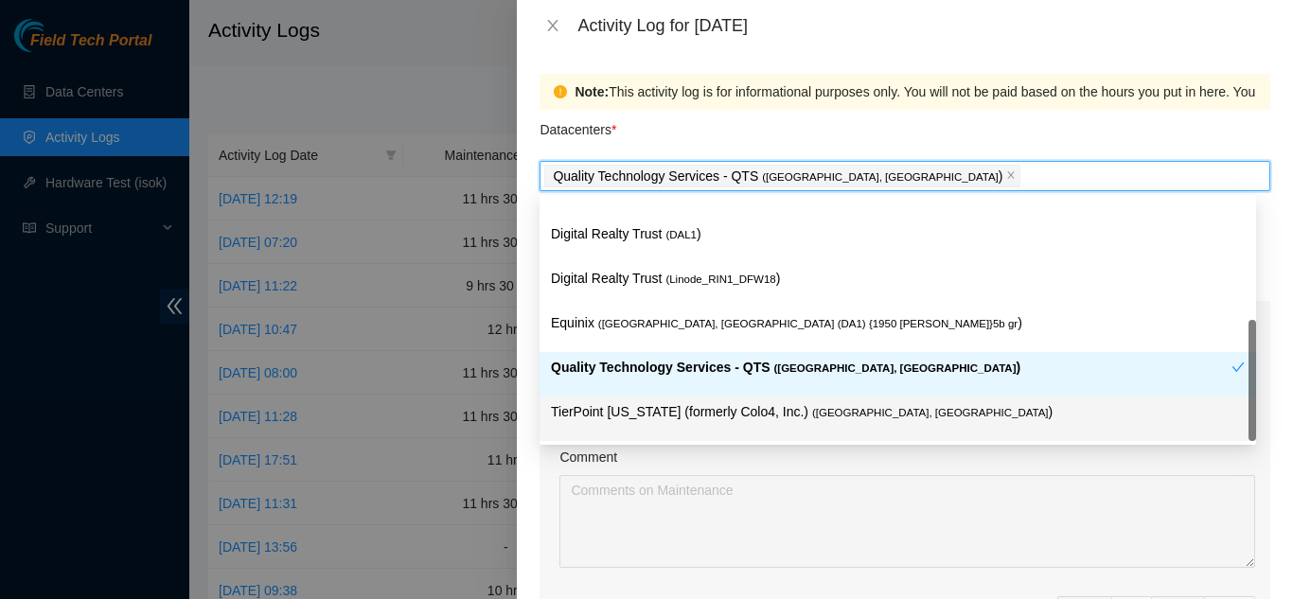
click at [638, 409] on p "TierPoint Texas (formerly Colo4, Inc.) ( Dallas, TX )" at bounding box center [898, 412] width 694 height 22
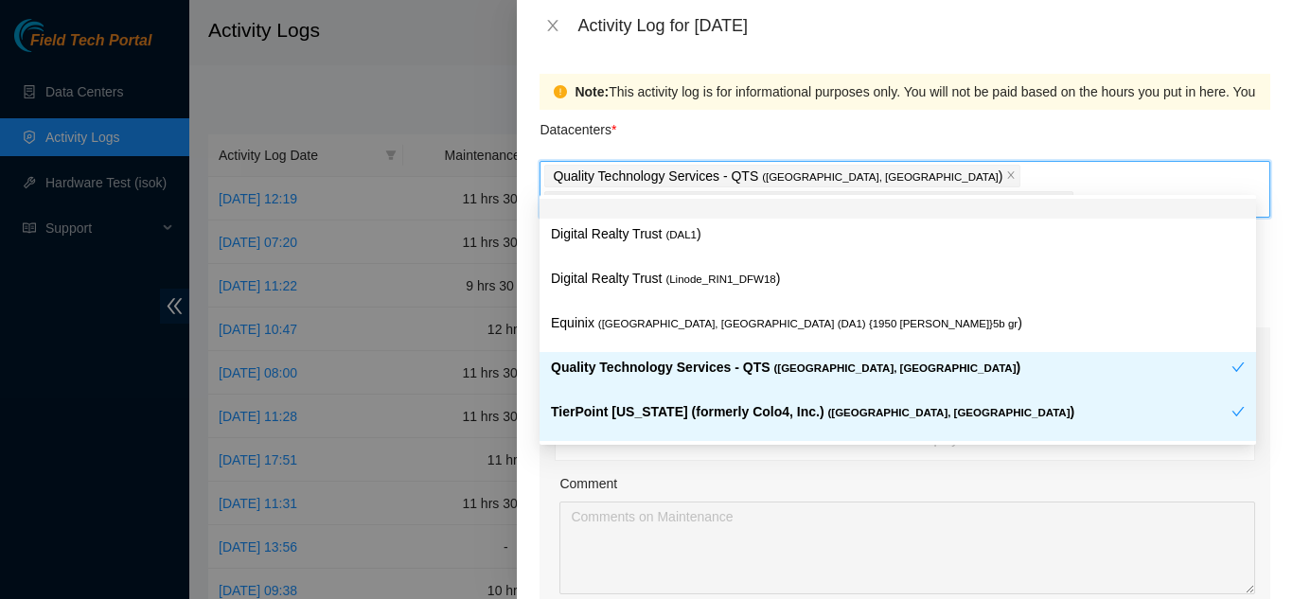
click at [671, 56] on div "Note: This activity log is for informational purposes only. You will not be pai…" at bounding box center [905, 325] width 776 height 548
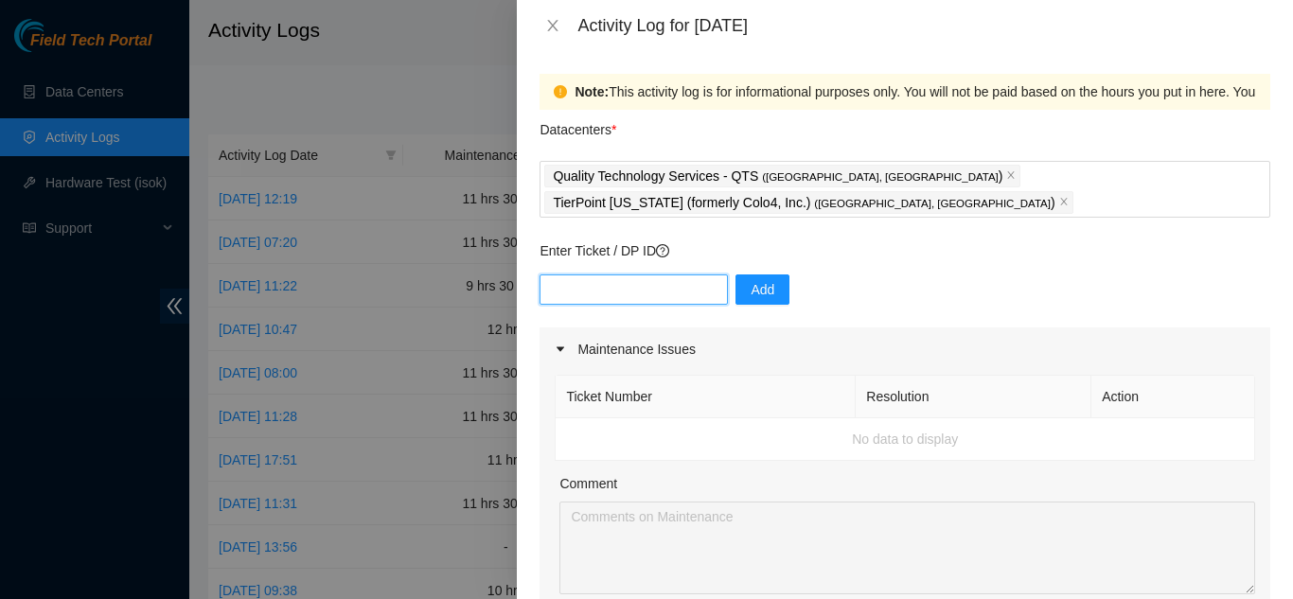
click at [635, 275] on input "text" at bounding box center [634, 290] width 188 height 30
paste input "B-V-5GHBSQD"
type input "B-V-5GHBSQD"
click at [751, 279] on span "Add" at bounding box center [763, 289] width 24 height 21
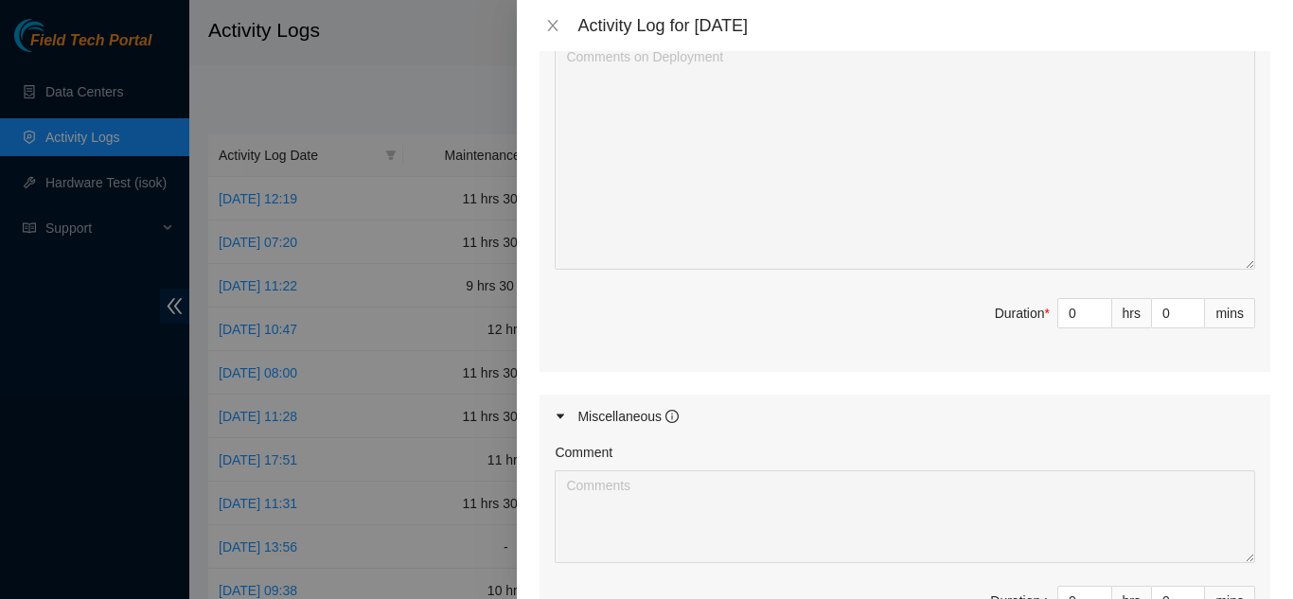
scroll to position [663, 0]
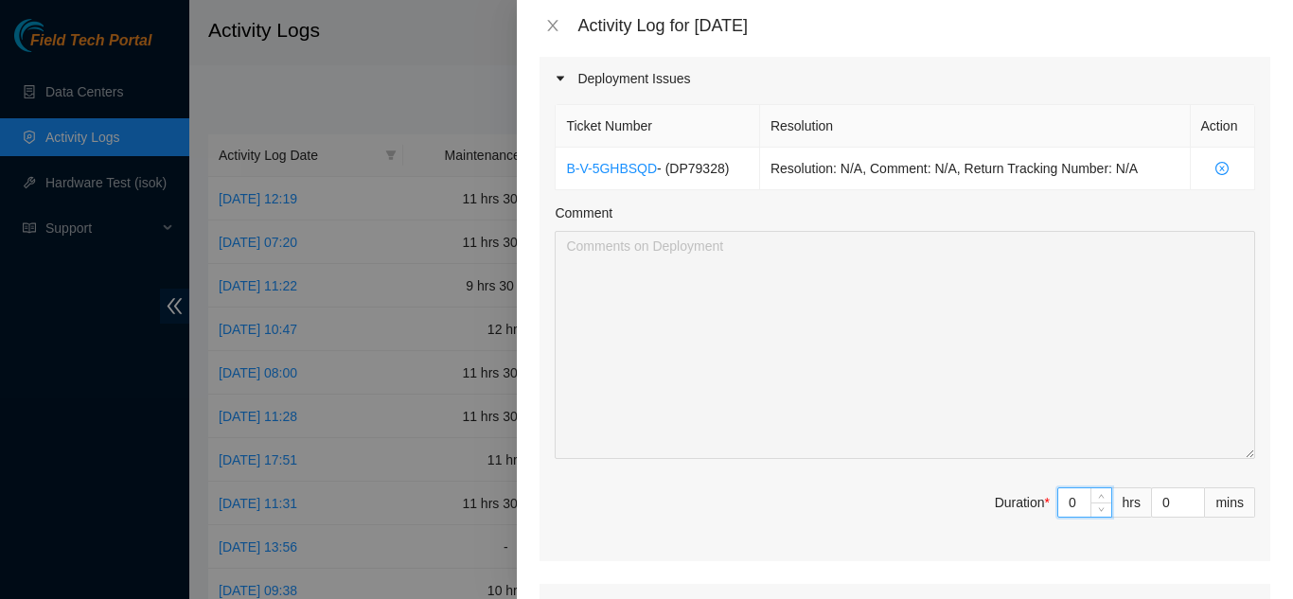
click at [1062, 489] on input "0" at bounding box center [1085, 503] width 53 height 28
type input "1"
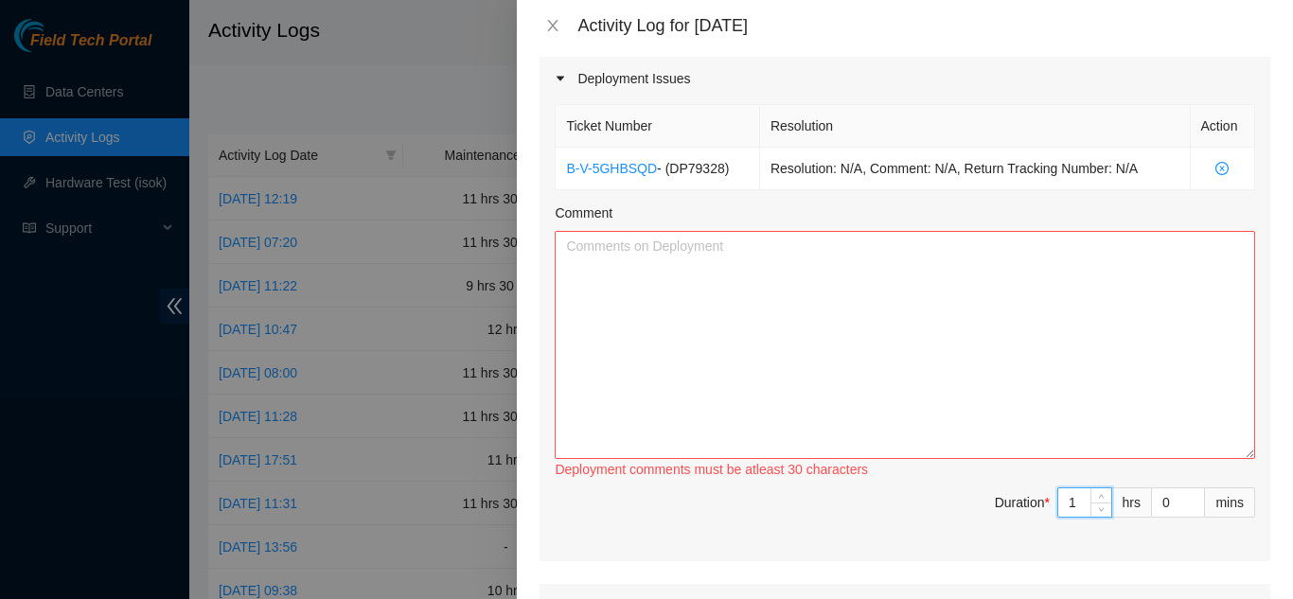
type input "11"
click at [609, 232] on textarea "Comment" at bounding box center [905, 345] width 701 height 228
paste textarea "I worked across QTS Irving and TierPoint Dallas, balancing ticket preparation, …"
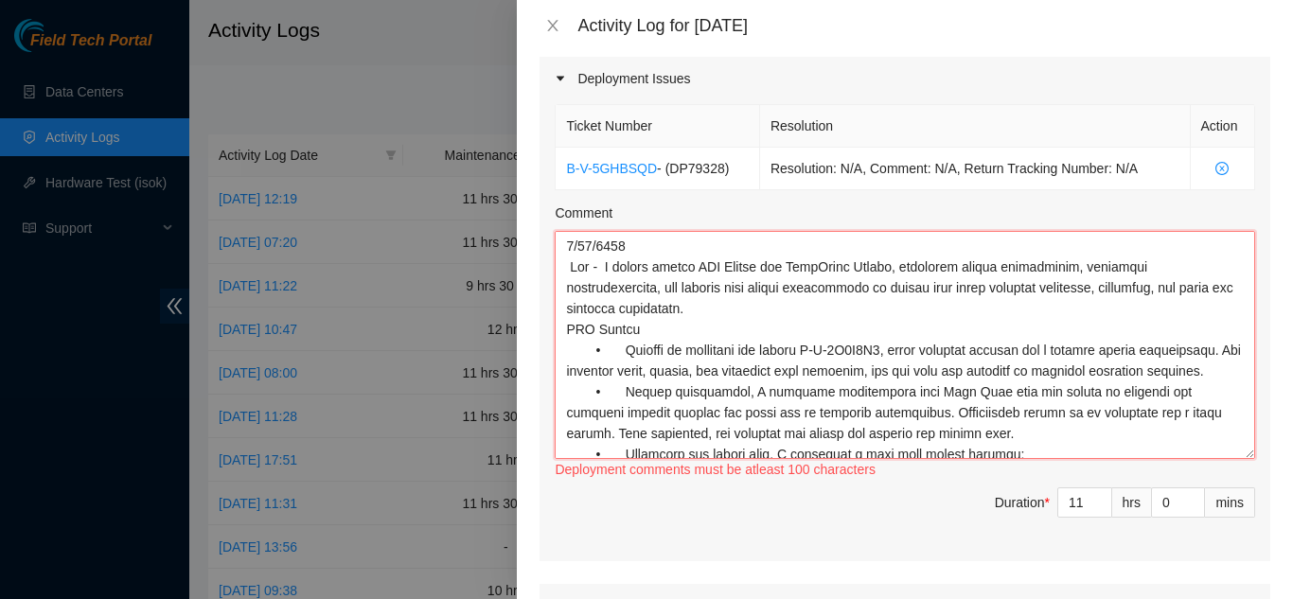
scroll to position [1171, 0]
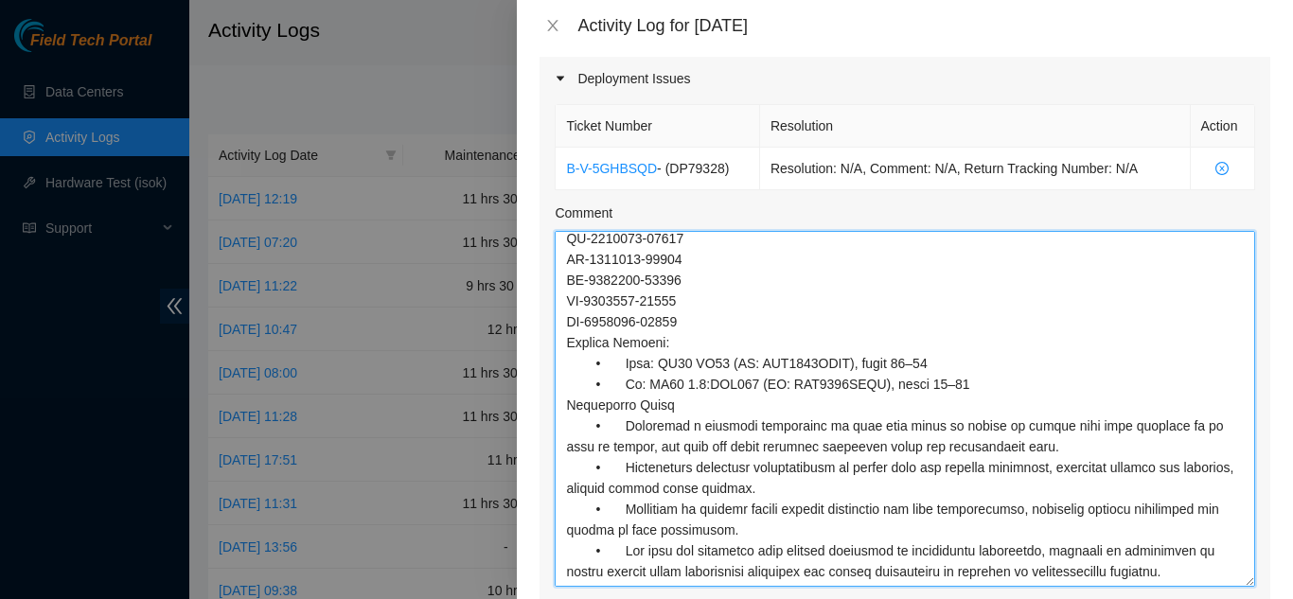
drag, startPoint x: 1238, startPoint y: 421, endPoint x: 1233, endPoint y: 561, distance: 139.3
click at [1235, 560] on textarea "Comment" at bounding box center [905, 409] width 701 height 356
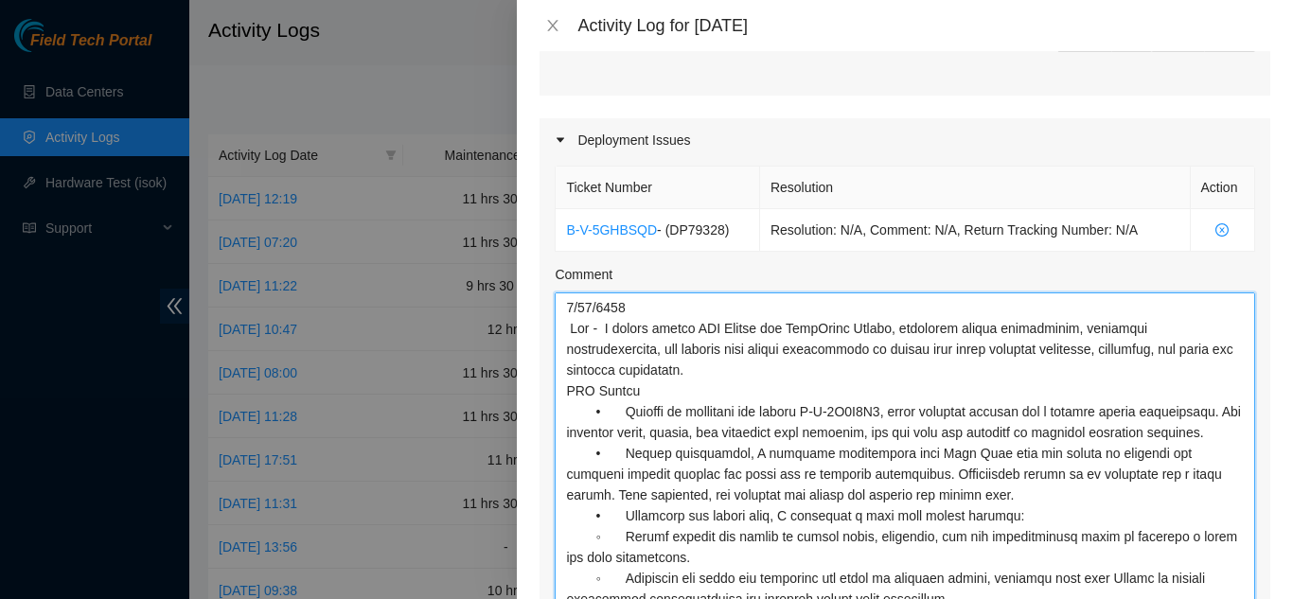
scroll to position [568, 0]
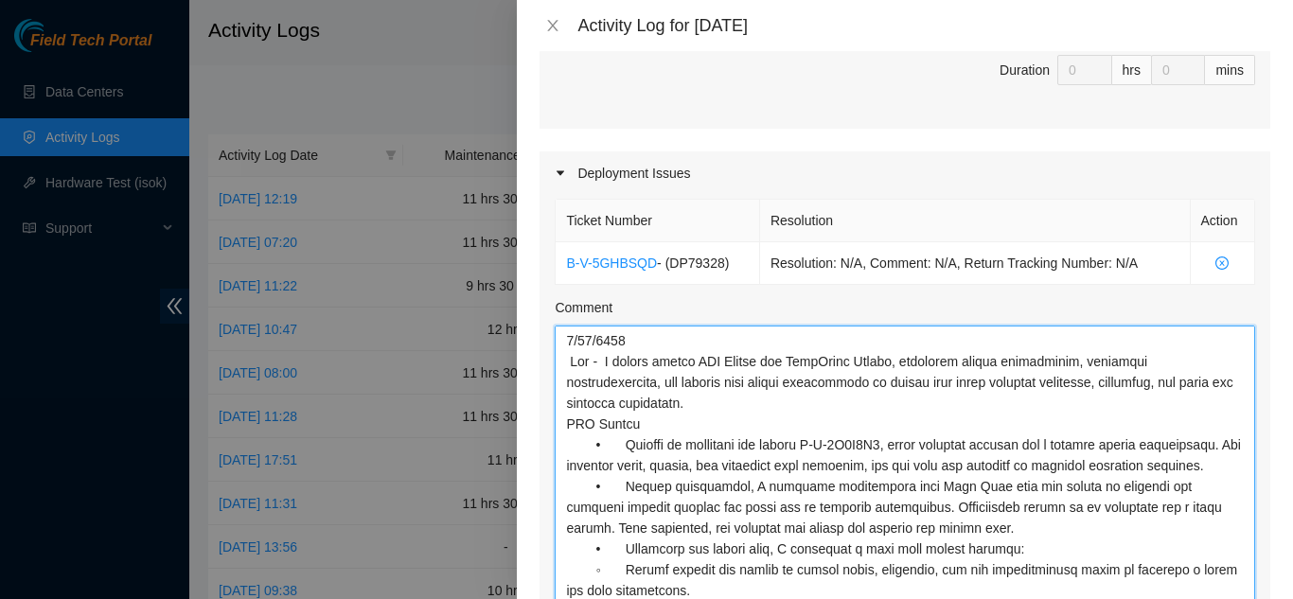
drag, startPoint x: 598, startPoint y: 338, endPoint x: 625, endPoint y: 332, distance: 27.1
click at [606, 336] on textarea "Comment" at bounding box center [905, 509] width 701 height 366
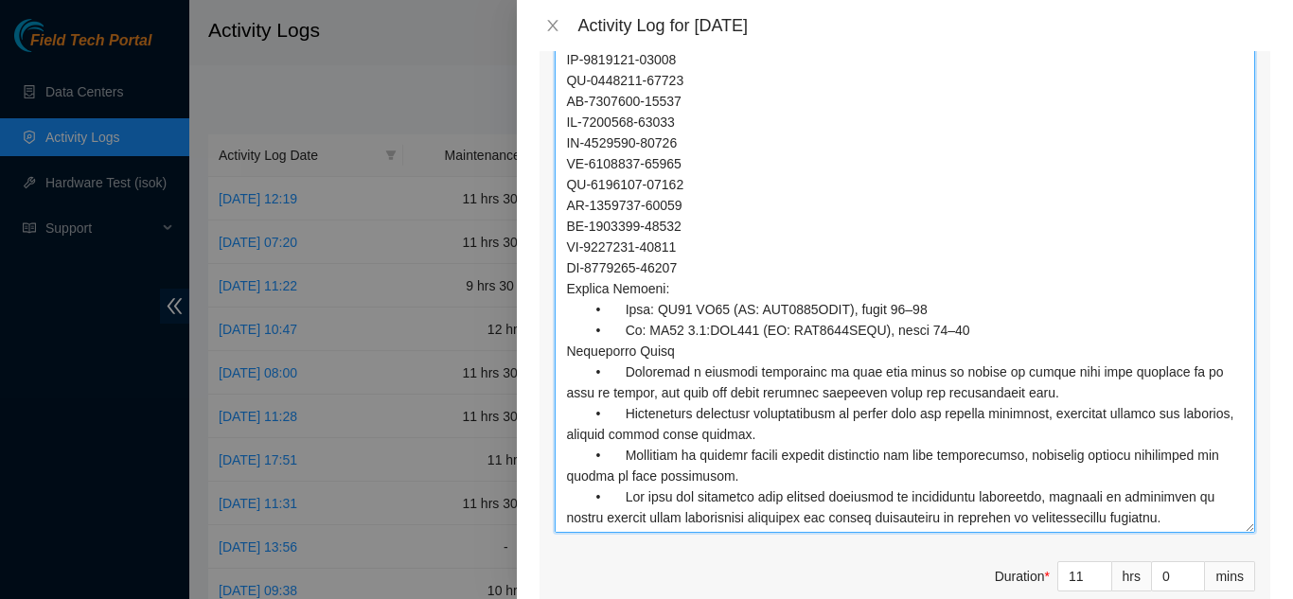
scroll to position [902, 0]
drag, startPoint x: 1236, startPoint y: 375, endPoint x: 1241, endPoint y: 509, distance: 134.6
click at [1241, 509] on div "Ticket Number Resolution Action B-V-5GHBSQD - ( DP79328 ) Resolution: N/A, Comm…" at bounding box center [905, 273] width 731 height 724
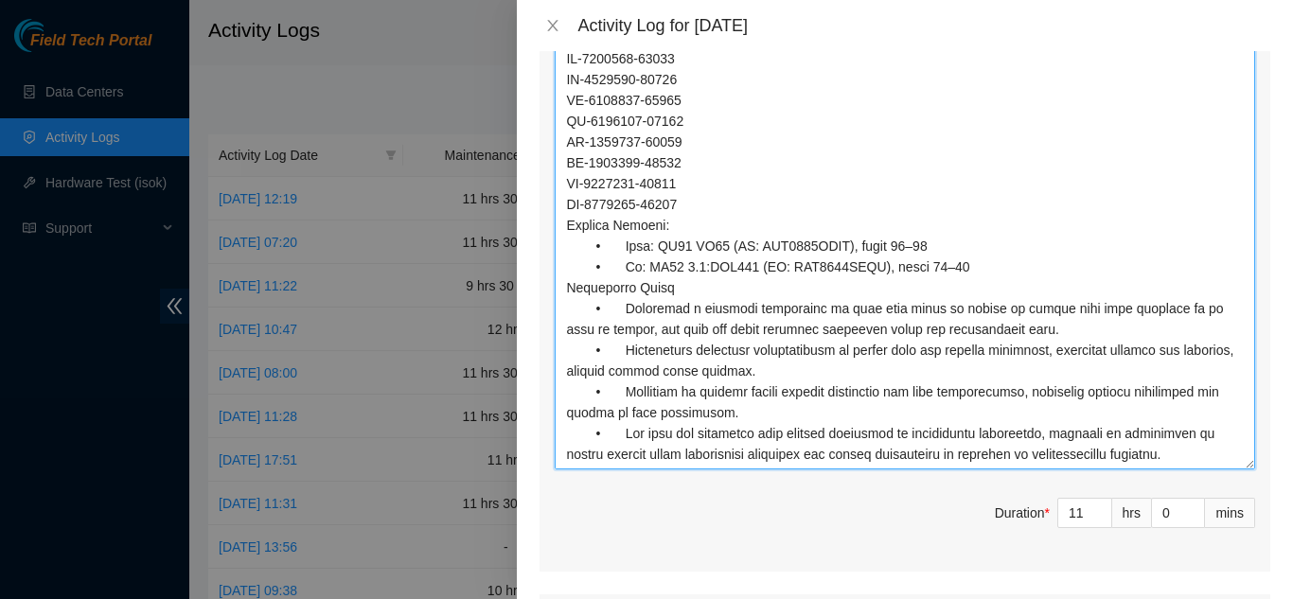
scroll to position [777, 0]
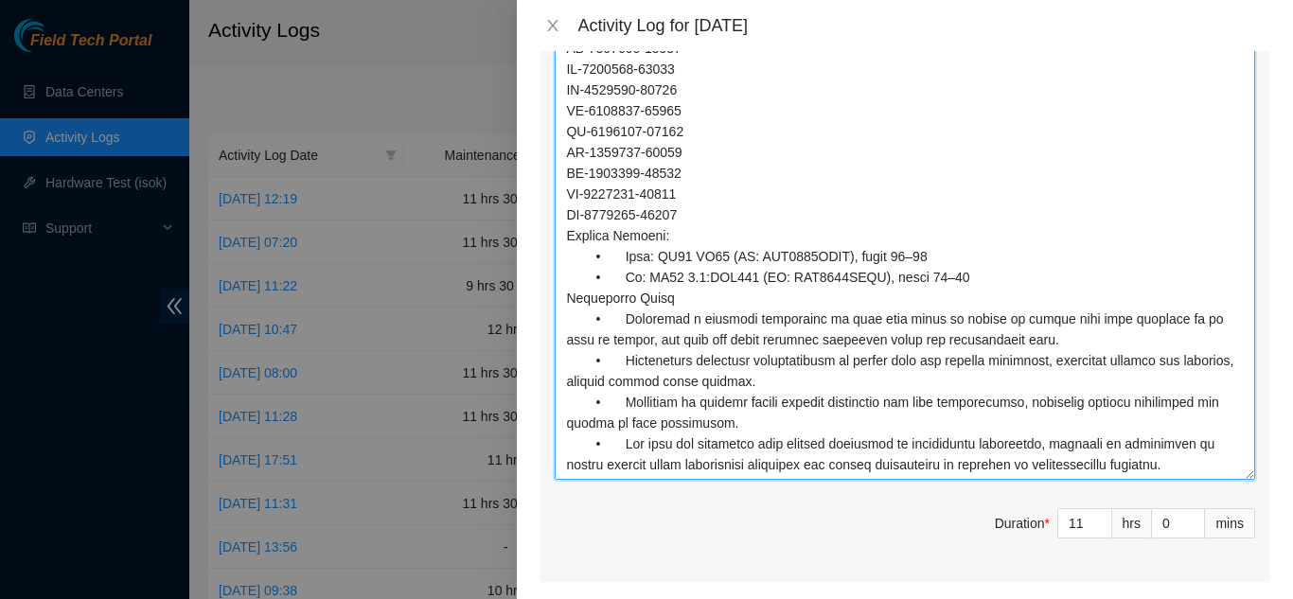
drag, startPoint x: 1238, startPoint y: 323, endPoint x: 1240, endPoint y: 439, distance: 116.5
click at [1238, 444] on textarea "Comment" at bounding box center [905, 166] width 701 height 628
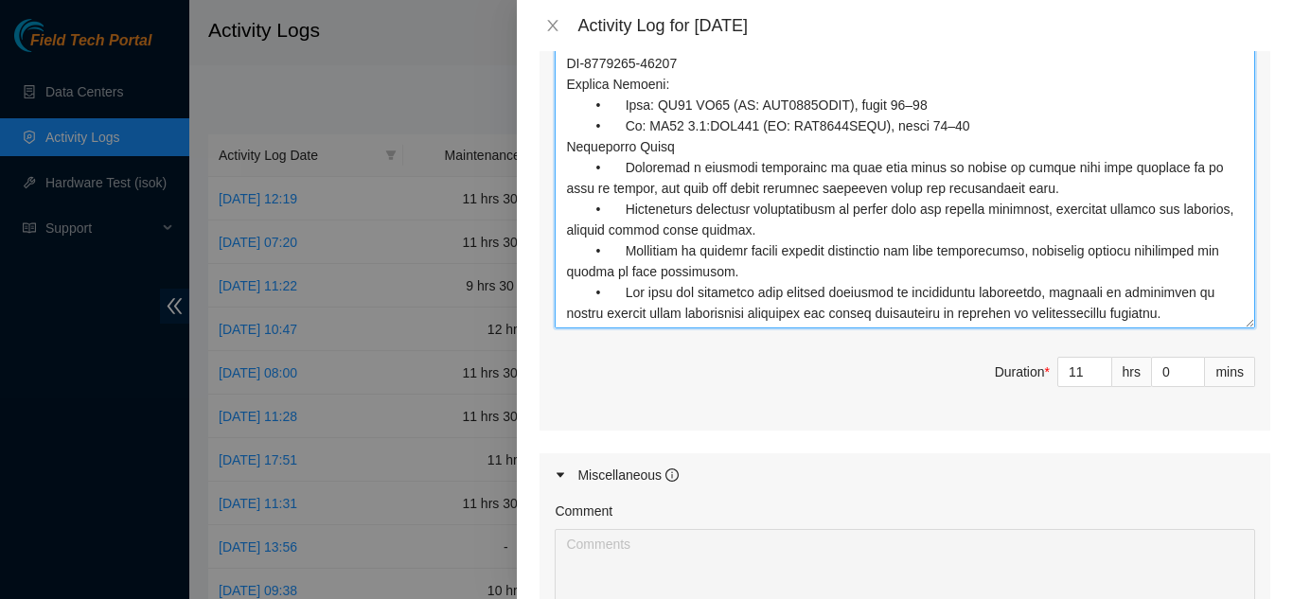
scroll to position [1231, 0]
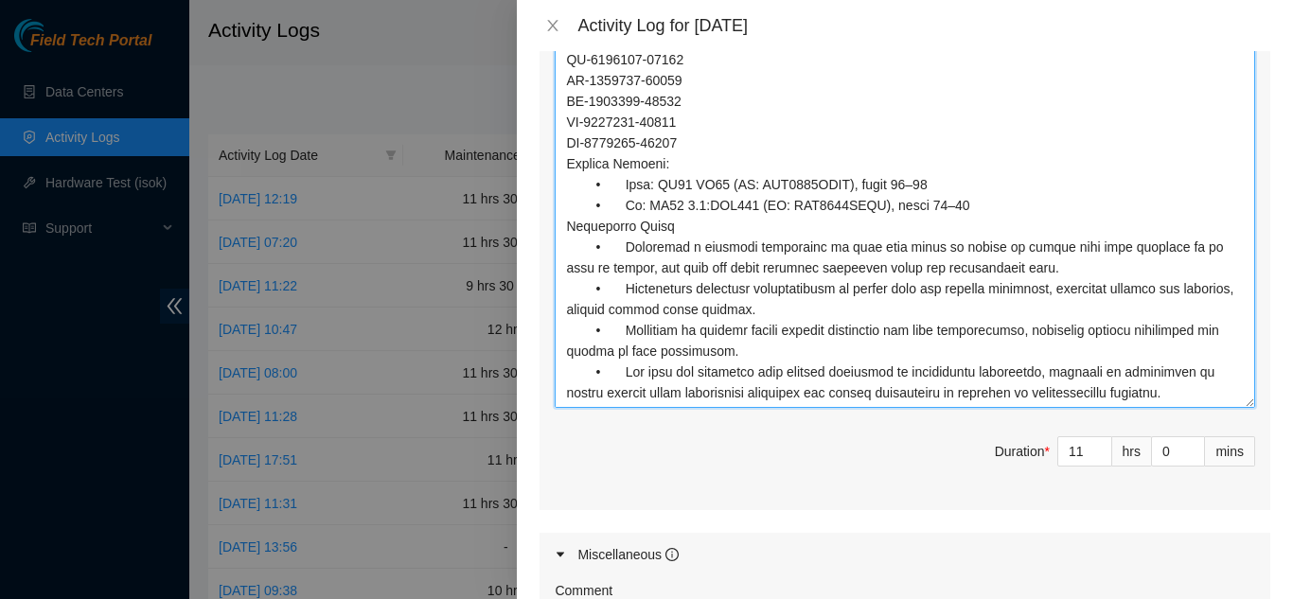
drag, startPoint x: 1237, startPoint y: 254, endPoint x: 1194, endPoint y: 345, distance: 100.4
click at [1208, 376] on textarea "Comment" at bounding box center [905, 35] width 701 height 745
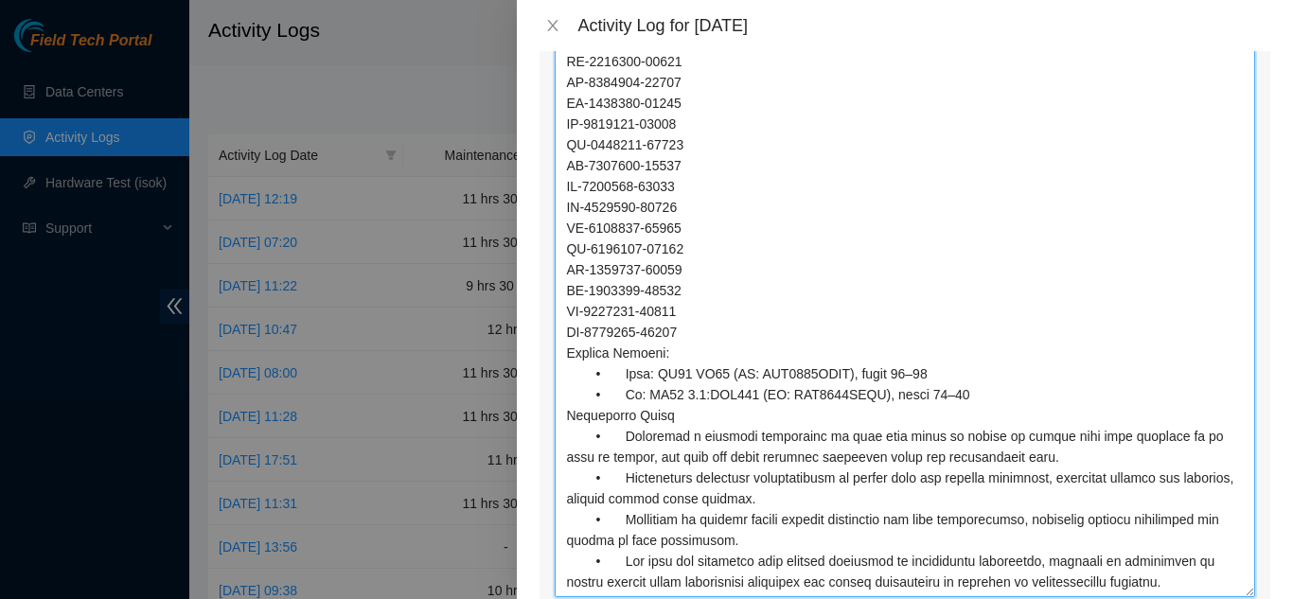
scroll to position [563, 0]
drag, startPoint x: 1234, startPoint y: 472, endPoint x: 1226, endPoint y: 561, distance: 89.3
click at [1229, 565] on textarea "Comment" at bounding box center [905, 178] width 701 height 840
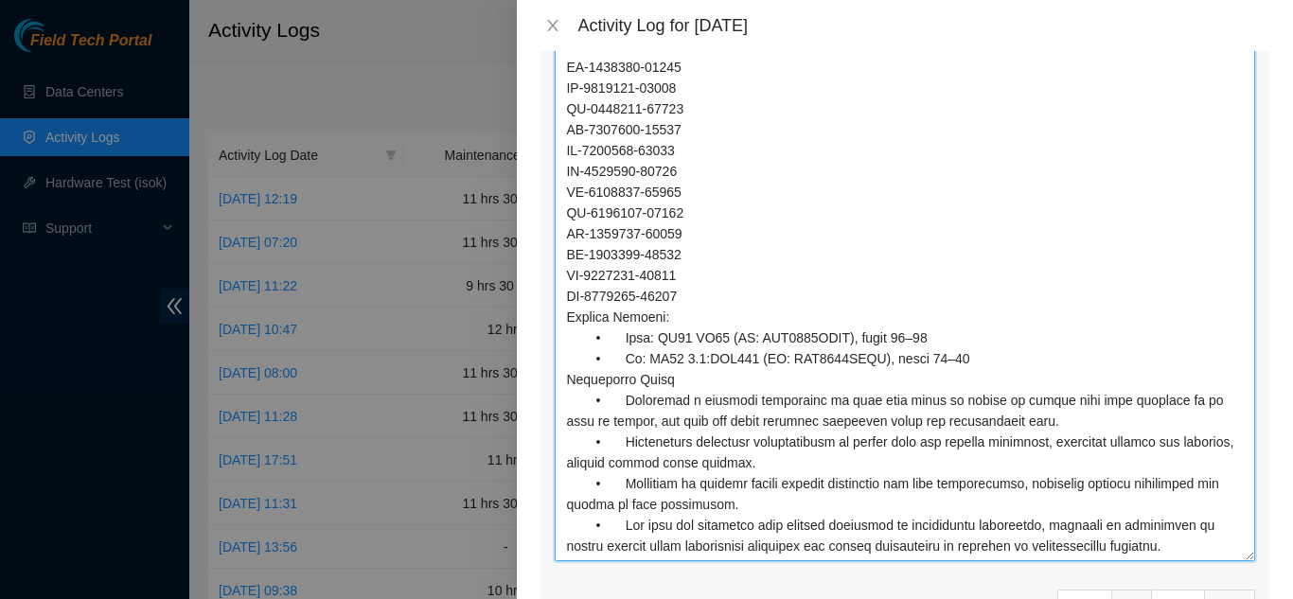
scroll to position [221, 0]
drag, startPoint x: 1238, startPoint y: 188, endPoint x: 1254, endPoint y: 525, distance: 336.5
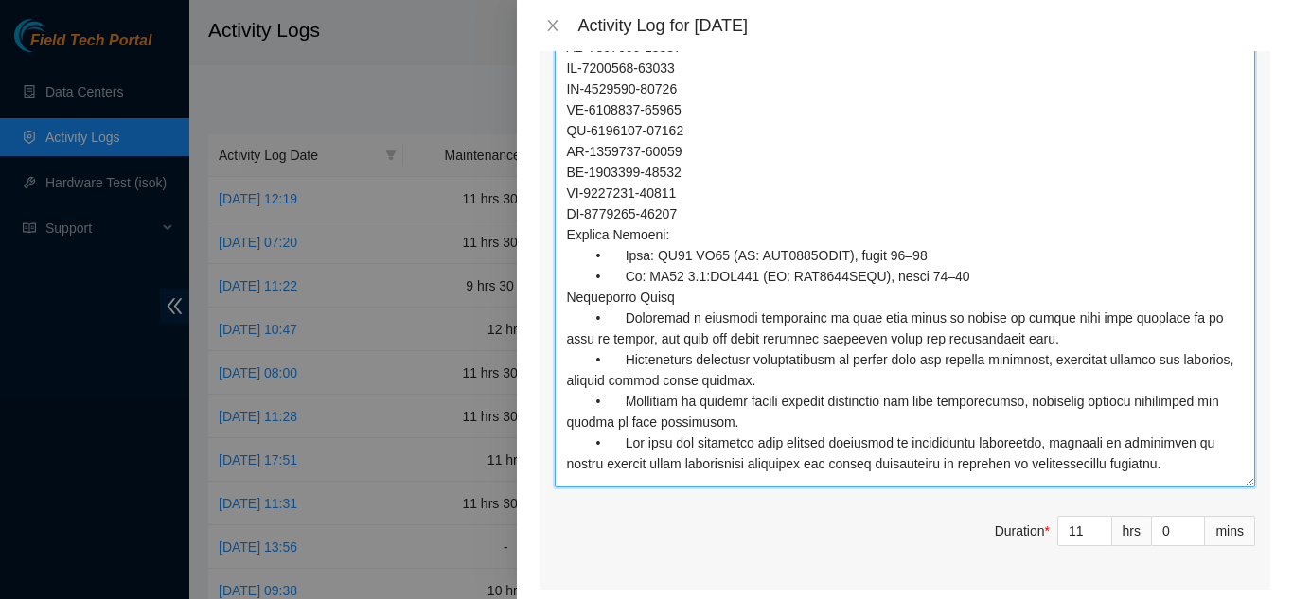
scroll to position [0, 0]
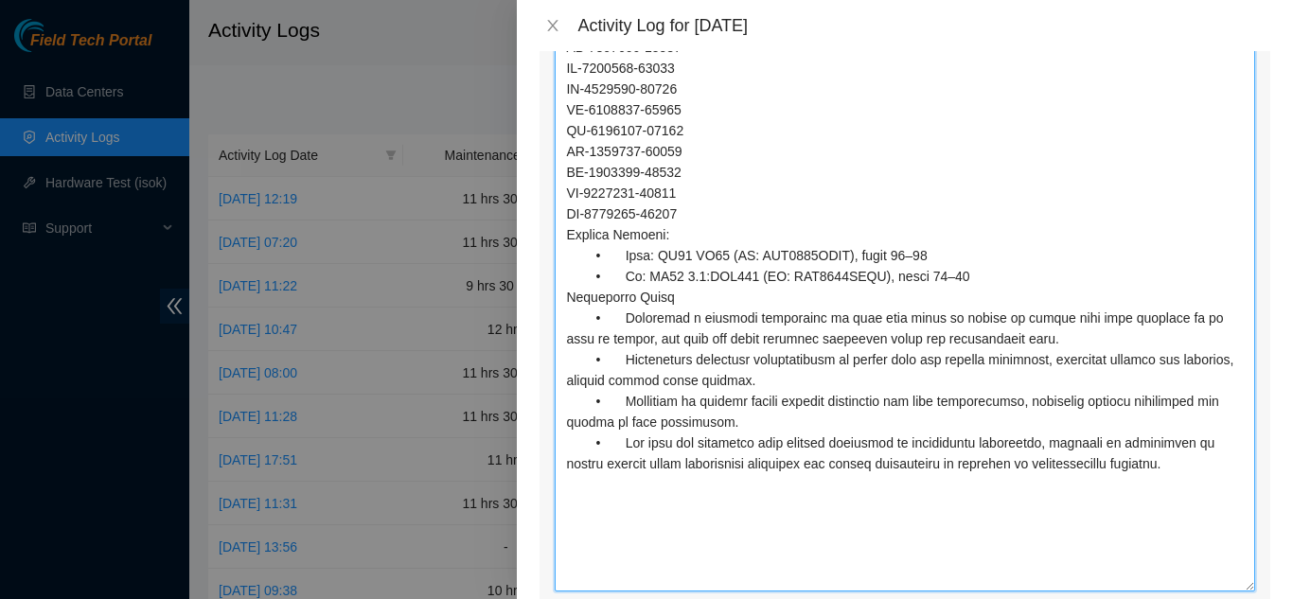
drag, startPoint x: 1233, startPoint y: 240, endPoint x: 1213, endPoint y: 549, distance: 309.3
paste textarea "focused on both preventative maintenance and active decommissioning. At QTS, I …"
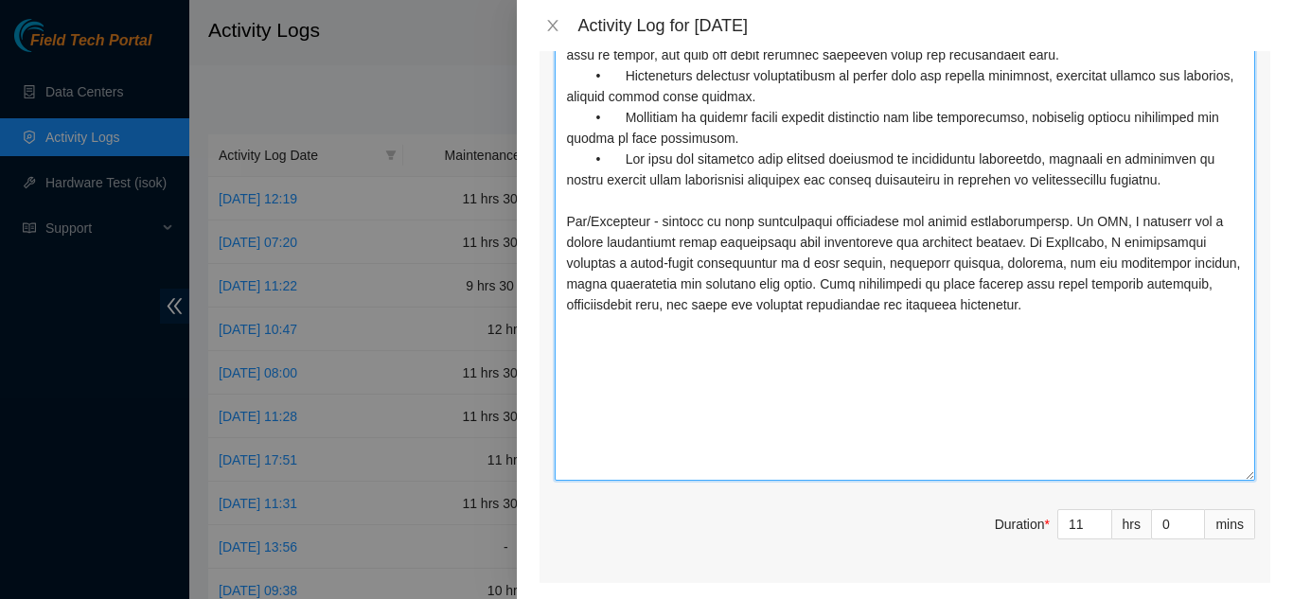
drag, startPoint x: 1236, startPoint y: 275, endPoint x: 1223, endPoint y: 441, distance: 167.1
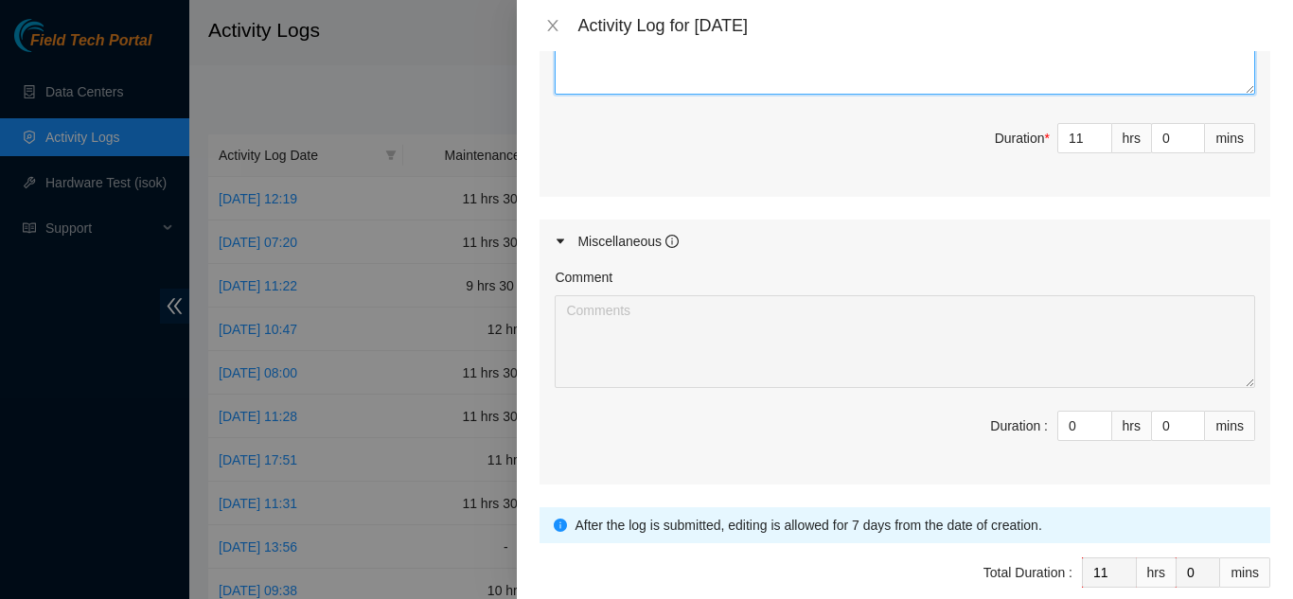
scroll to position [2535, 0]
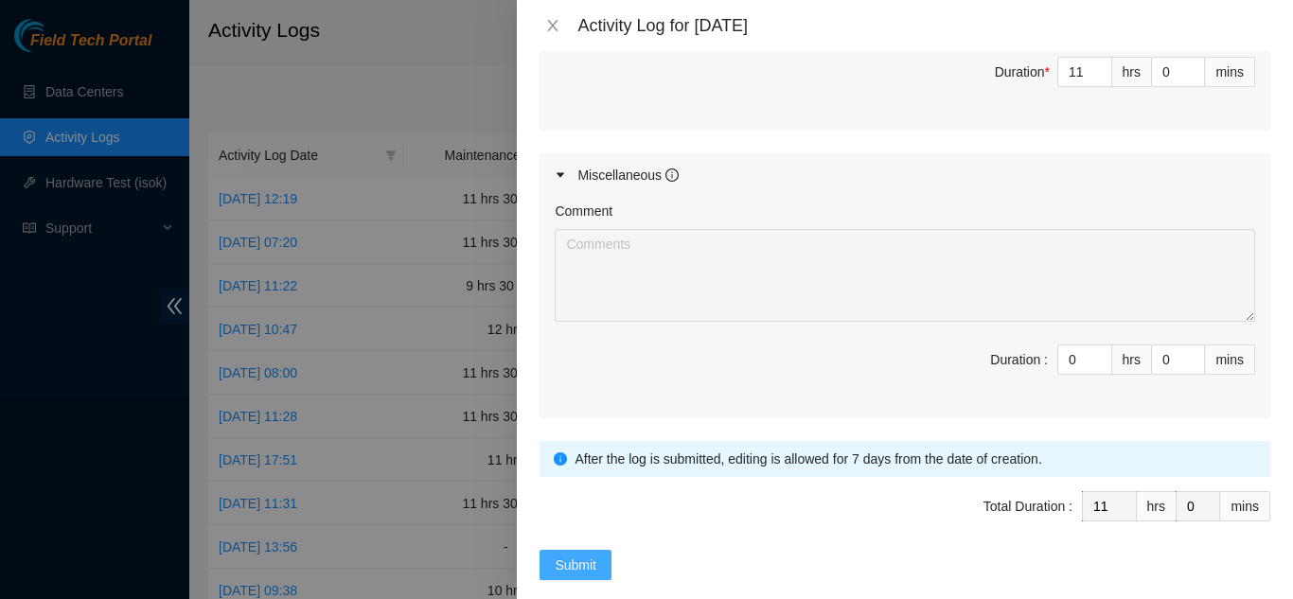
type textarea "9/12/2025 Qts/Tierpoint I worked across QTS Irving and TierPoint Dallas, balanc…"
click at [571, 555] on span "Submit" at bounding box center [576, 565] width 42 height 21
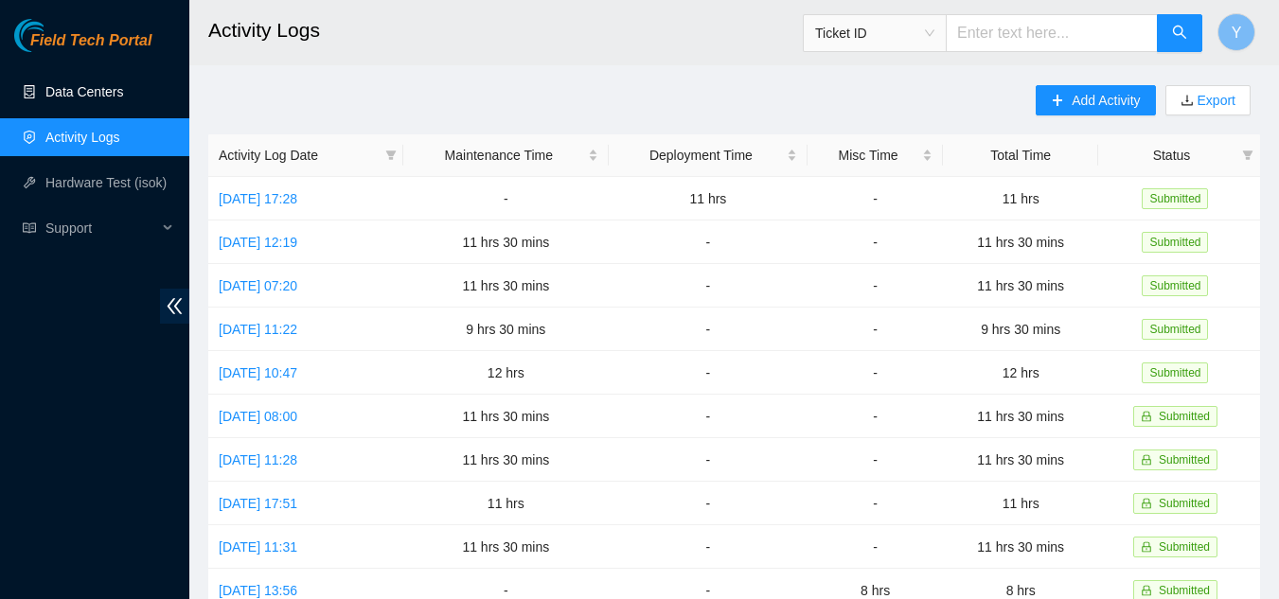
click at [66, 89] on link "Data Centers" at bounding box center [84, 91] width 78 height 15
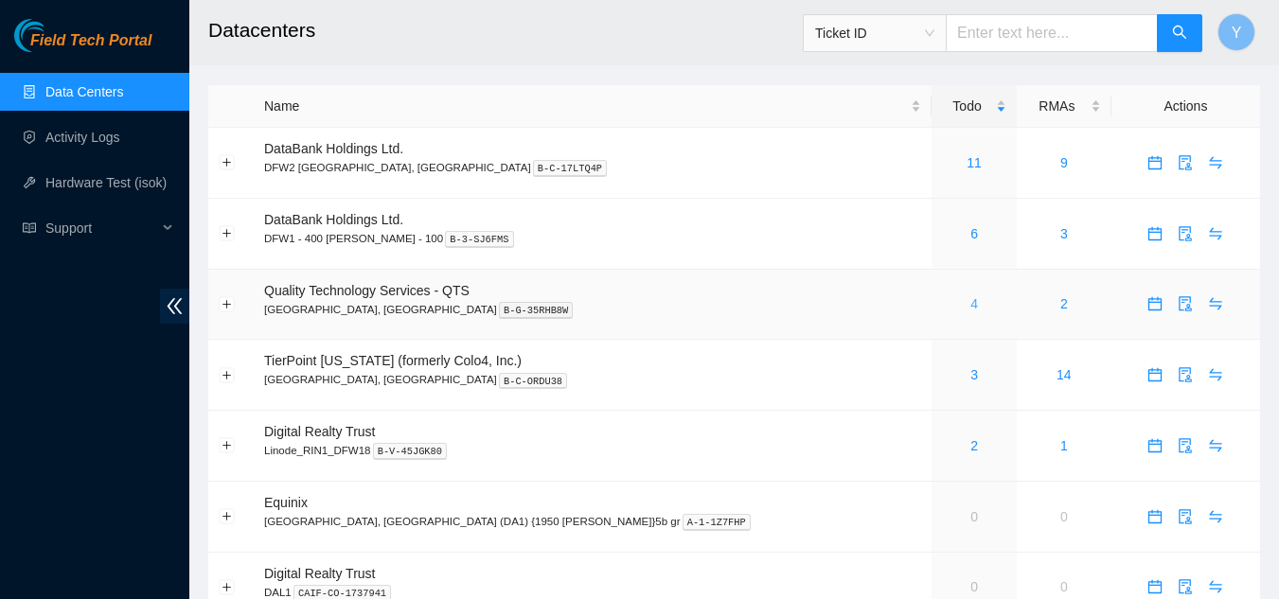
click at [971, 303] on link "4" at bounding box center [975, 303] width 8 height 15
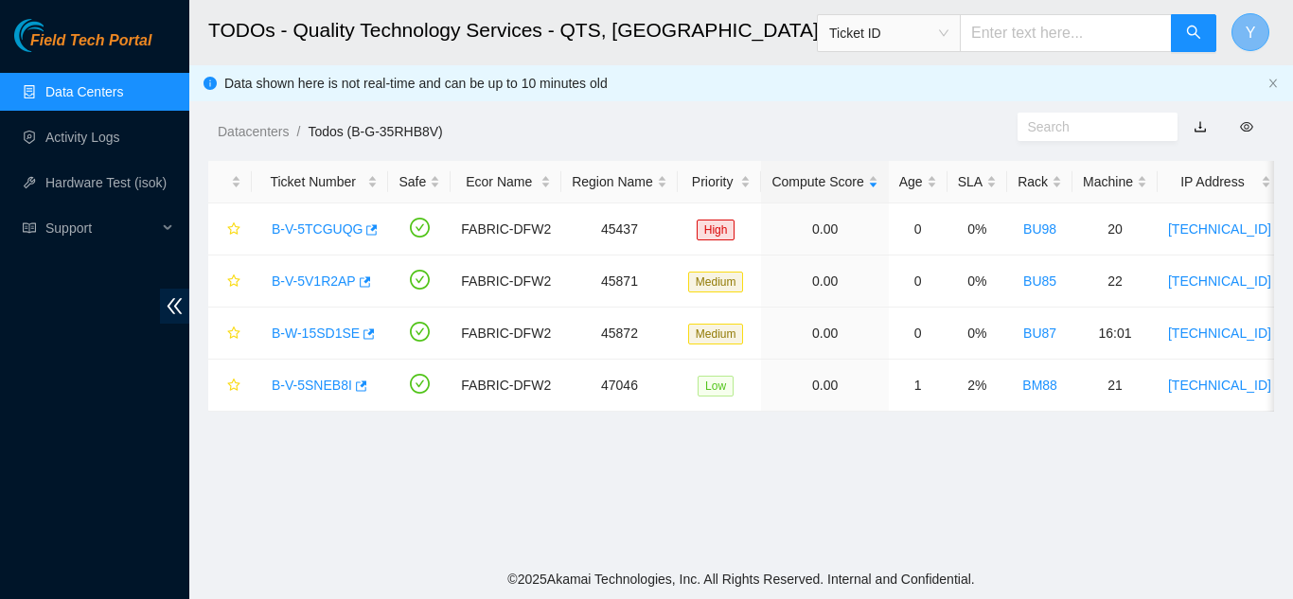
click at [1247, 31] on span "Y" at bounding box center [1251, 33] width 10 height 24
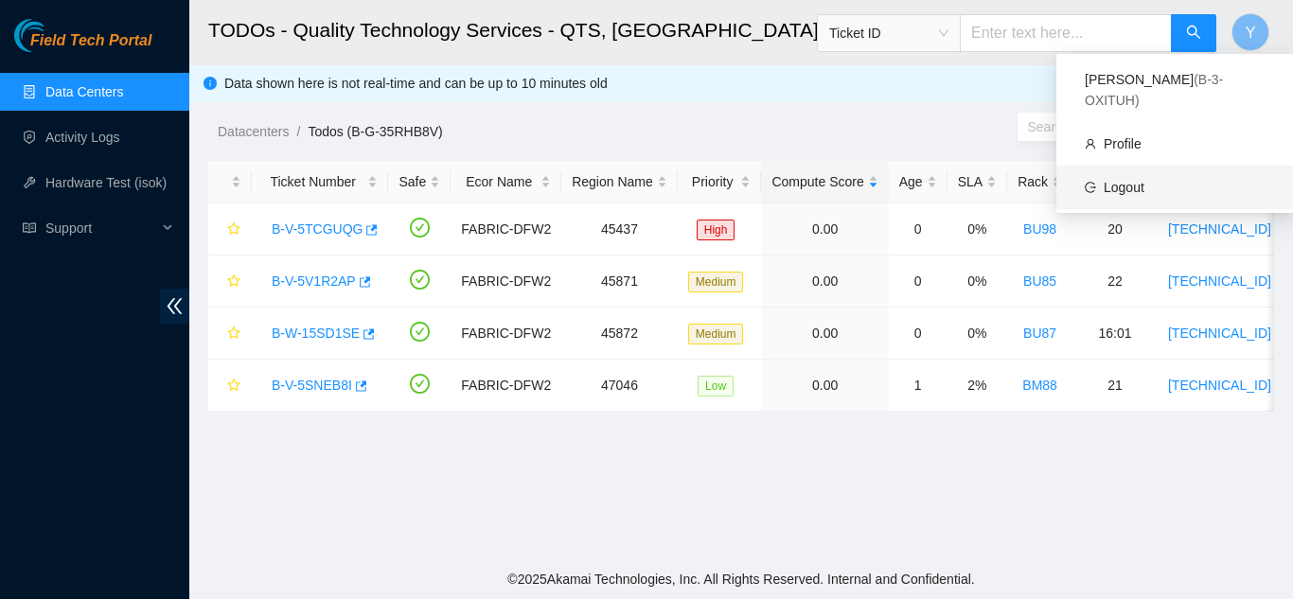
click at [1132, 180] on link "Logout" at bounding box center [1124, 187] width 41 height 15
